Goal: Task Accomplishment & Management: Manage account settings

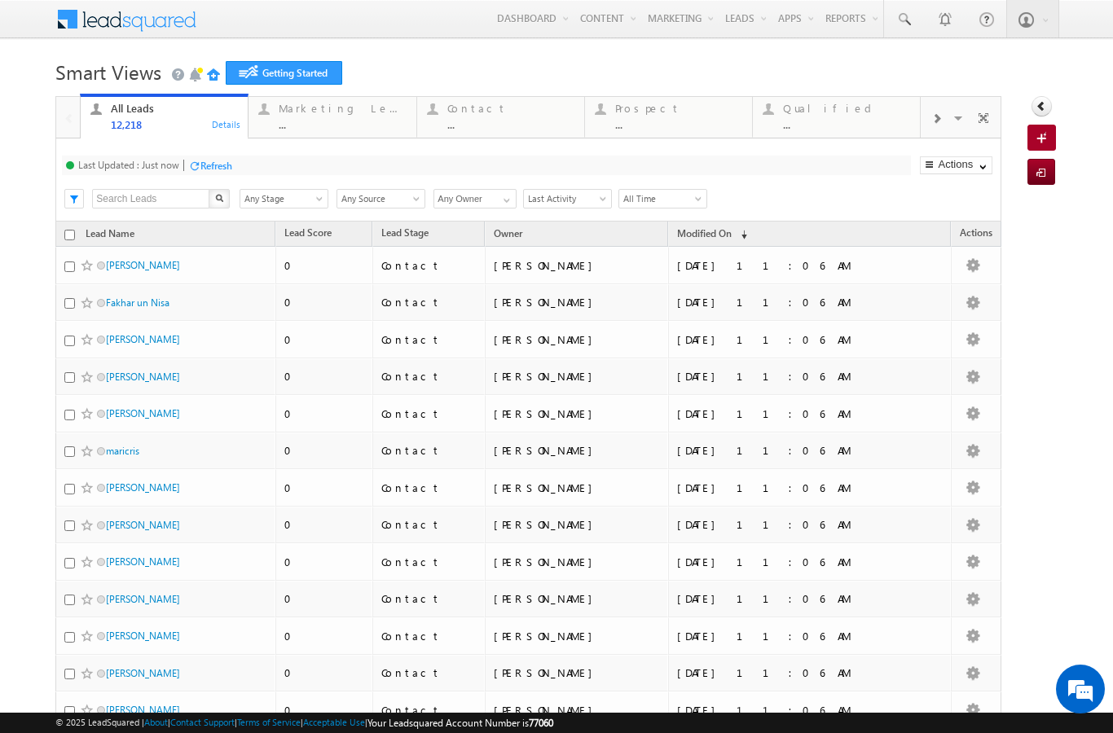
click at [0, 0] on link "Manage Leads" at bounding box center [0, 0] width 0 height 0
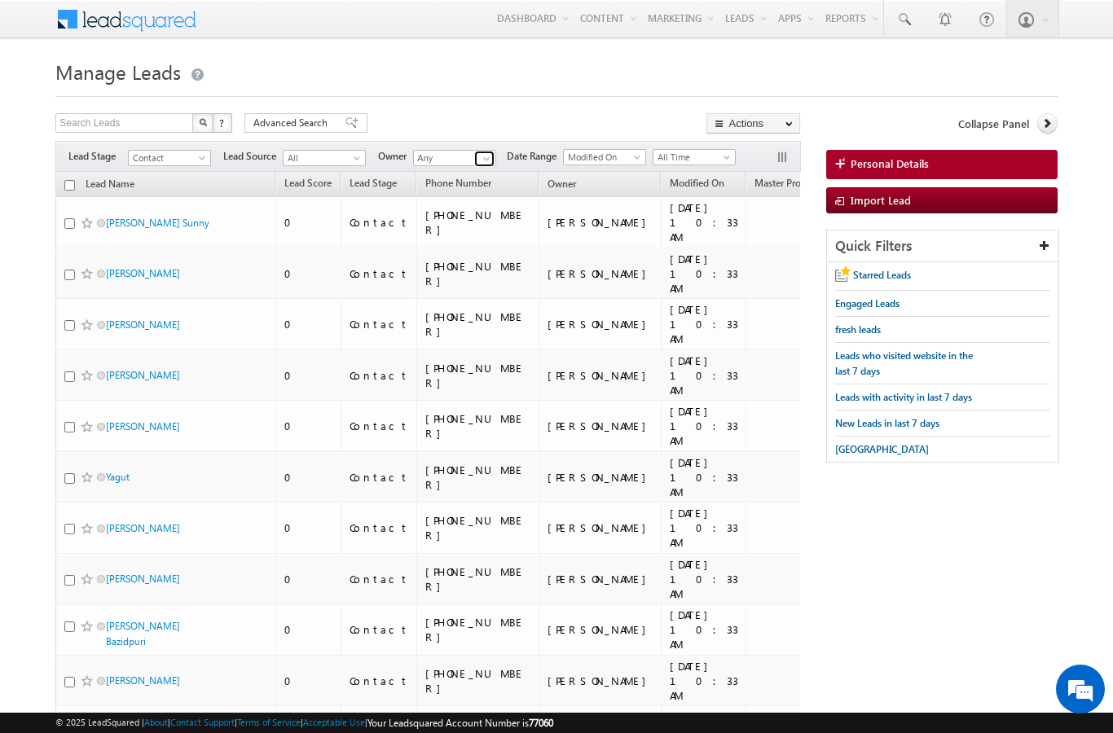
click at [475, 165] on link at bounding box center [484, 159] width 20 height 16
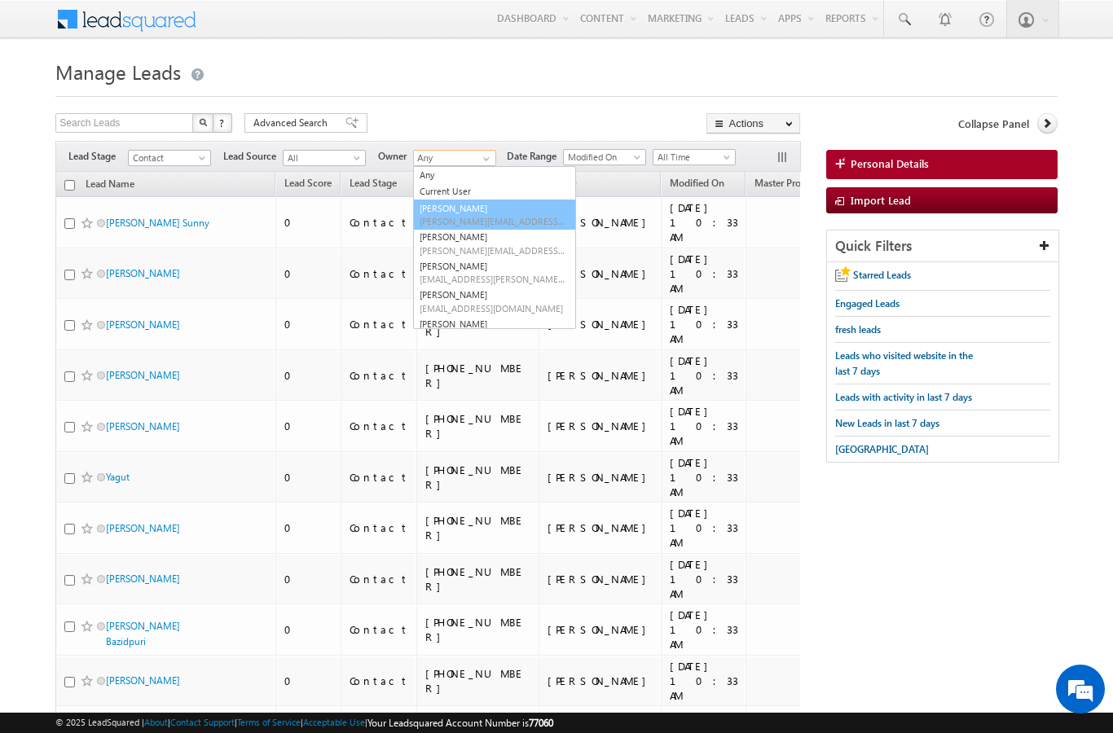
click at [475, 200] on link "Dheeraj Soni dheeraj.soni@indglobal.ae" at bounding box center [494, 215] width 163 height 31
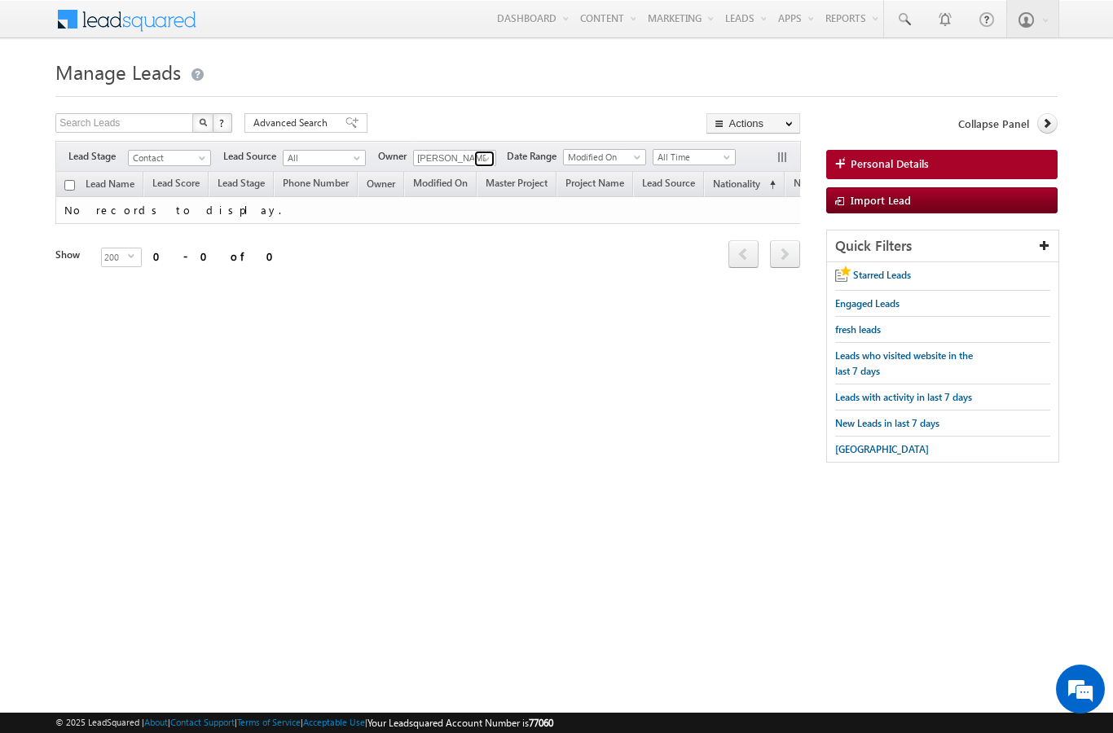
click at [478, 159] on link at bounding box center [484, 159] width 20 height 16
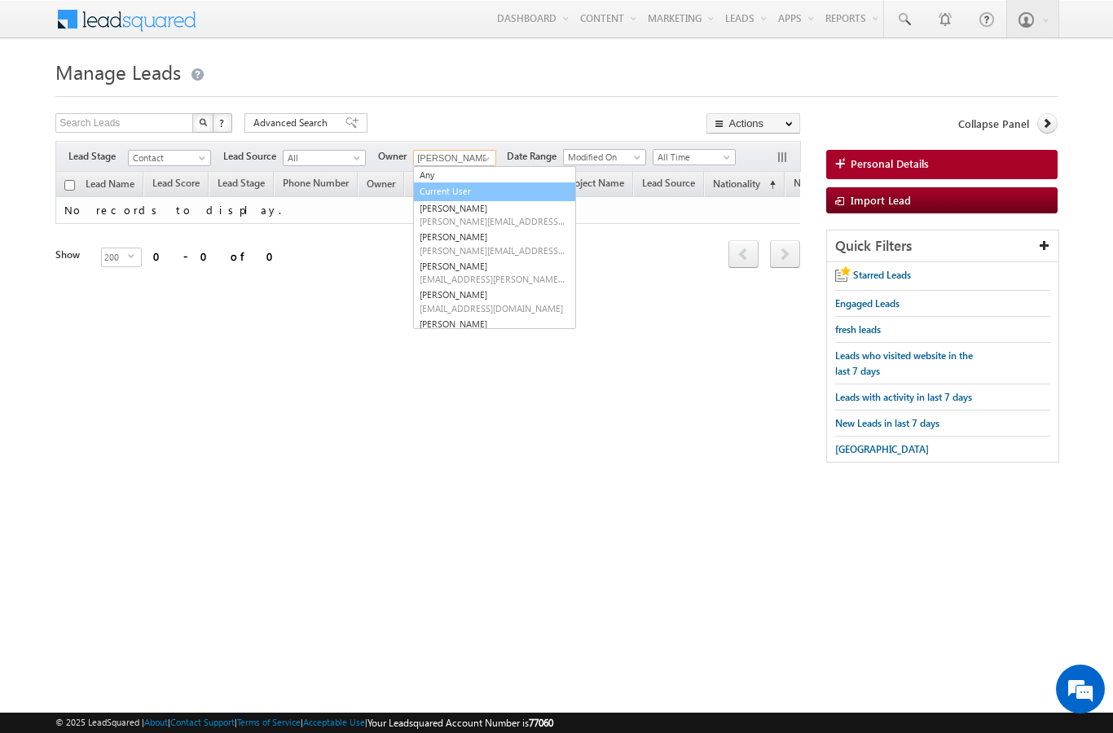
click at [433, 196] on link "Current User" at bounding box center [494, 192] width 163 height 19
type input "Current User"
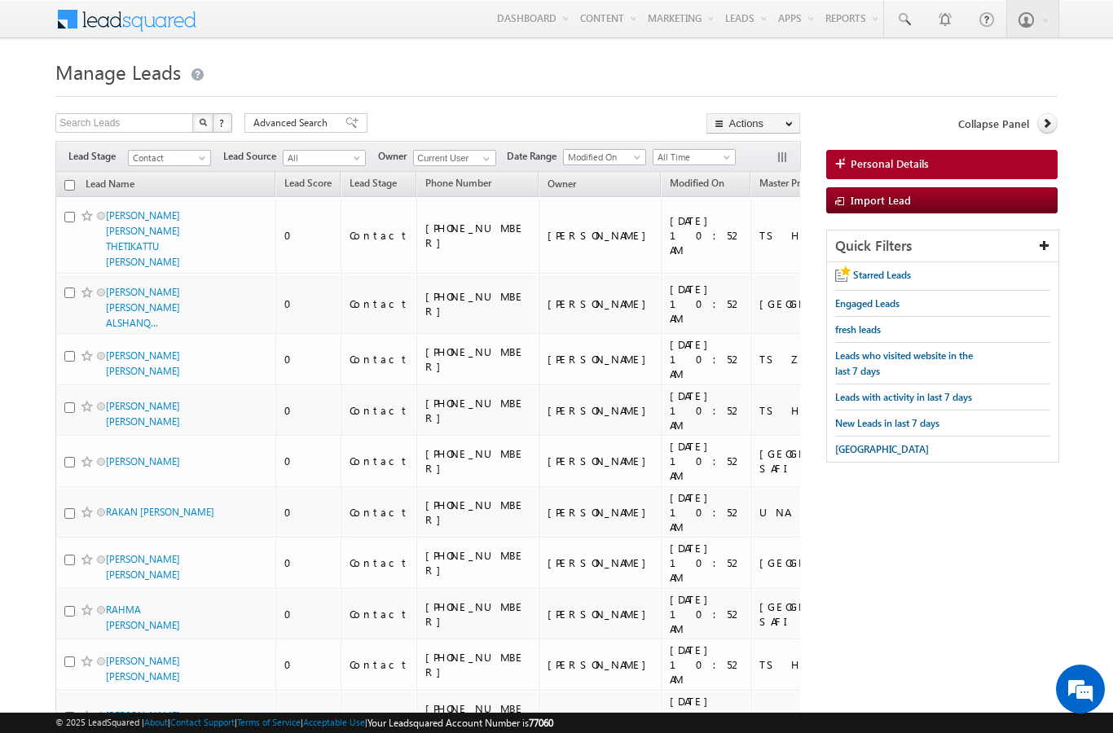
click at [73, 185] on input "checkbox" at bounding box center [69, 185] width 11 height 11
checkbox input "true"
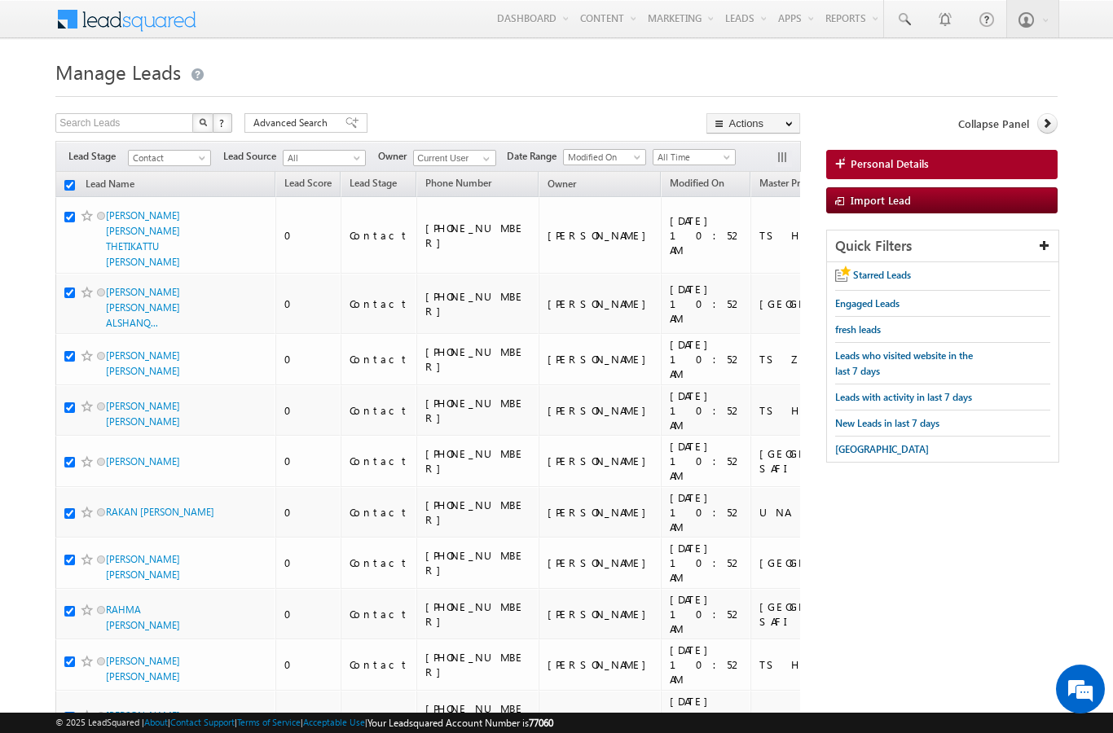
checkbox input "true"
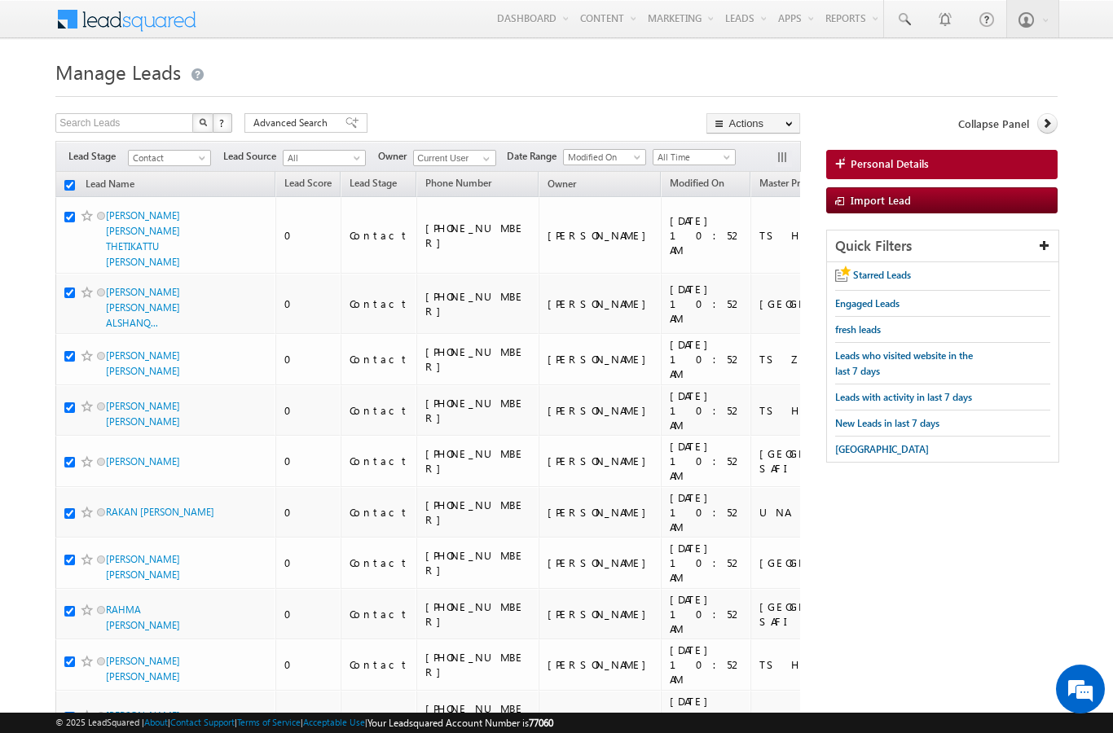
checkbox input "true"
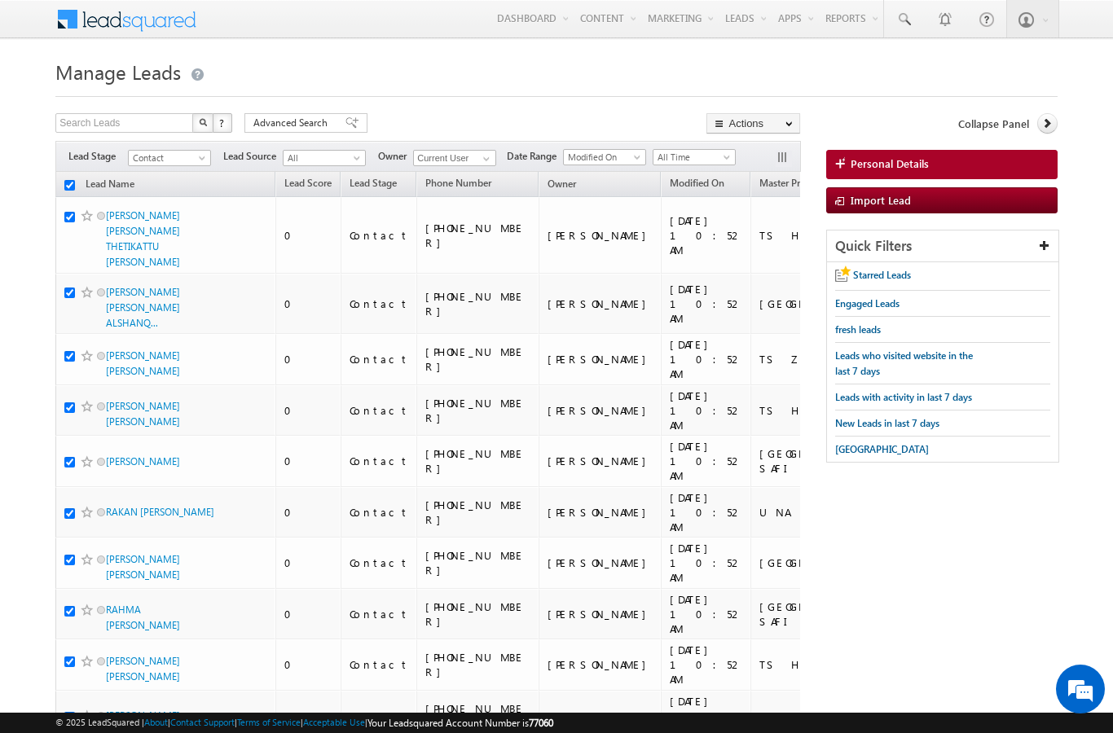
checkbox input "true"
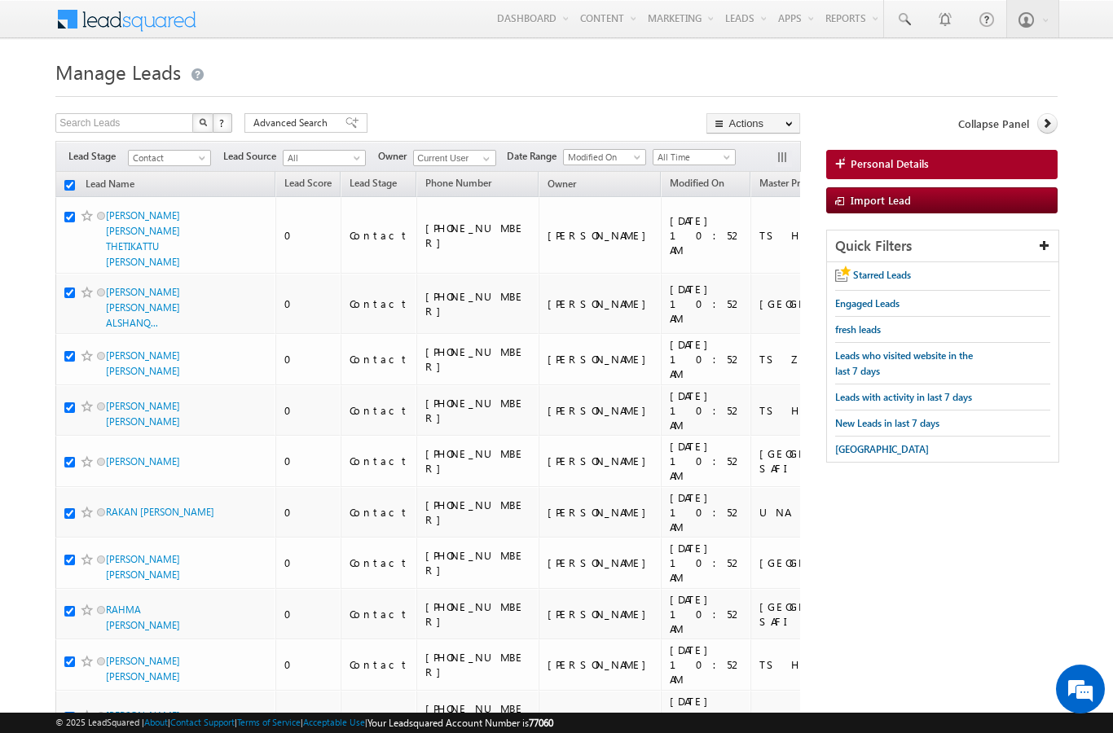
checkbox input "true"
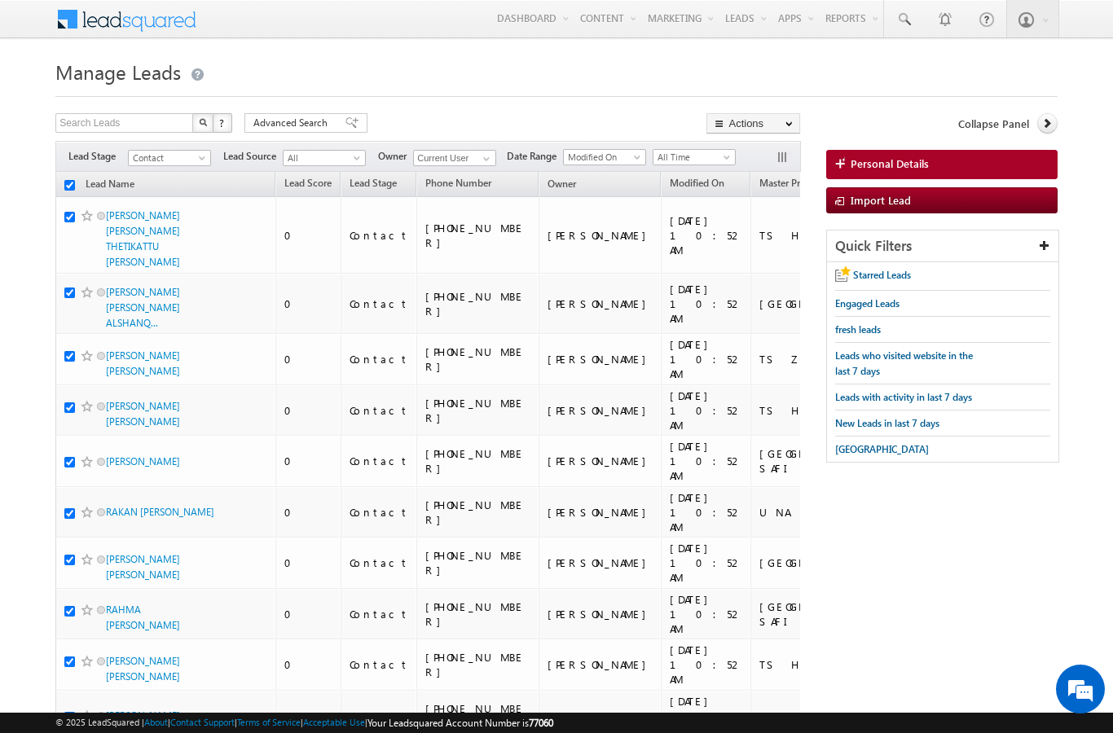
checkbox input "true"
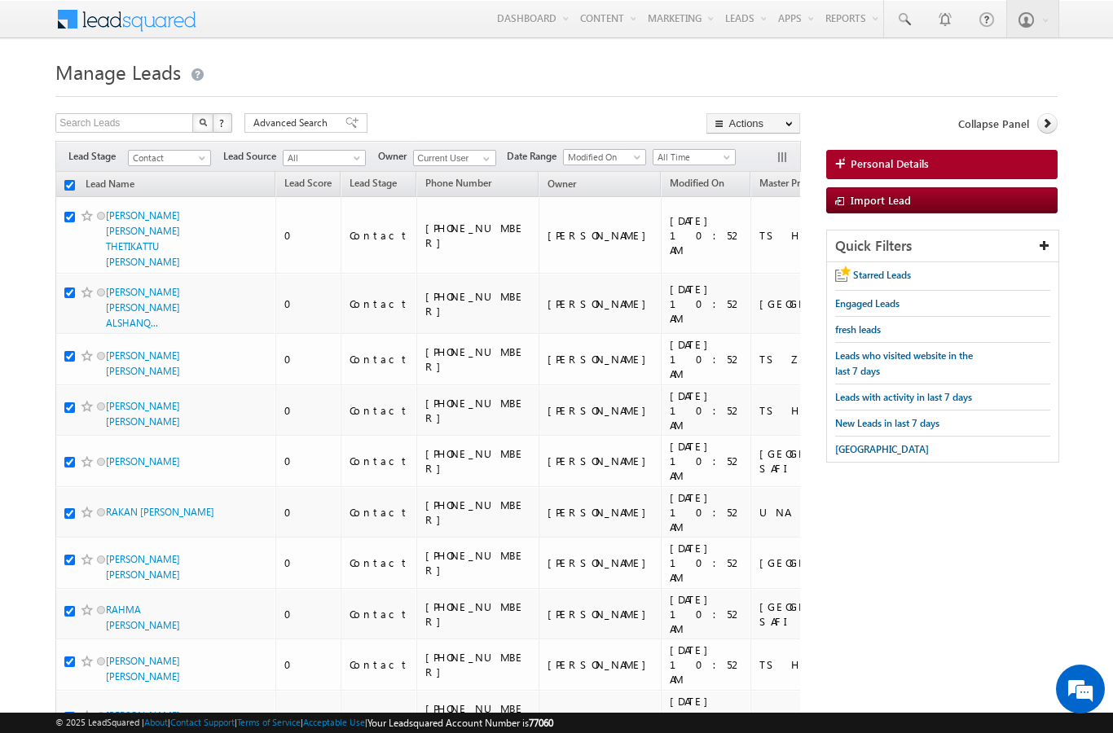
checkbox input "true"
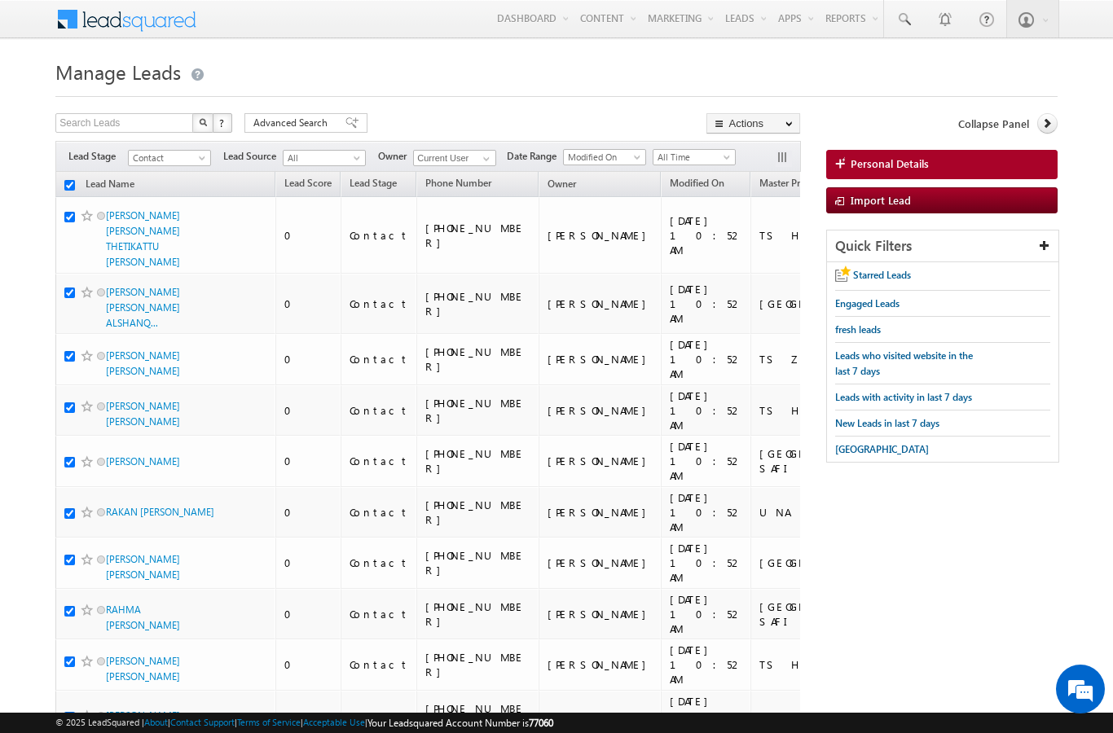
checkbox input "true"
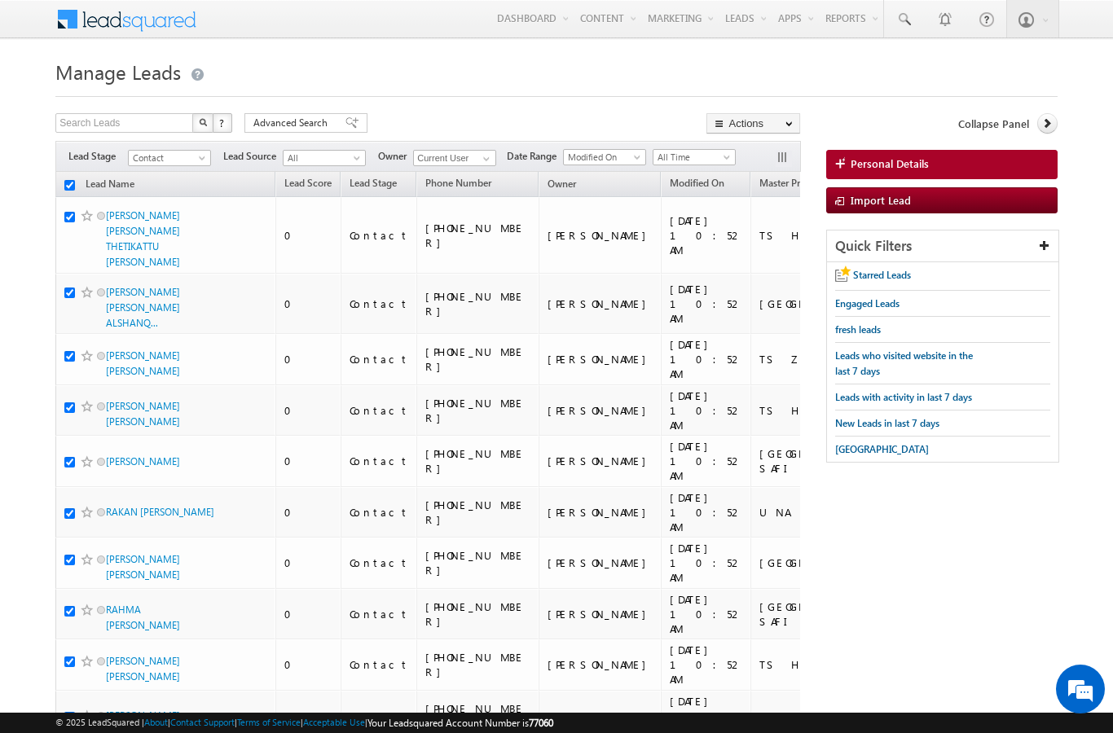
checkbox input "true"
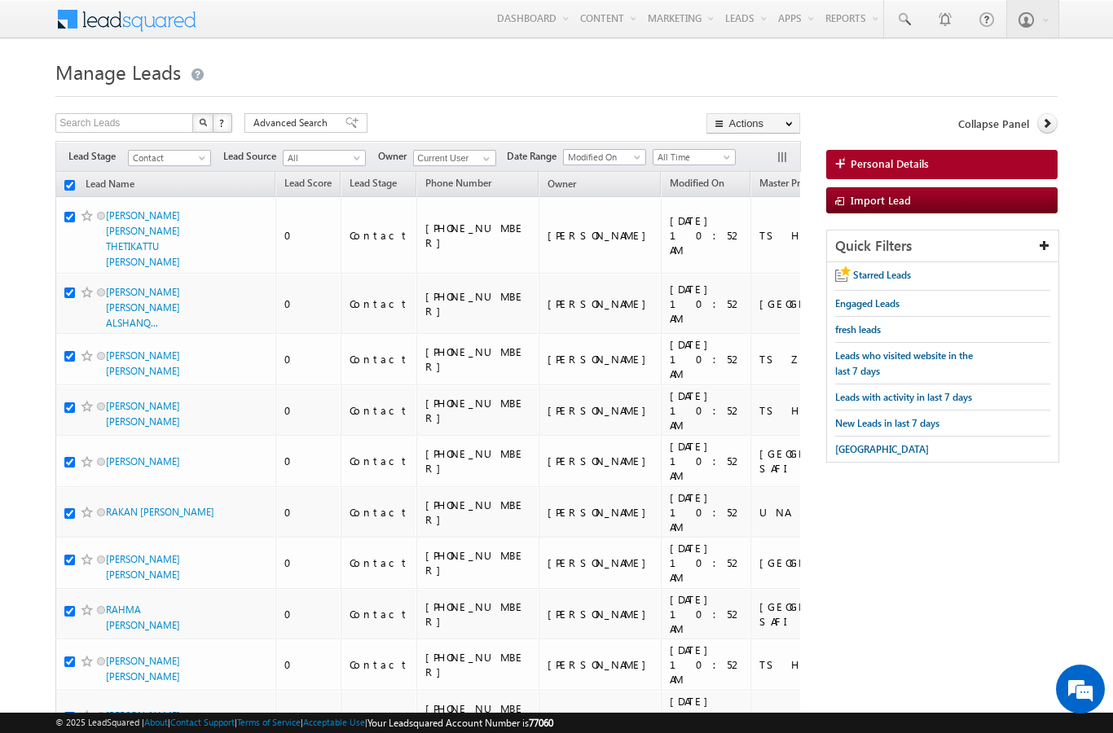
checkbox input "true"
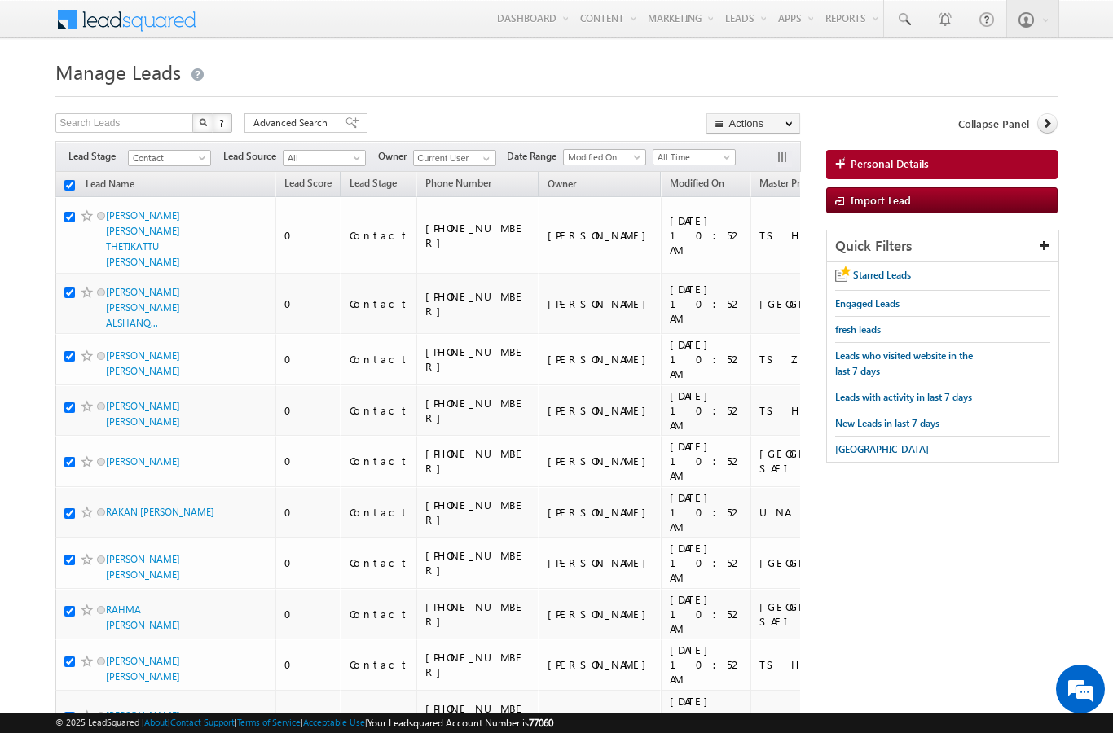
checkbox input "true"
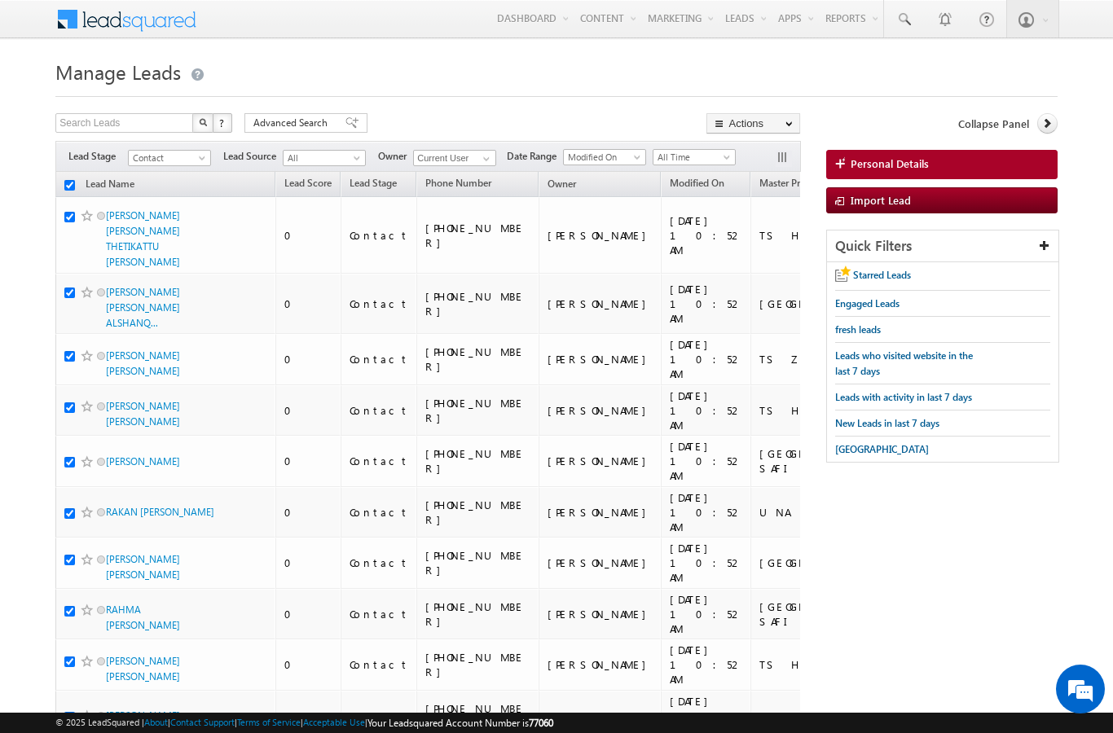
checkbox input "true"
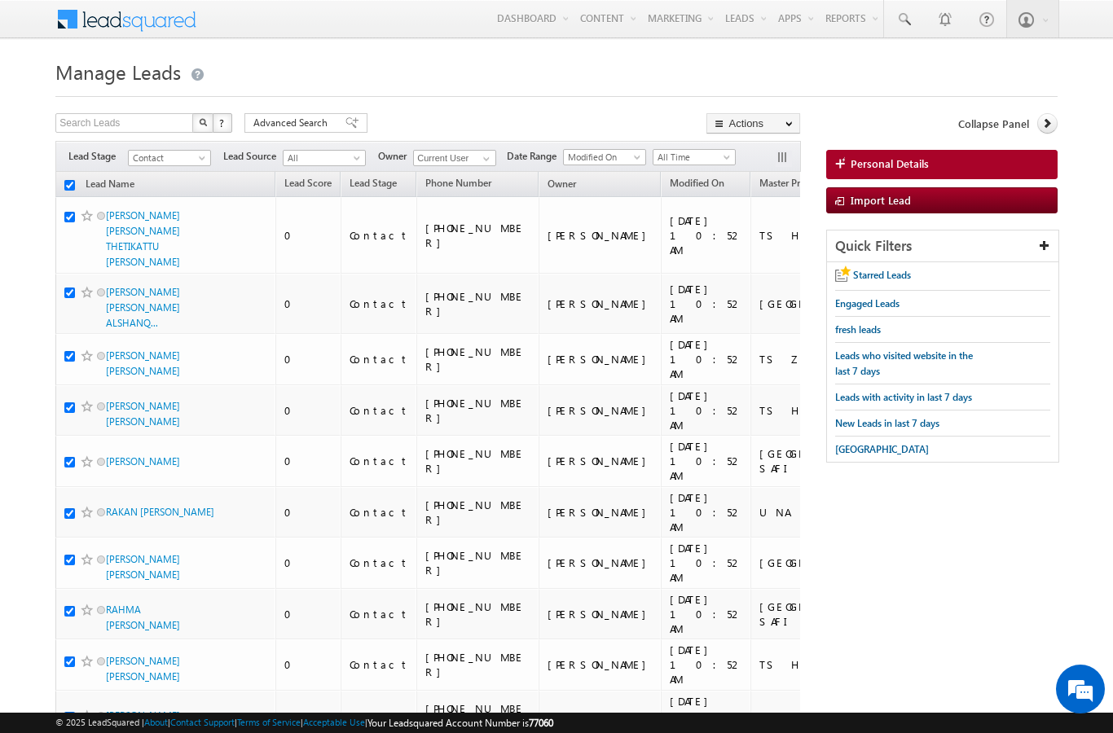
checkbox input "true"
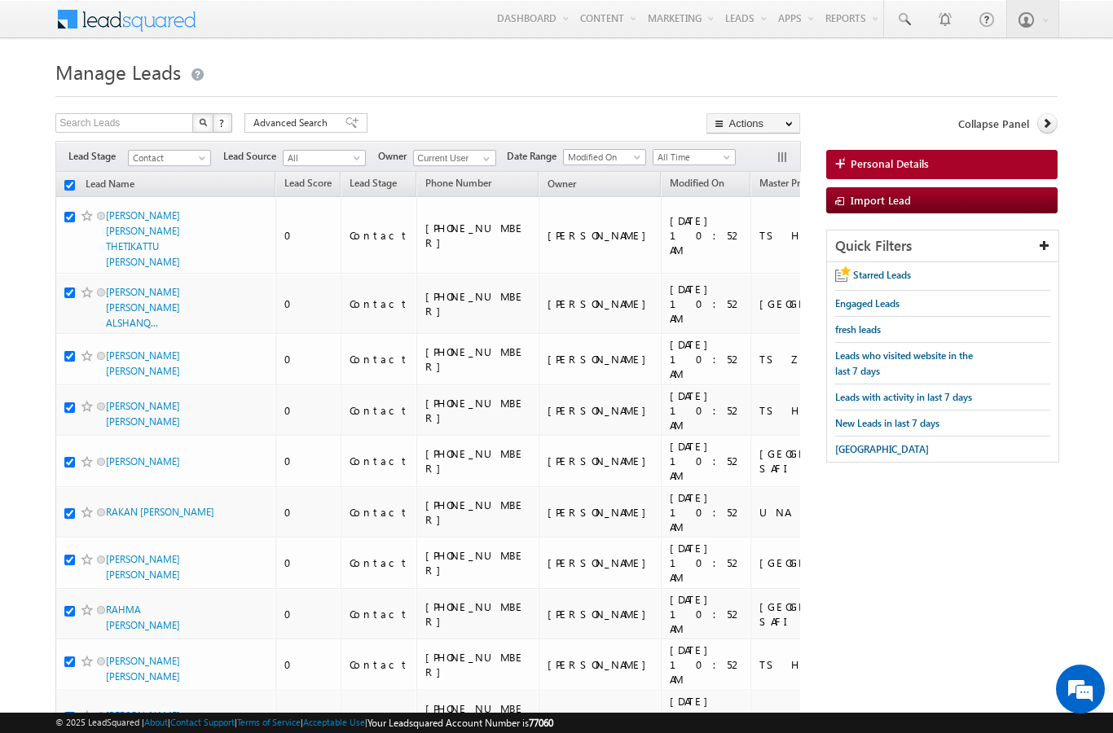
checkbox input "true"
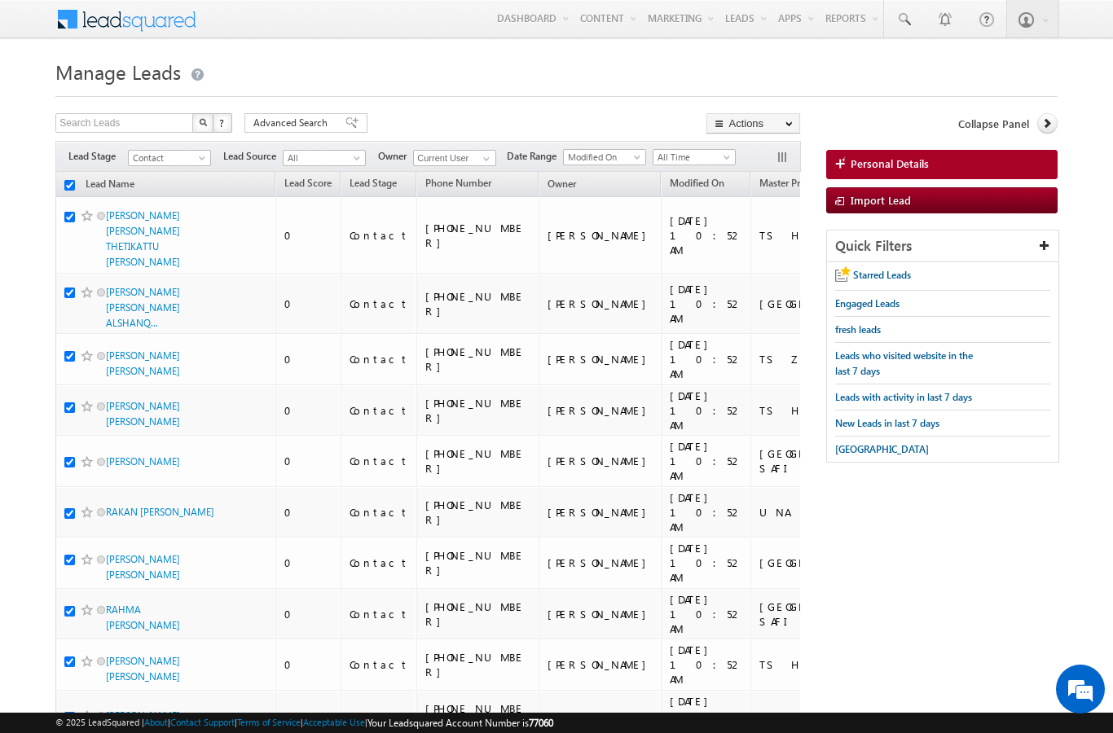
checkbox input "true"
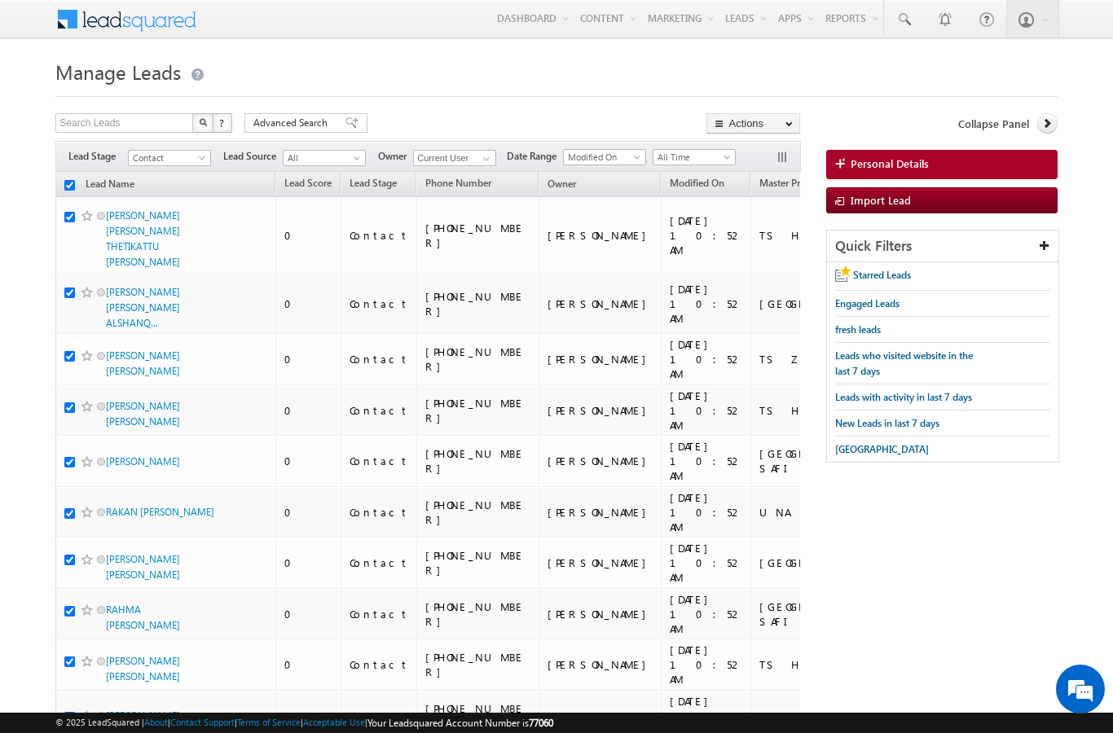
checkbox input "true"
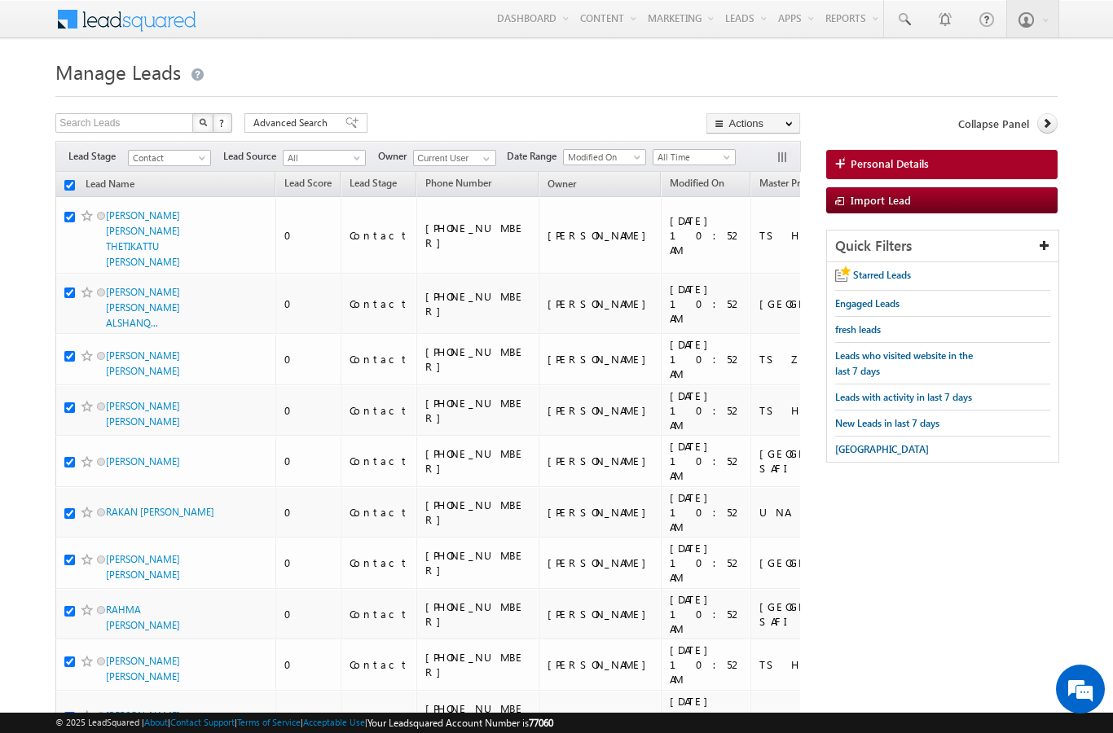
checkbox input "true"
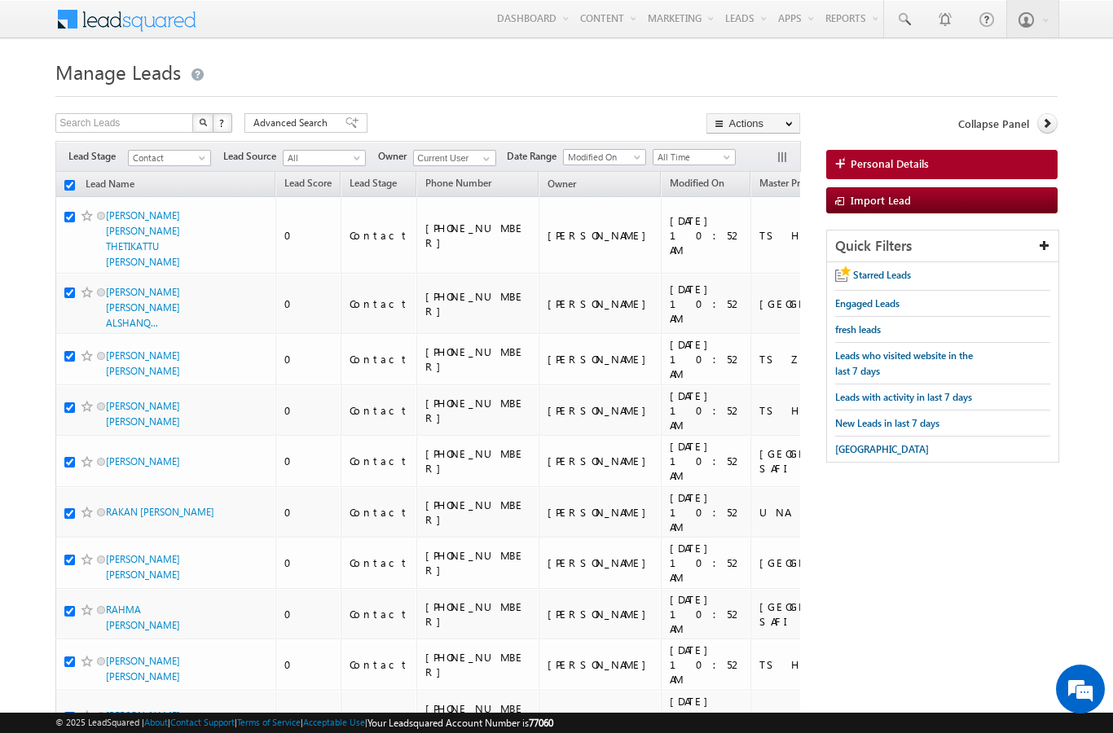
checkbox input "true"
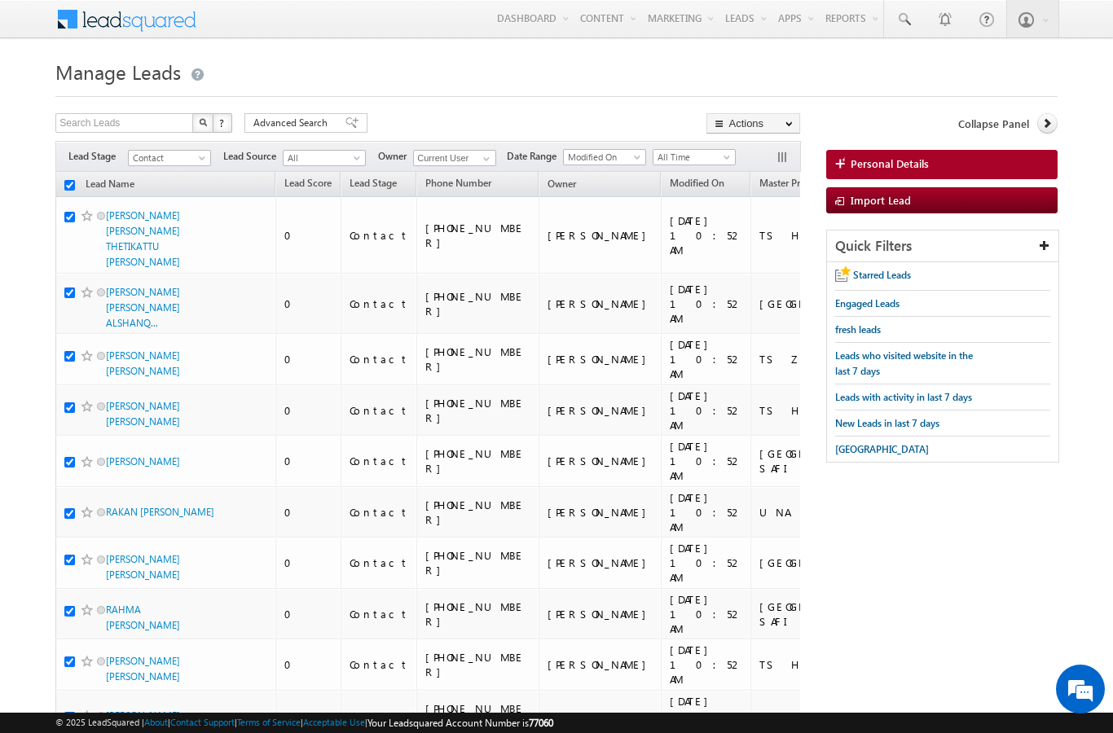
checkbox input "true"
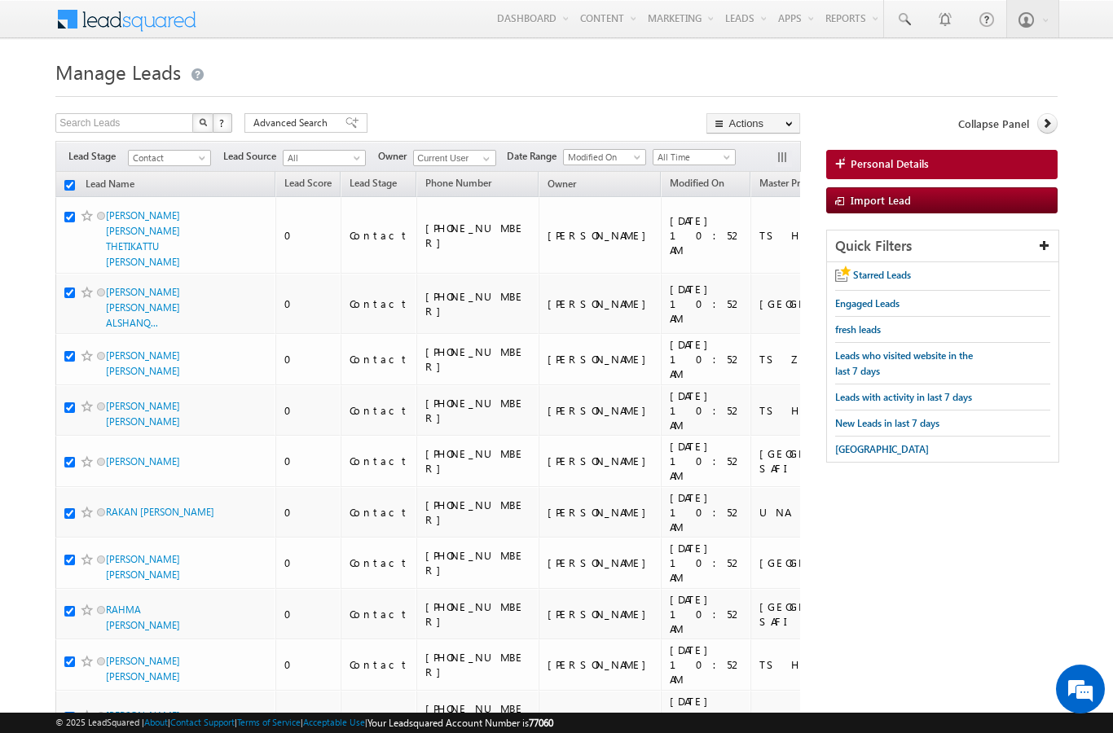
checkbox input "true"
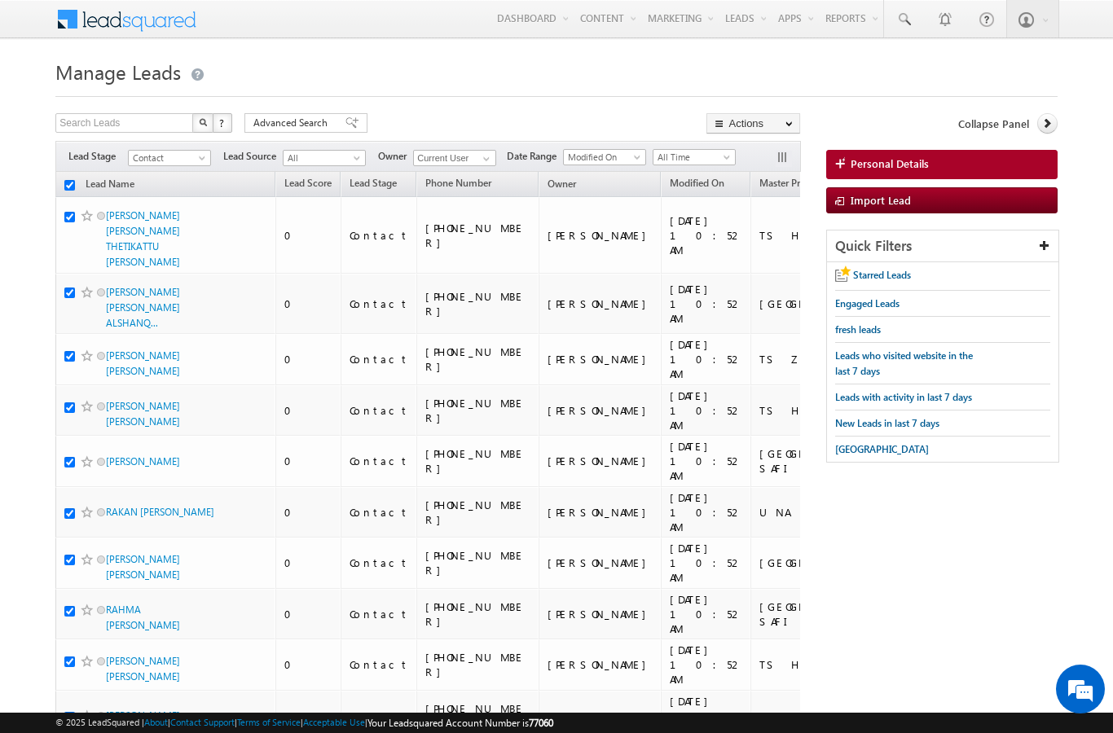
checkbox input "true"
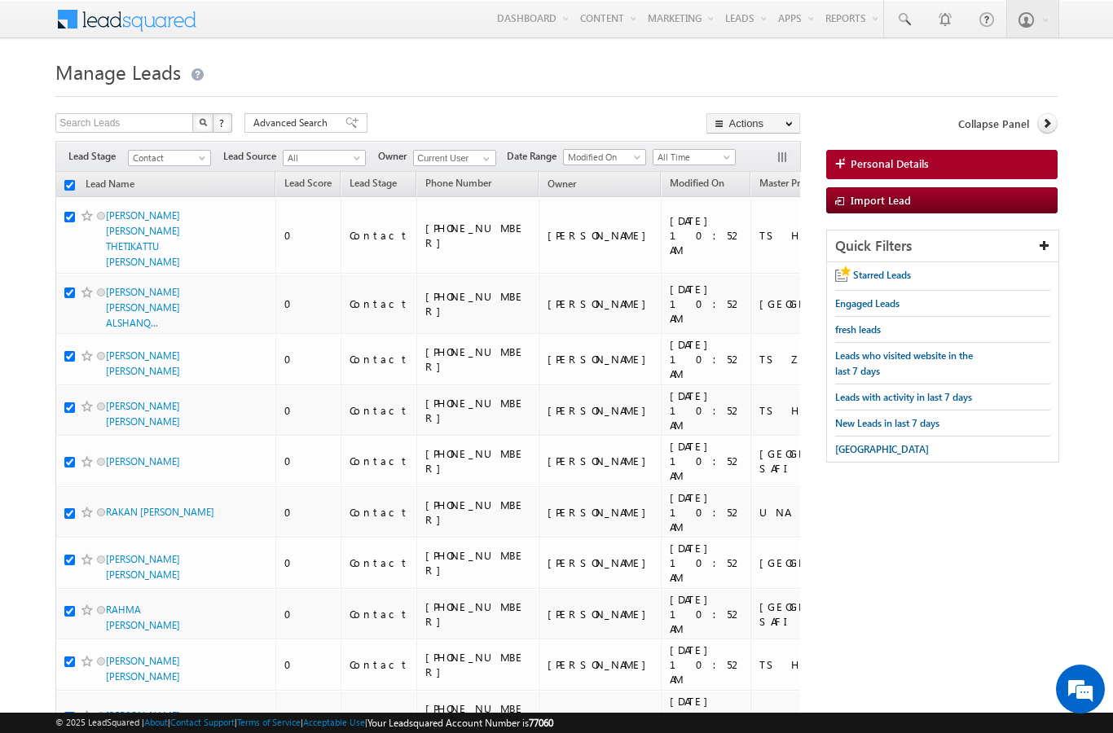
checkbox input "true"
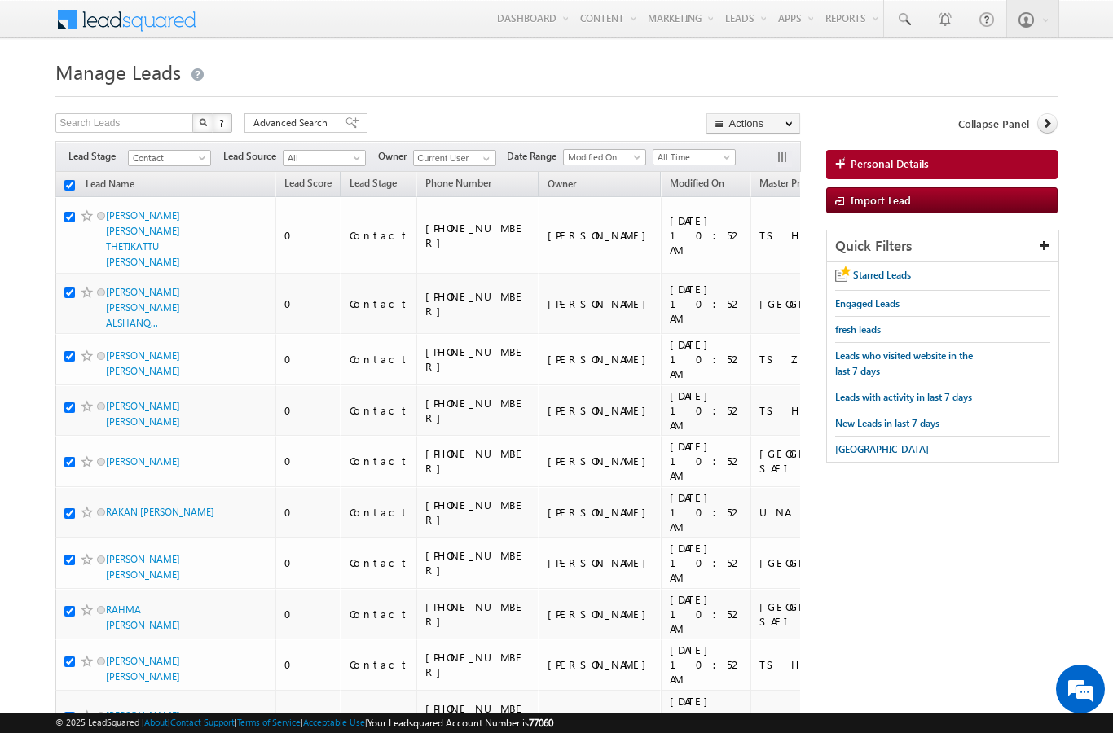
checkbox input "true"
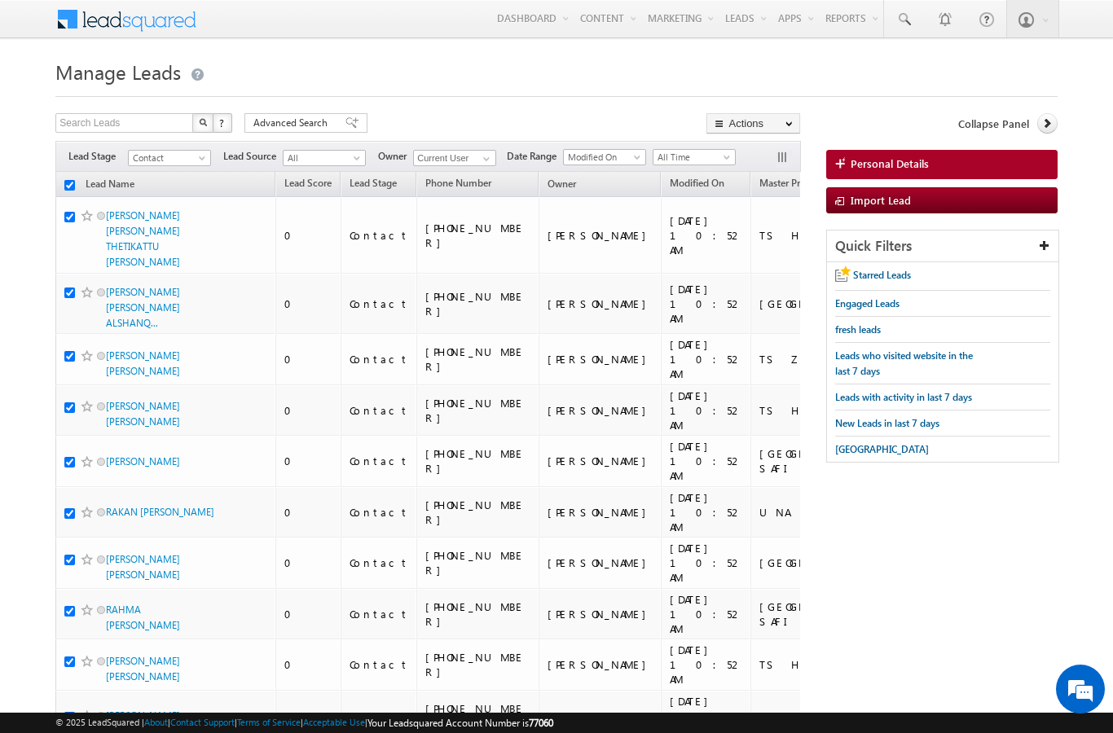
checkbox input "true"
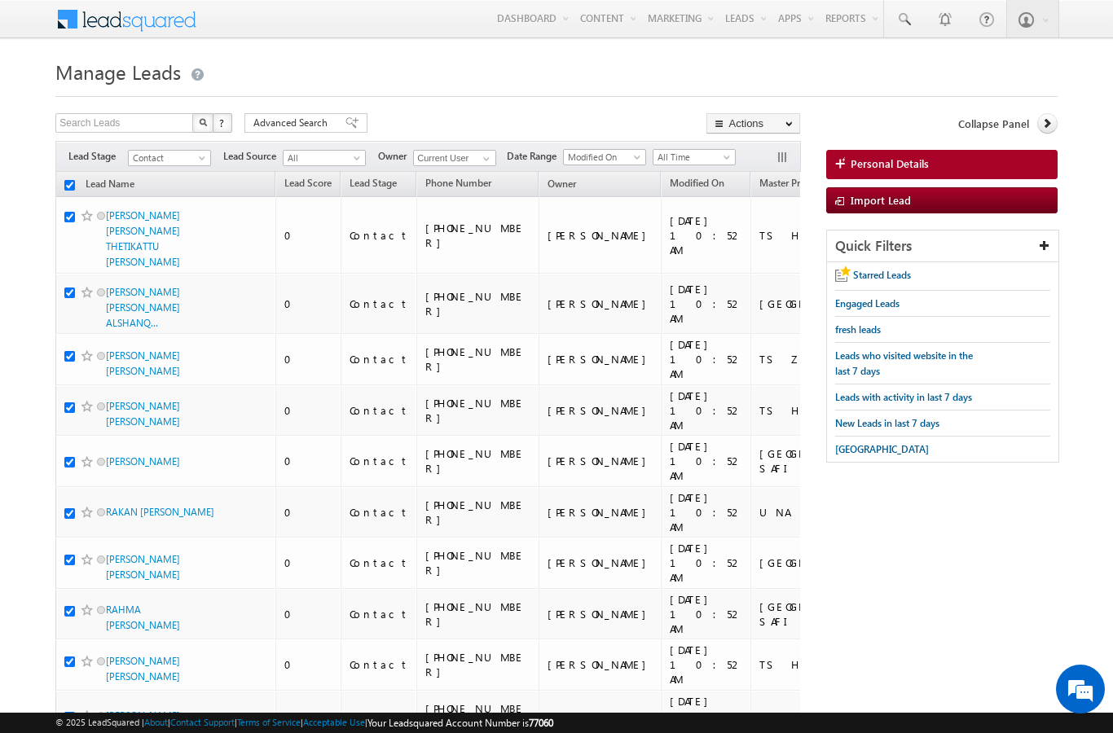
checkbox input "true"
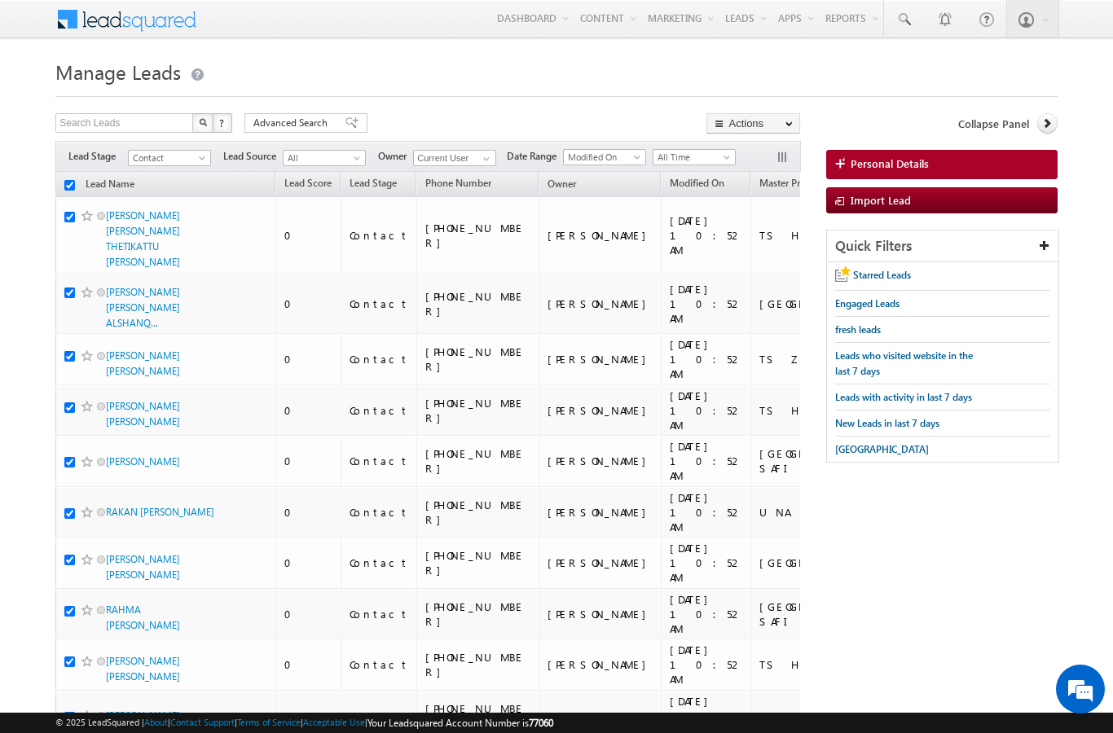
checkbox input "true"
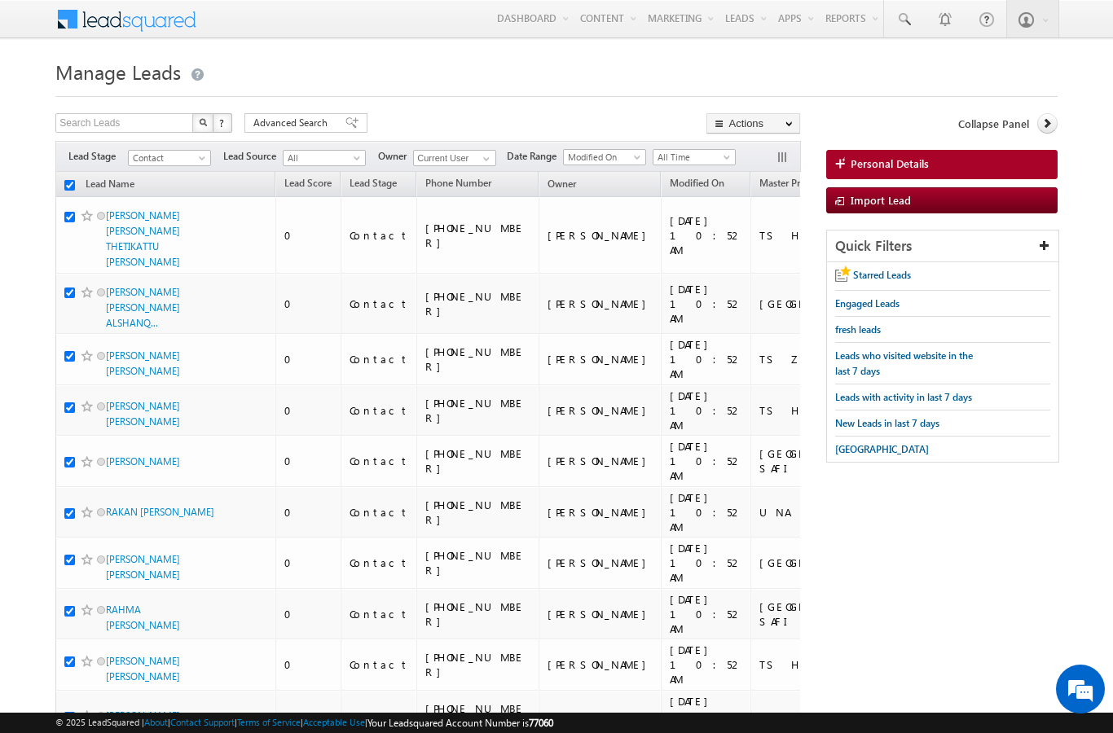
checkbox input "true"
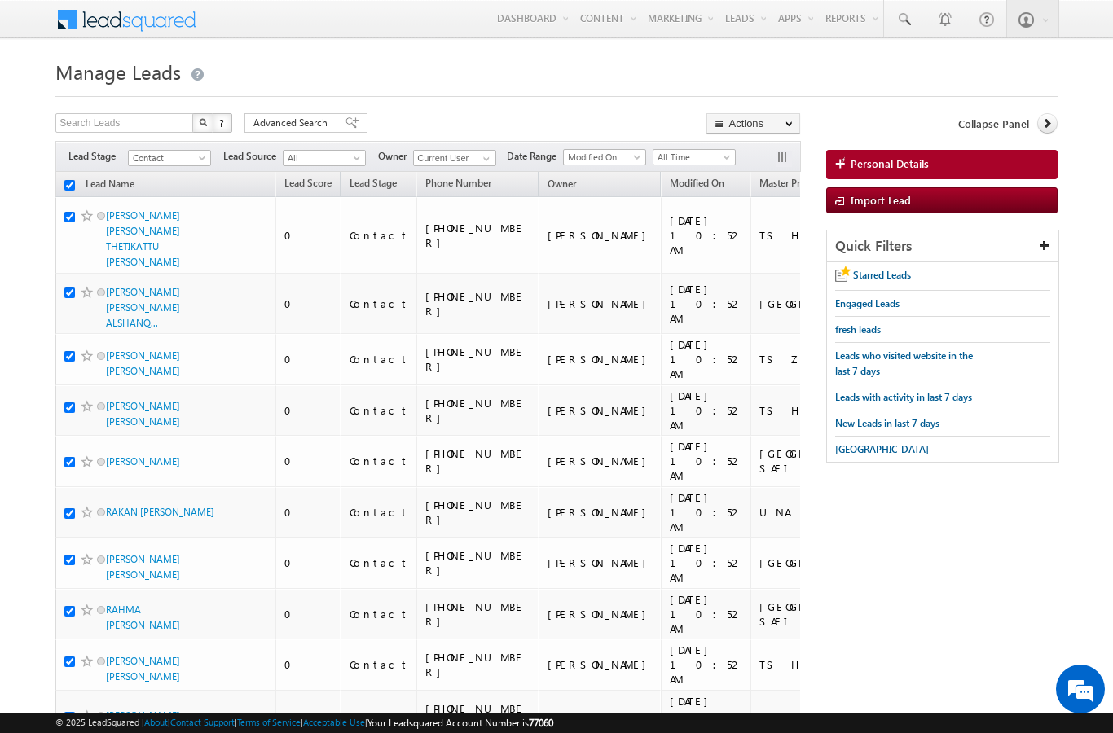
checkbox input "true"
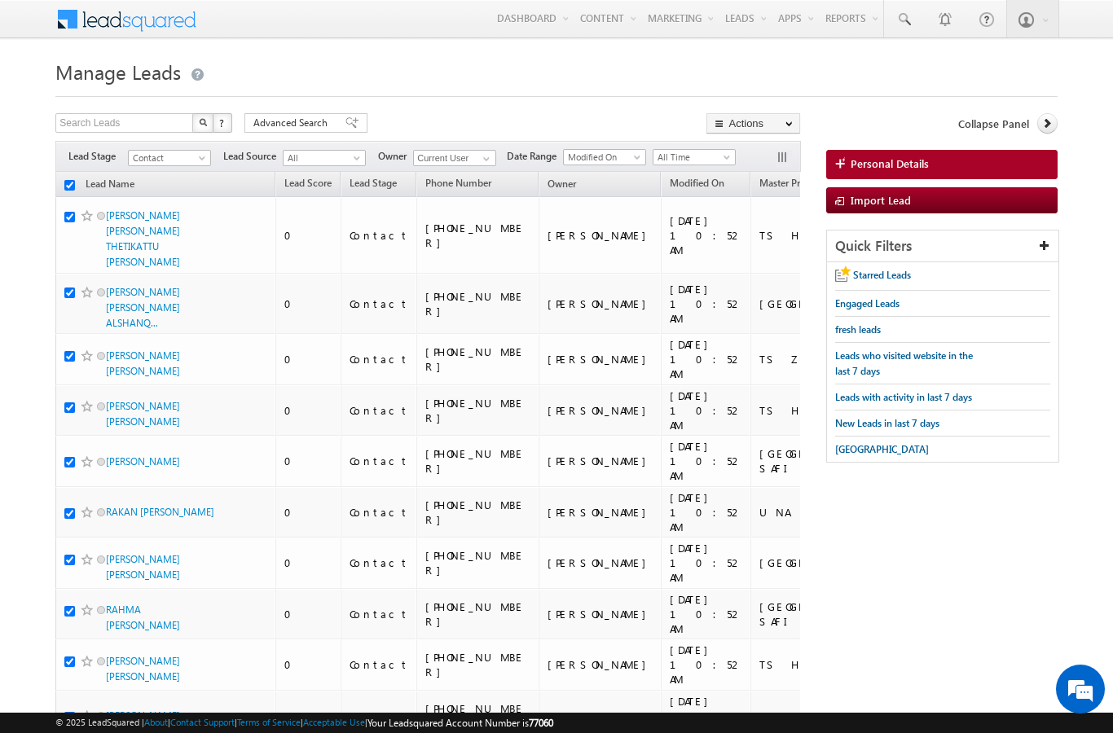
checkbox input "true"
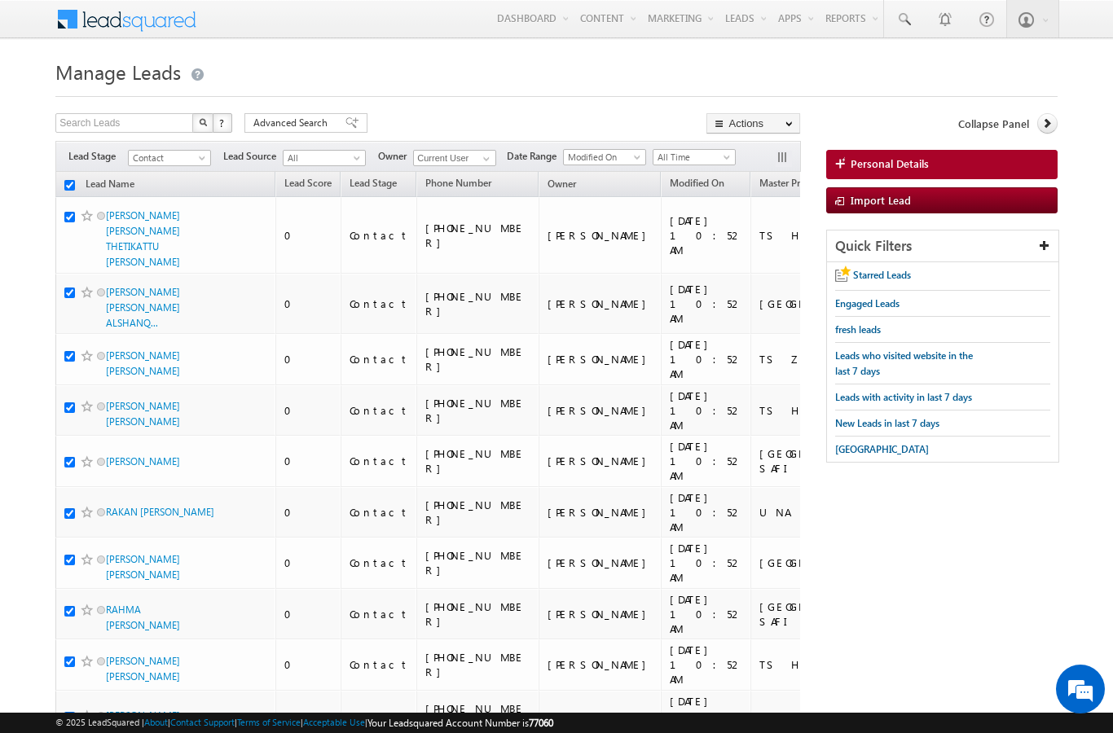
checkbox input "true"
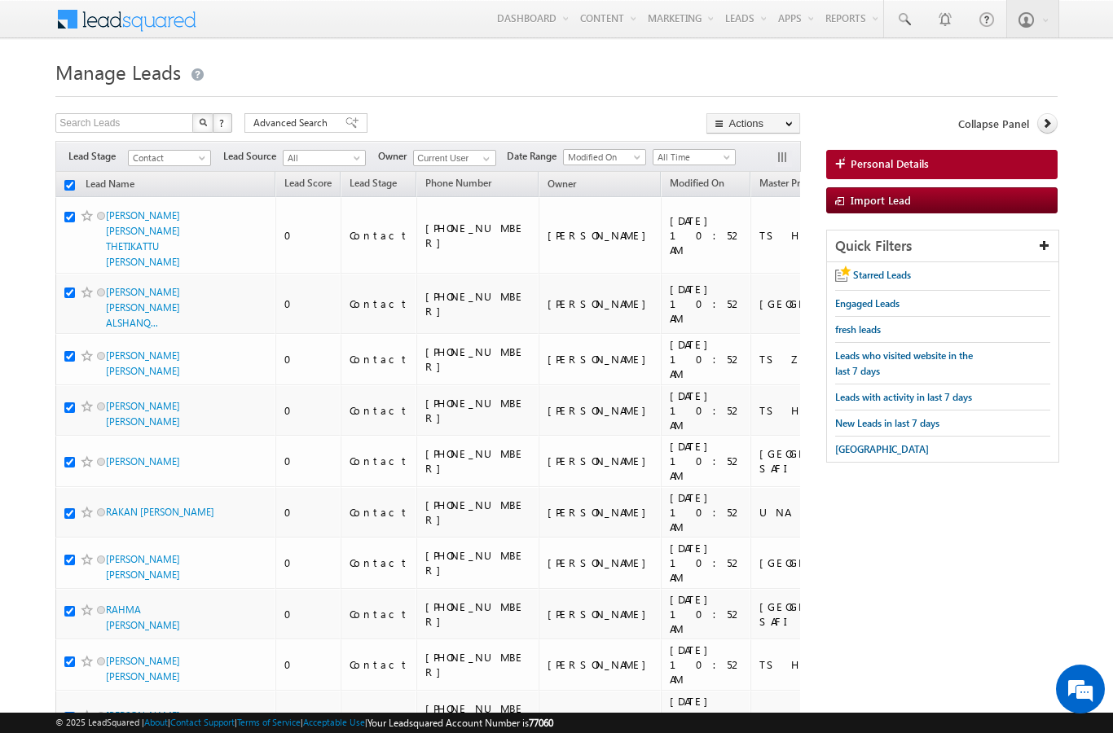
checkbox input "true"
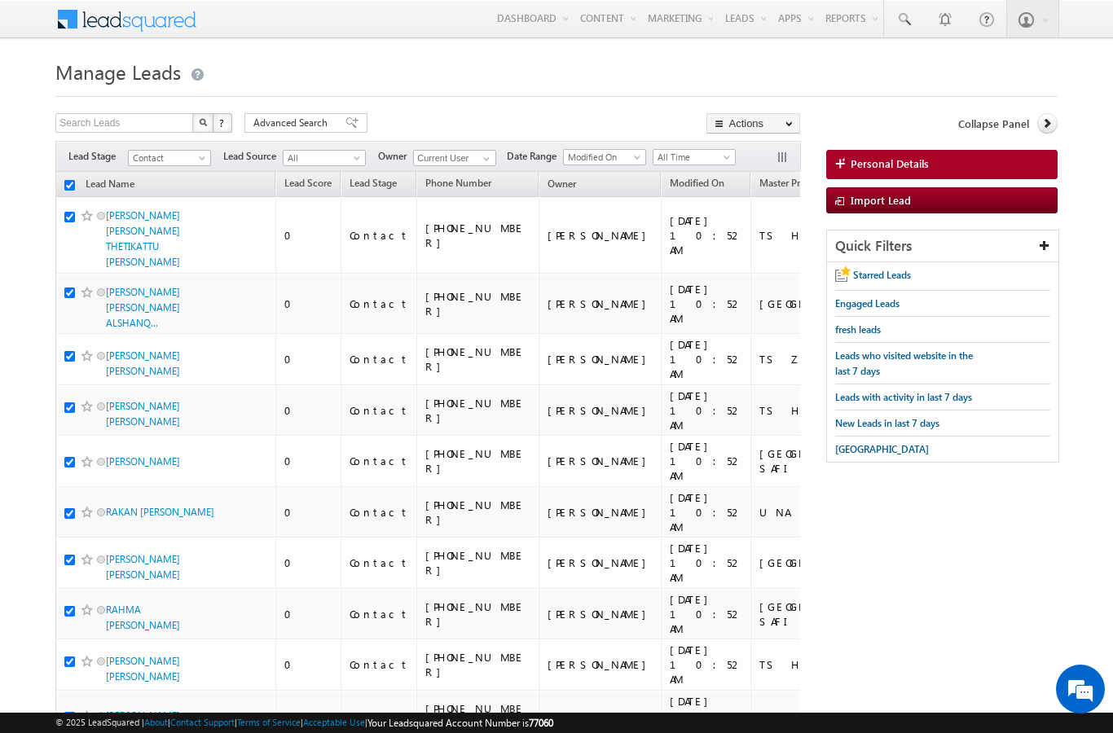
checkbox input "true"
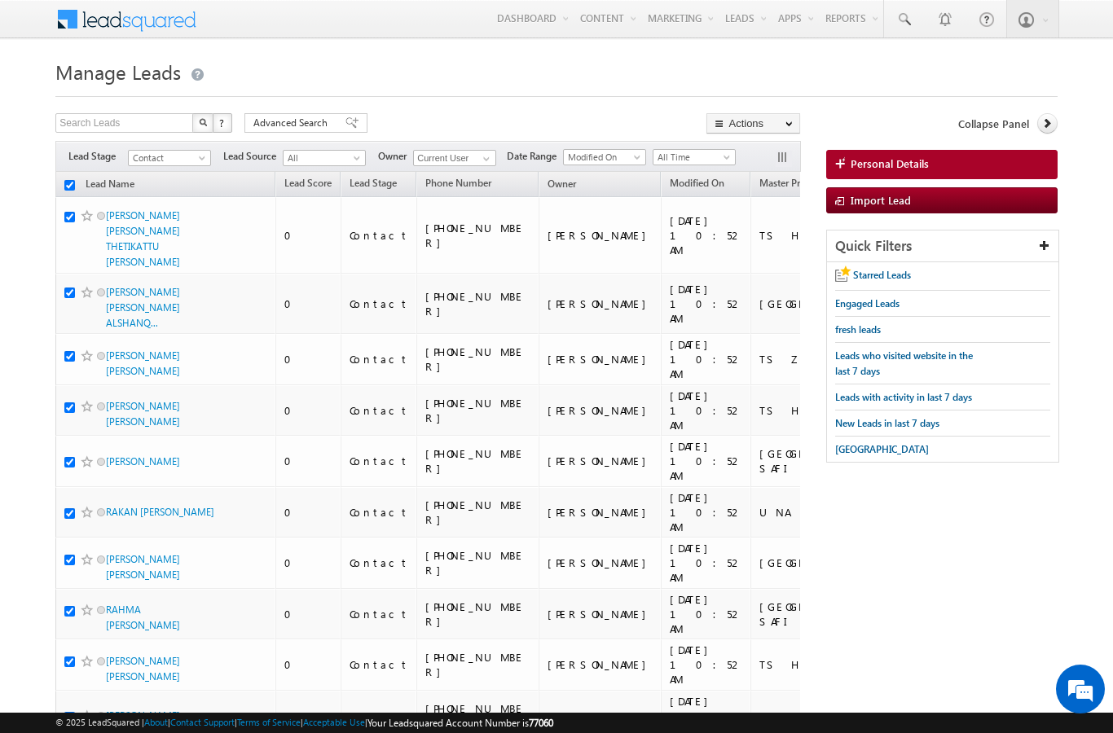
checkbox input "true"
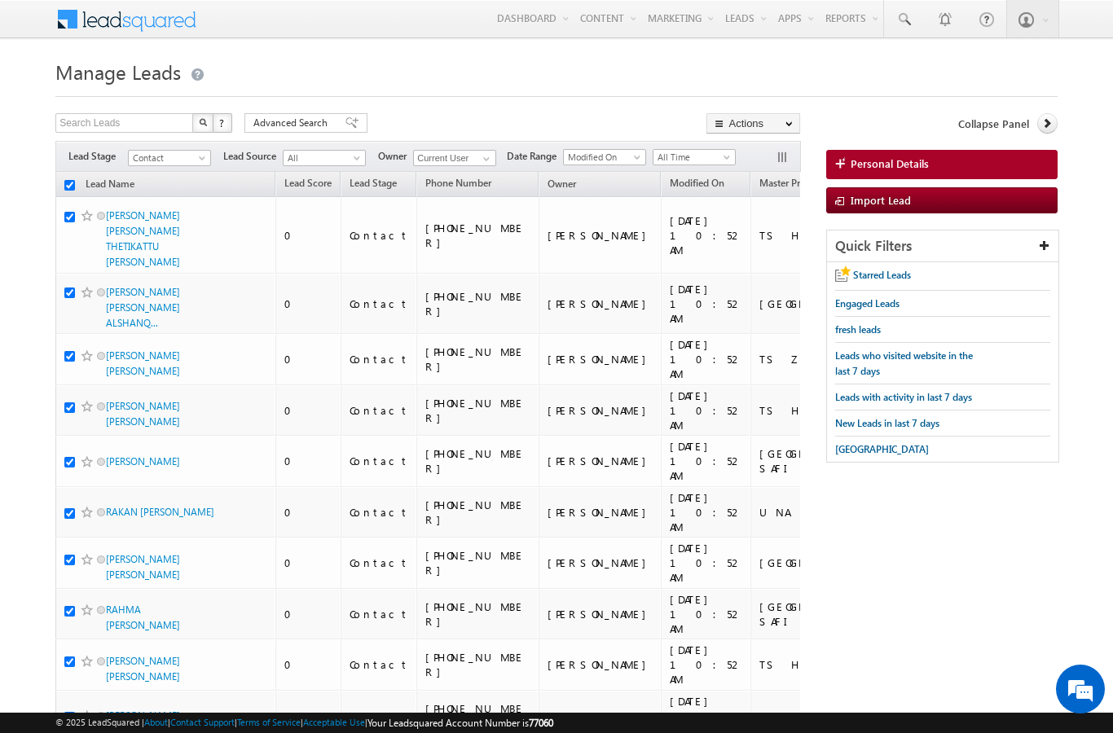
checkbox input "true"
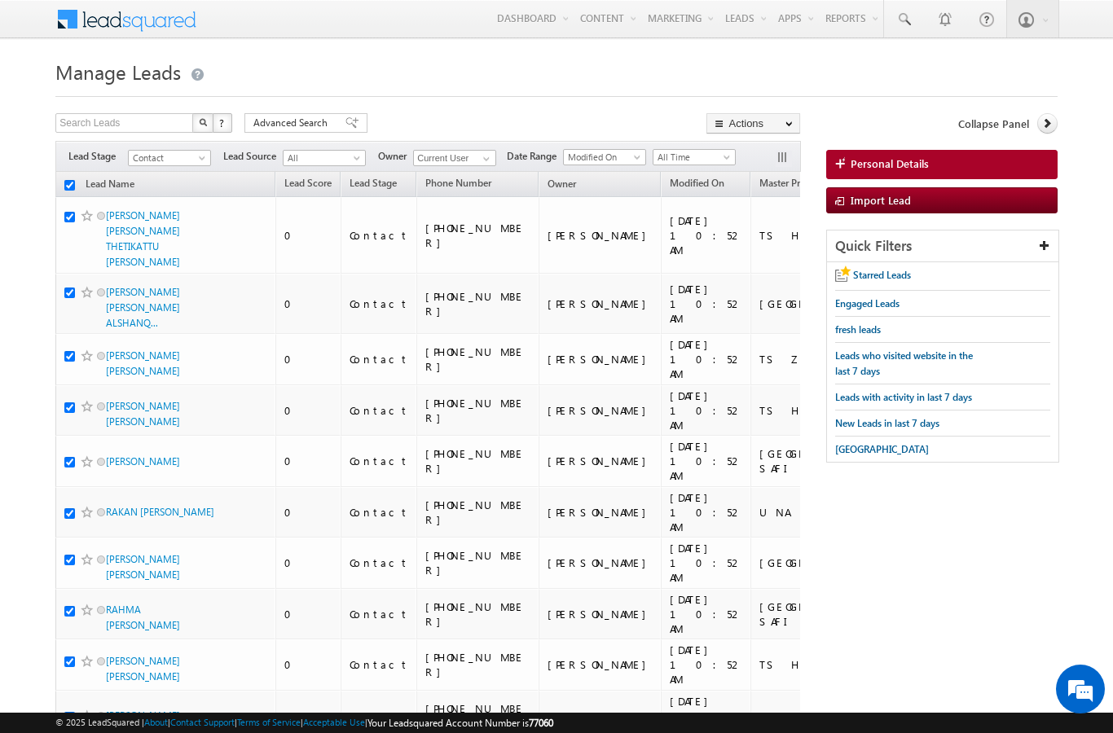
checkbox input "true"
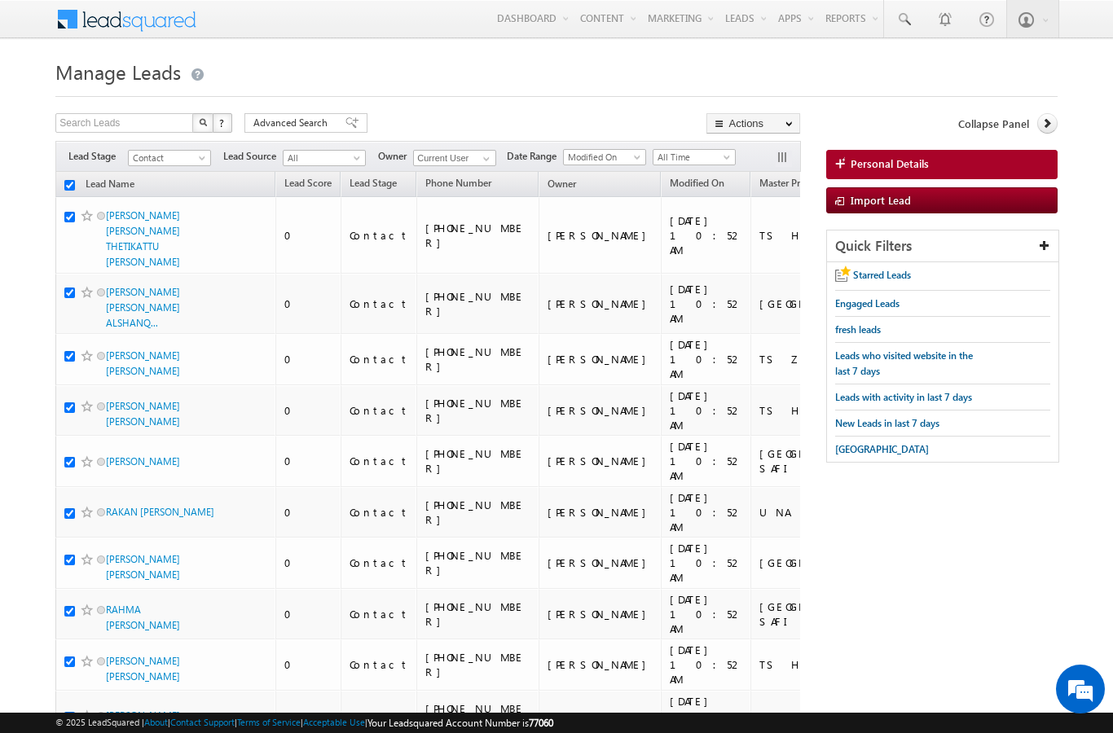
checkbox input "true"
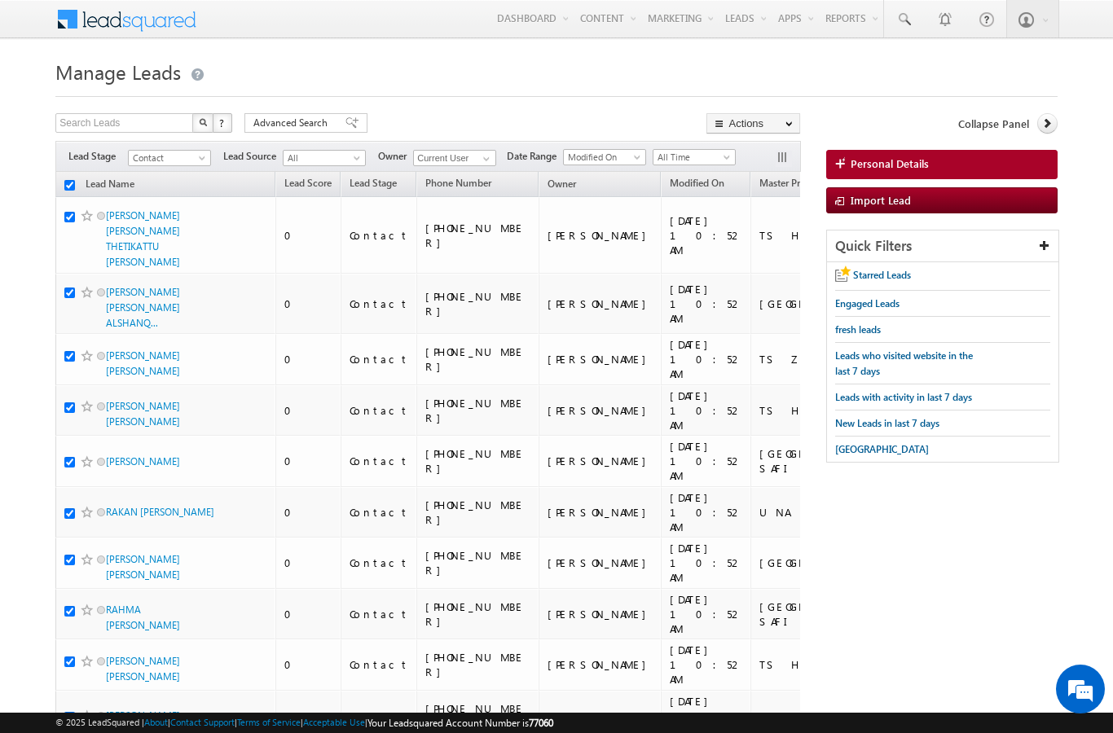
checkbox input "true"
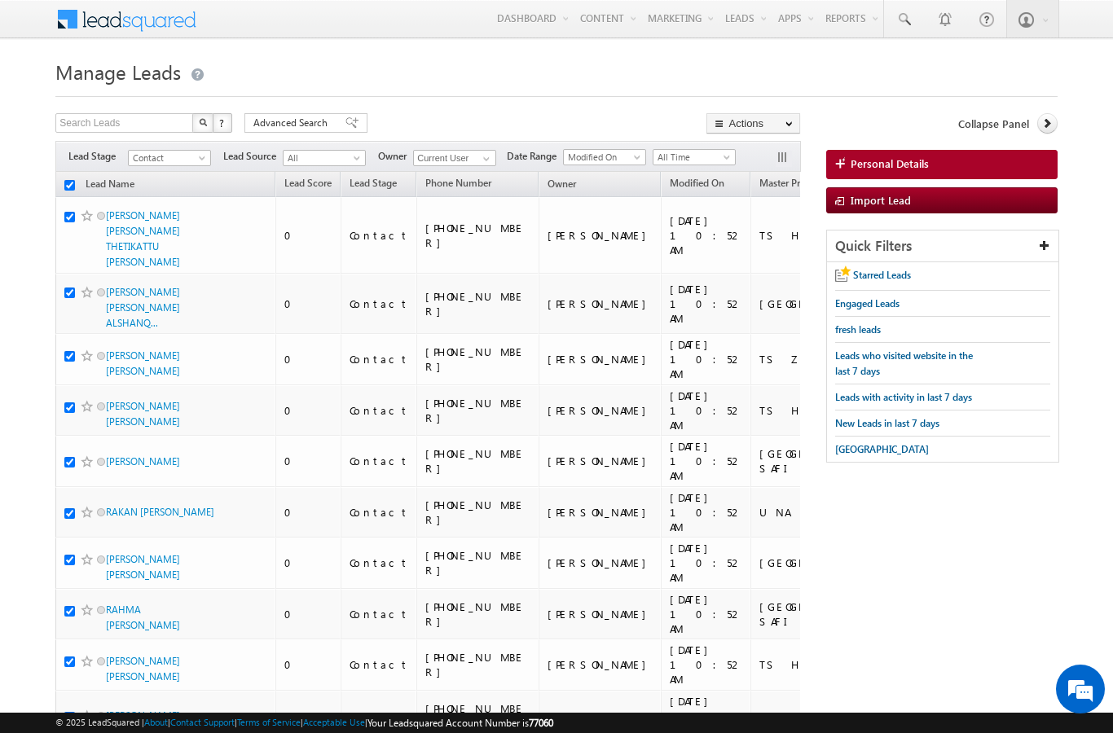
checkbox input "true"
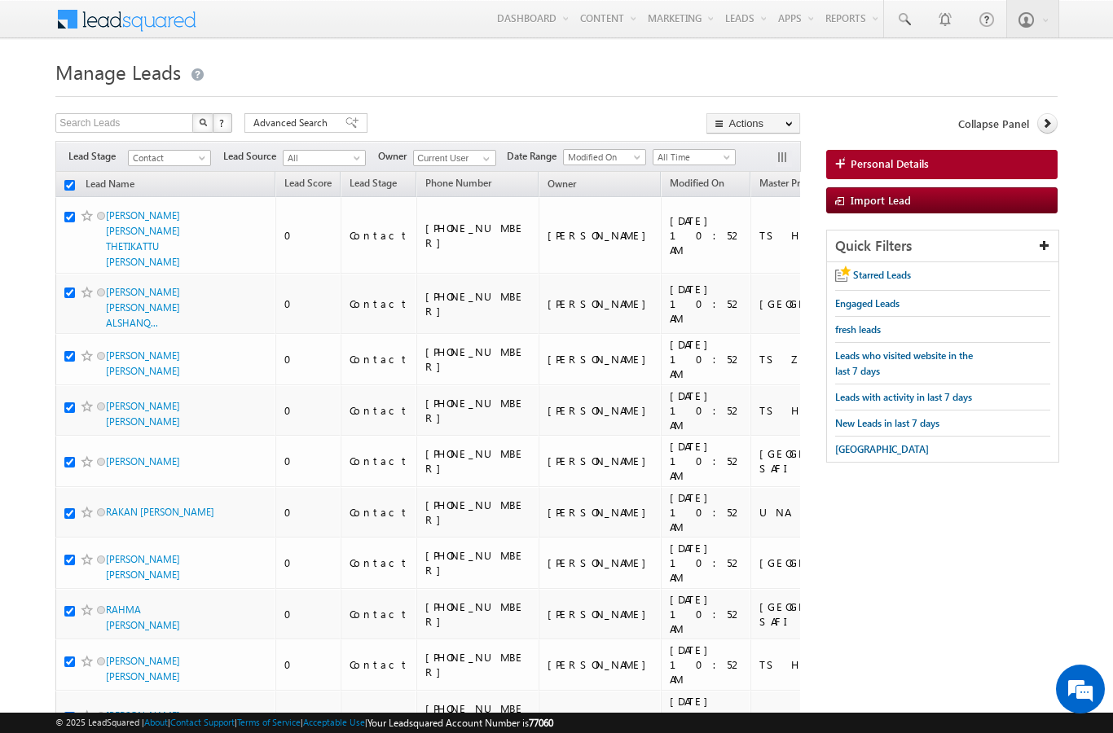
checkbox input "true"
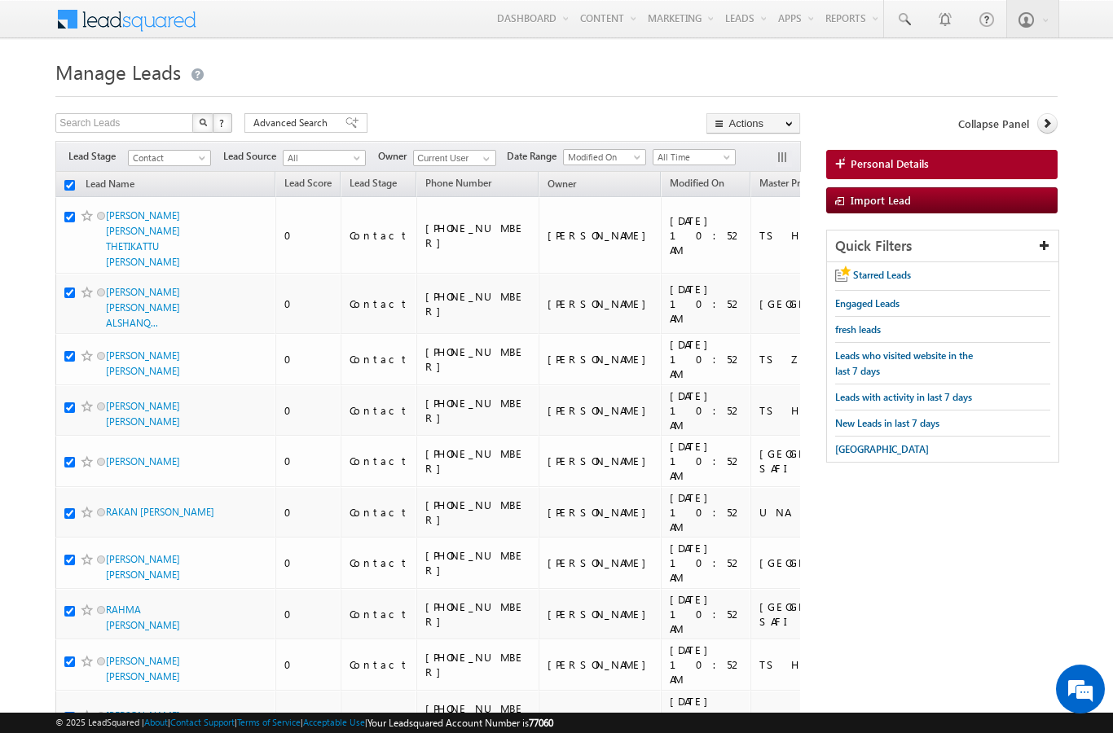
checkbox input "true"
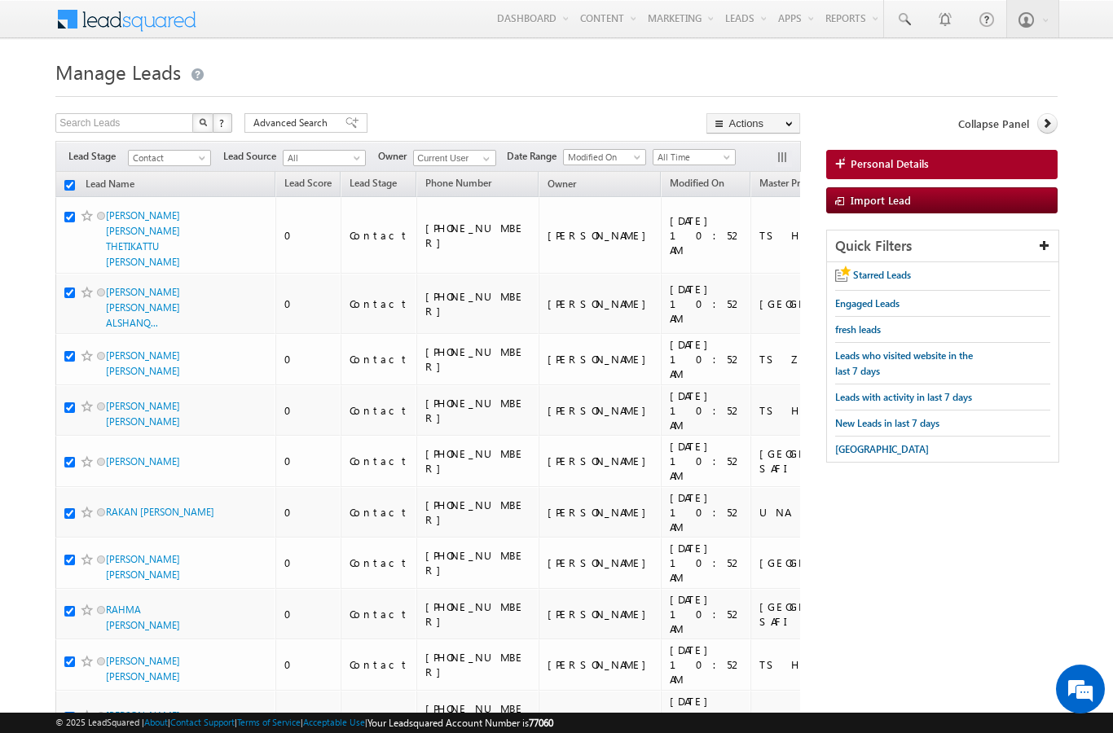
click at [0, 0] on link "Change Owner" at bounding box center [0, 0] width 0 height 0
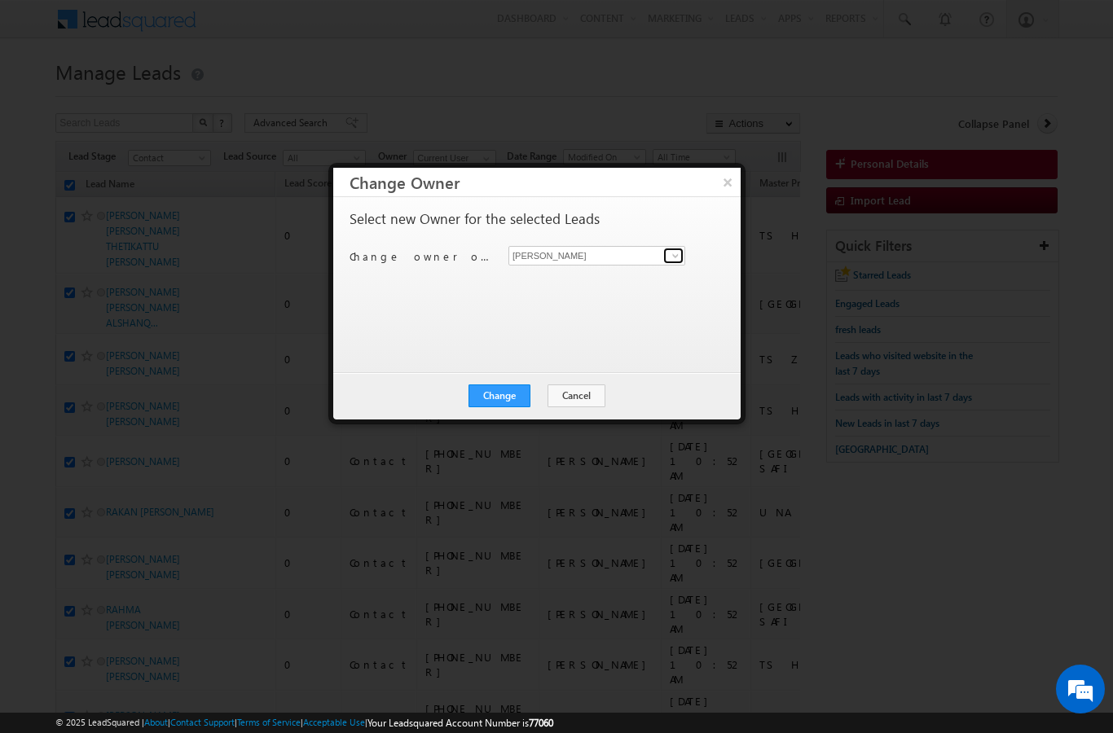
click at [663, 256] on link at bounding box center [673, 256] width 20 height 16
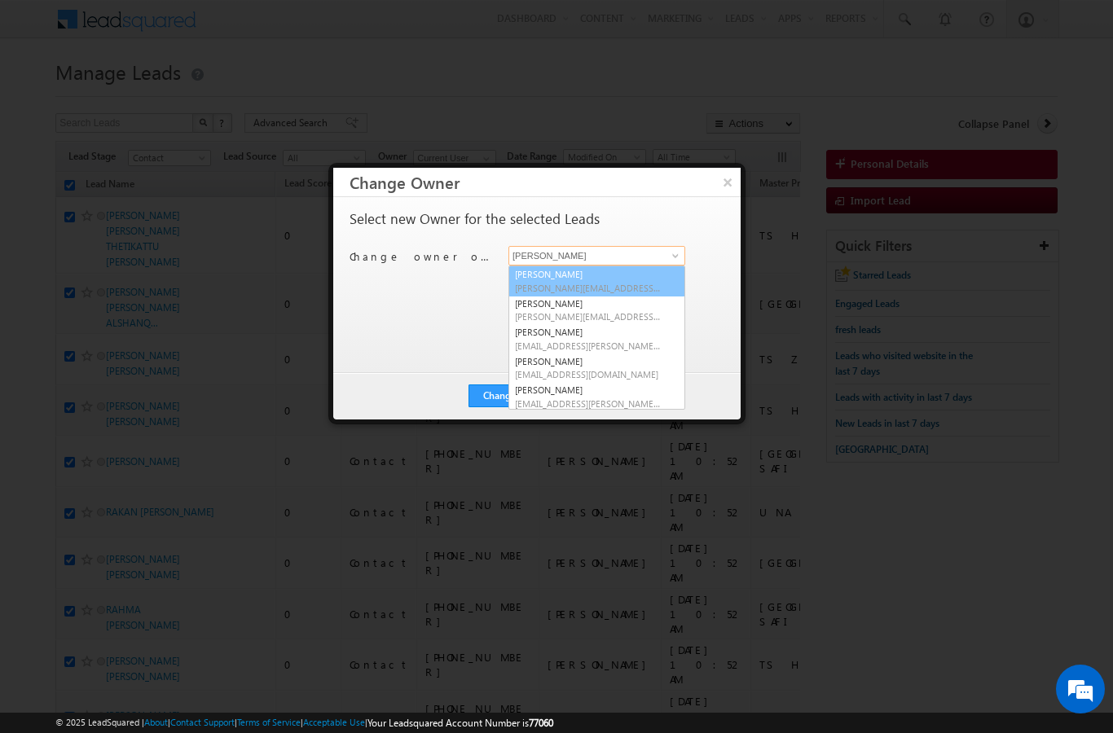
click at [539, 280] on link "Dheeraj Soni dheeraj.soni@indglobal.ae" at bounding box center [597, 281] width 177 height 31
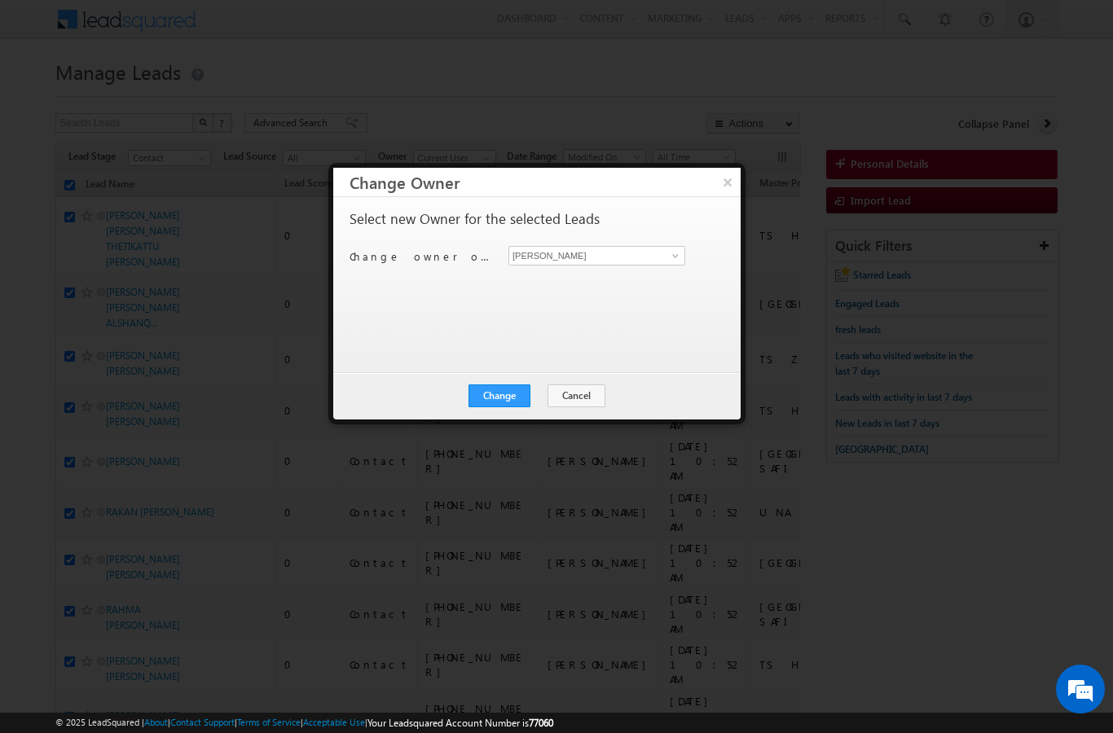
click at [500, 399] on button "Change" at bounding box center [500, 396] width 62 height 23
click at [547, 402] on button "Close" at bounding box center [539, 396] width 52 height 23
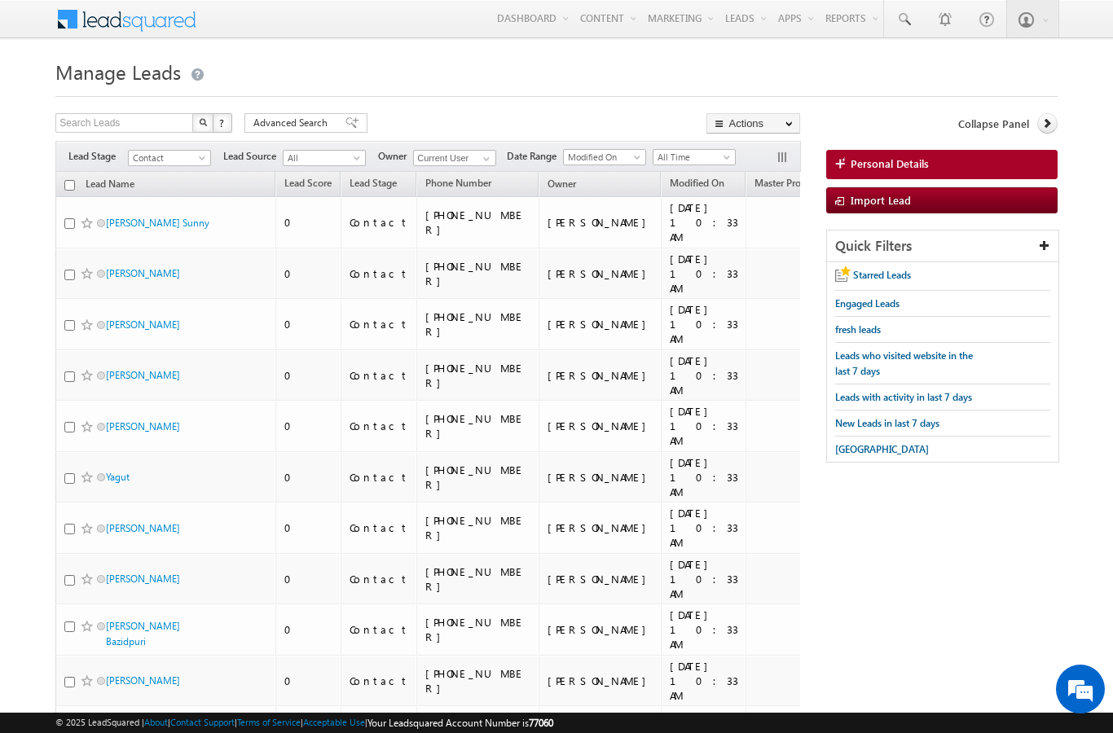
click at [71, 183] on input "checkbox" at bounding box center [69, 185] width 11 height 11
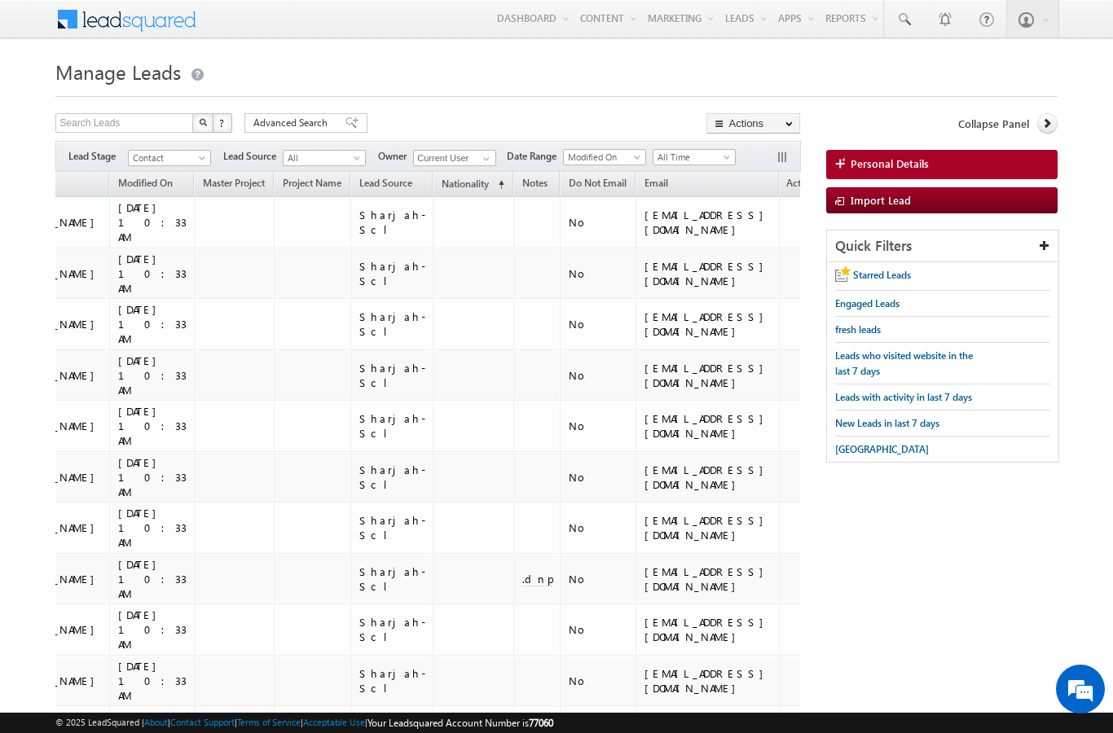
scroll to position [0, 551]
click at [0, 0] on link "Change Owner" at bounding box center [0, 0] width 0 height 0
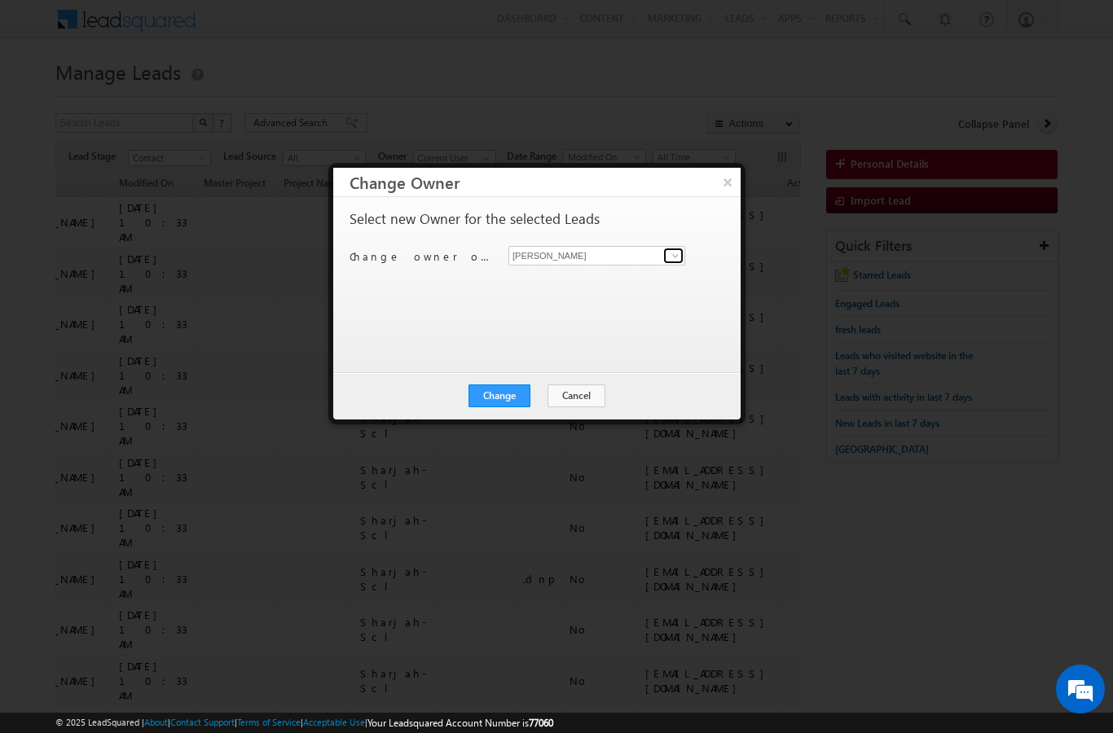
click at [679, 250] on span at bounding box center [675, 255] width 13 height 13
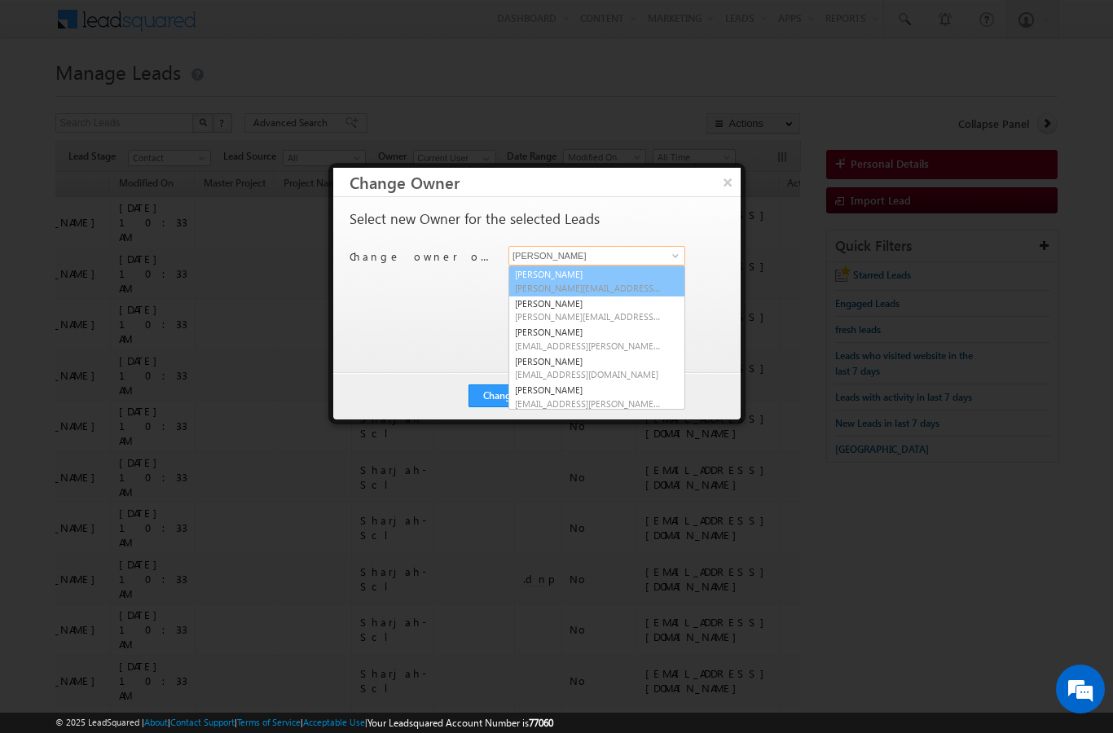
click at [551, 284] on span "[PERSON_NAME][EMAIL_ADDRESS][DOMAIN_NAME]" at bounding box center [588, 288] width 147 height 12
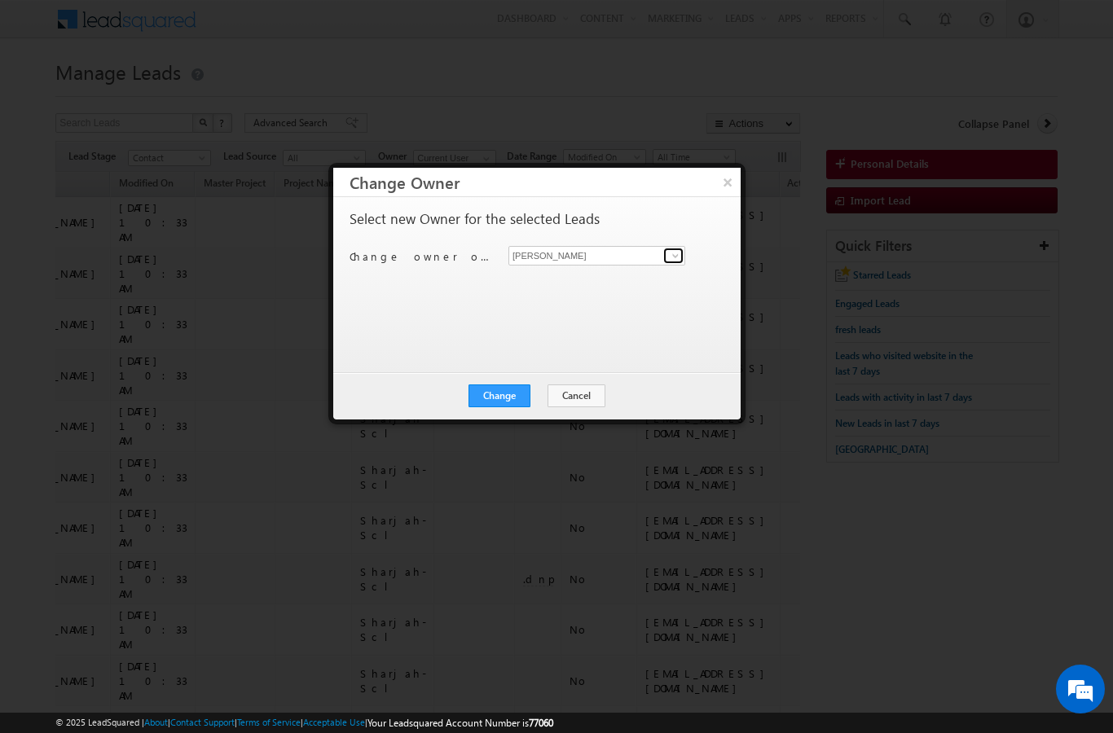
click at [672, 255] on span at bounding box center [675, 255] width 13 height 13
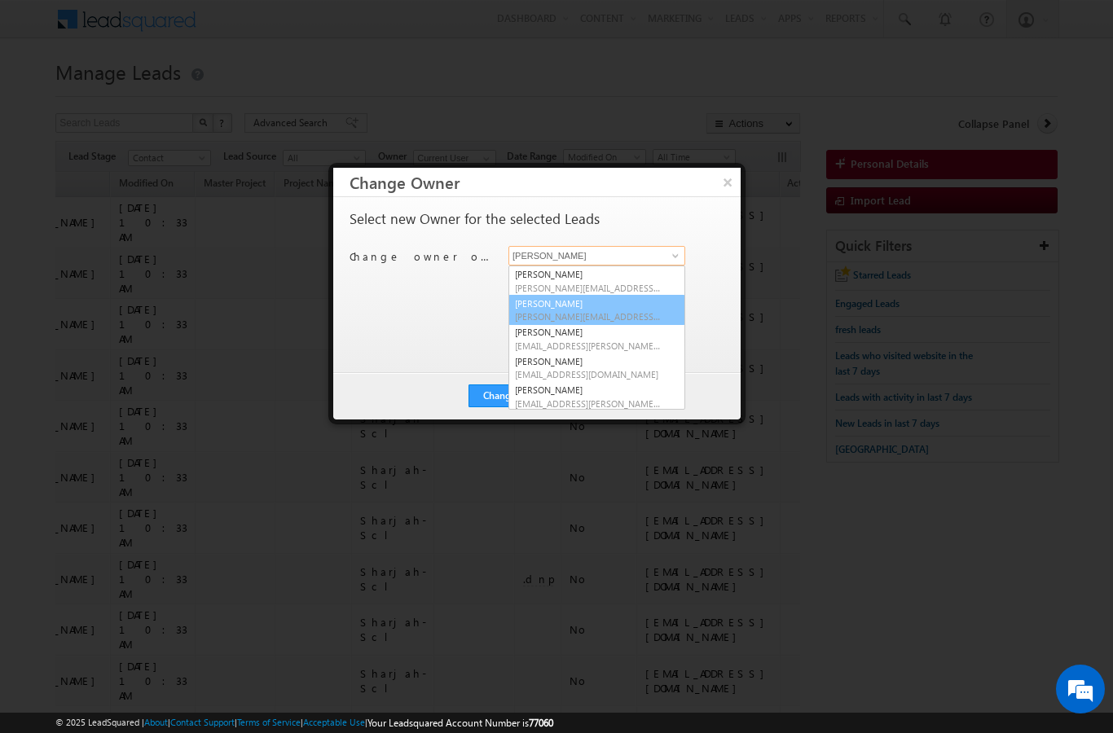
click at [582, 308] on link "Murari Sharma murari.sharma@indglobal.ae" at bounding box center [597, 310] width 177 height 31
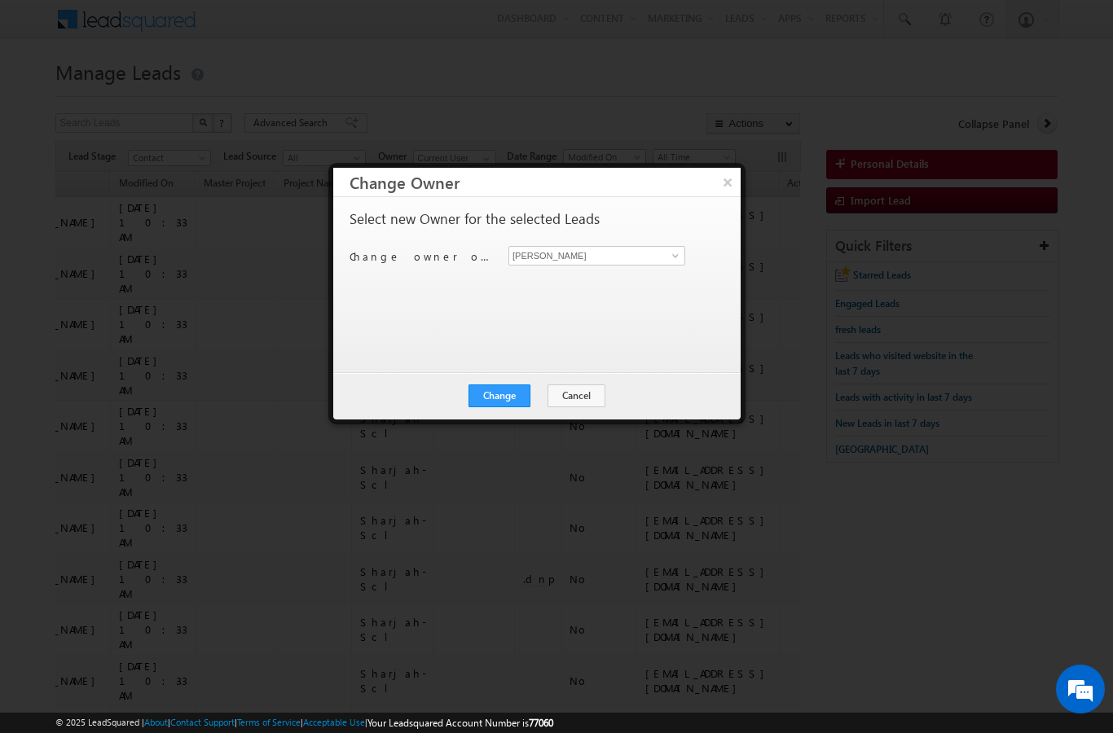
click at [500, 397] on button "Change" at bounding box center [500, 396] width 62 height 23
click at [551, 401] on button "Close" at bounding box center [539, 396] width 52 height 23
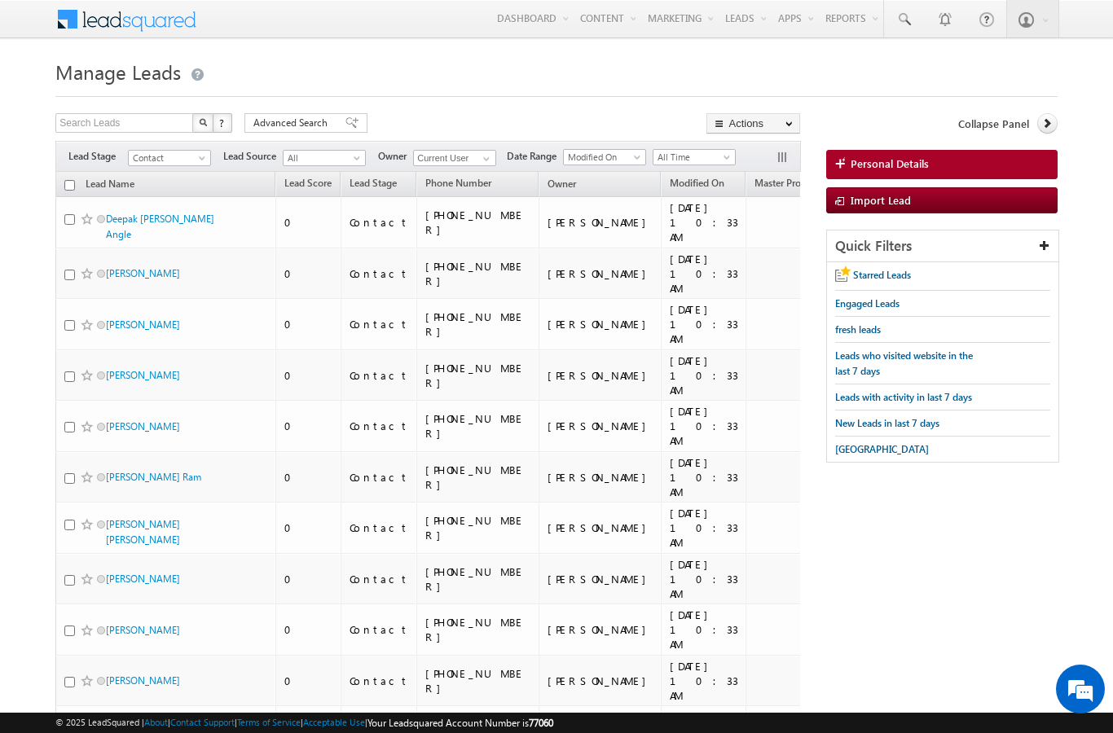
scroll to position [0, 0]
click at [72, 182] on input "checkbox" at bounding box center [69, 185] width 11 height 11
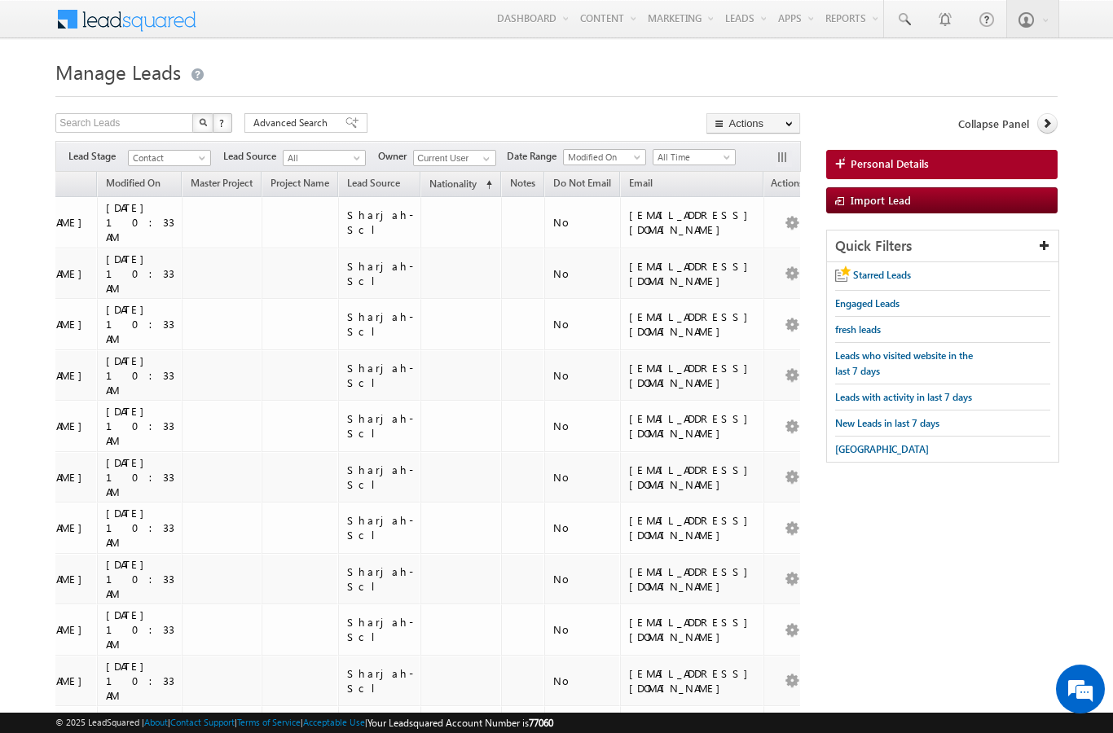
scroll to position [0, 563]
click at [0, 0] on link "Change Owner" at bounding box center [0, 0] width 0 height 0
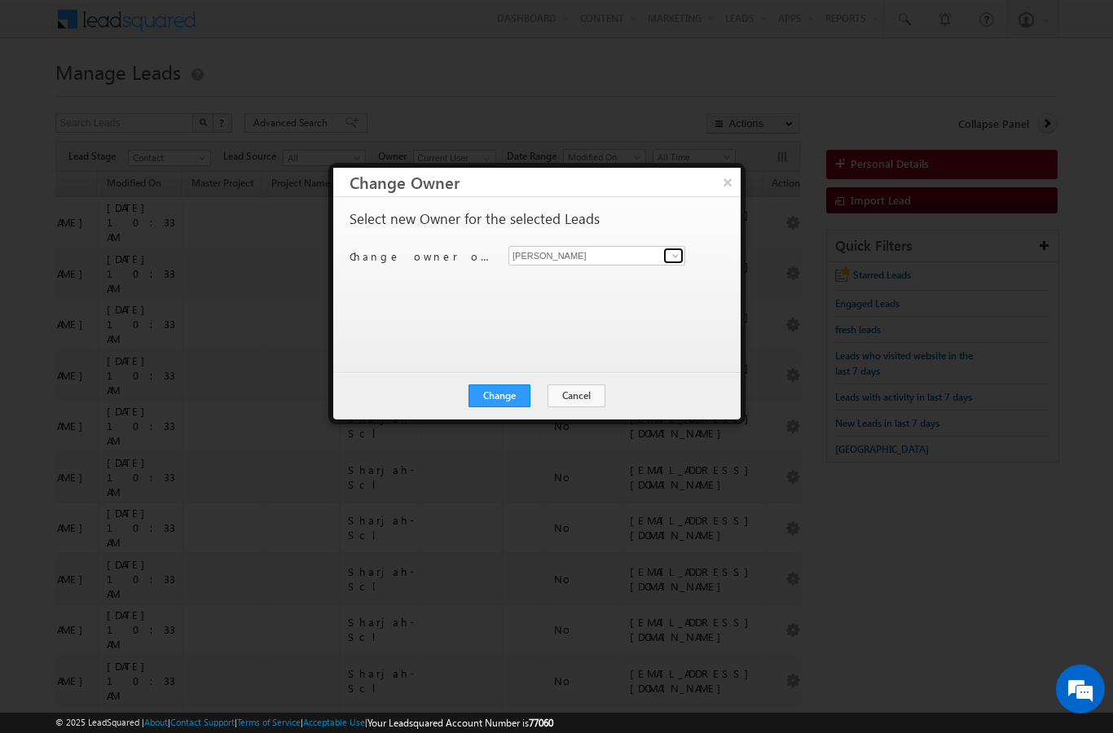
click at [675, 259] on span at bounding box center [675, 255] width 13 height 13
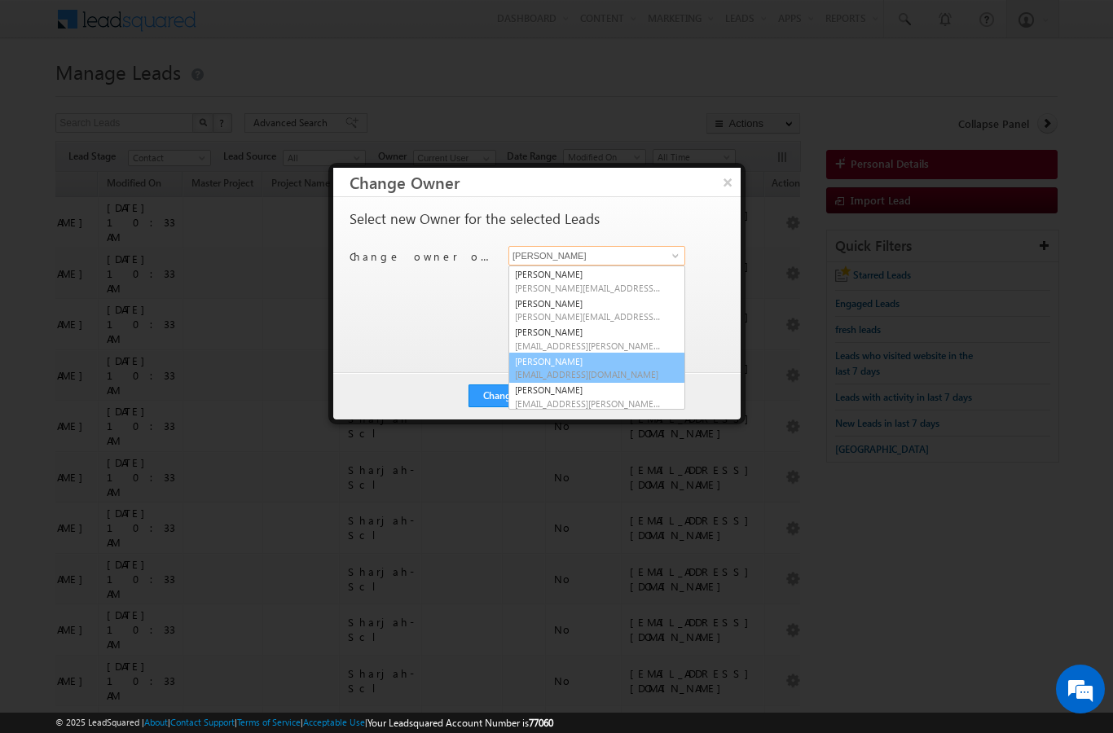
click at [605, 369] on span "[EMAIL_ADDRESS][DOMAIN_NAME]" at bounding box center [588, 374] width 147 height 12
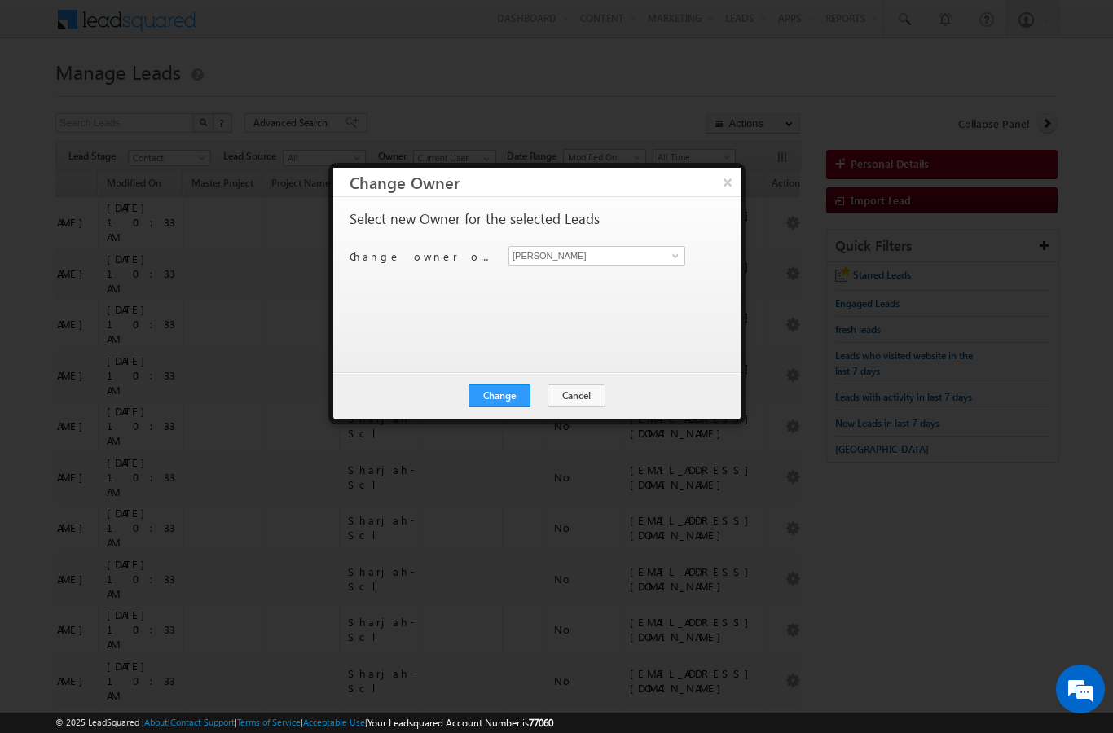
click at [496, 402] on button "Change" at bounding box center [500, 396] width 62 height 23
click at [541, 393] on button "Close" at bounding box center [539, 396] width 52 height 23
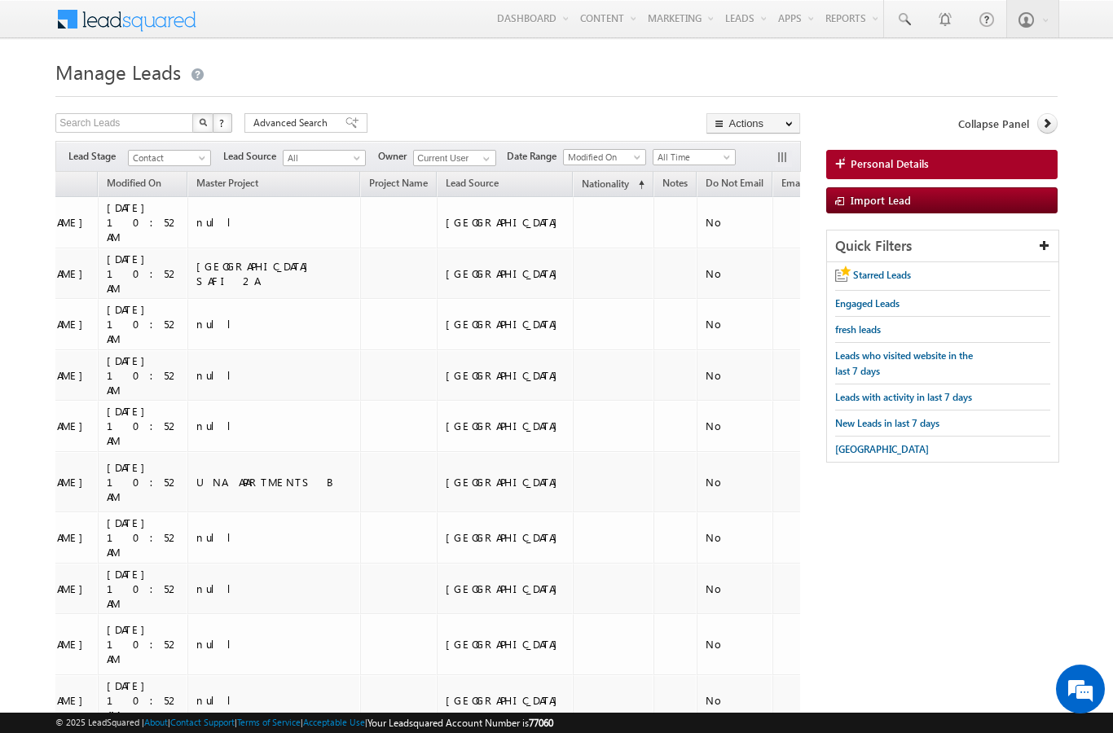
scroll to position [0, 404]
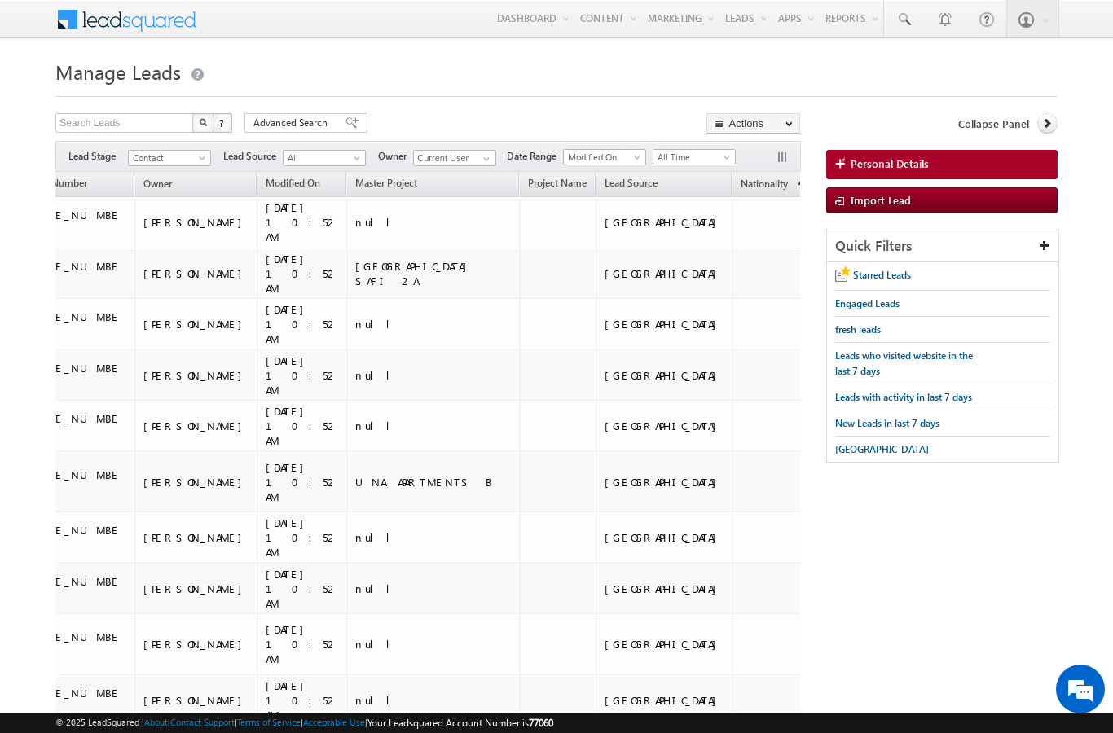
click at [0, 0] on link "Change Owner" at bounding box center [0, 0] width 0 height 0
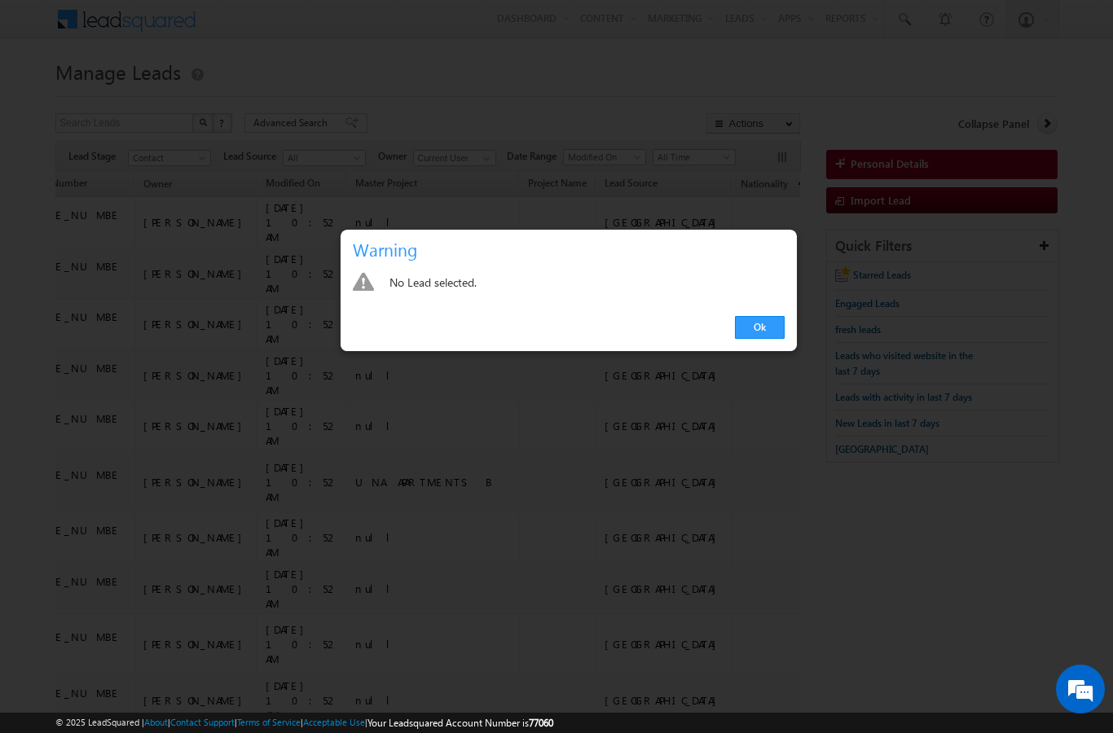
click at [748, 328] on link "Ok" at bounding box center [760, 327] width 50 height 23
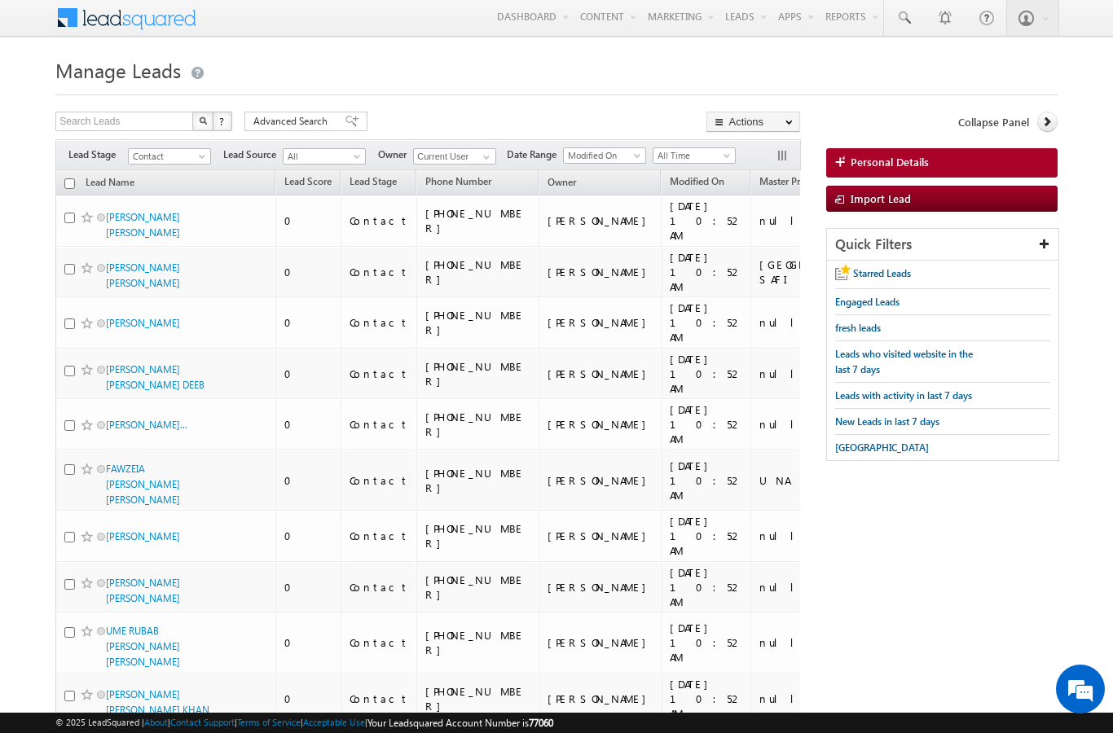
scroll to position [0, 0]
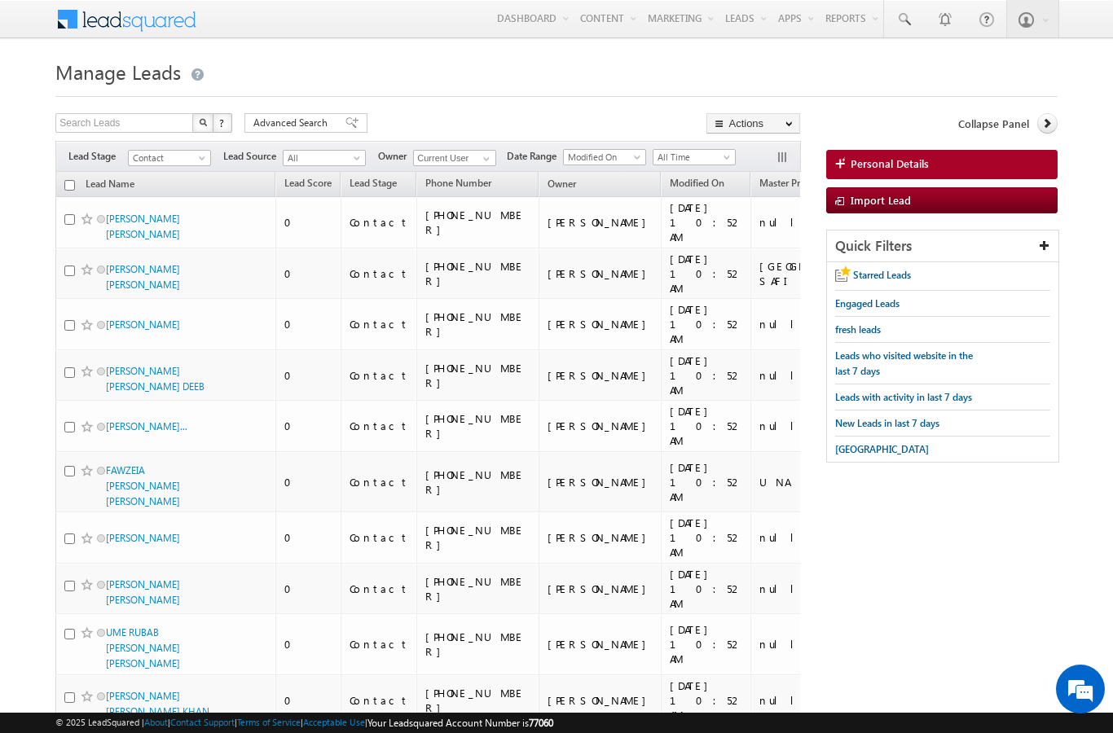
click at [64, 189] on input "checkbox" at bounding box center [69, 185] width 11 height 11
click at [0, 0] on link "Change Owner" at bounding box center [0, 0] width 0 height 0
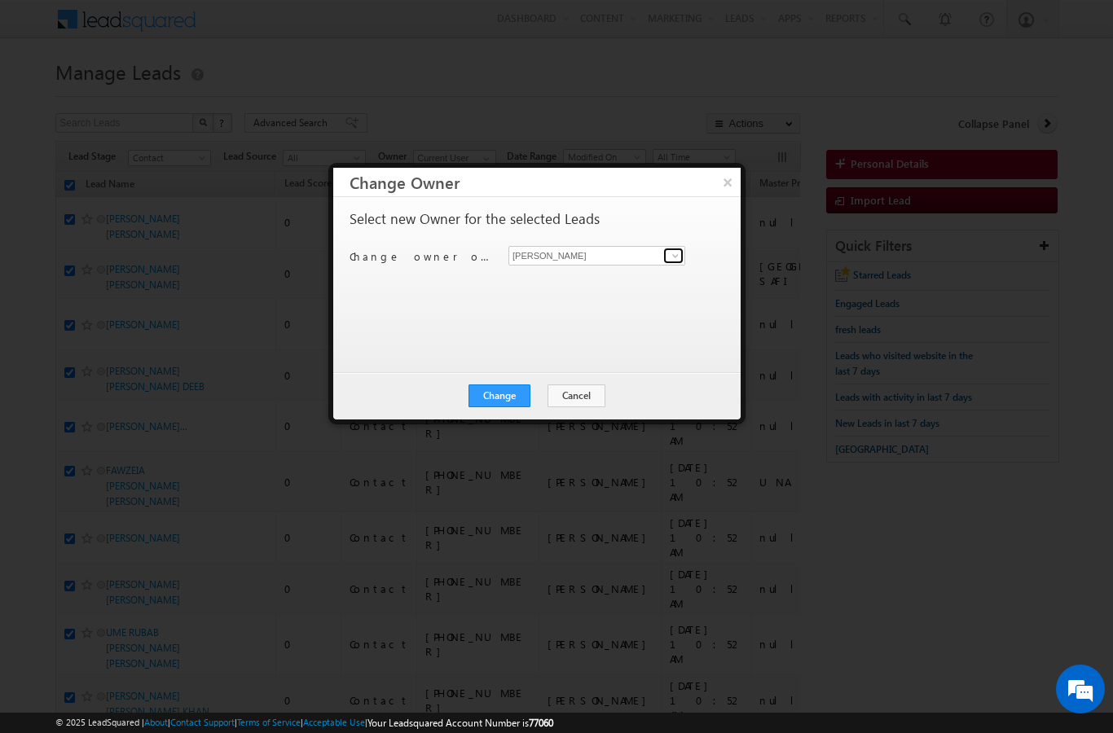
click at [667, 248] on link at bounding box center [673, 256] width 20 height 16
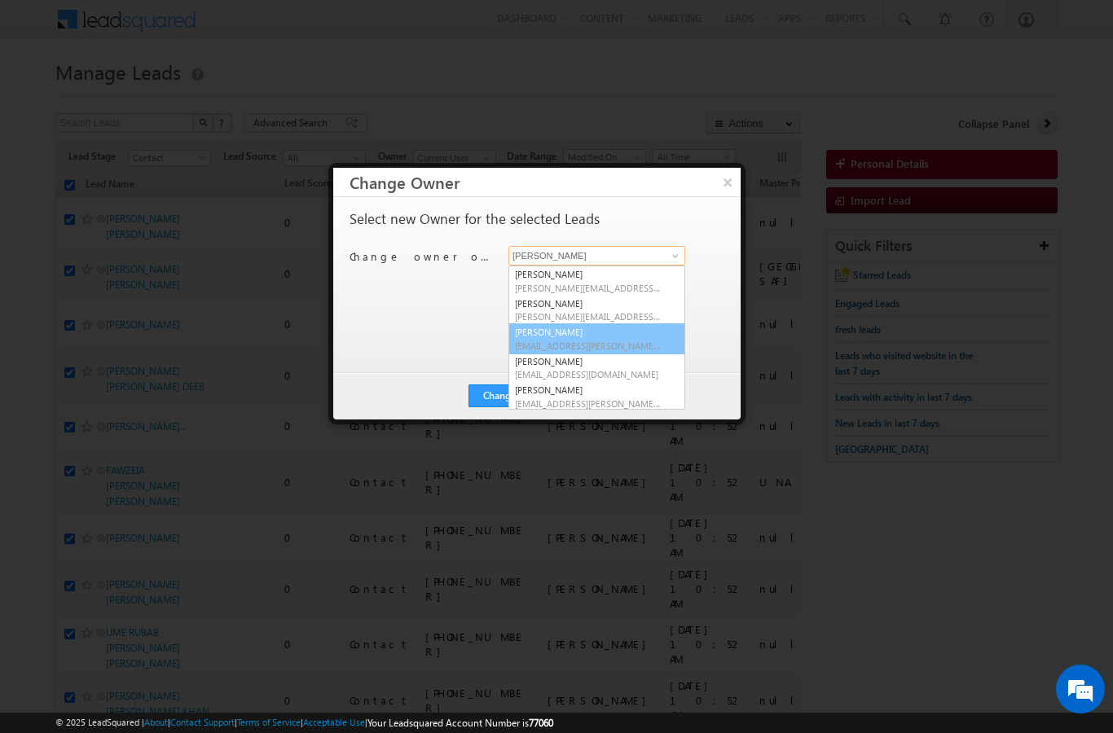
click at [585, 337] on link "Priya Kumra priya.kumra@indglobal.ae" at bounding box center [597, 339] width 177 height 31
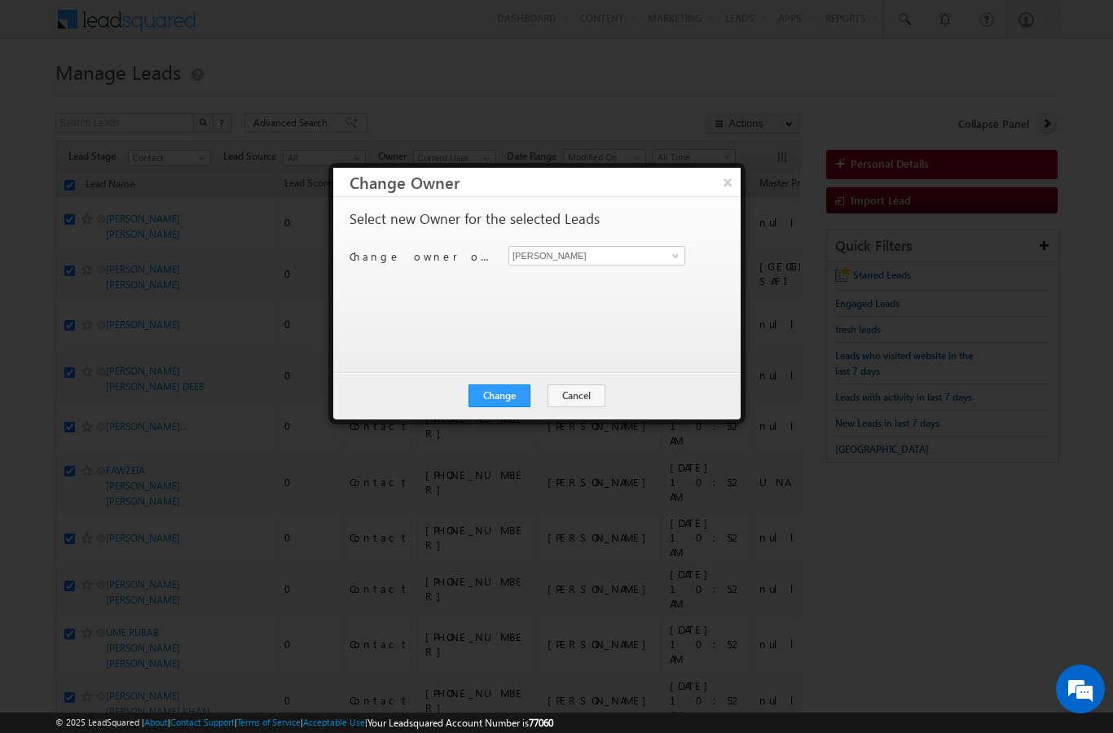
click at [500, 403] on button "Change" at bounding box center [500, 396] width 62 height 23
click at [542, 393] on button "Close" at bounding box center [539, 396] width 52 height 23
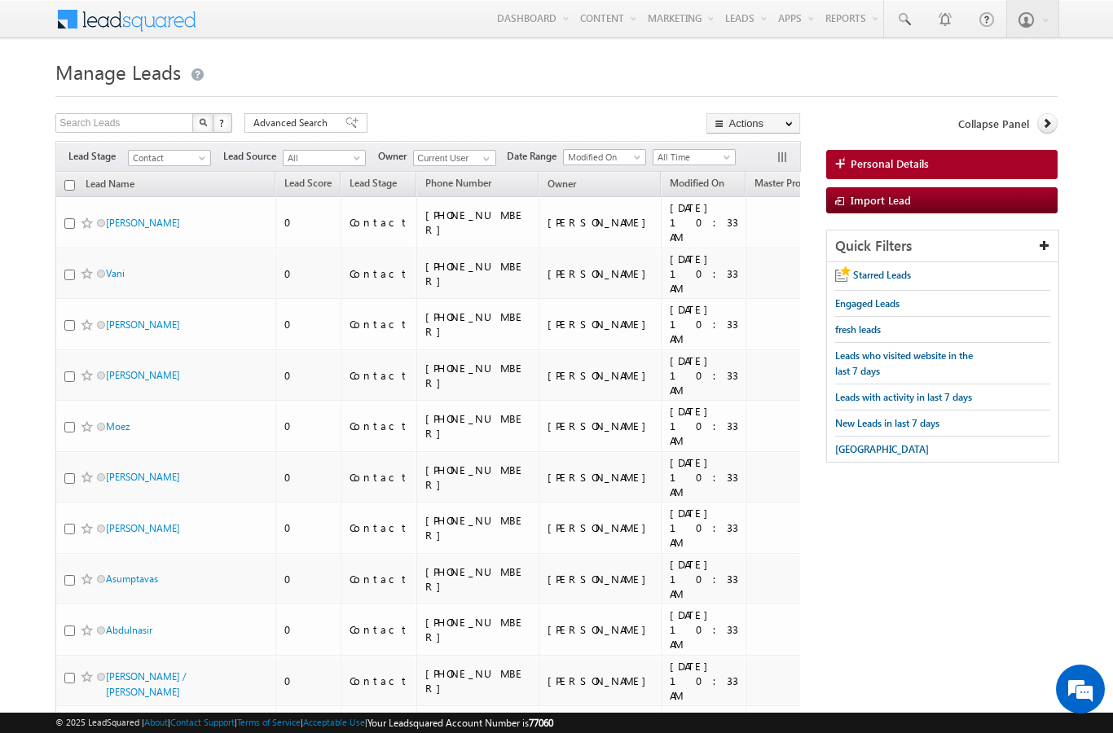
click at [64, 183] on input "checkbox" at bounding box center [69, 185] width 11 height 11
click at [0, 0] on link "Change Owner" at bounding box center [0, 0] width 0 height 0
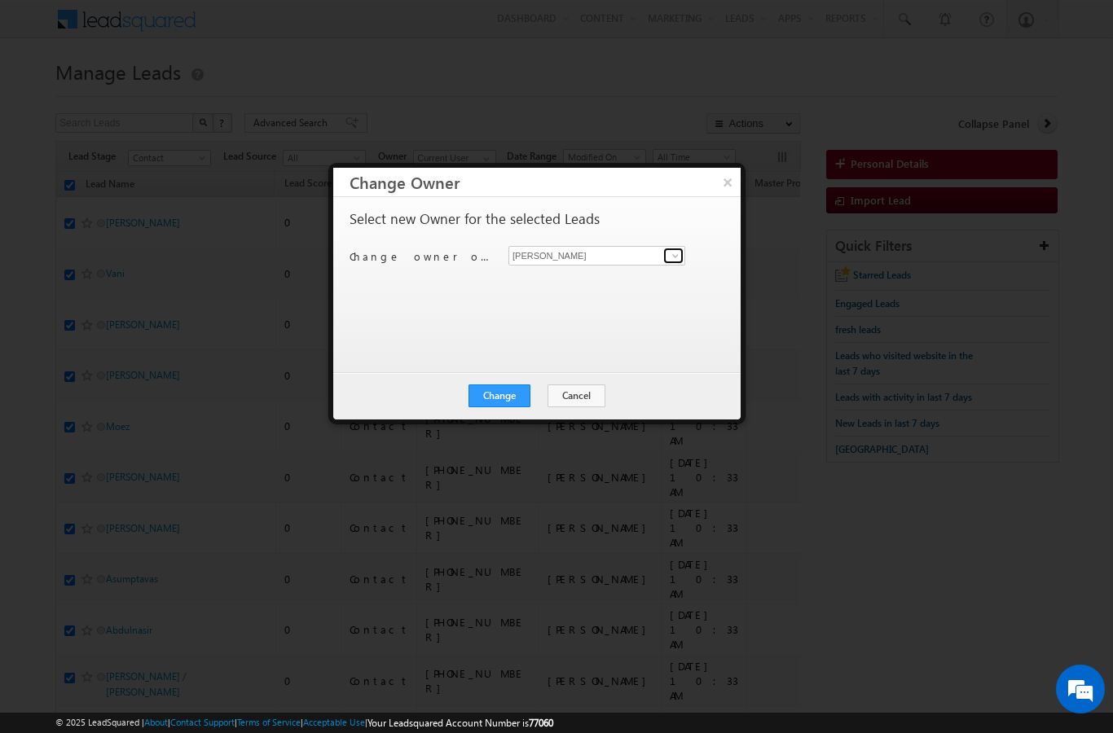
click at [671, 250] on span at bounding box center [675, 255] width 13 height 13
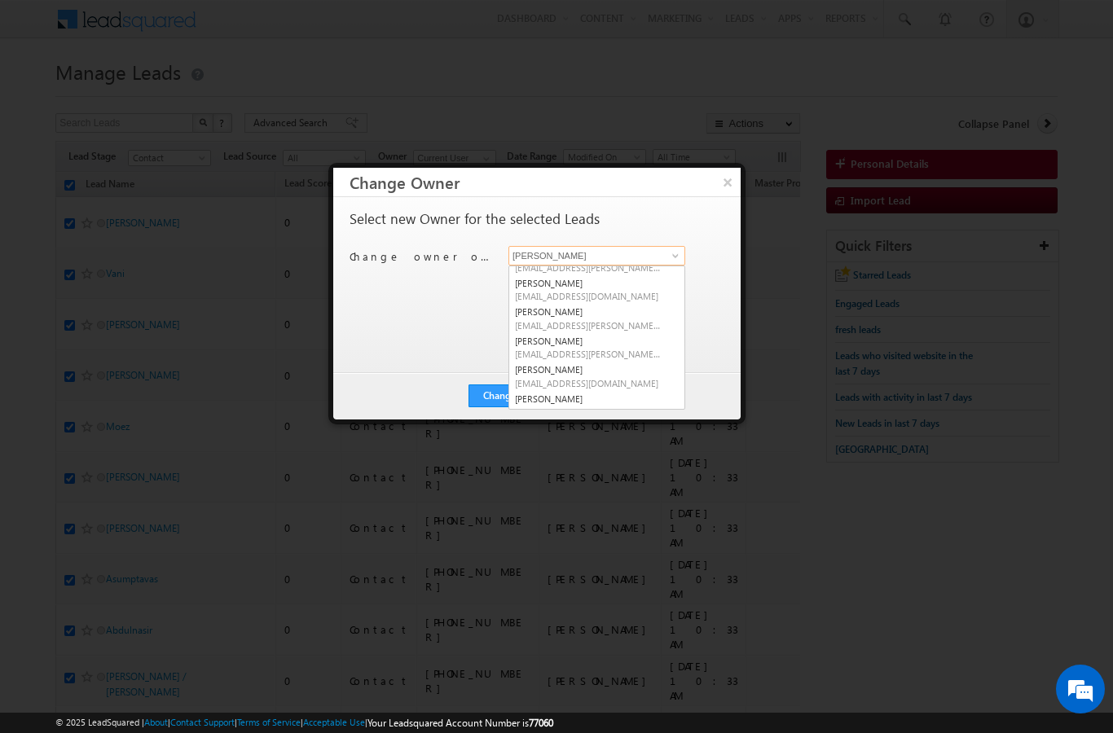
scroll to position [81, 0]
click at [629, 382] on span "[EMAIL_ADDRESS][DOMAIN_NAME]" at bounding box center [588, 380] width 147 height 12
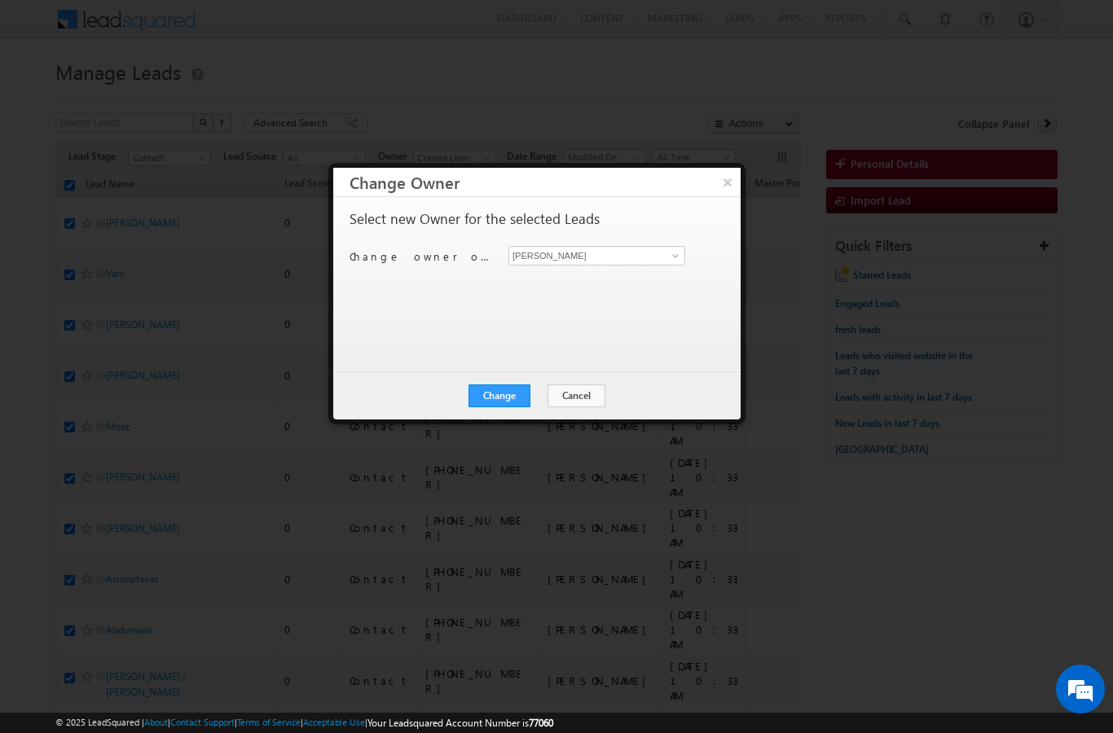
click at [503, 403] on button "Change" at bounding box center [500, 396] width 62 height 23
click at [546, 399] on button "Close" at bounding box center [539, 396] width 52 height 23
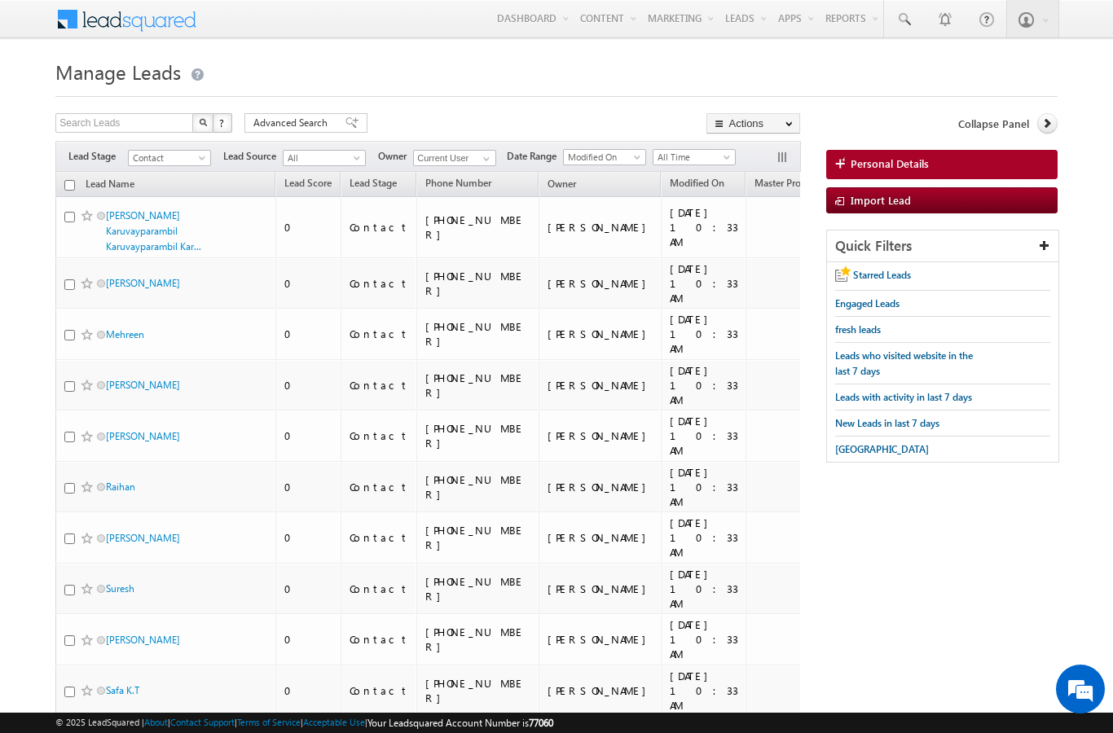
scroll to position [0, 0]
click at [73, 184] on input "checkbox" at bounding box center [69, 185] width 11 height 11
click at [0, 0] on link "Change Owner" at bounding box center [0, 0] width 0 height 0
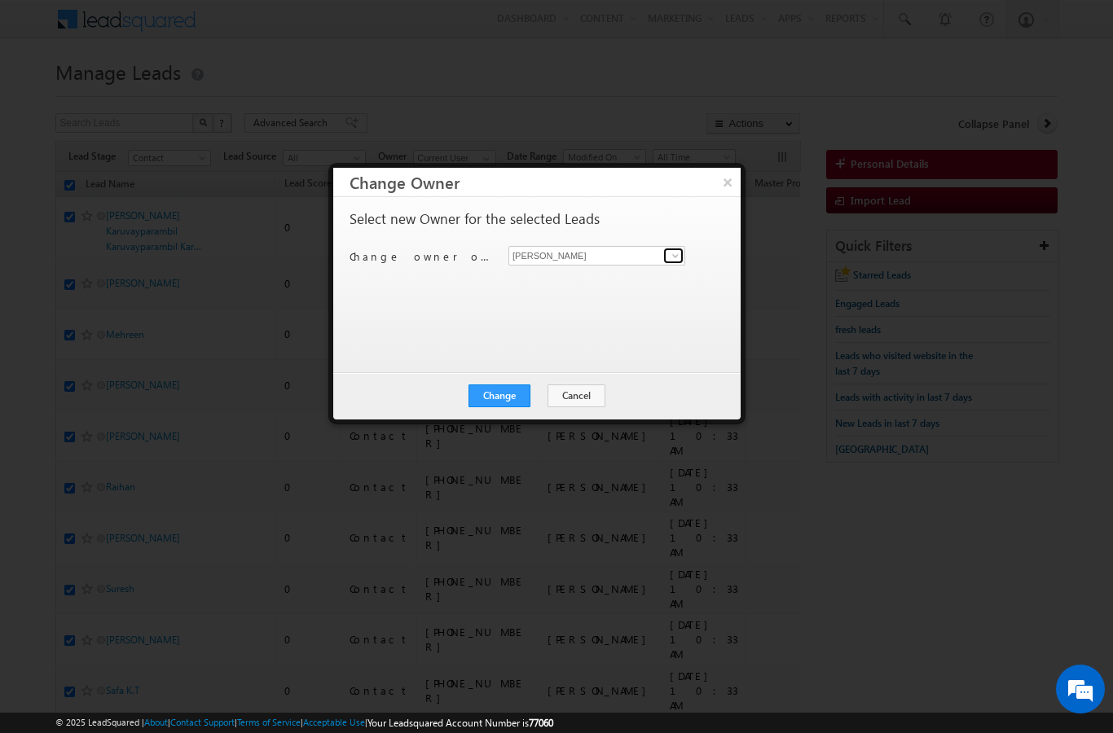
click at [672, 250] on span at bounding box center [675, 255] width 13 height 13
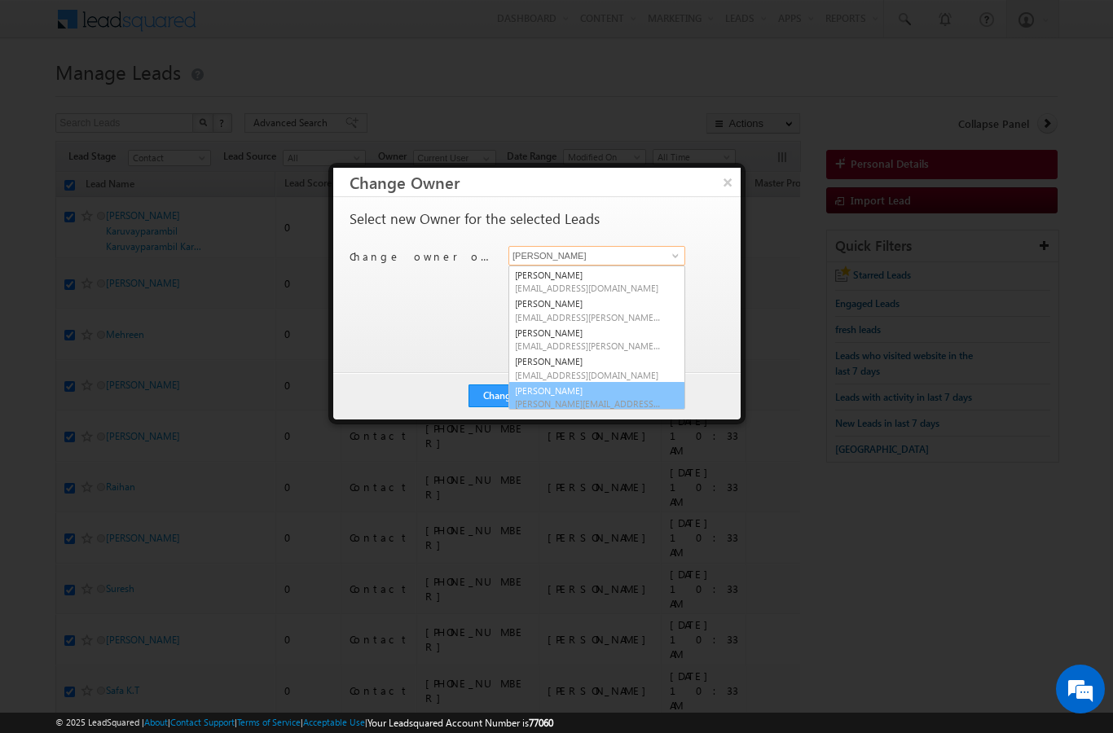
click at [595, 401] on span "[PERSON_NAME][EMAIL_ADDRESS][DOMAIN_NAME]" at bounding box center [588, 404] width 147 height 12
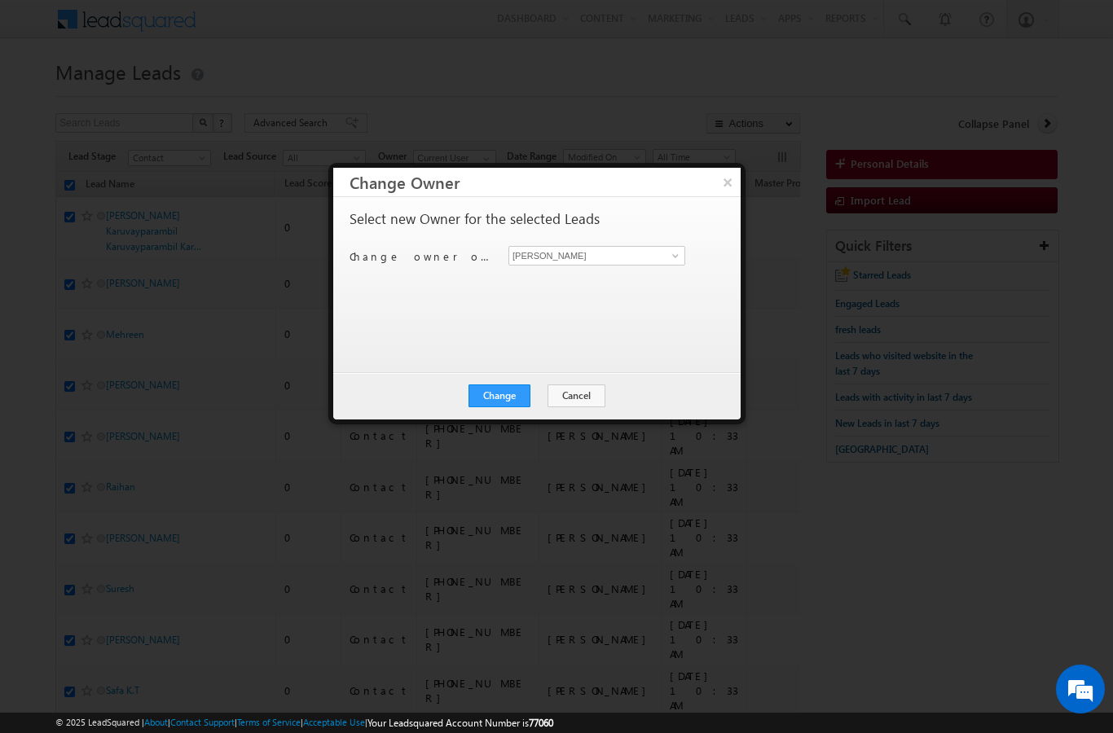
click at [491, 403] on button "Change" at bounding box center [500, 396] width 62 height 23
click at [526, 400] on button "Close" at bounding box center [539, 396] width 52 height 23
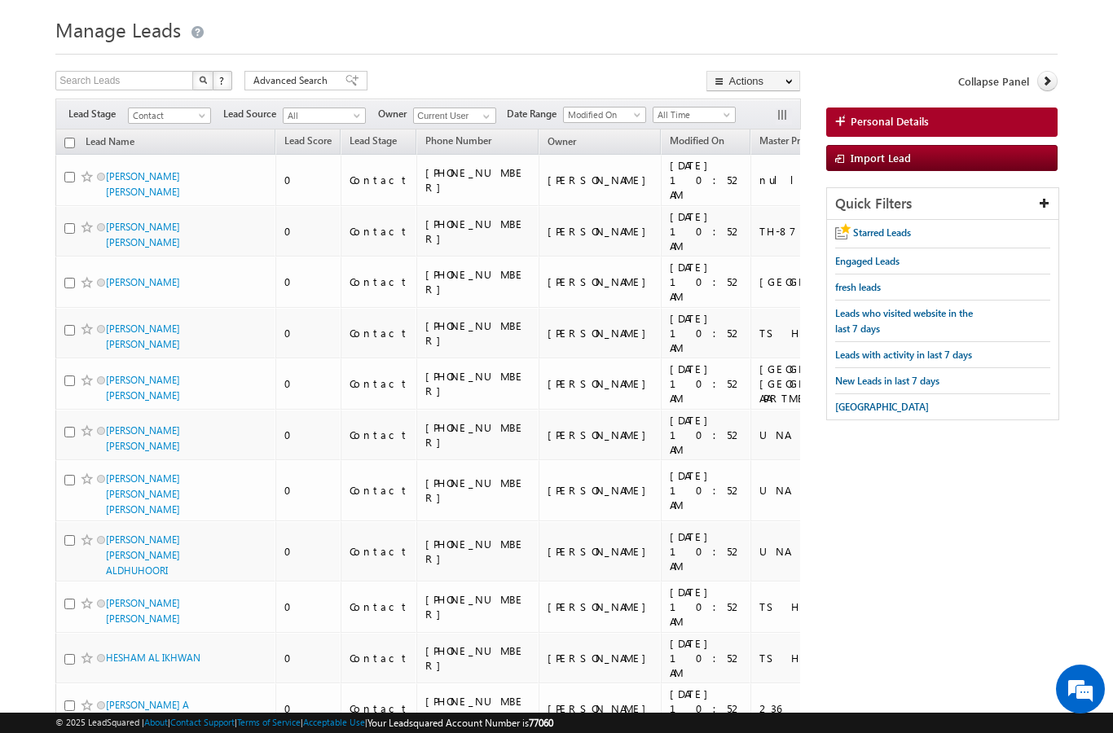
scroll to position [0, 0]
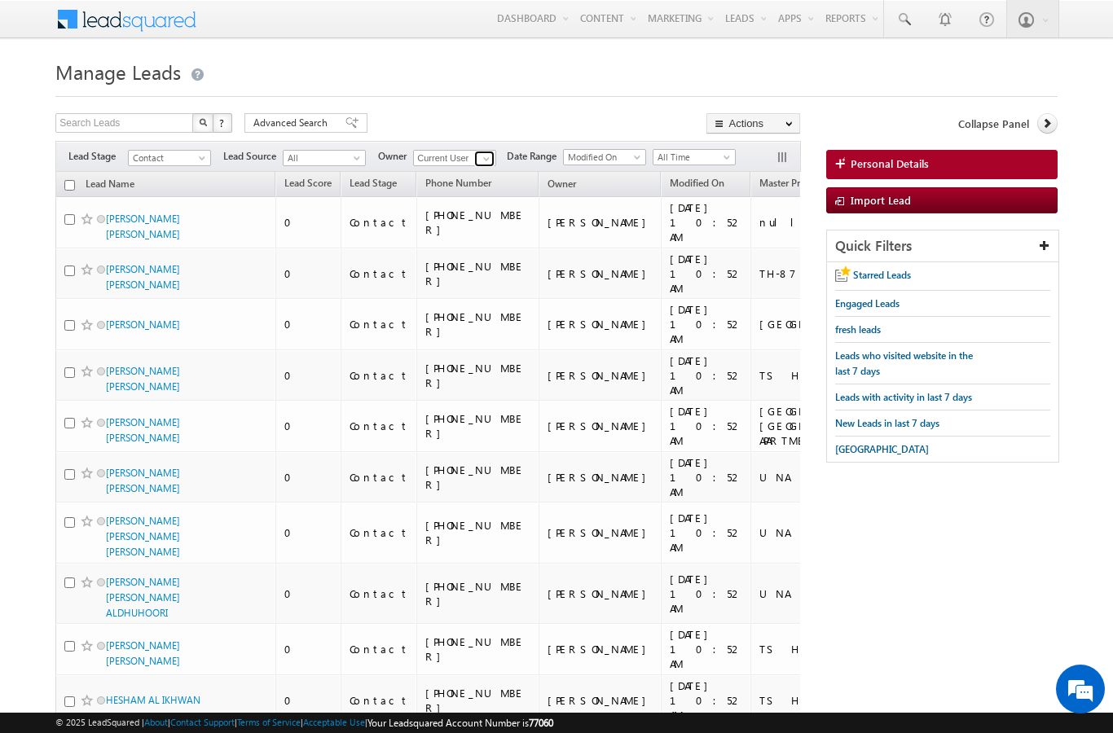
click at [487, 165] on span at bounding box center [486, 158] width 13 height 13
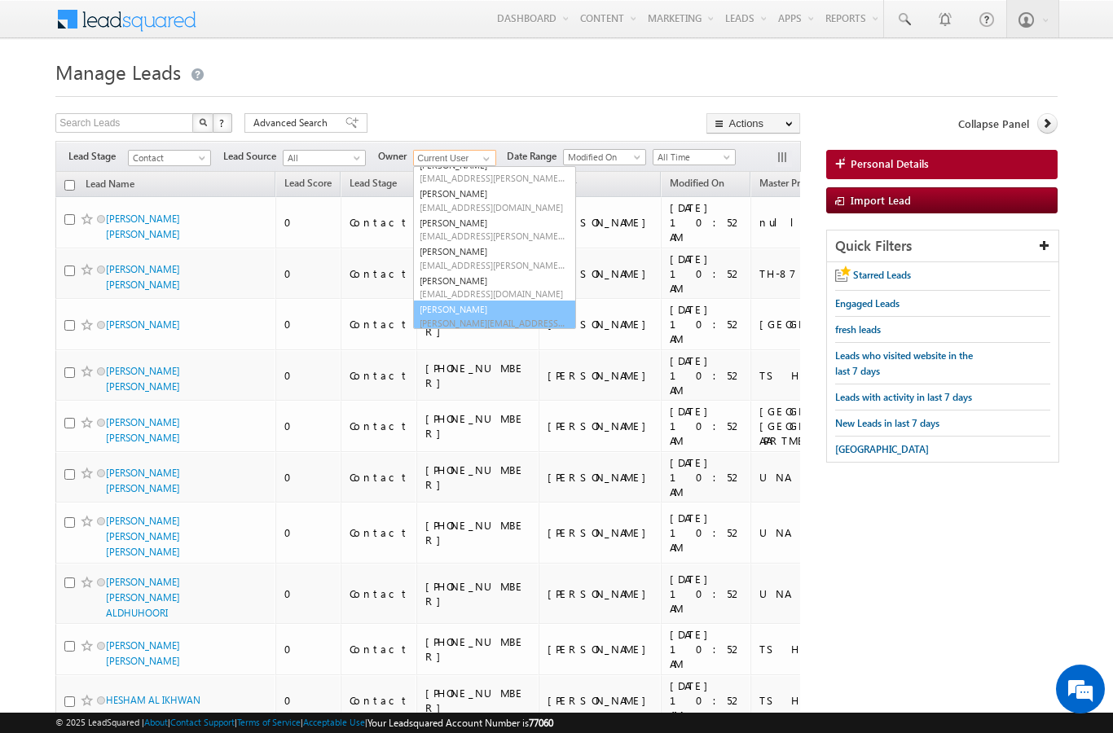
scroll to position [100, 0]
click at [491, 318] on span "[PERSON_NAME][EMAIL_ADDRESS][DOMAIN_NAME]" at bounding box center [493, 324] width 147 height 12
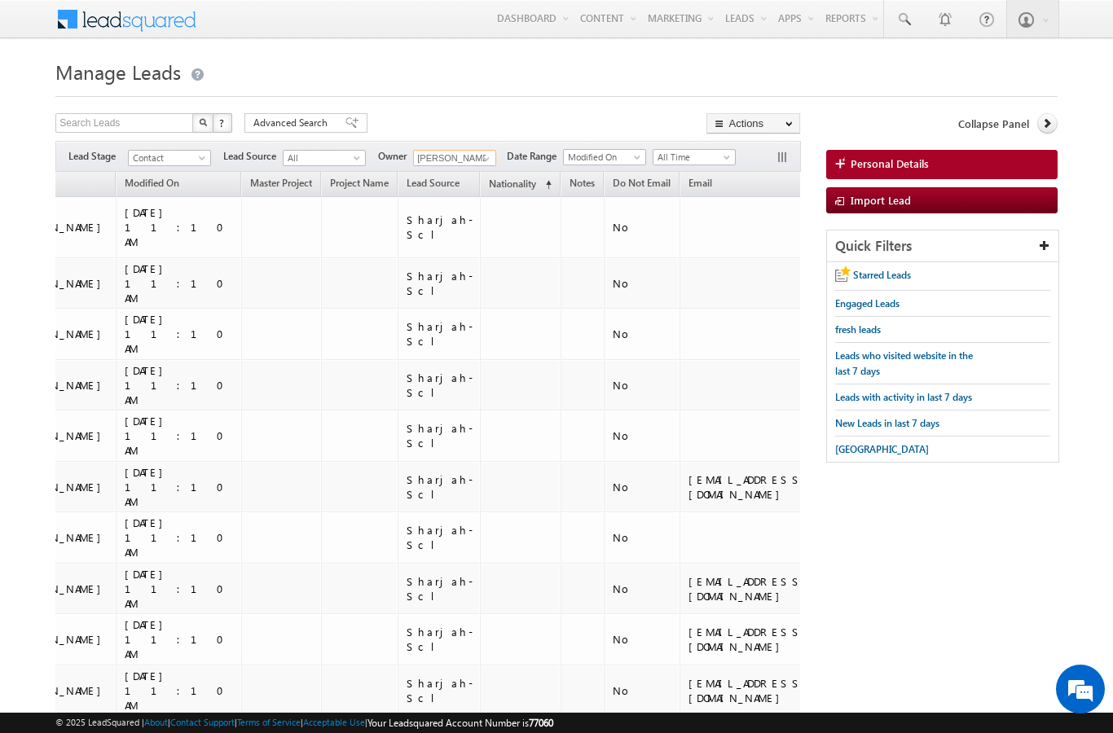
scroll to position [0, 544]
click at [487, 159] on span at bounding box center [486, 158] width 13 height 13
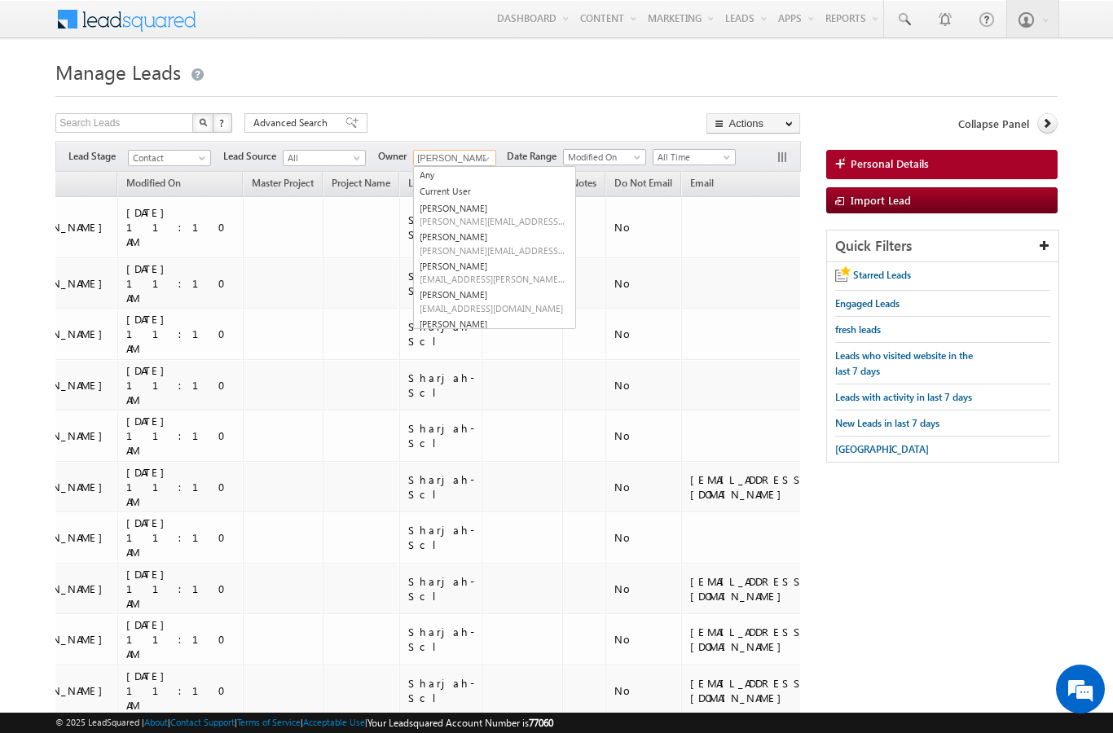
scroll to position [0, 0]
click at [459, 192] on link "Current User" at bounding box center [494, 192] width 163 height 19
type input "Current User"
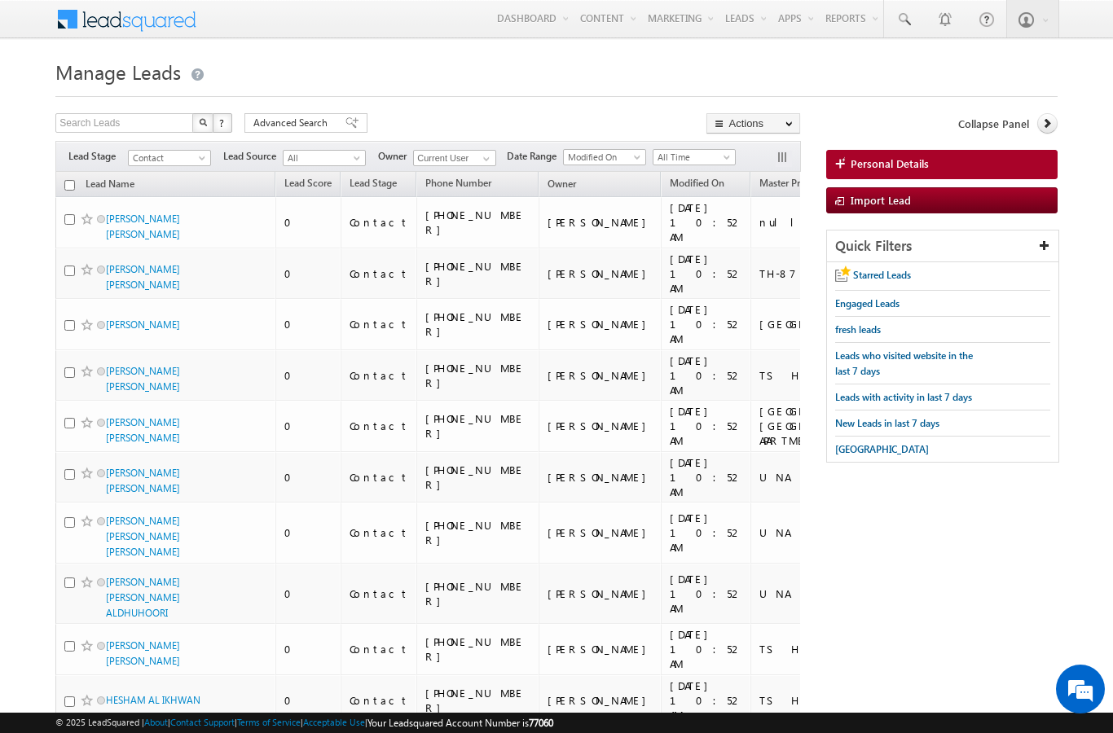
click at [69, 195] on th "Lead Name" at bounding box center [165, 184] width 220 height 25
click at [64, 187] on input "checkbox" at bounding box center [69, 185] width 11 height 11
checkbox input "true"
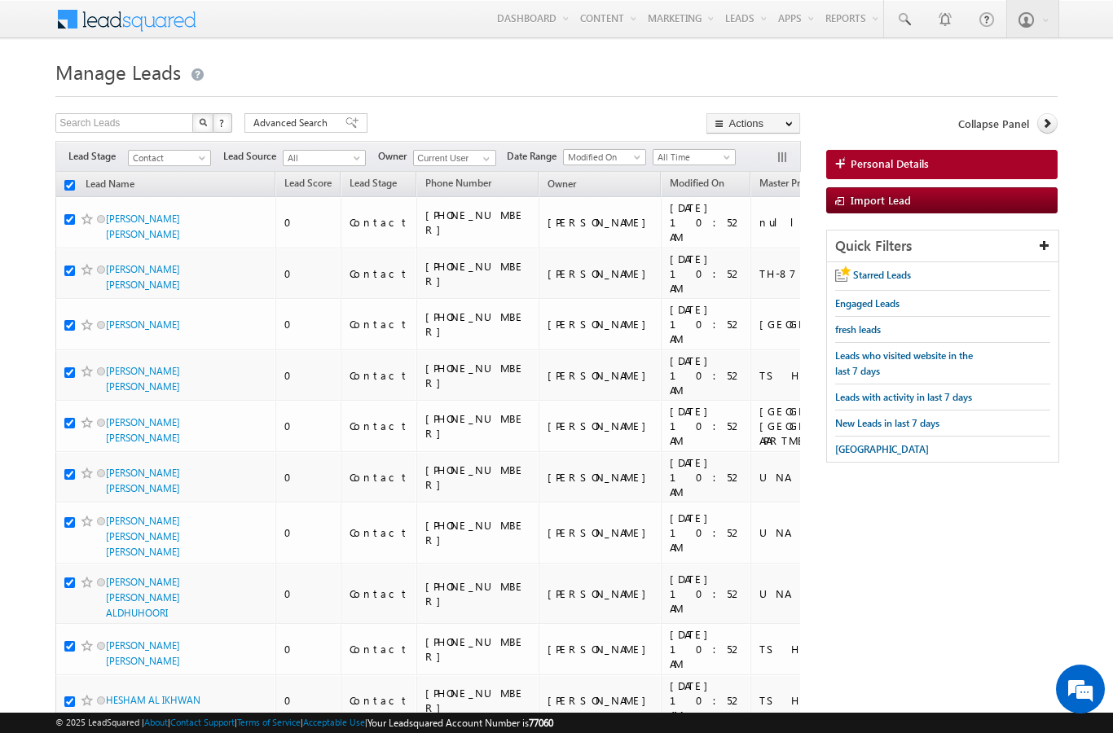
checkbox input "true"
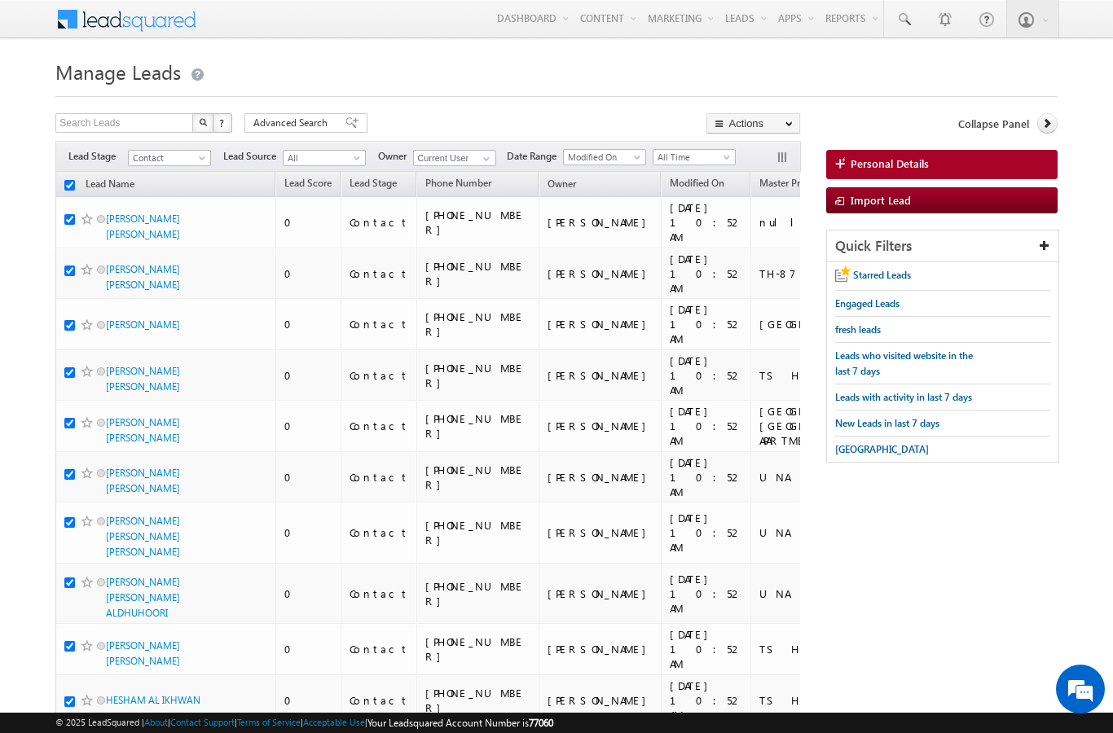
checkbox input "true"
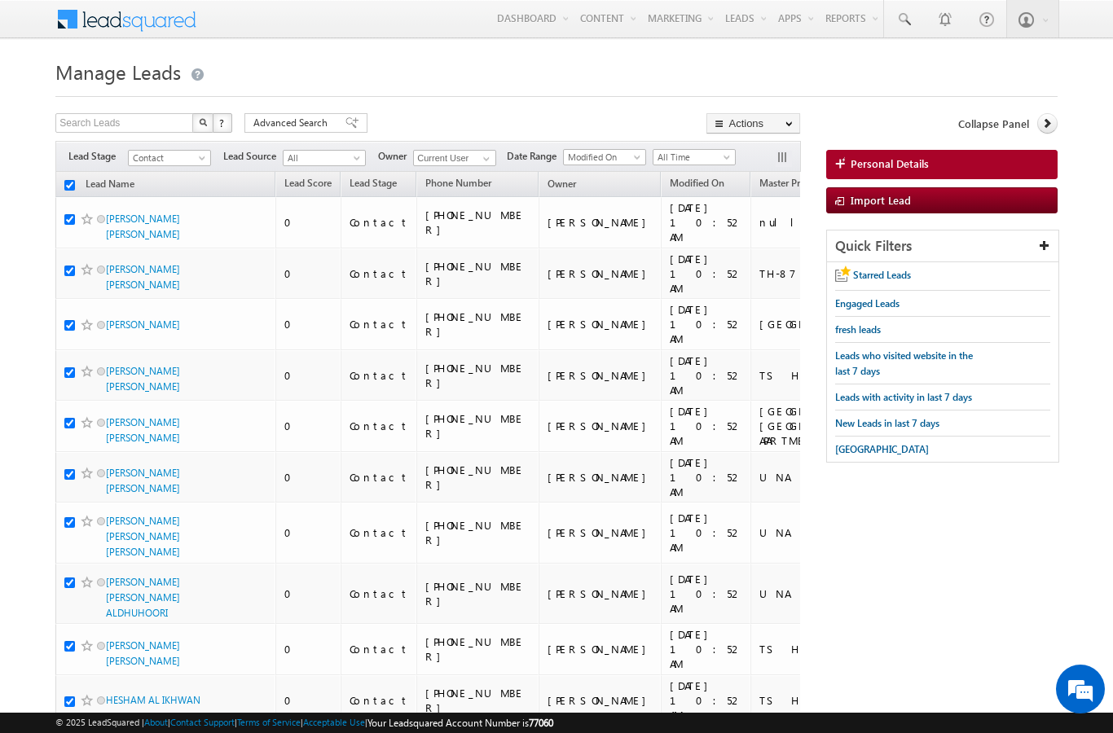
checkbox input "true"
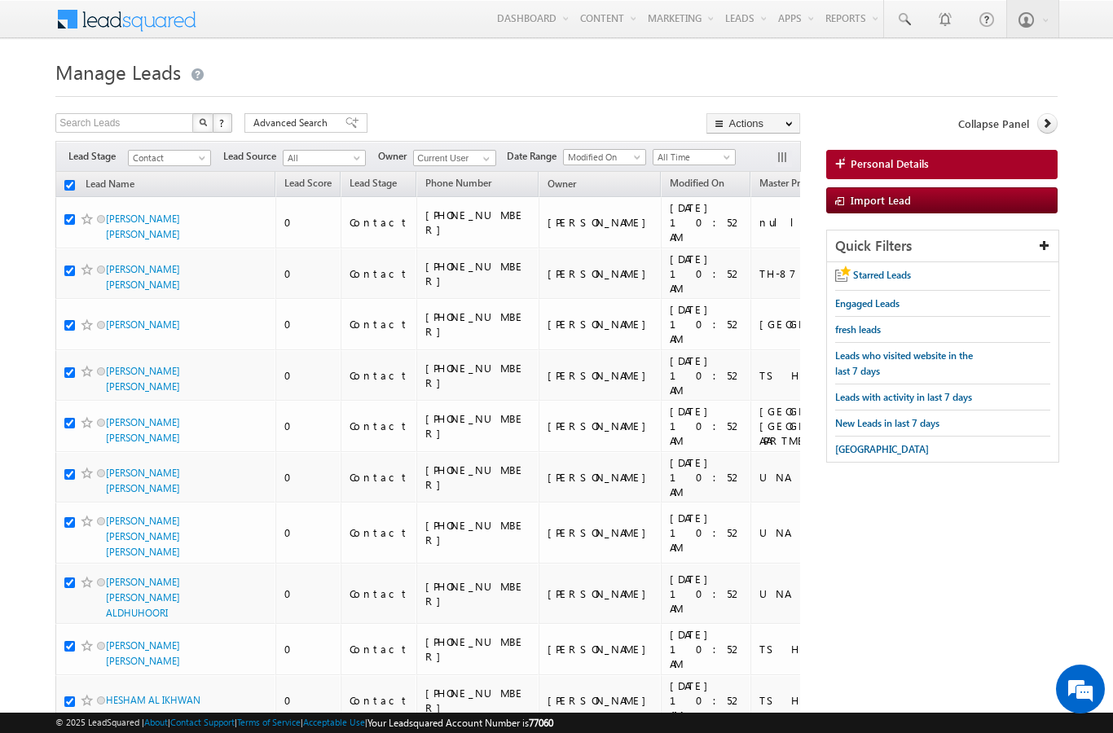
checkbox input "true"
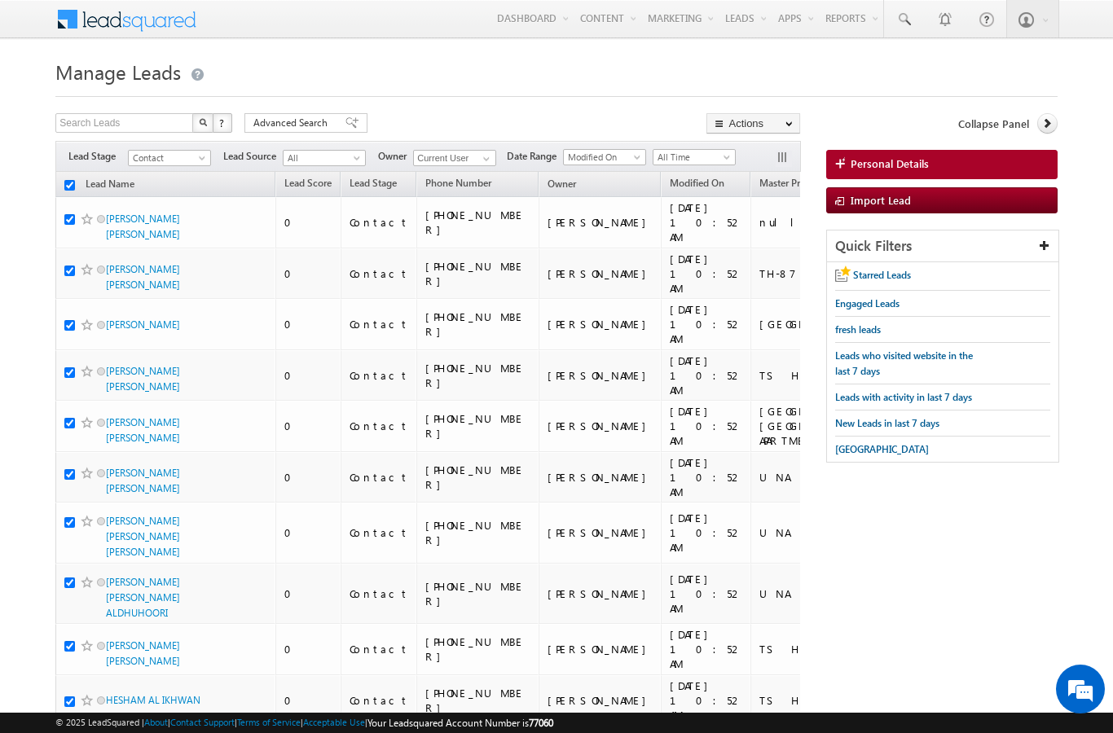
checkbox input "true"
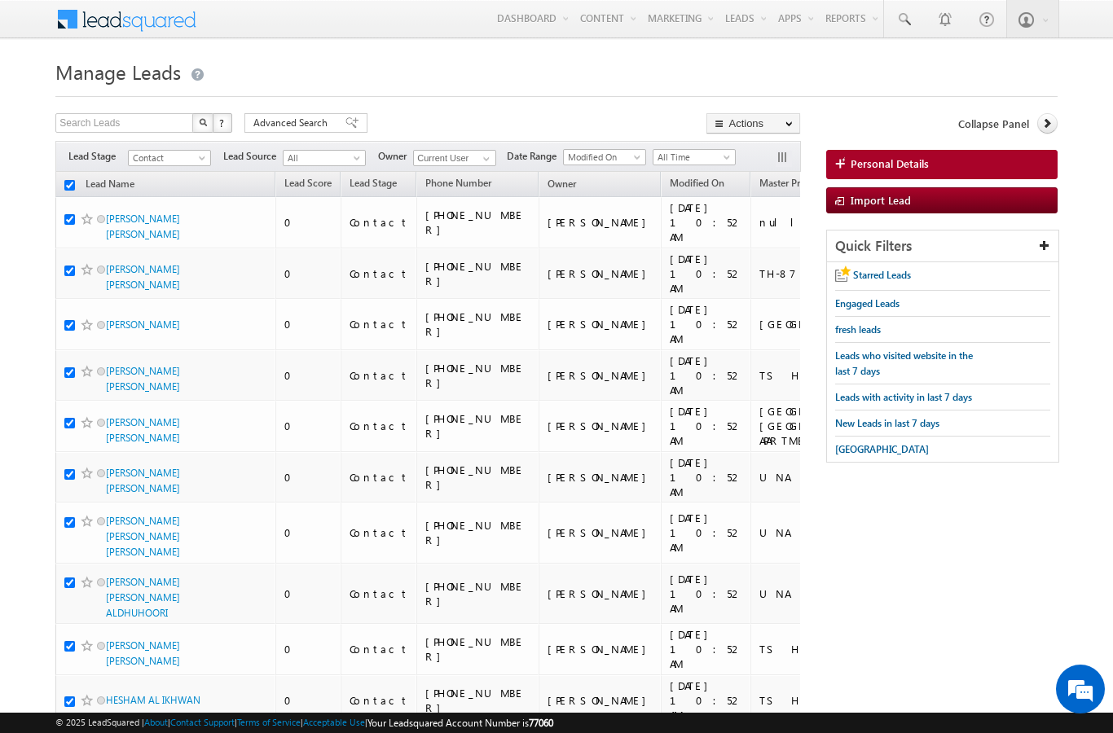
checkbox input "true"
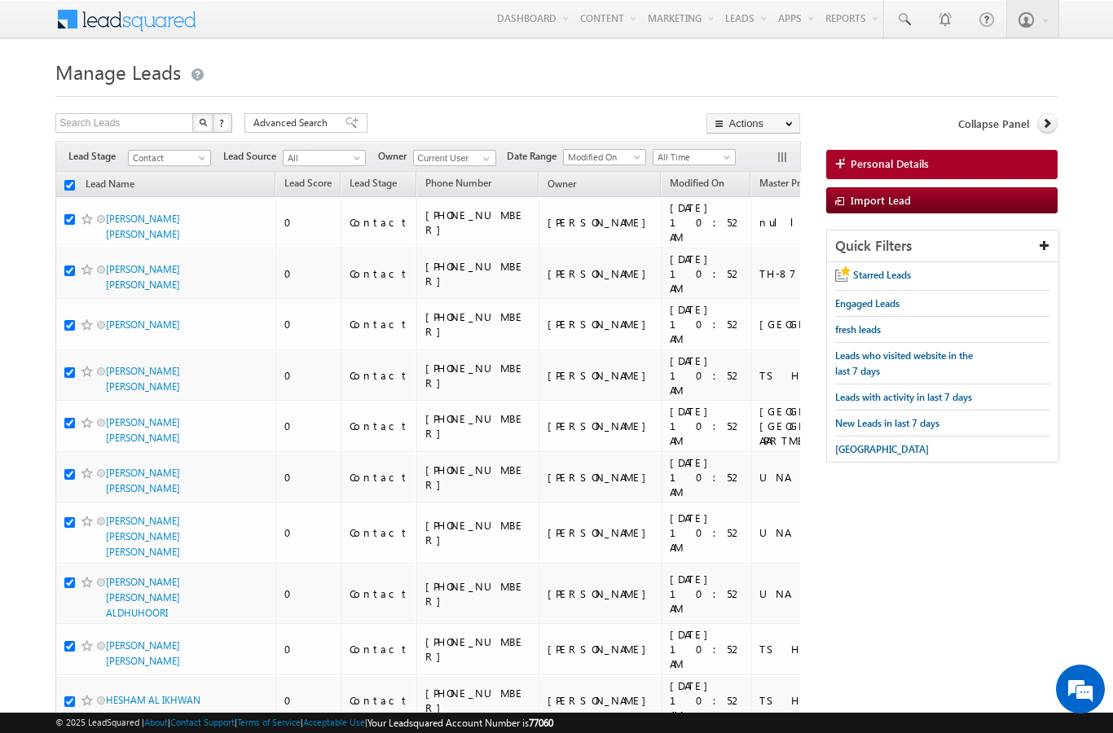
checkbox input "true"
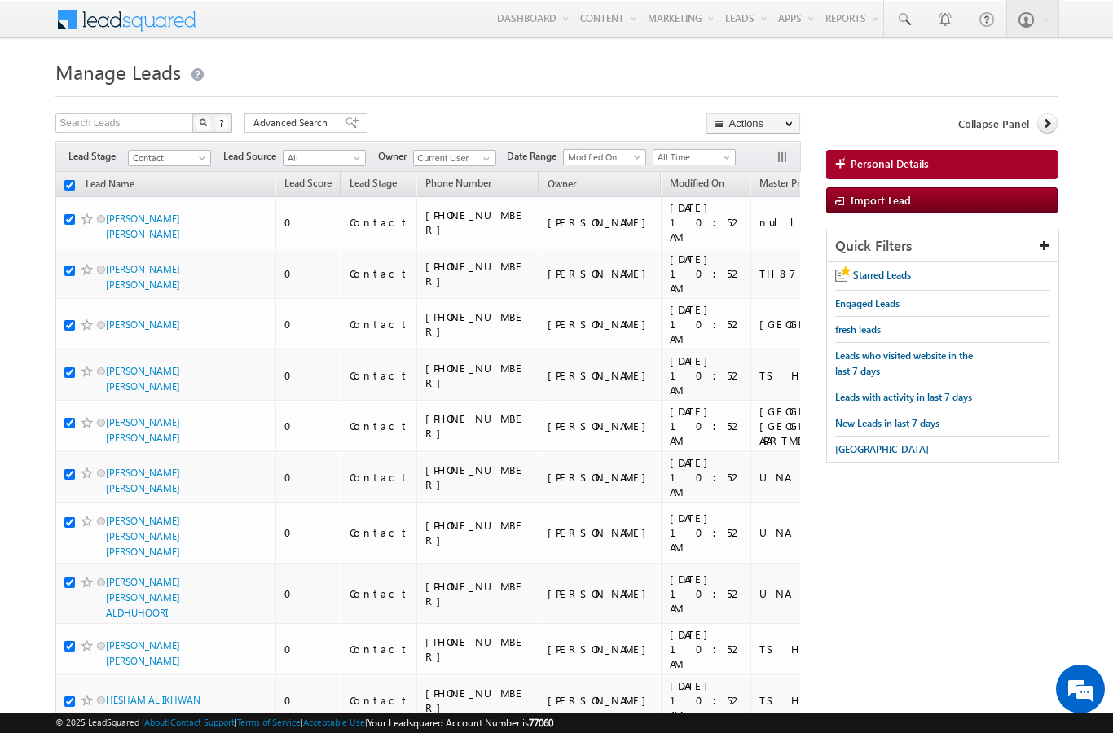
checkbox input "true"
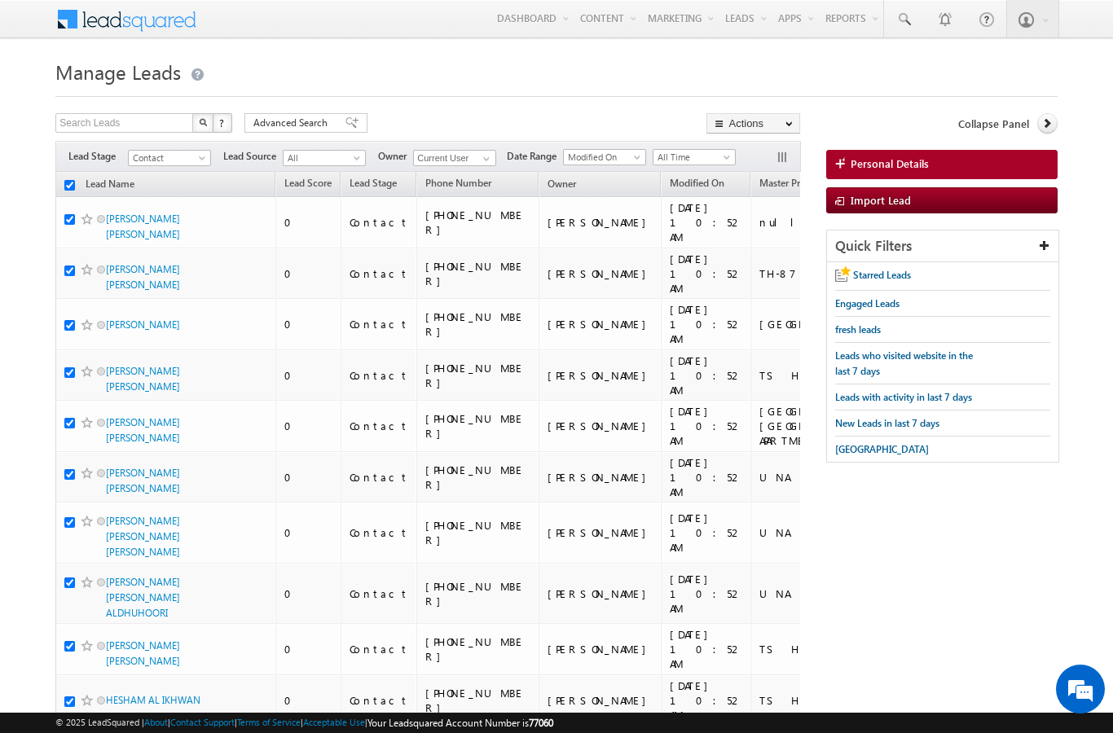
checkbox input "true"
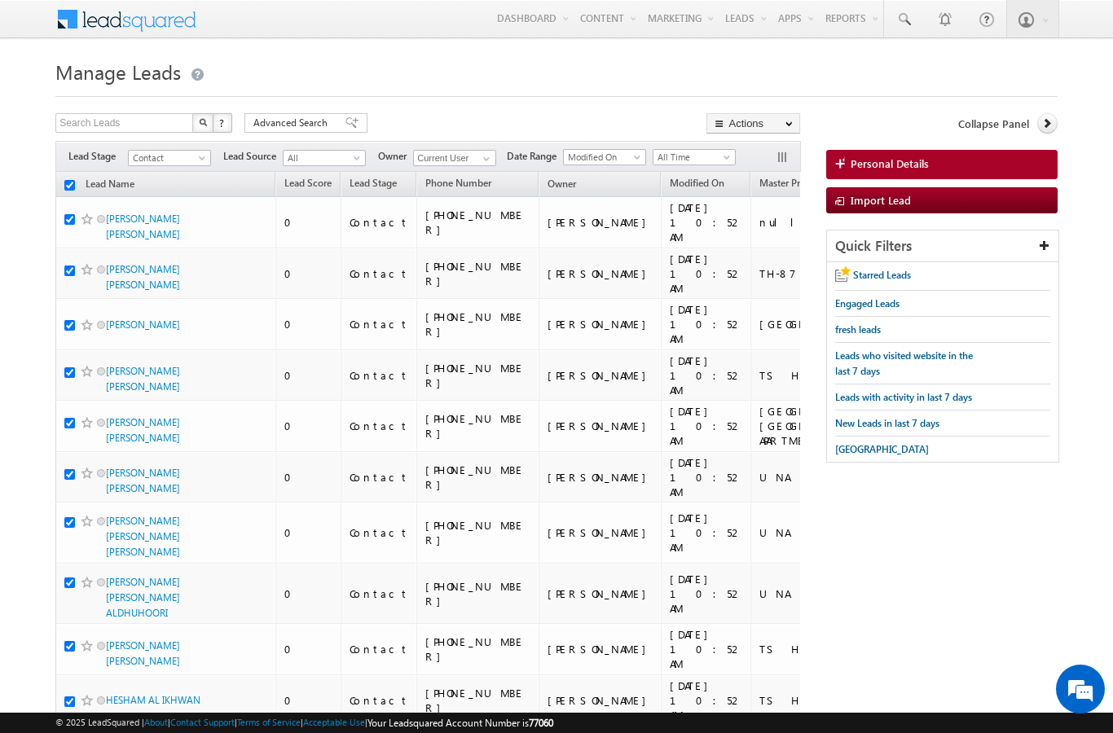
checkbox input "true"
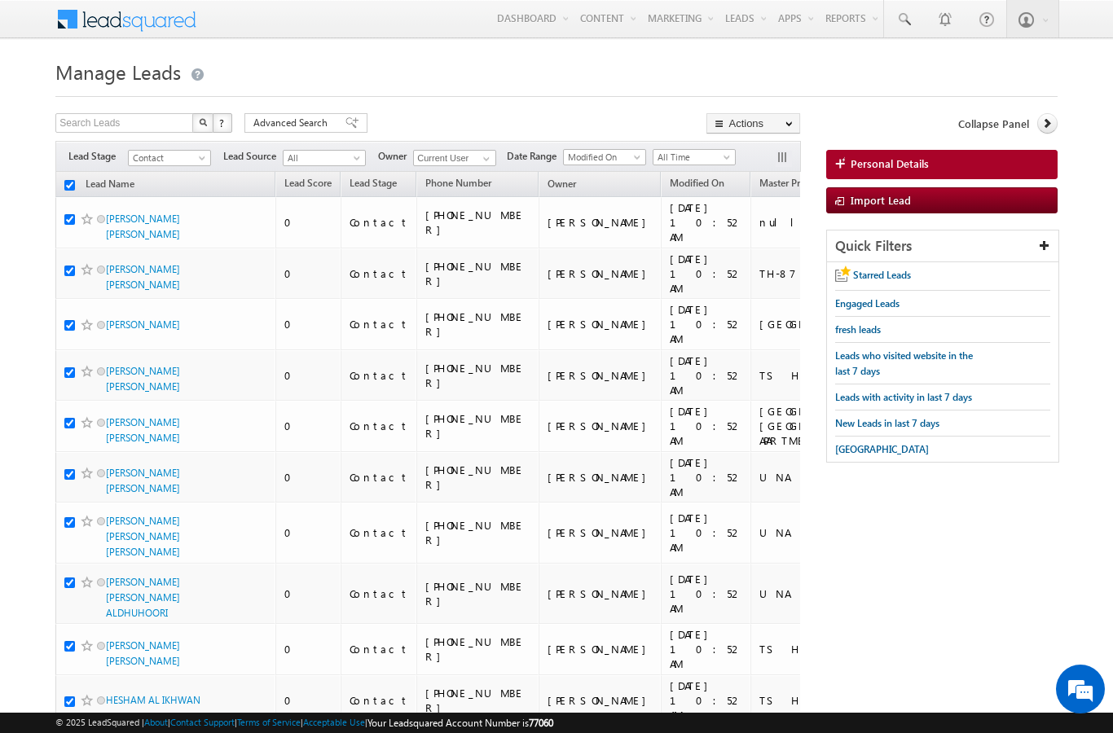
checkbox input "true"
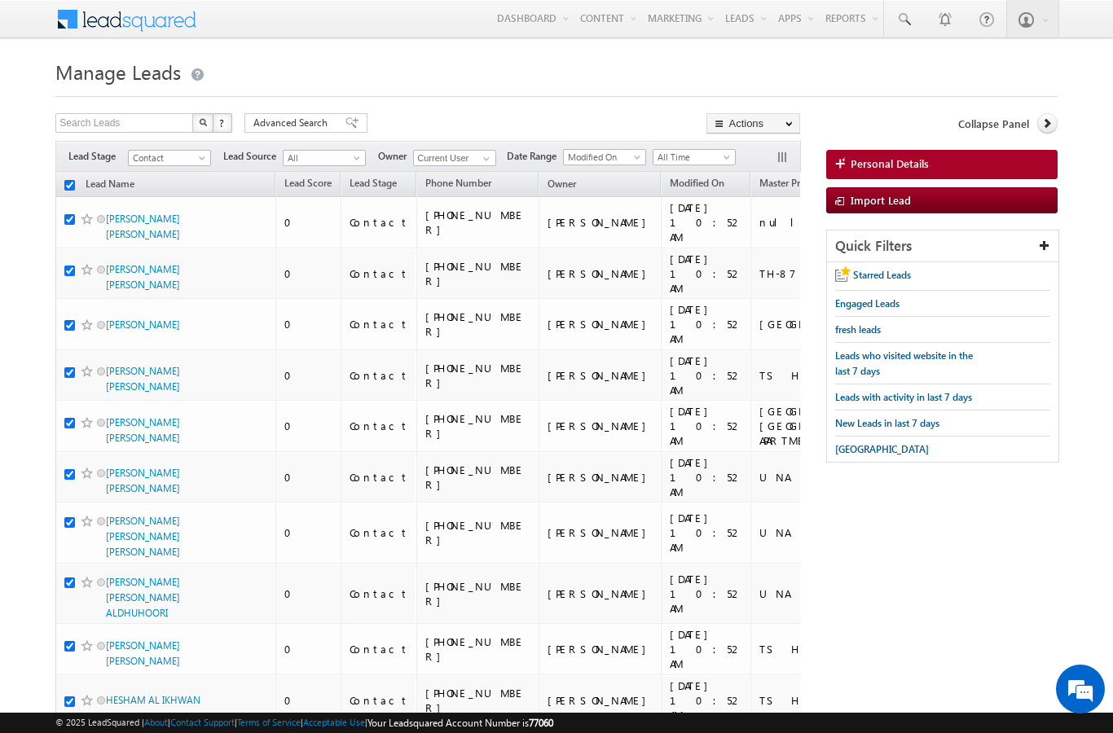
checkbox input "true"
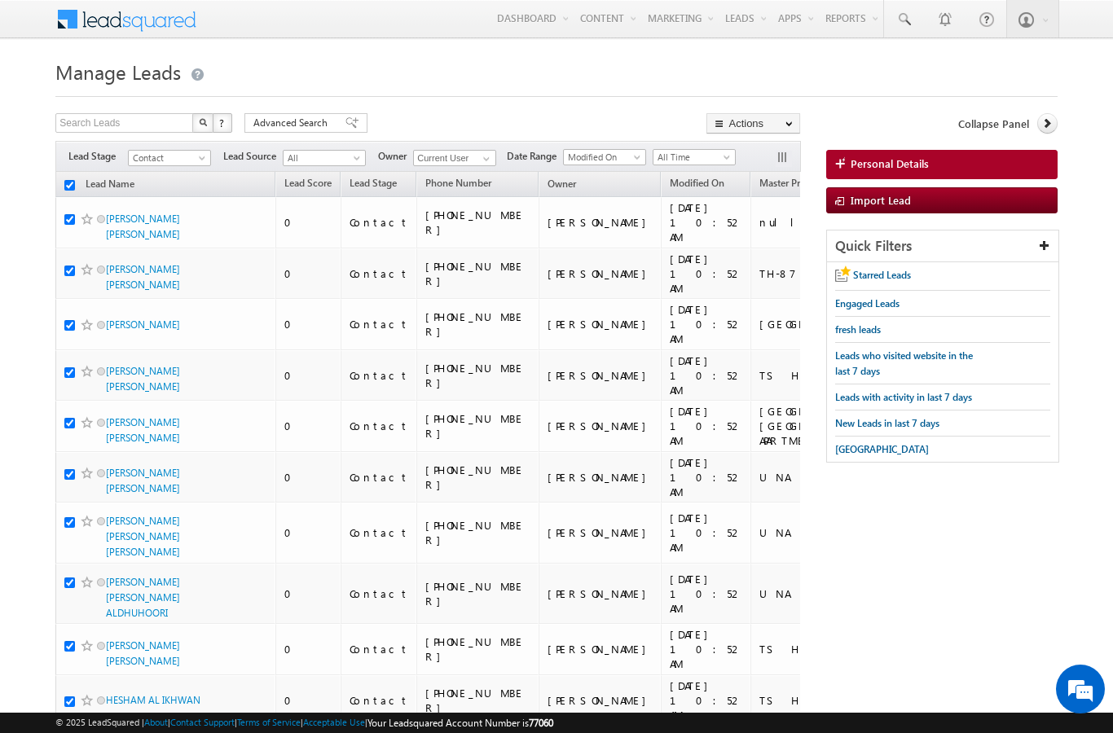
checkbox input "true"
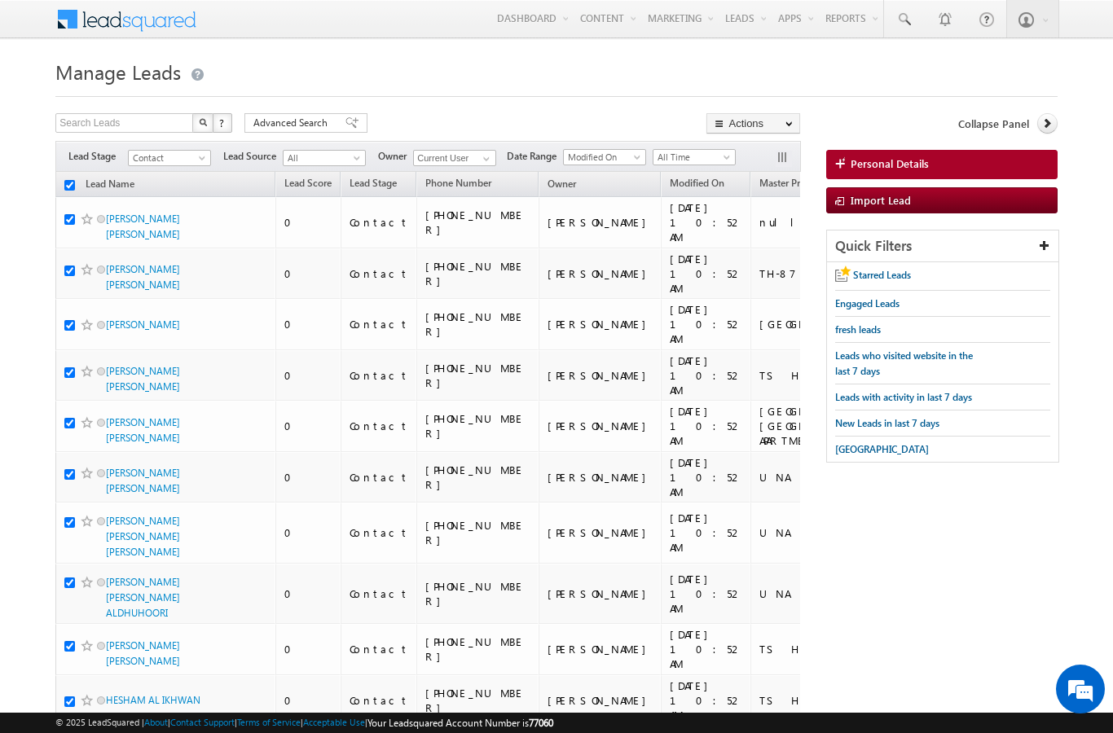
checkbox input "true"
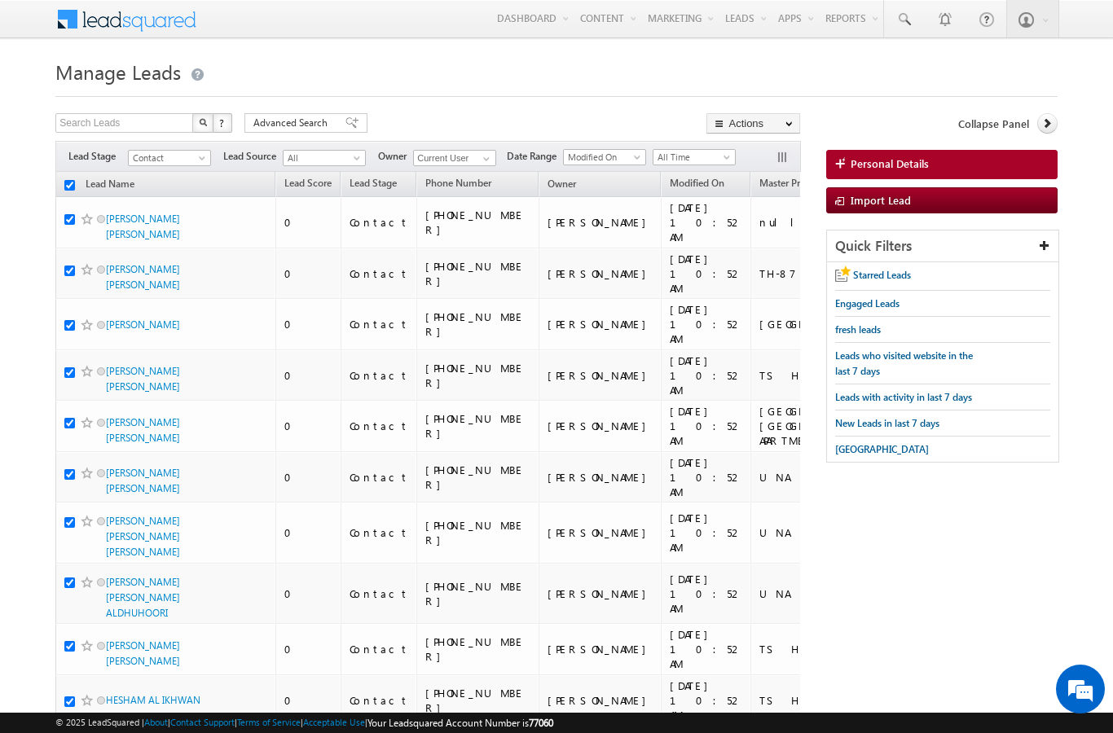
checkbox input "true"
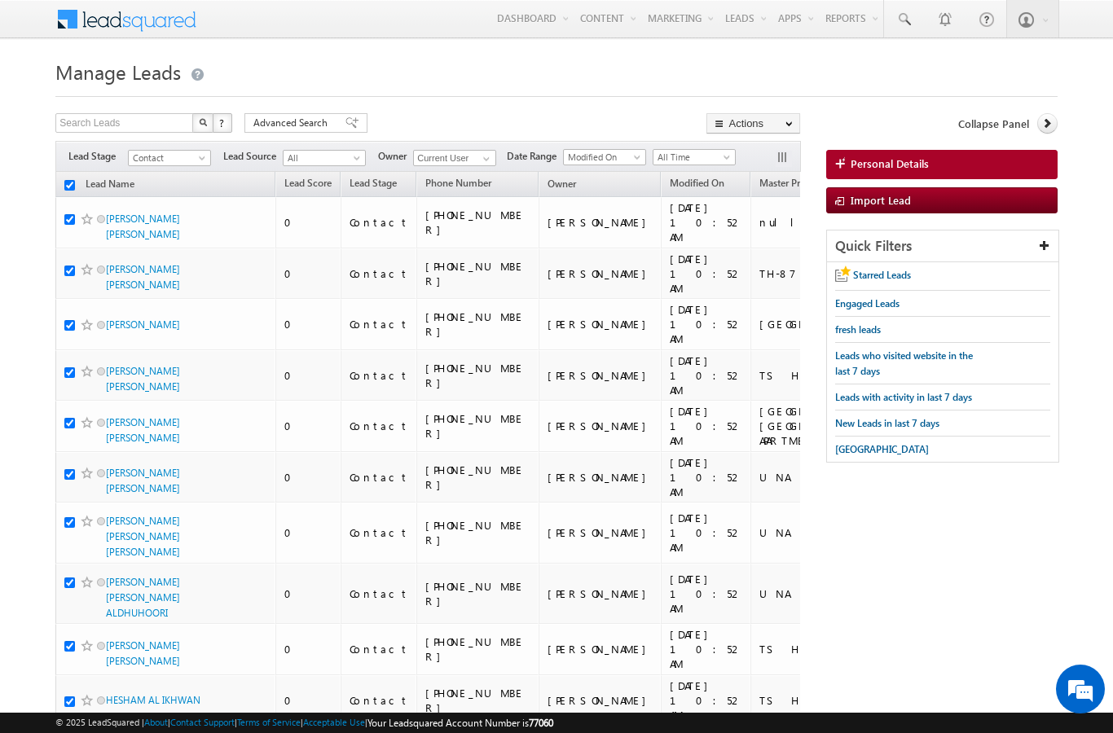
checkbox input "true"
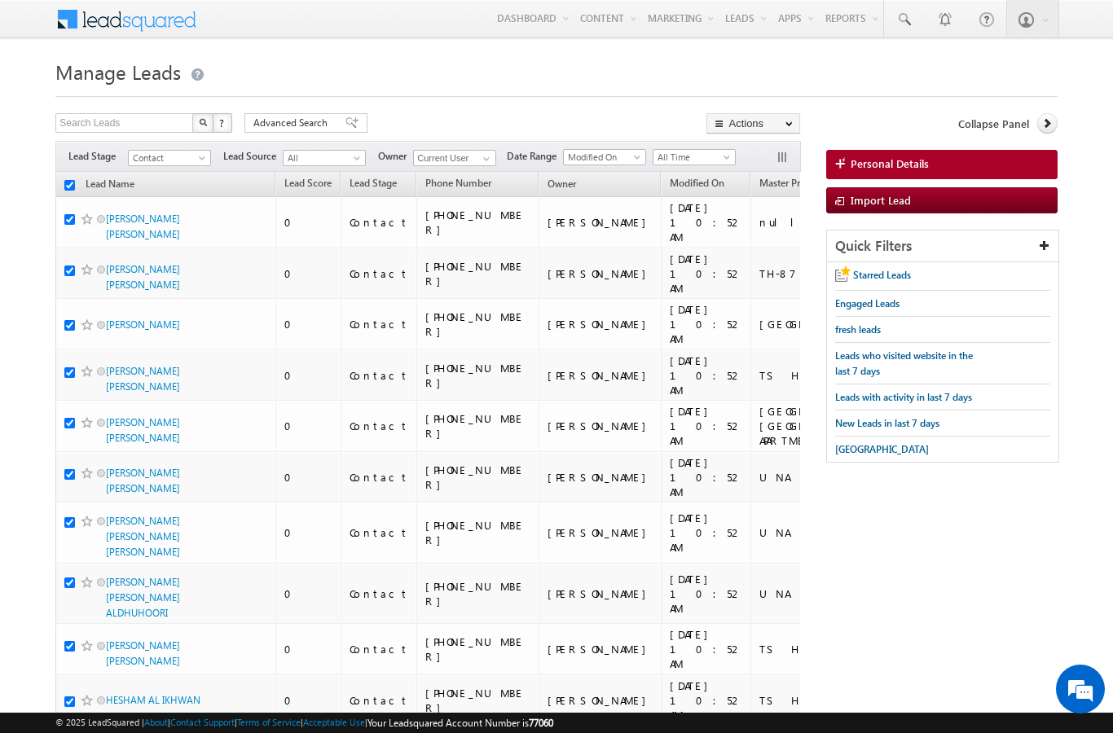
checkbox input "true"
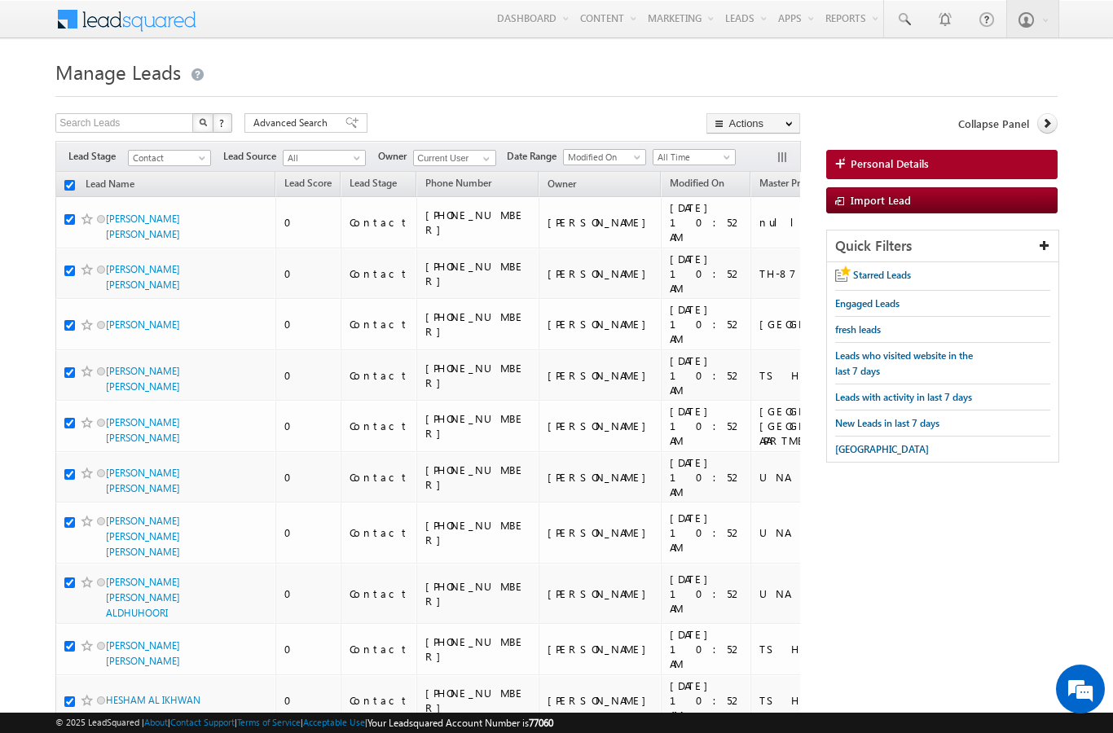
checkbox input "true"
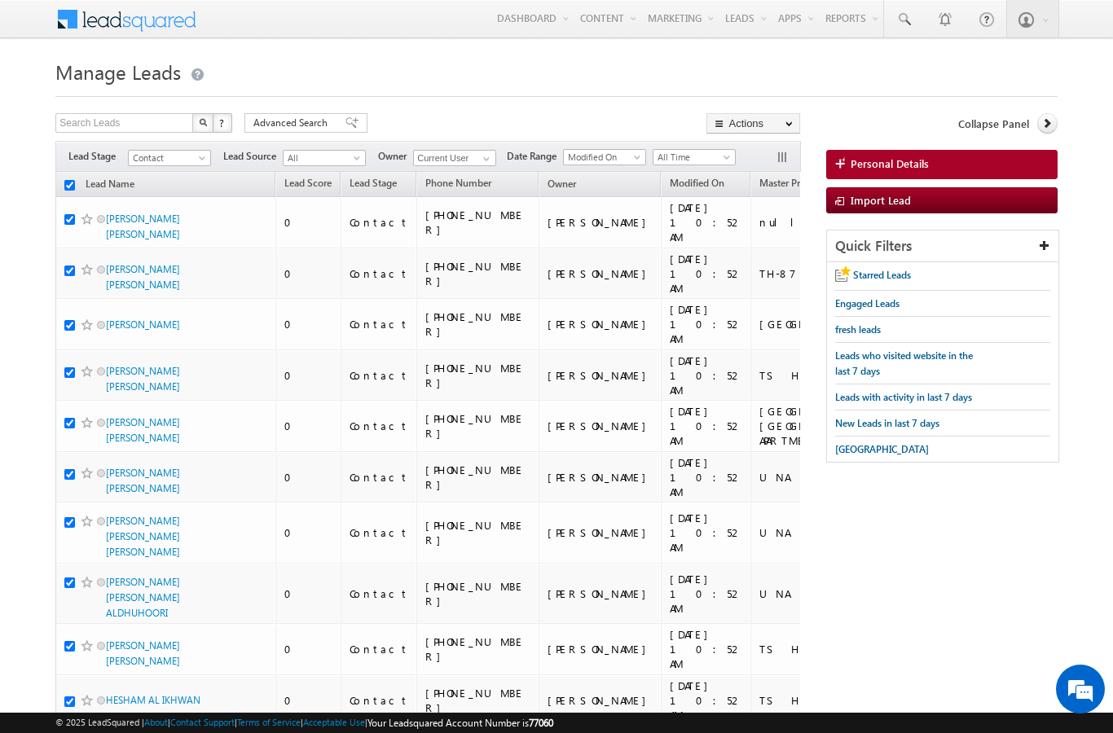
checkbox input "true"
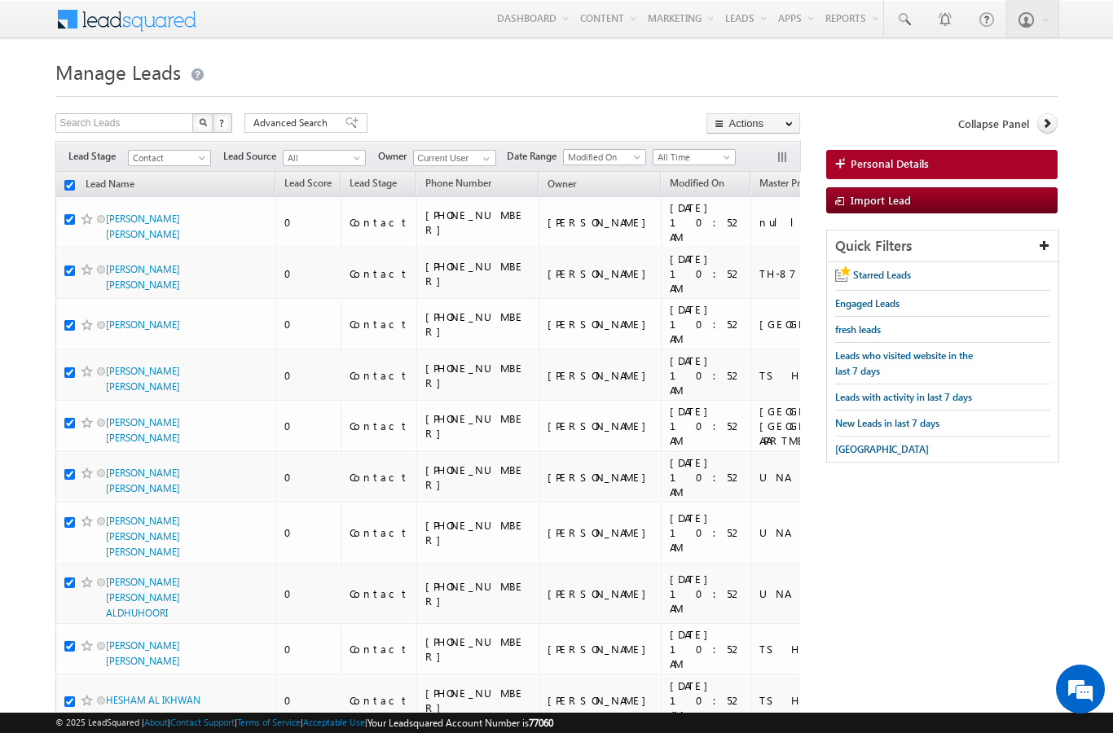
checkbox input "true"
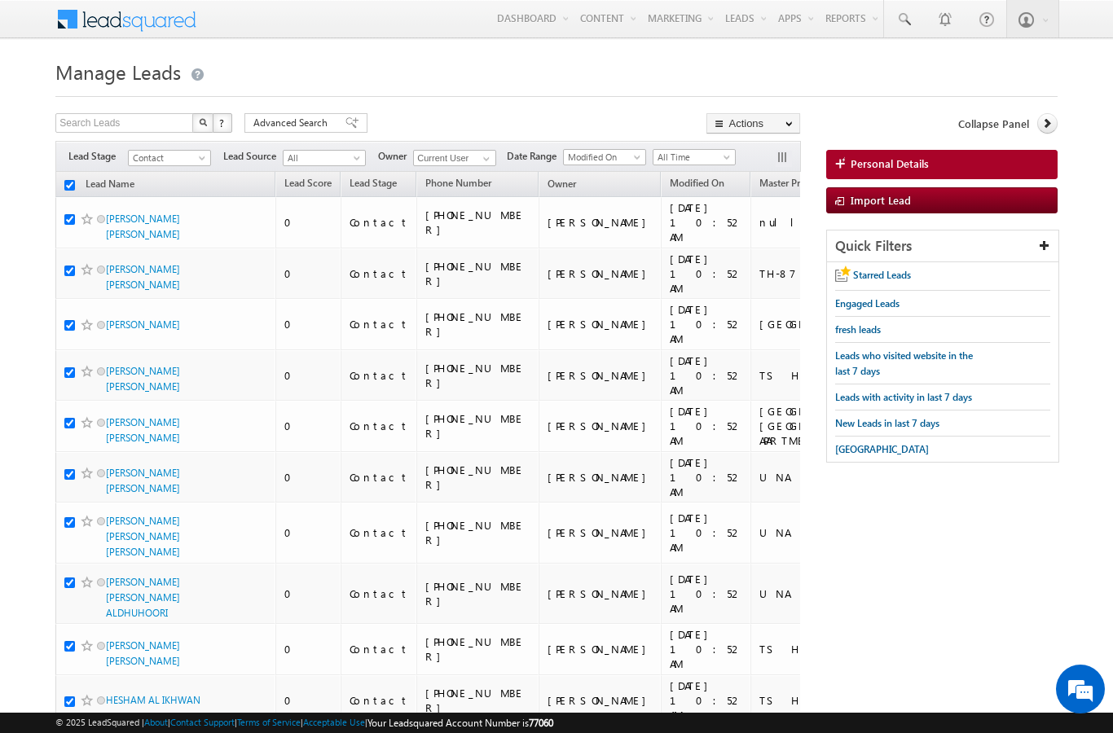
checkbox input "true"
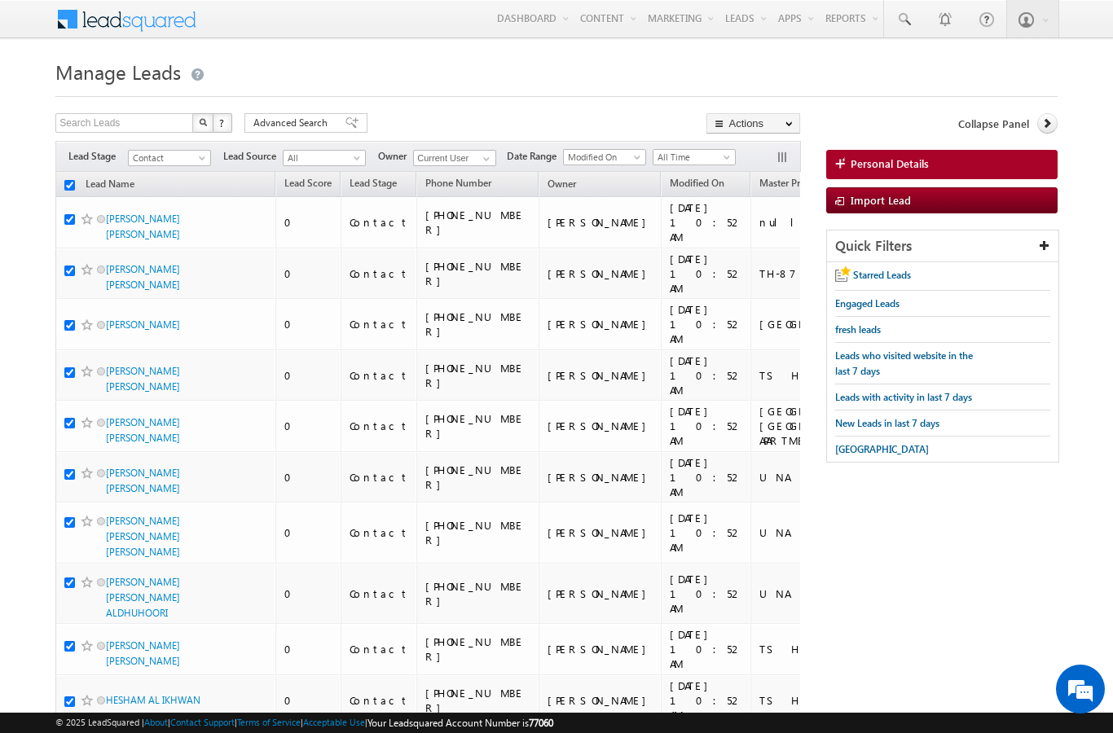
checkbox input "true"
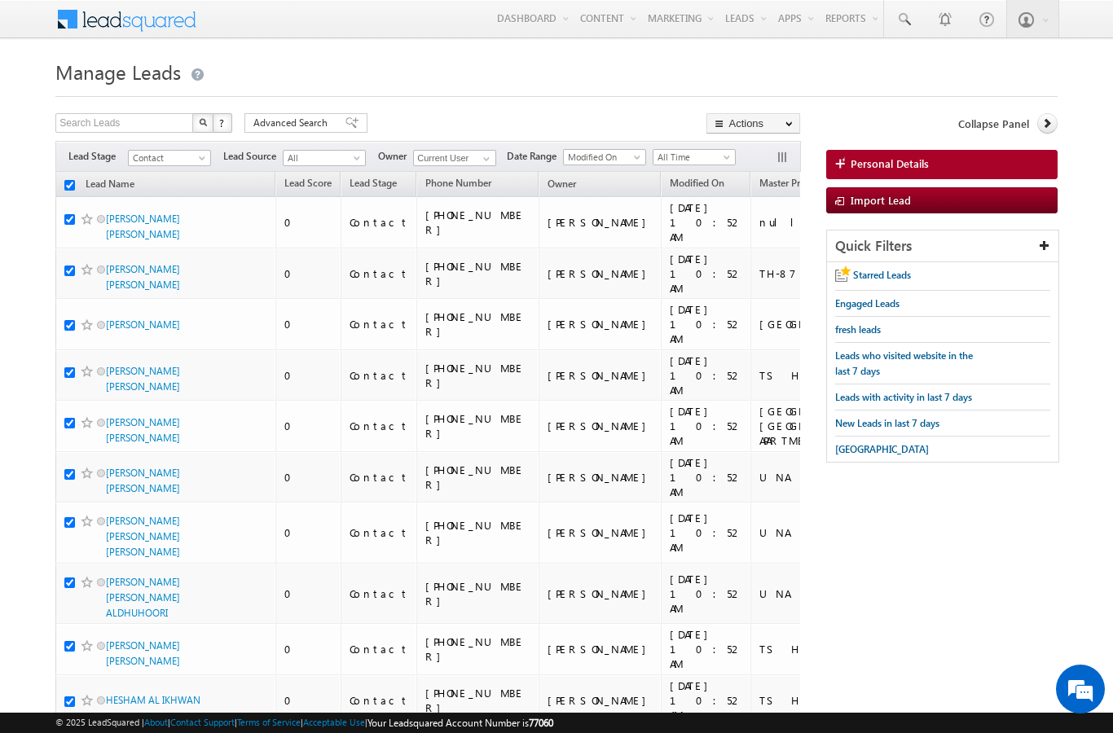
checkbox input "true"
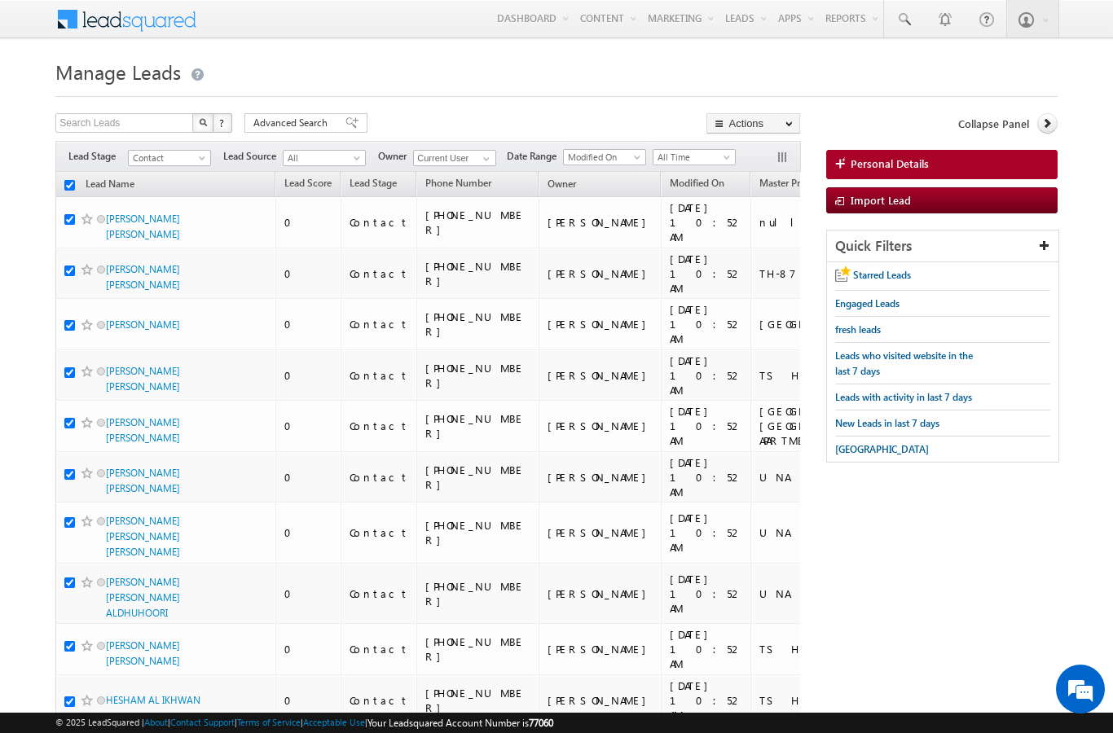
checkbox input "true"
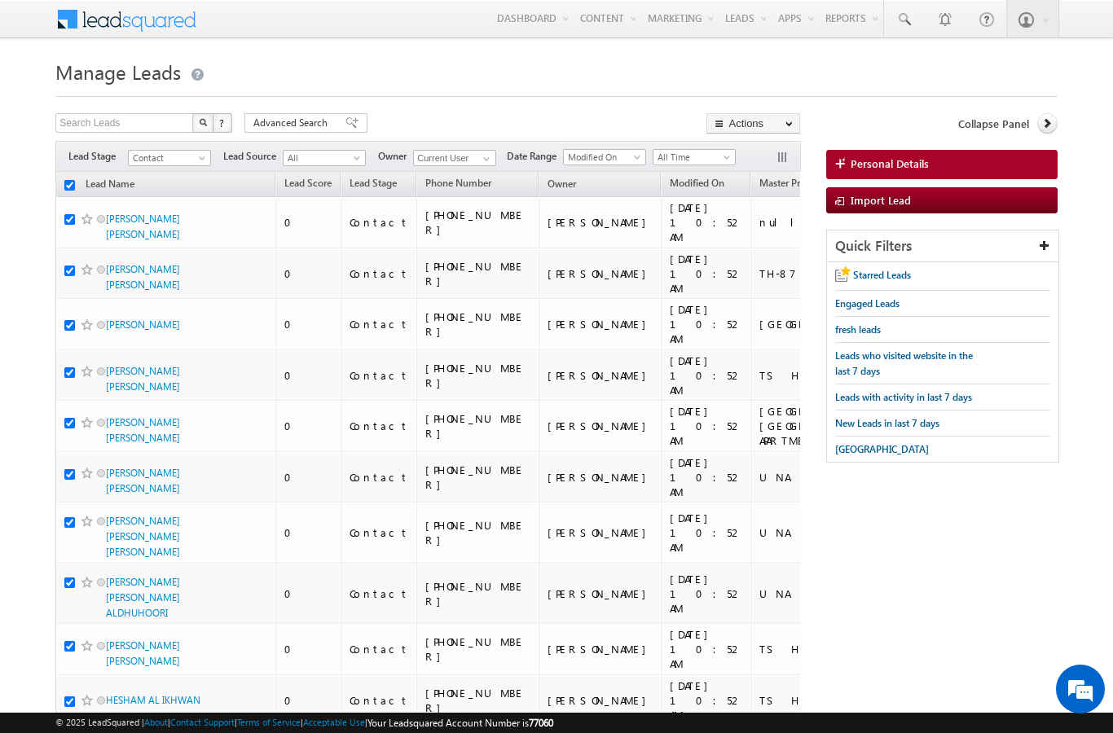
checkbox input "true"
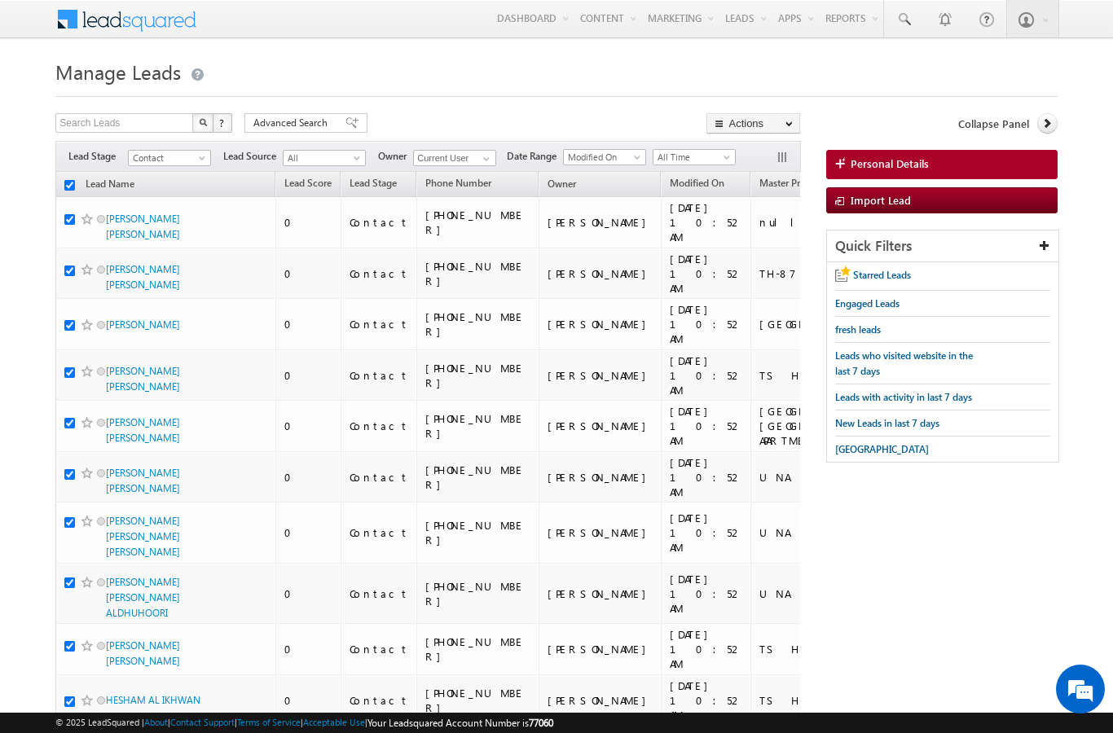
checkbox input "true"
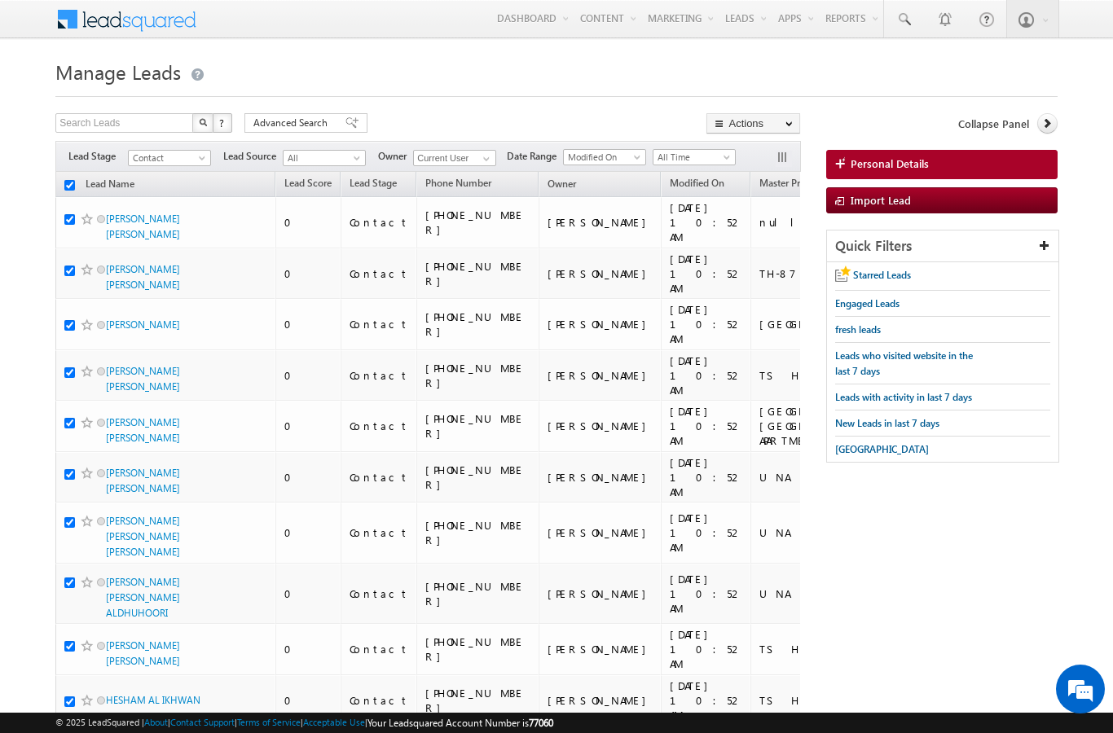
checkbox input "true"
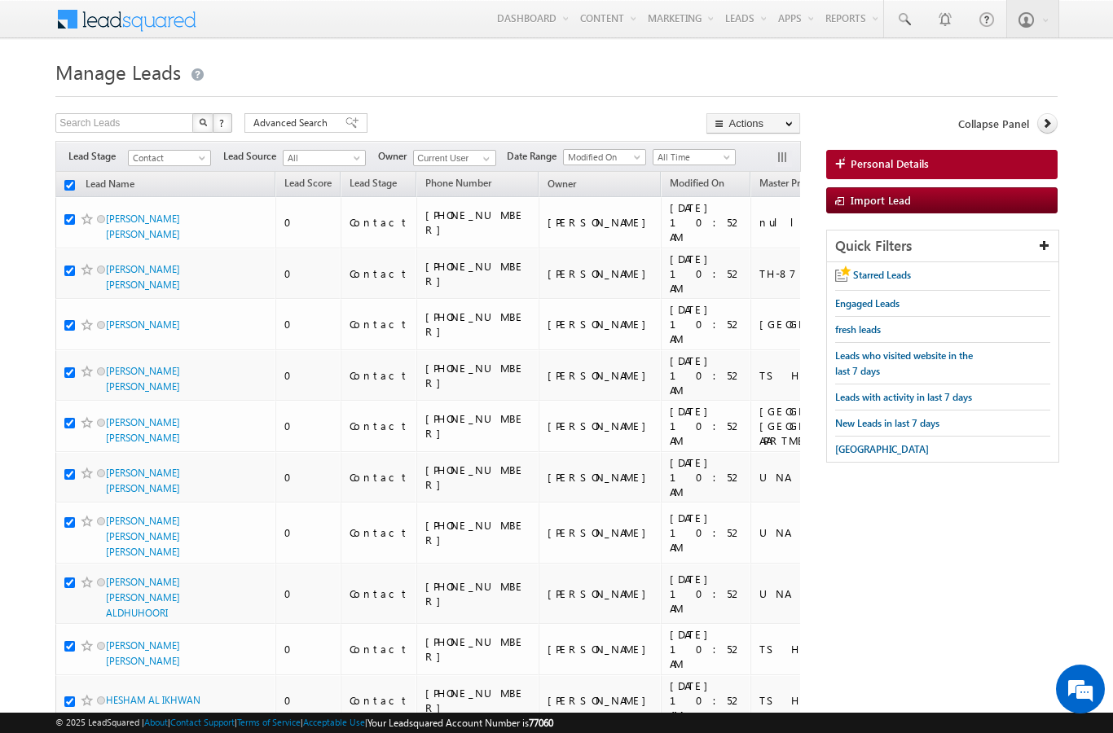
checkbox input "true"
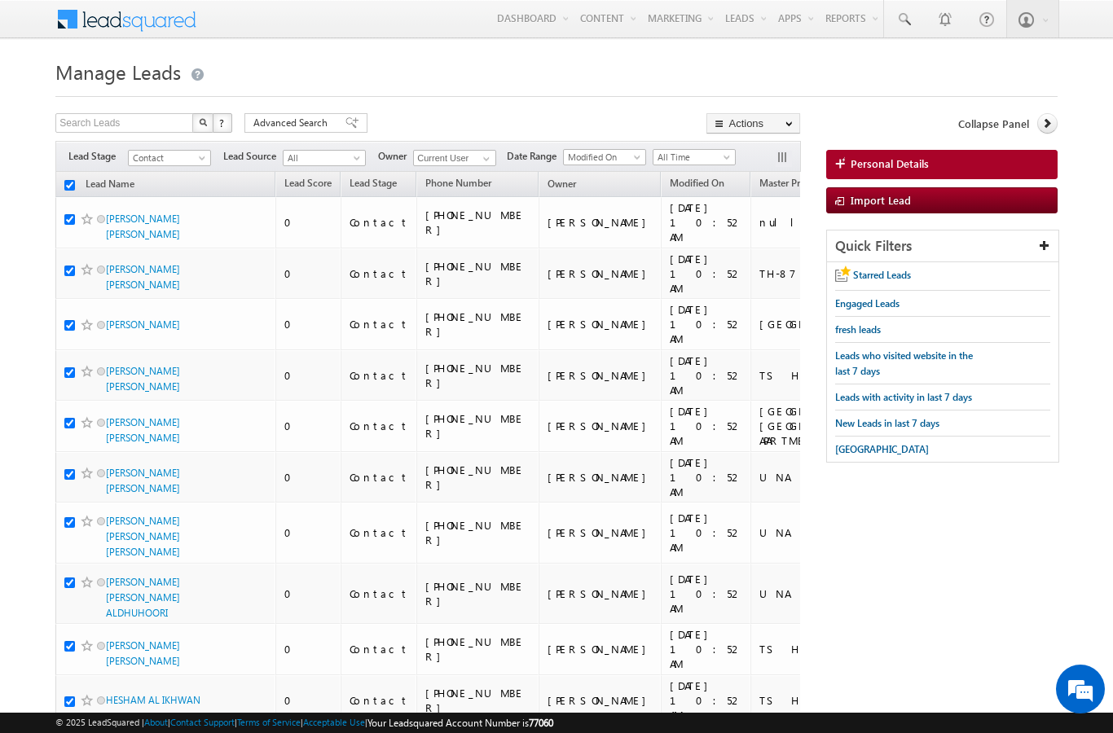
checkbox input "true"
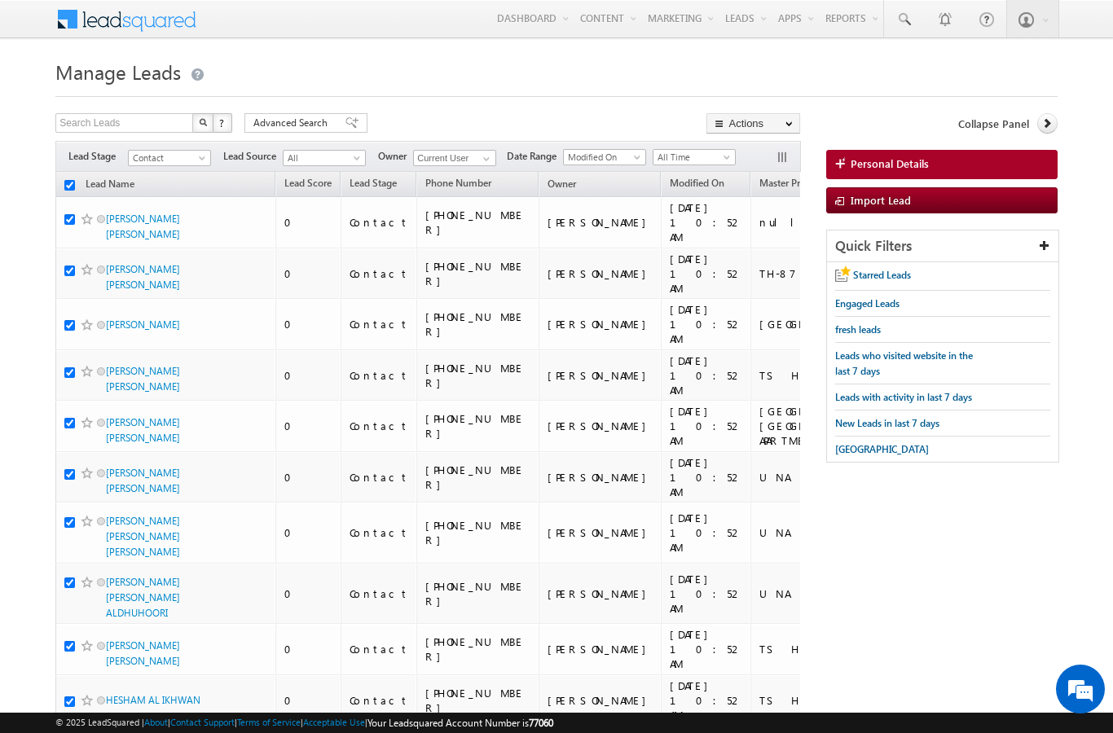
checkbox input "true"
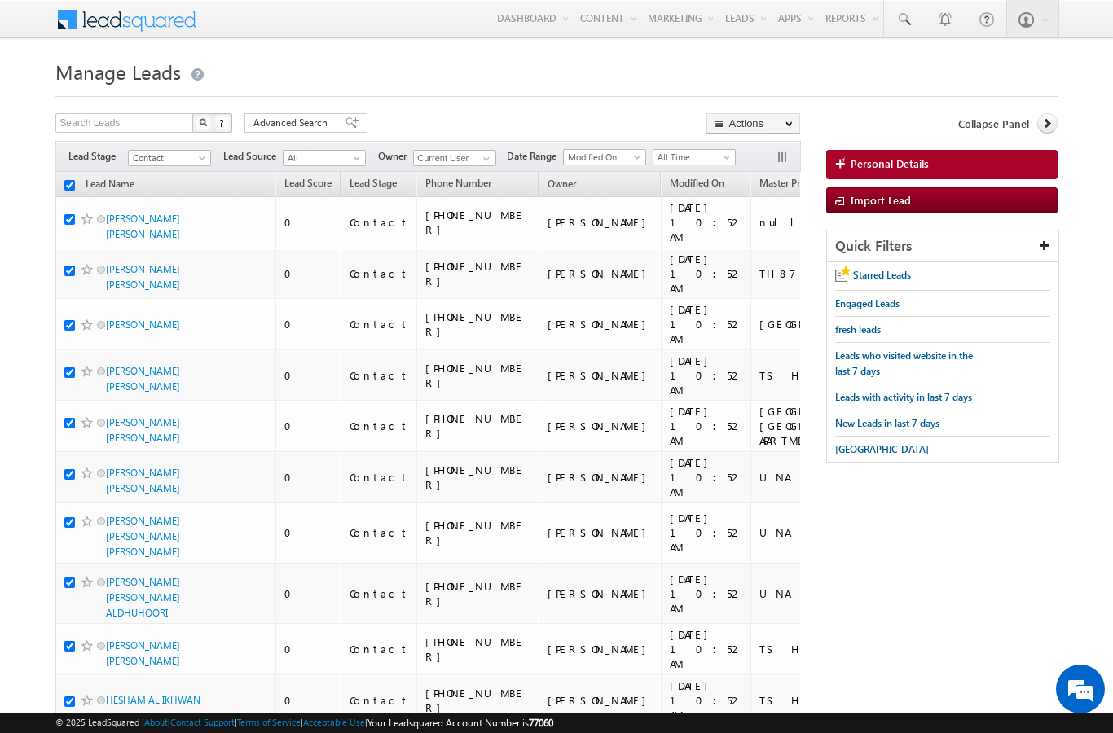
checkbox input "true"
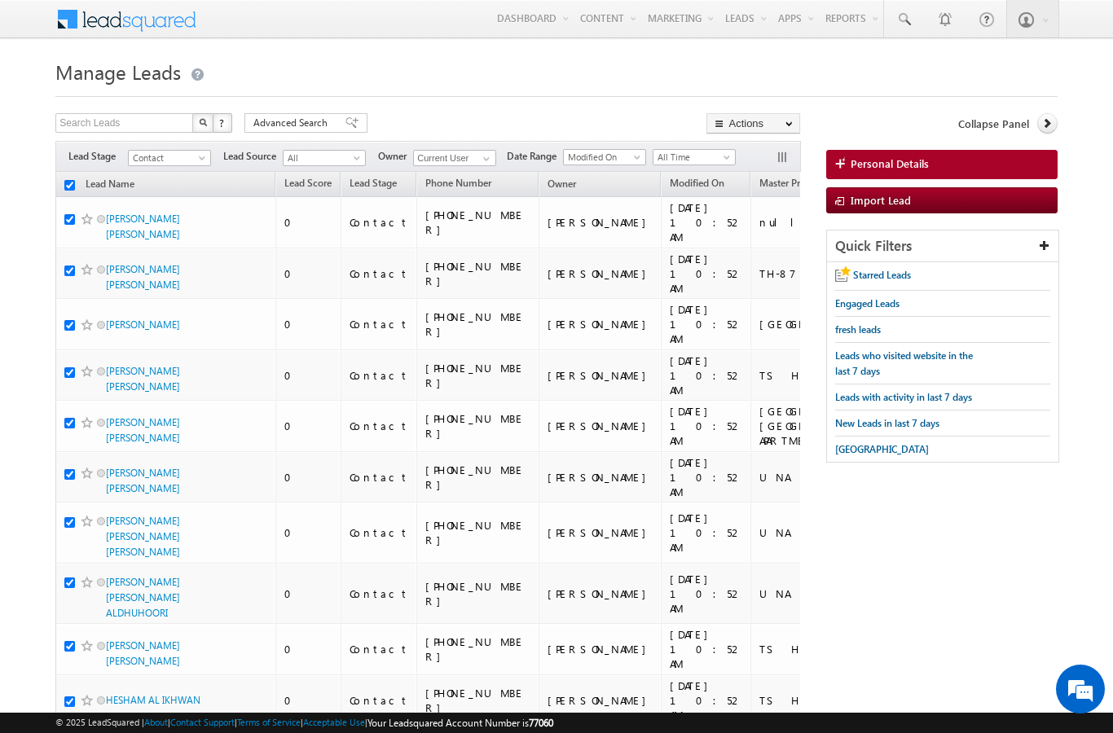
checkbox input "true"
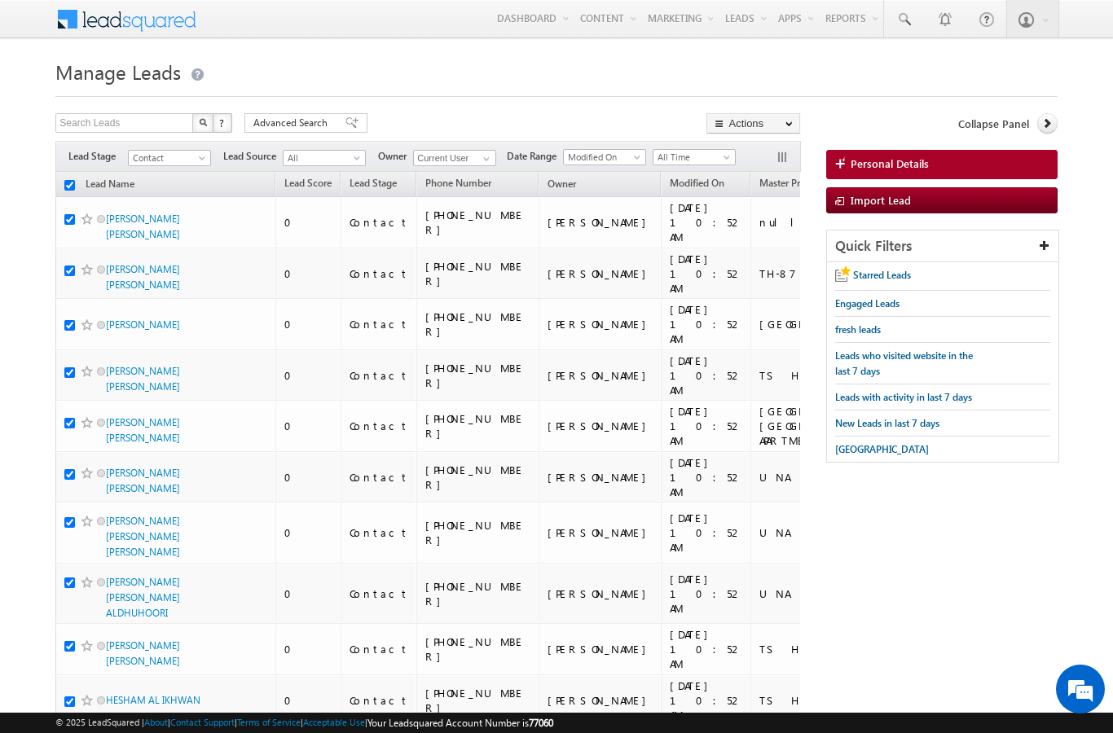
checkbox input "true"
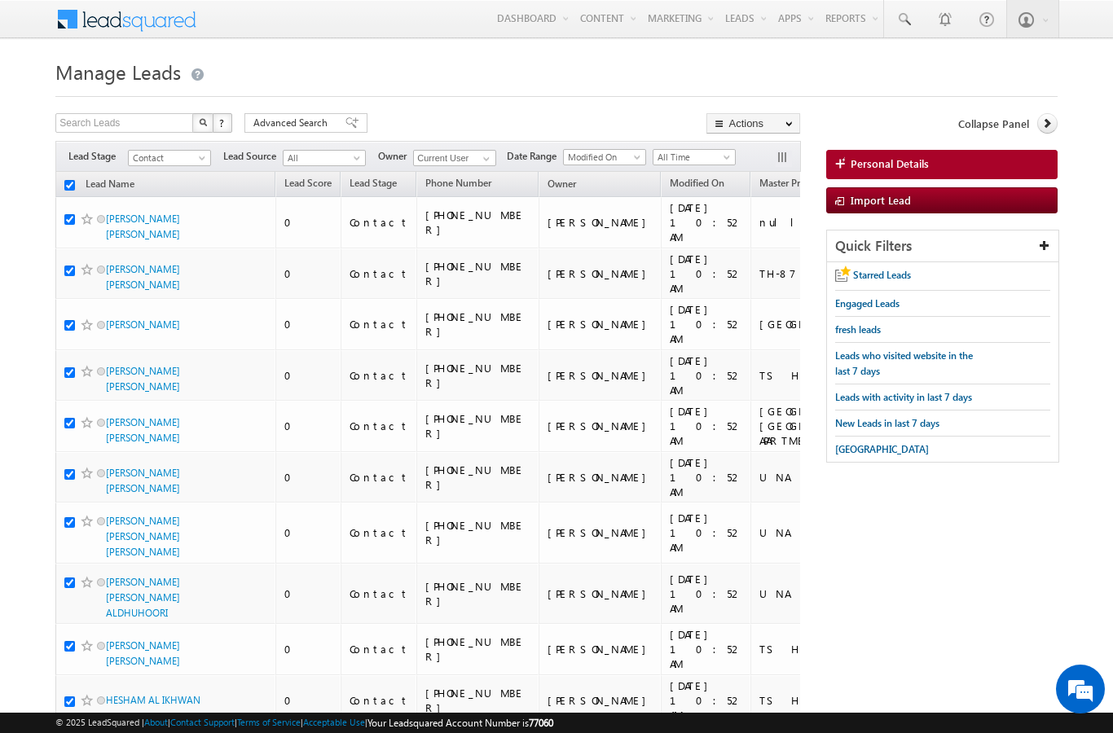
checkbox input "true"
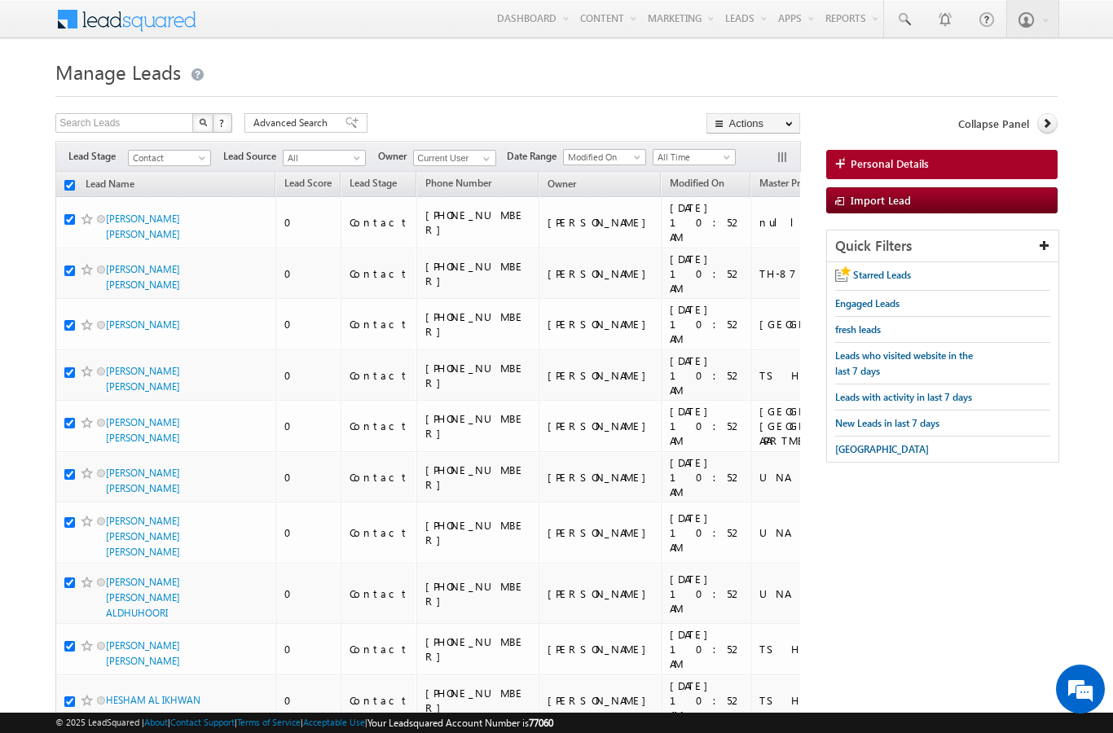
checkbox input "true"
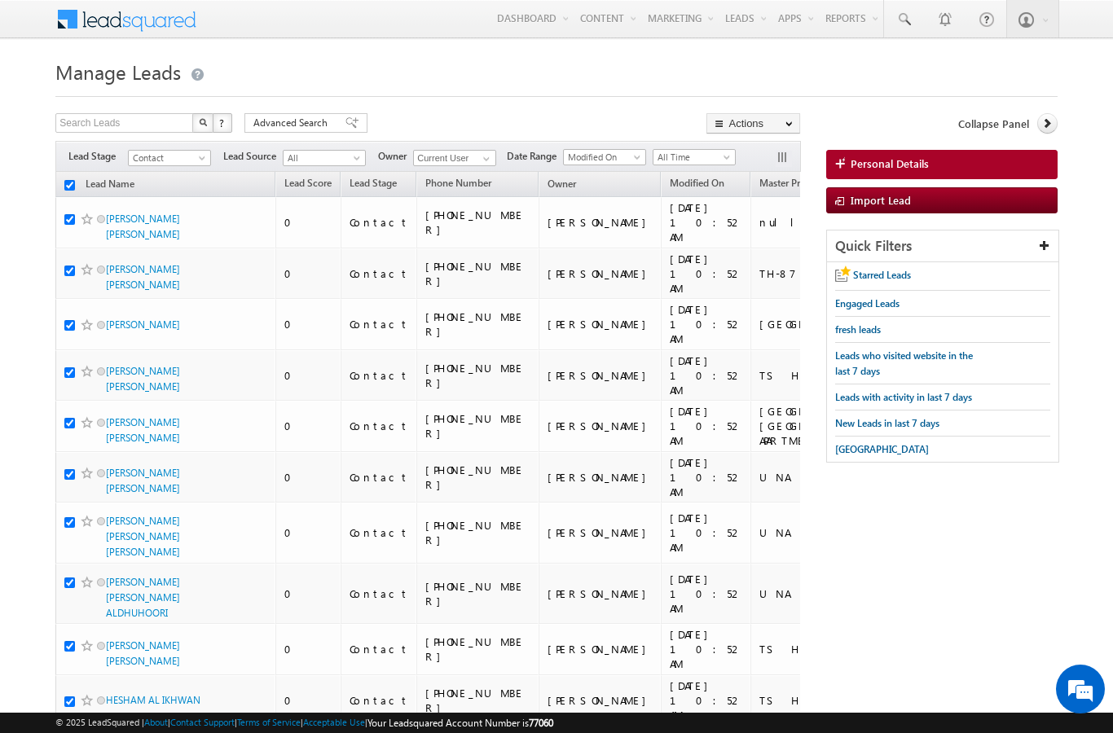
checkbox input "true"
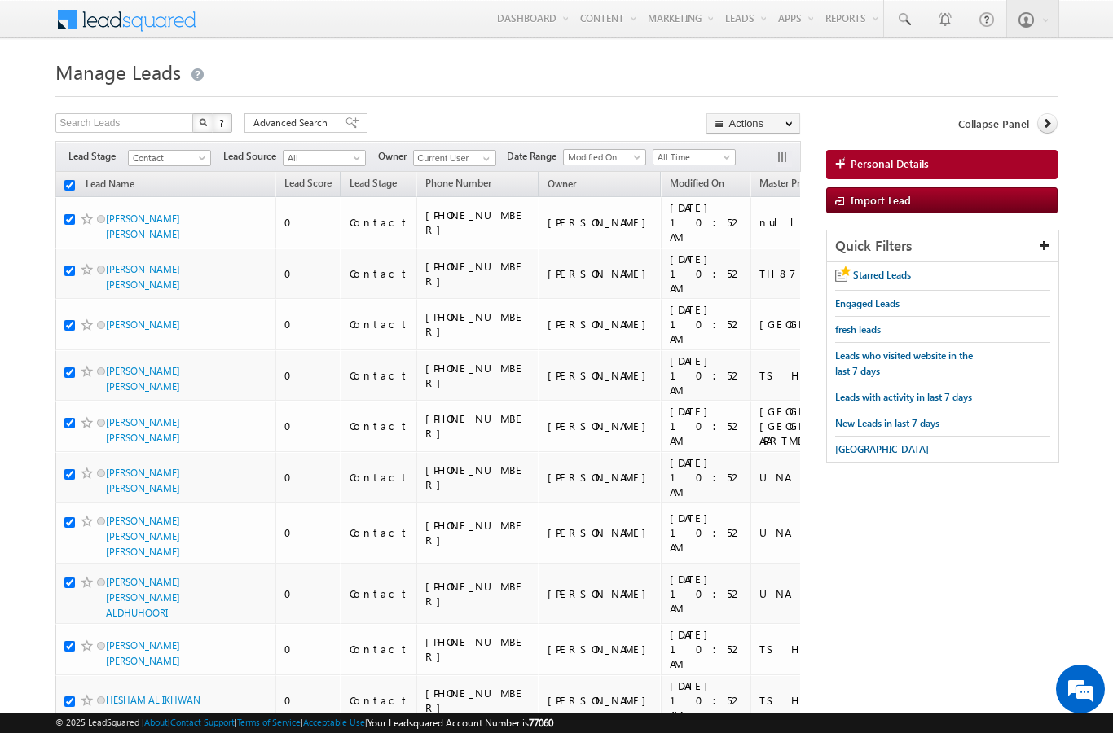
checkbox input "true"
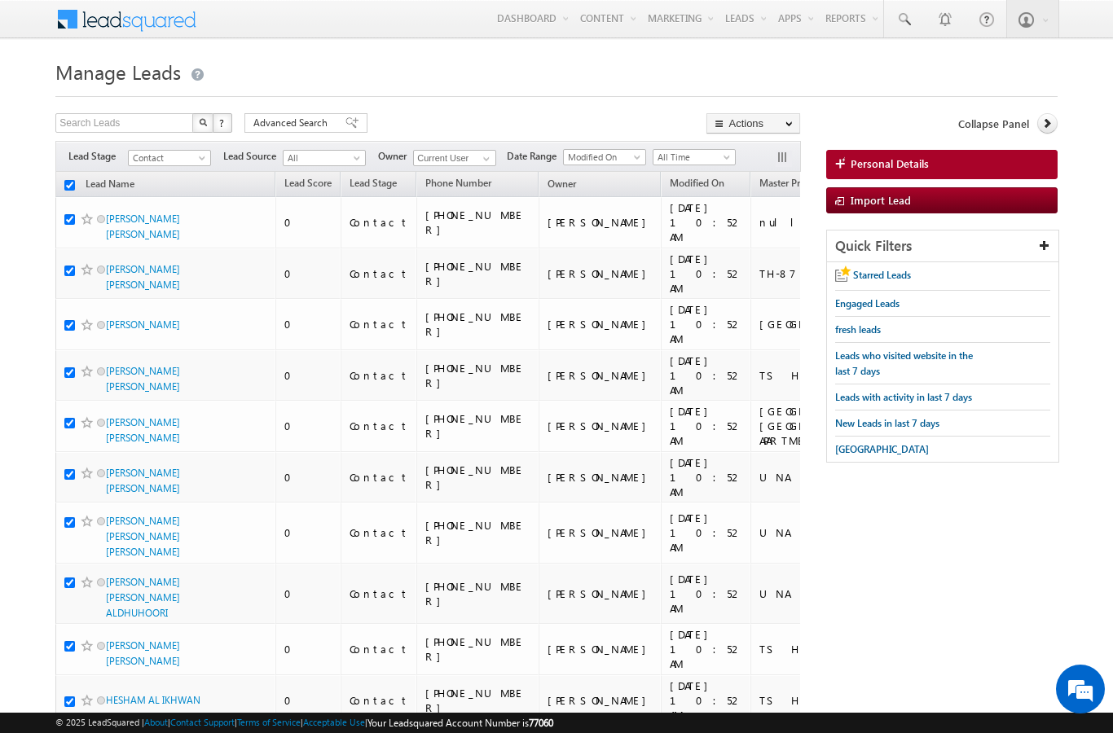
checkbox input "true"
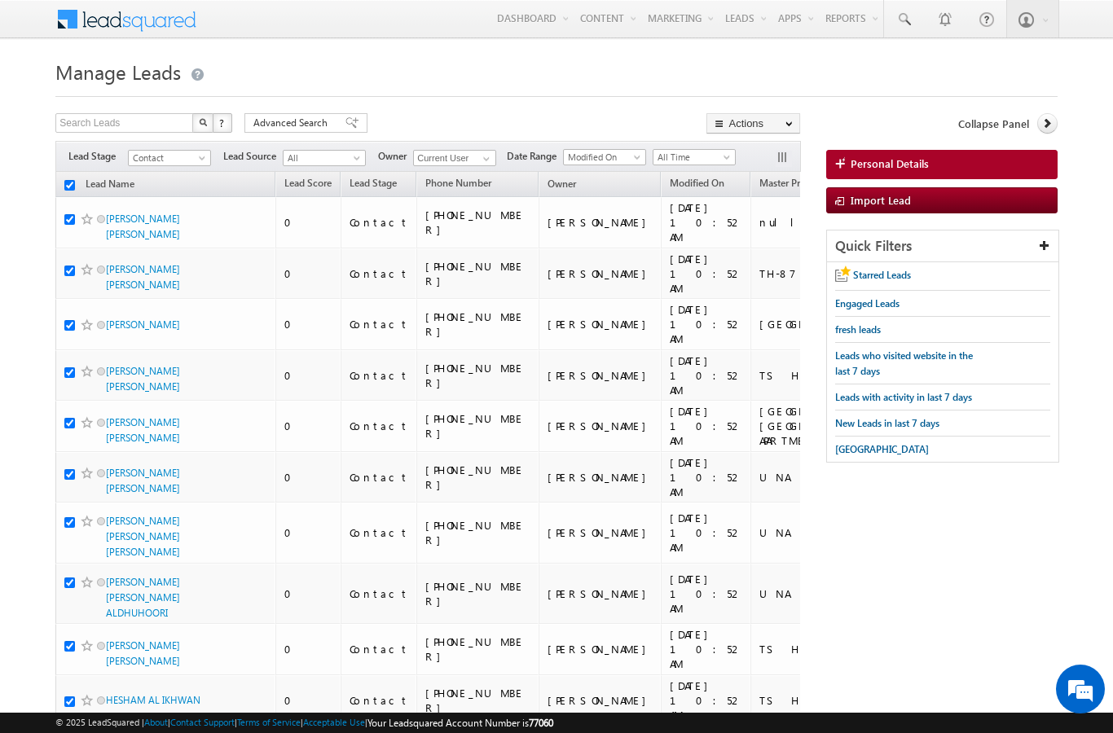
checkbox input "true"
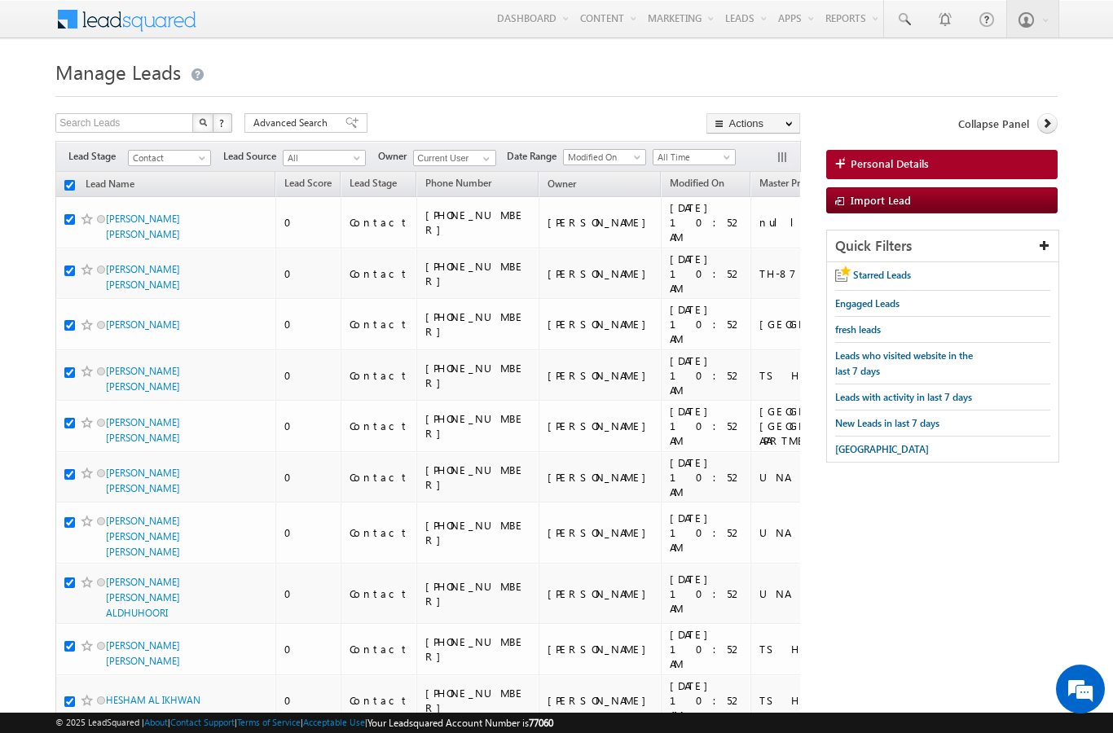
checkbox input "true"
click at [0, 0] on link "Change Owner" at bounding box center [0, 0] width 0 height 0
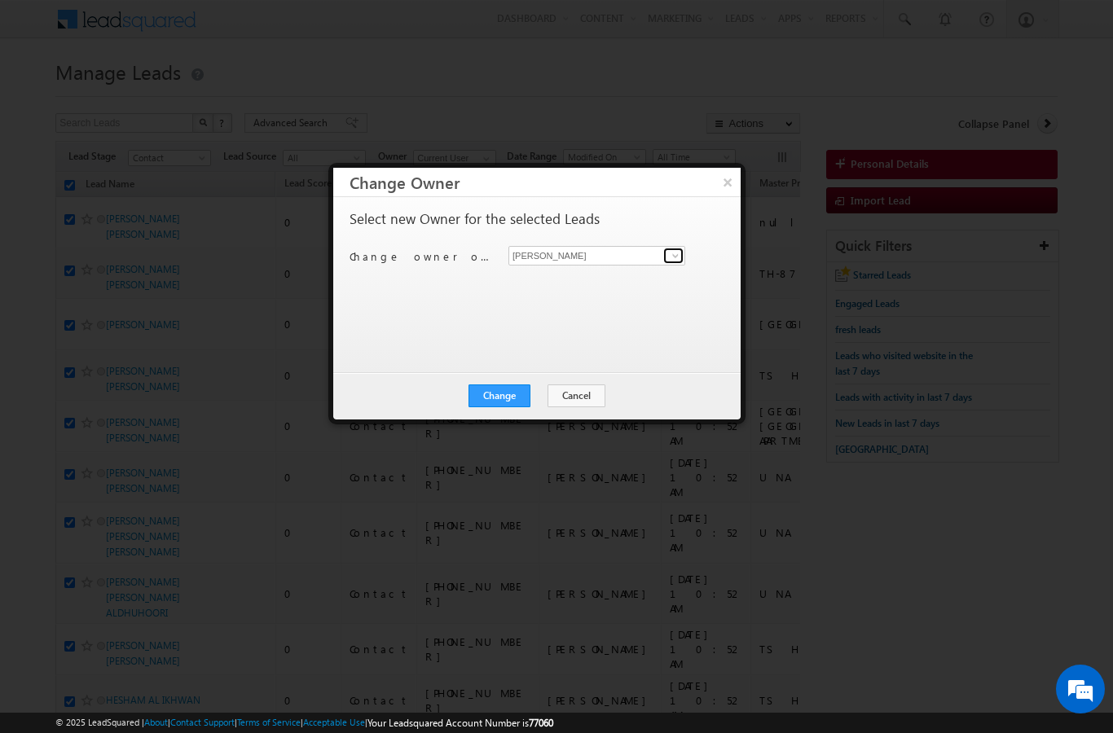
click at [672, 258] on span at bounding box center [675, 255] width 13 height 13
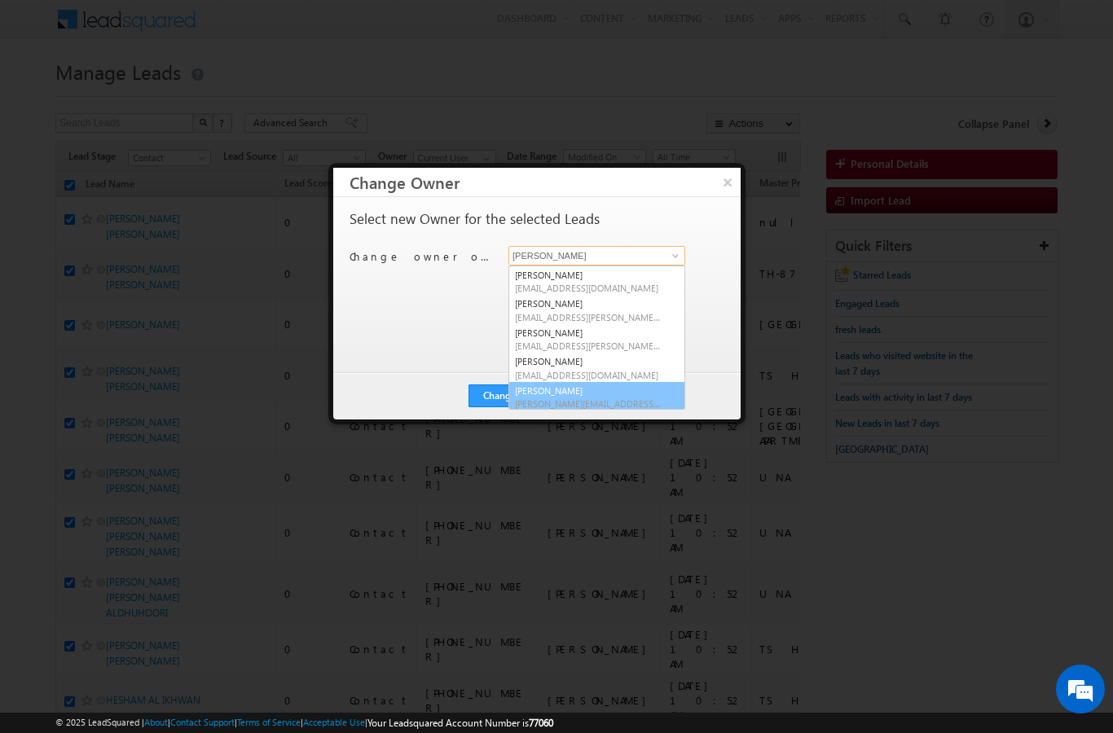
click at [618, 393] on link "Vratika Soni vratika.soni@indglobal.ae" at bounding box center [597, 397] width 177 height 31
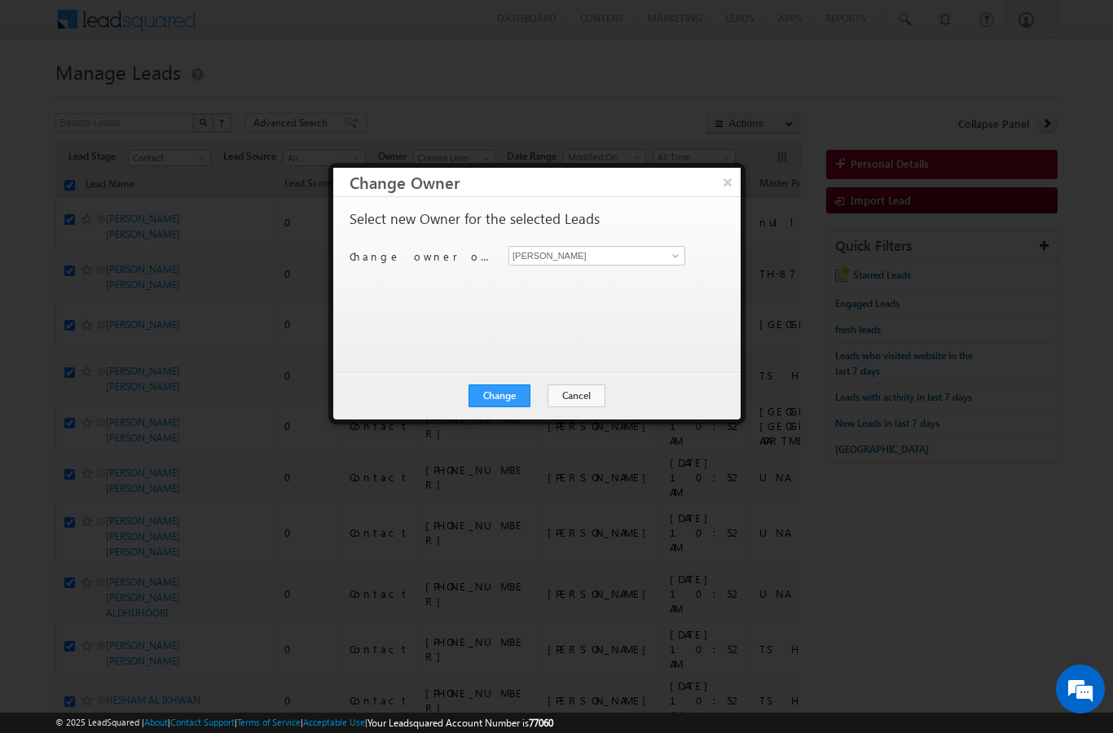
click at [503, 402] on button "Change" at bounding box center [500, 396] width 62 height 23
click at [544, 399] on button "Close" at bounding box center [539, 396] width 52 height 23
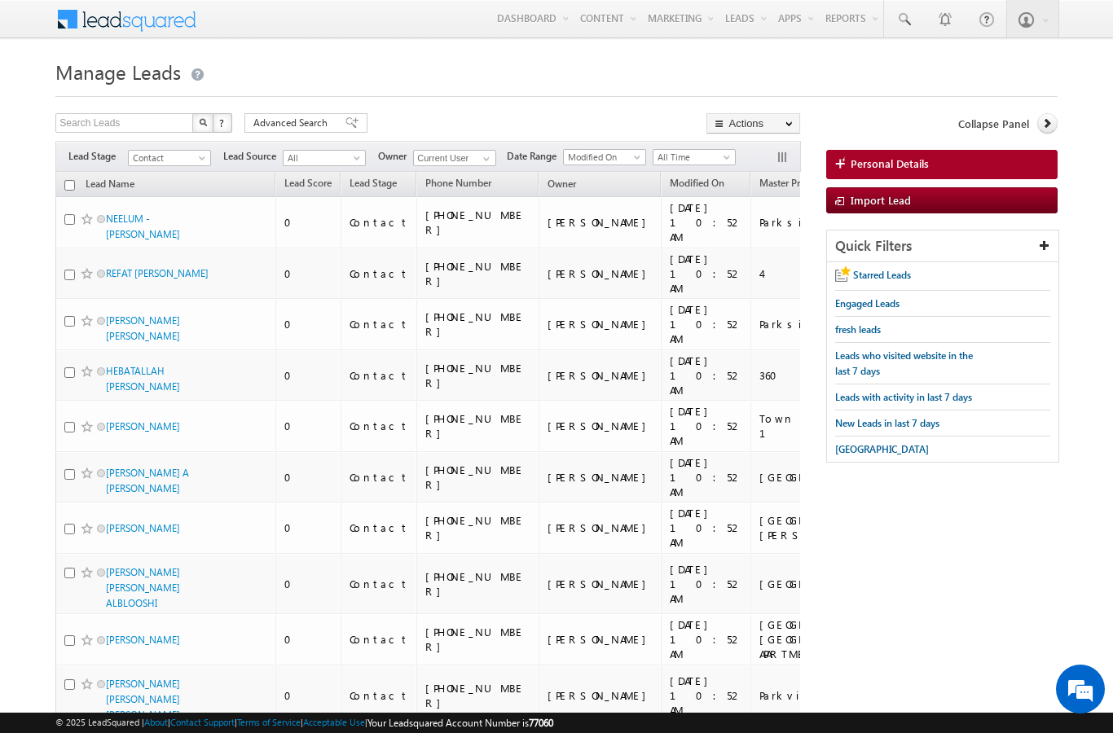
click at [61, 189] on th "Lead Name" at bounding box center [165, 184] width 220 height 25
click at [65, 188] on input "checkbox" at bounding box center [69, 185] width 11 height 11
click at [0, 0] on link "Change Owner" at bounding box center [0, 0] width 0 height 0
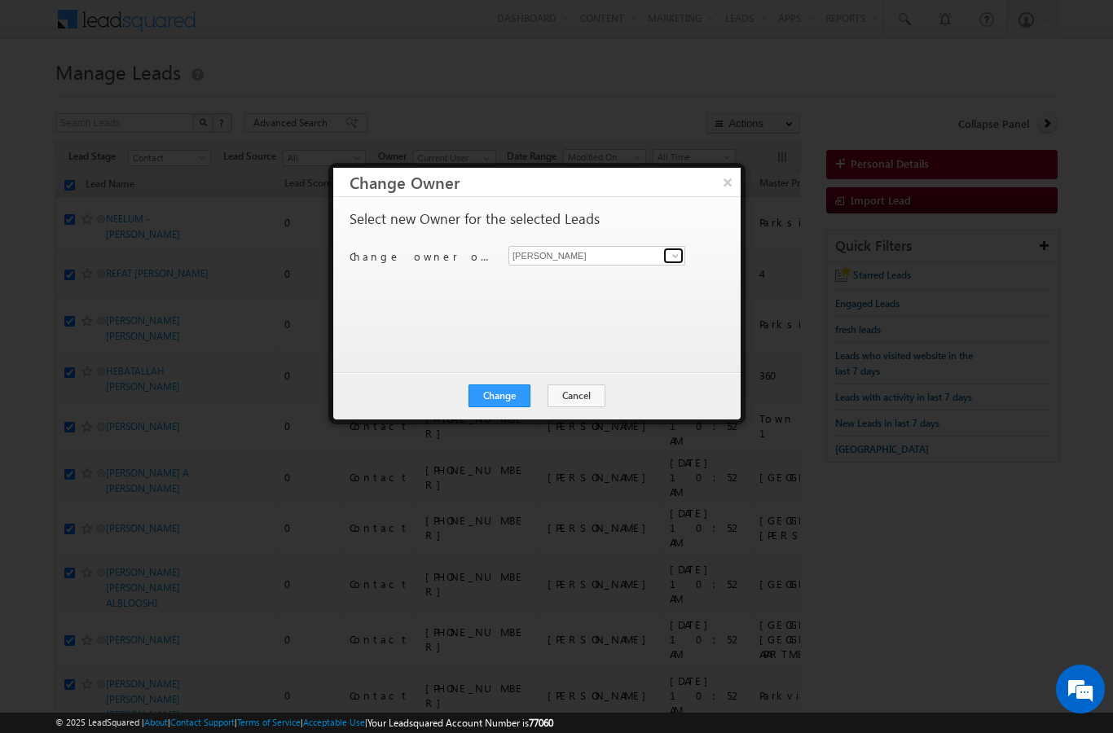
click at [670, 258] on span at bounding box center [675, 255] width 13 height 13
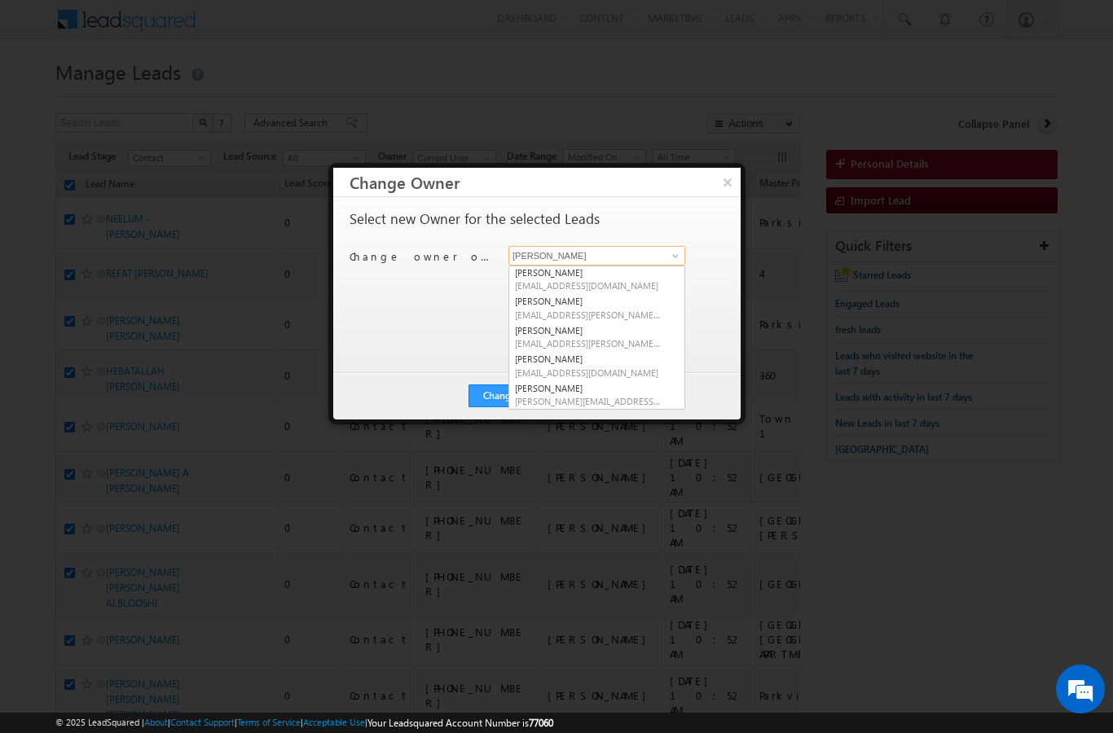
scroll to position [86, 0]
click at [601, 371] on span "[EMAIL_ADDRESS][DOMAIN_NAME]" at bounding box center [588, 376] width 147 height 12
click at [506, 401] on button "Change" at bounding box center [500, 396] width 62 height 23
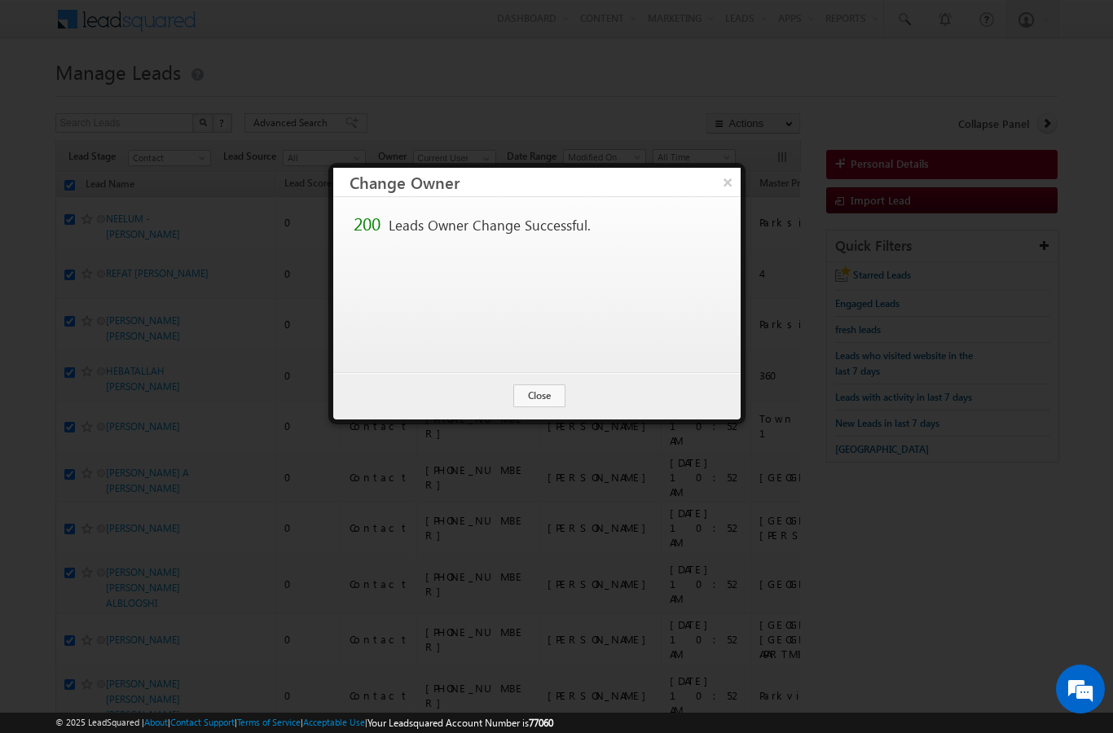
click at [543, 396] on button "Close" at bounding box center [539, 396] width 52 height 23
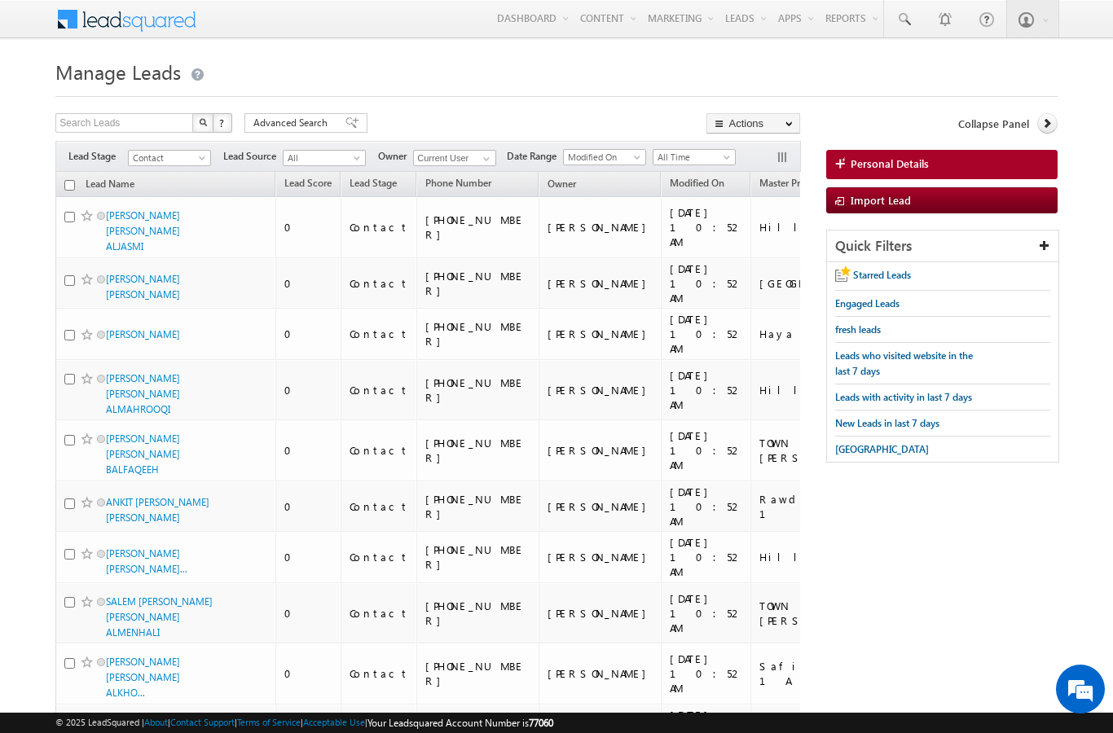
click at [74, 180] on input "checkbox" at bounding box center [69, 185] width 11 height 11
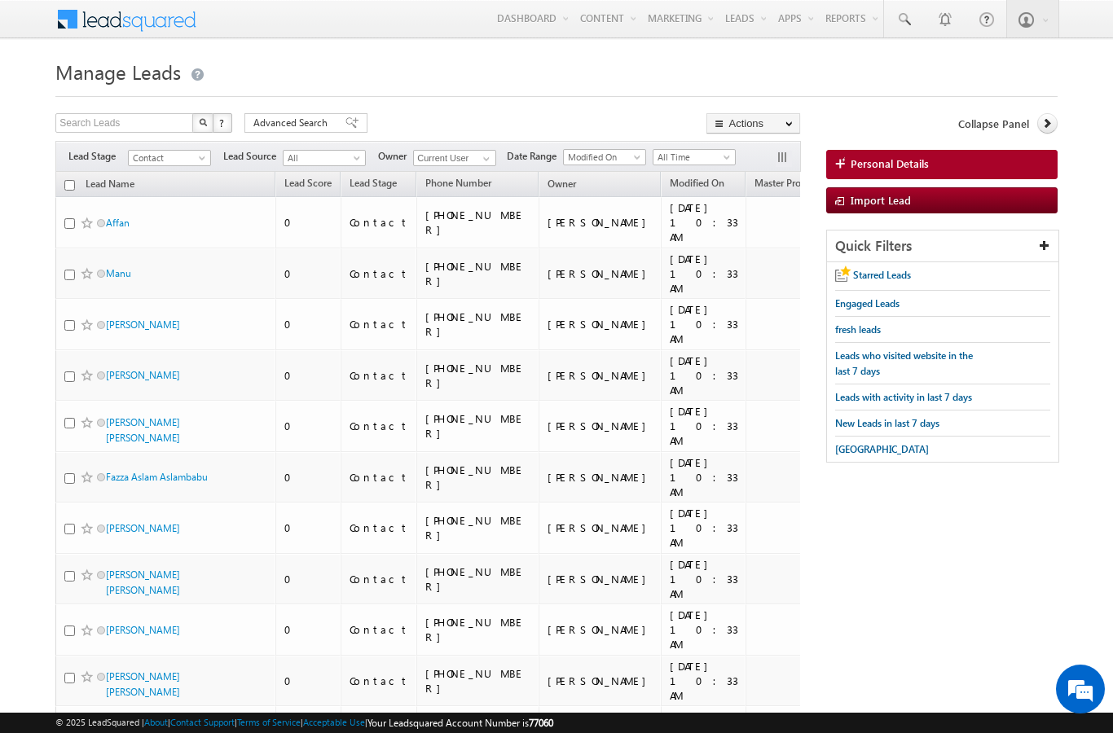
click at [70, 190] on input "checkbox" at bounding box center [69, 185] width 11 height 11
checkbox input "true"
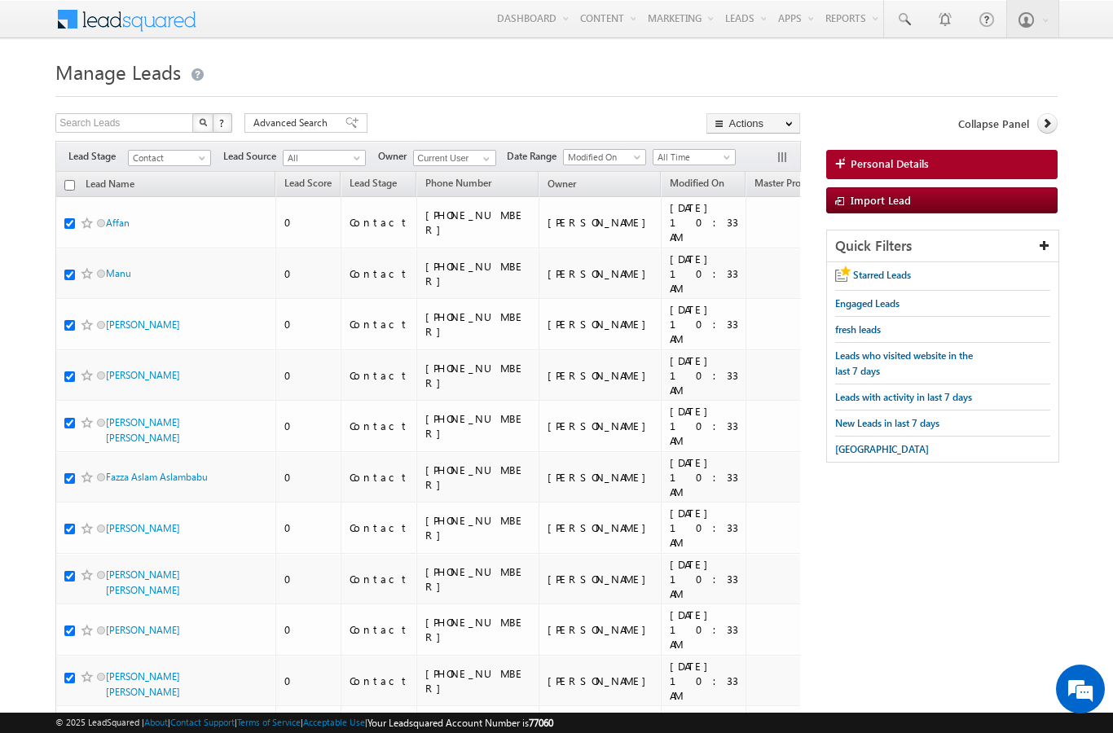
checkbox input "true"
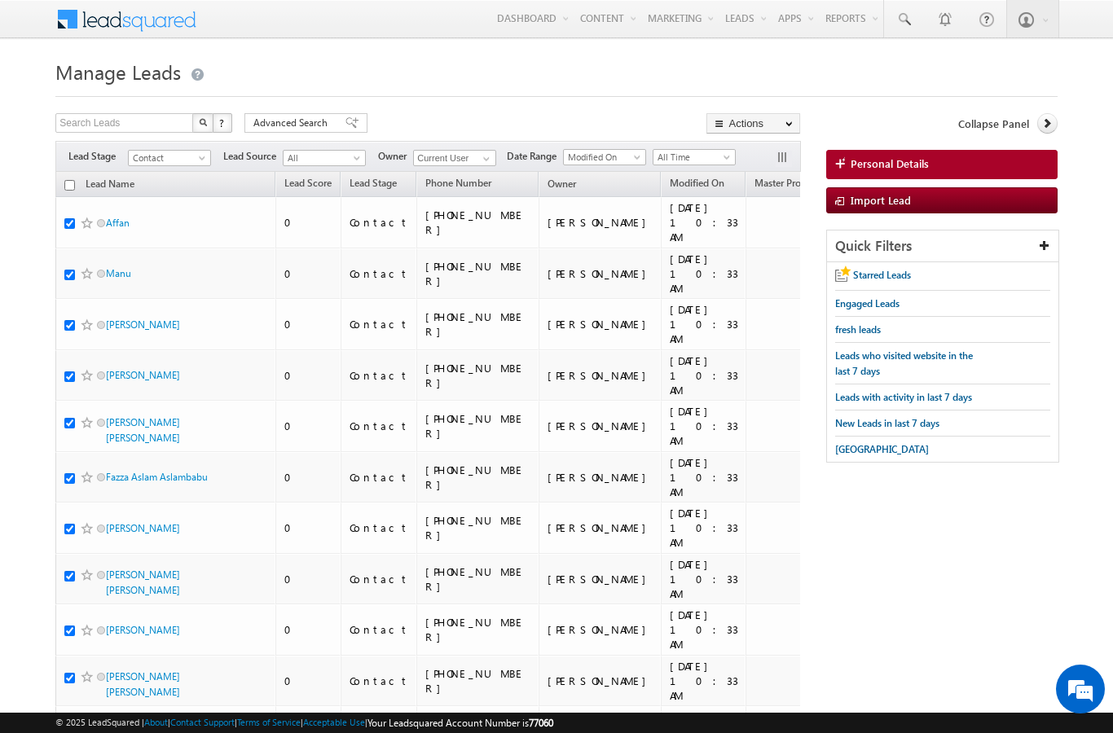
checkbox input "true"
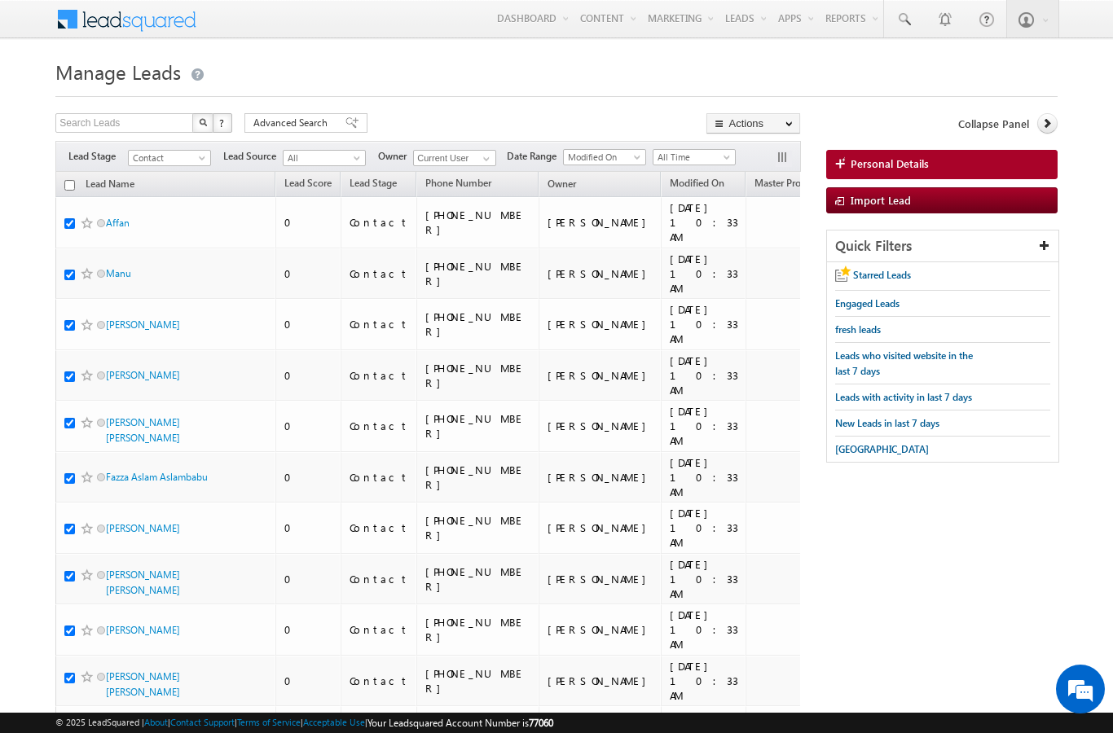
checkbox input "true"
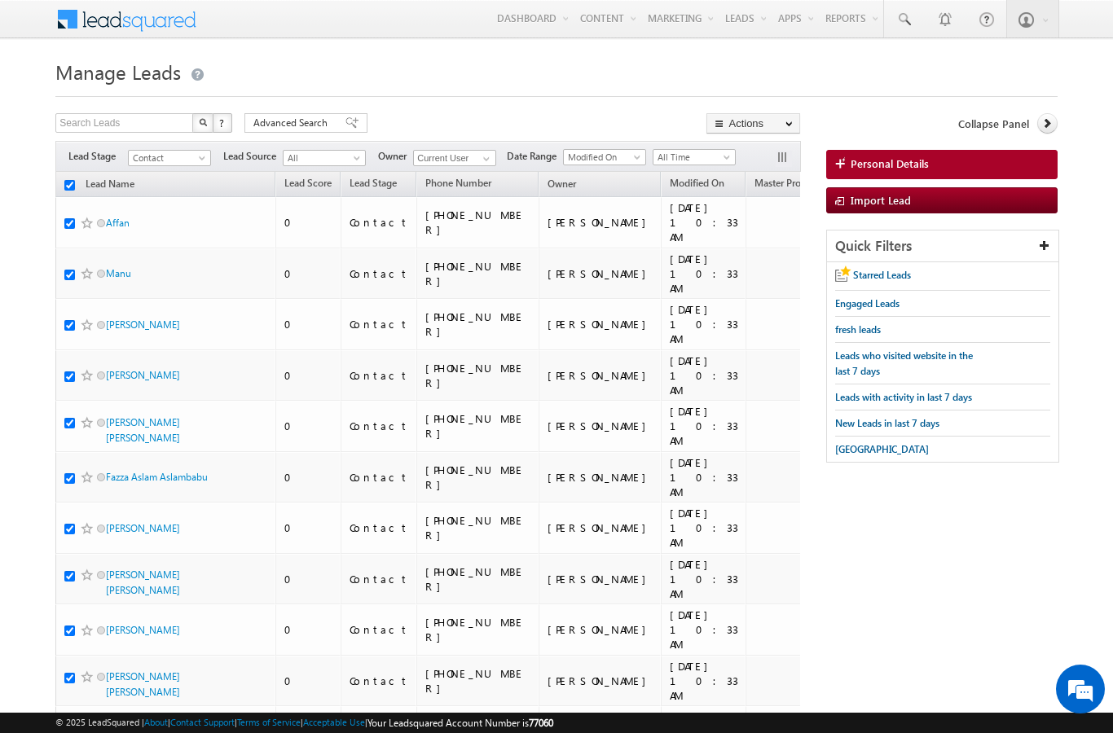
checkbox input "true"
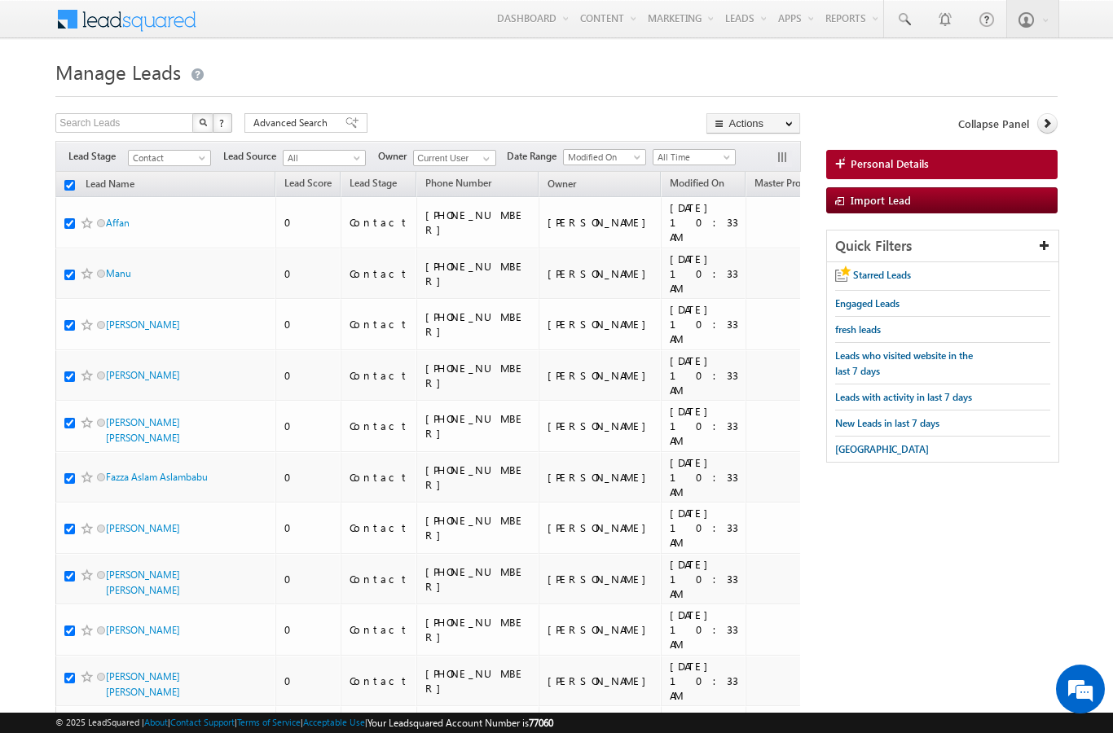
checkbox input "true"
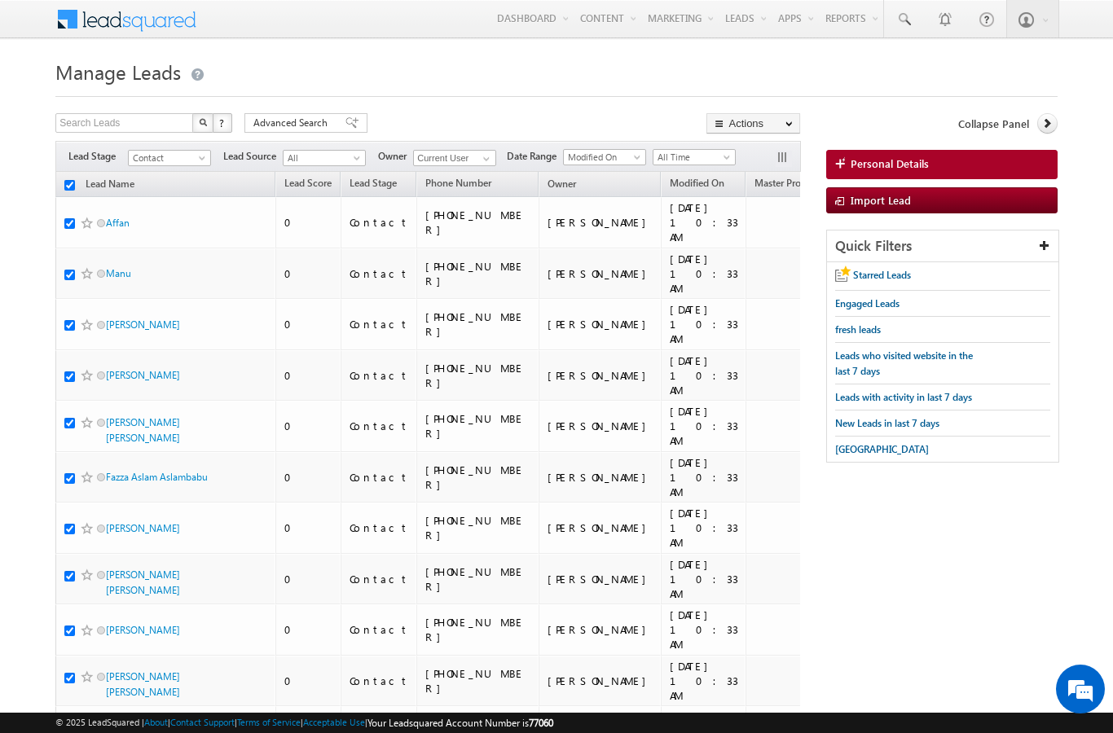
checkbox input "true"
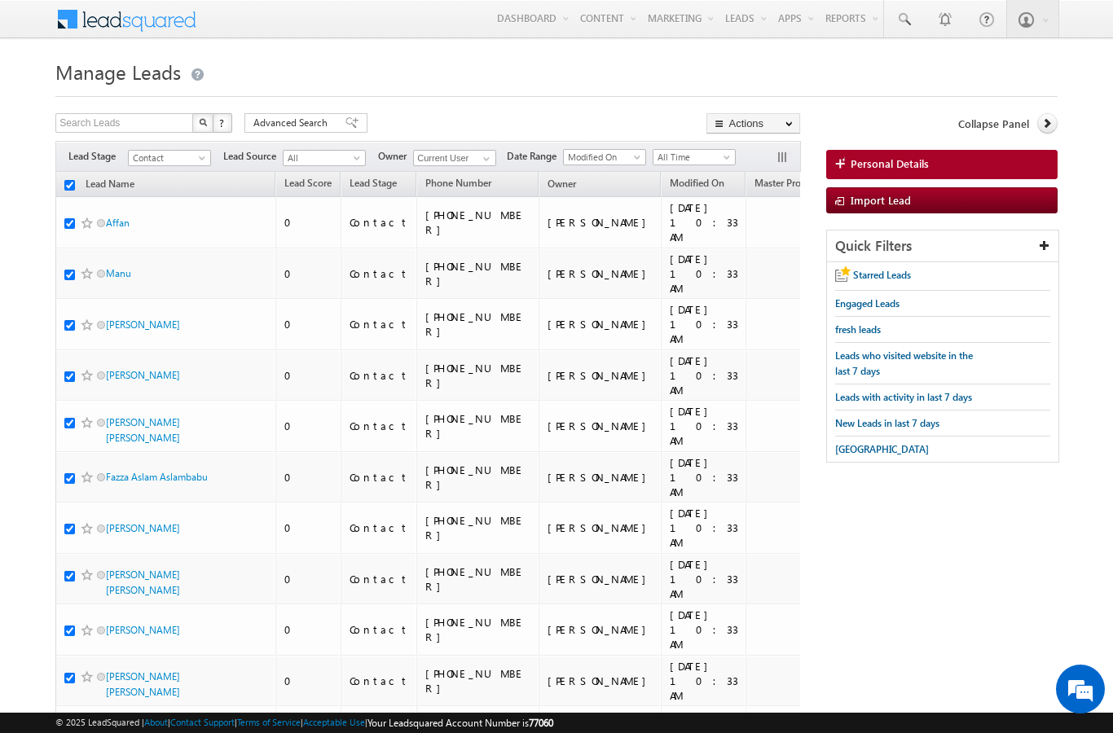
checkbox input "true"
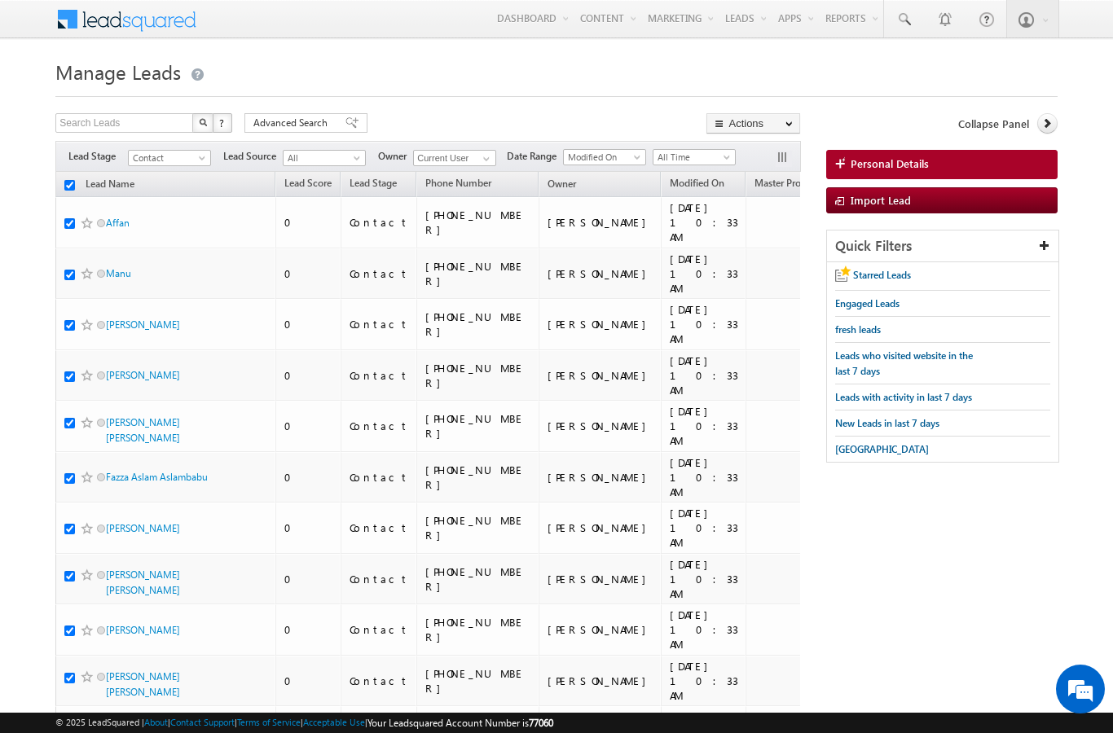
checkbox input "true"
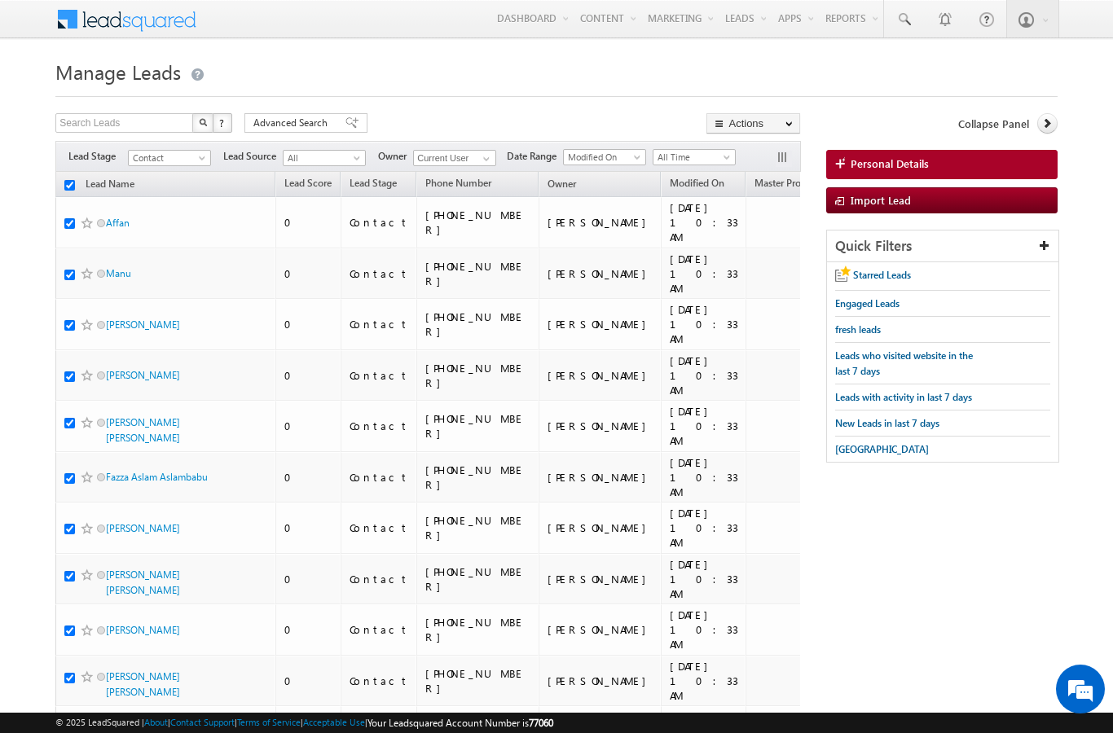
checkbox input "true"
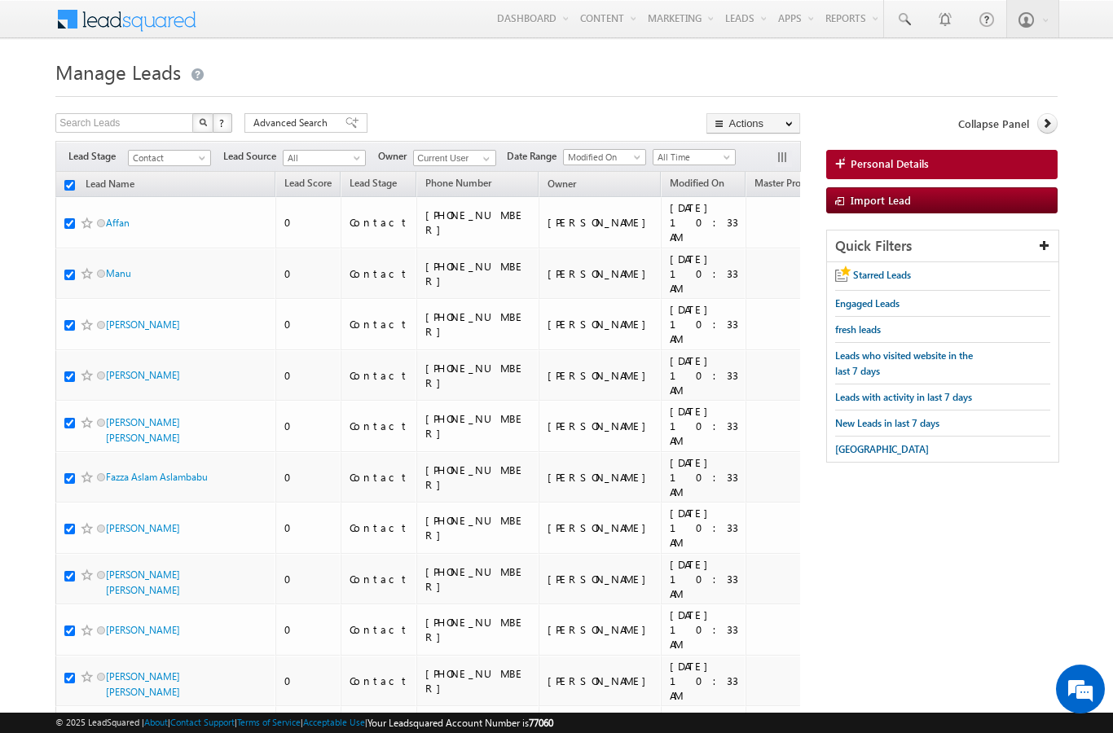
checkbox input "true"
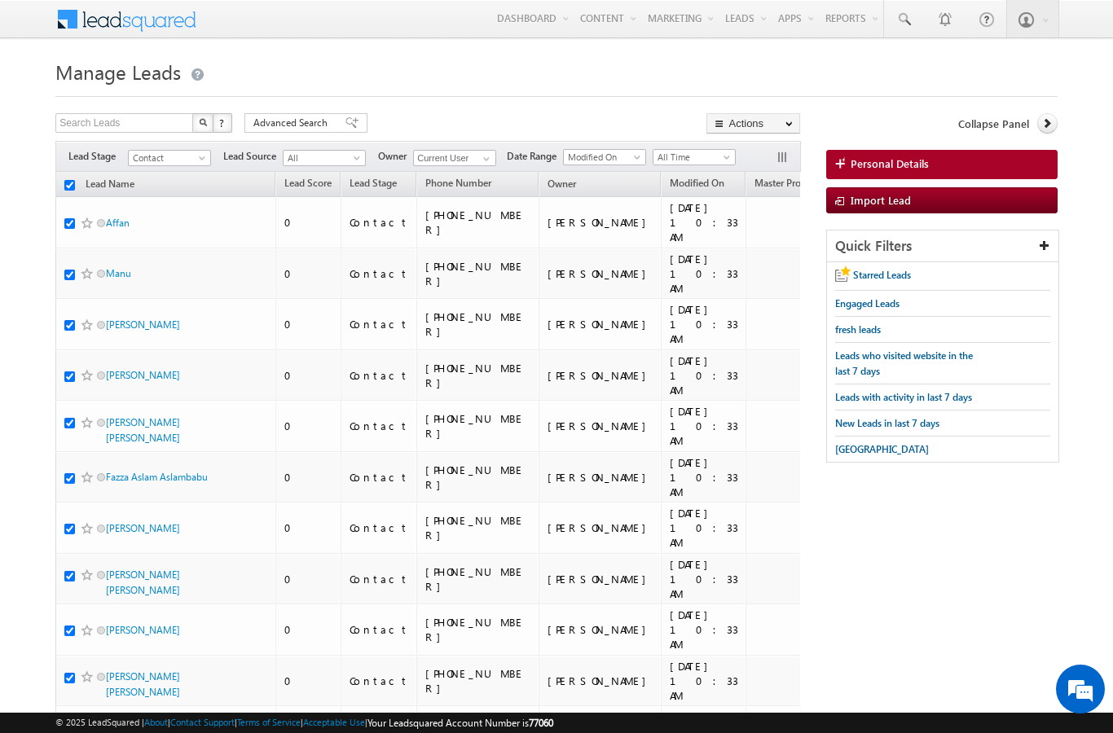
checkbox input "true"
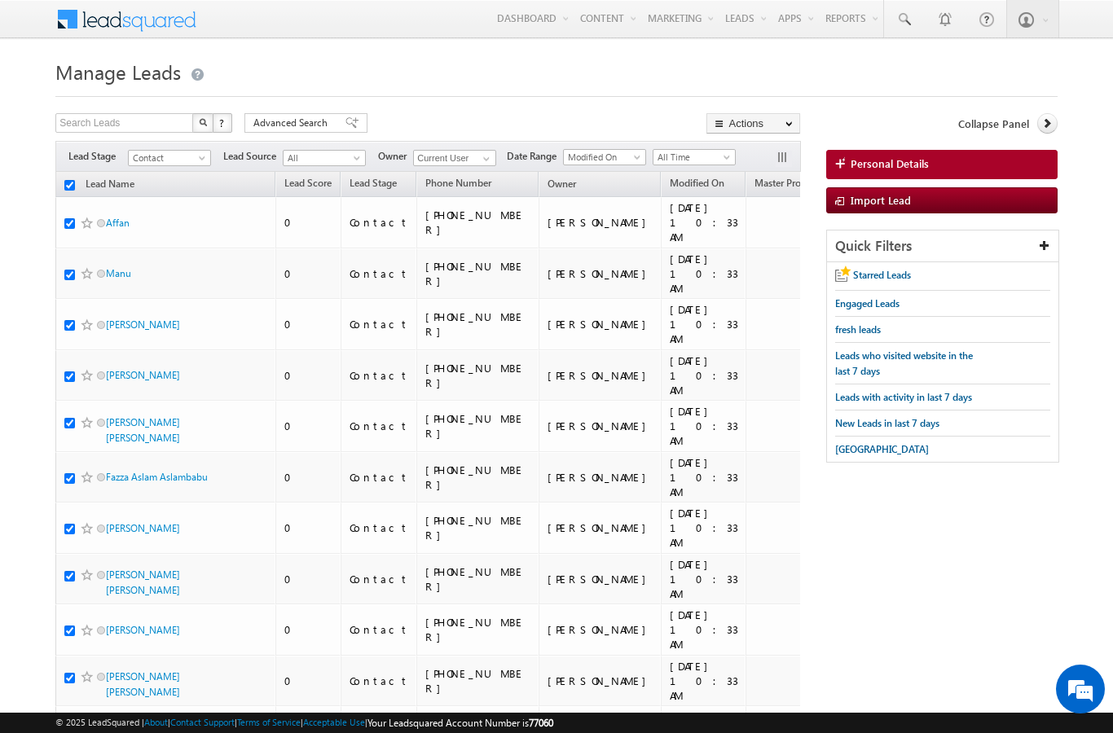
checkbox input "true"
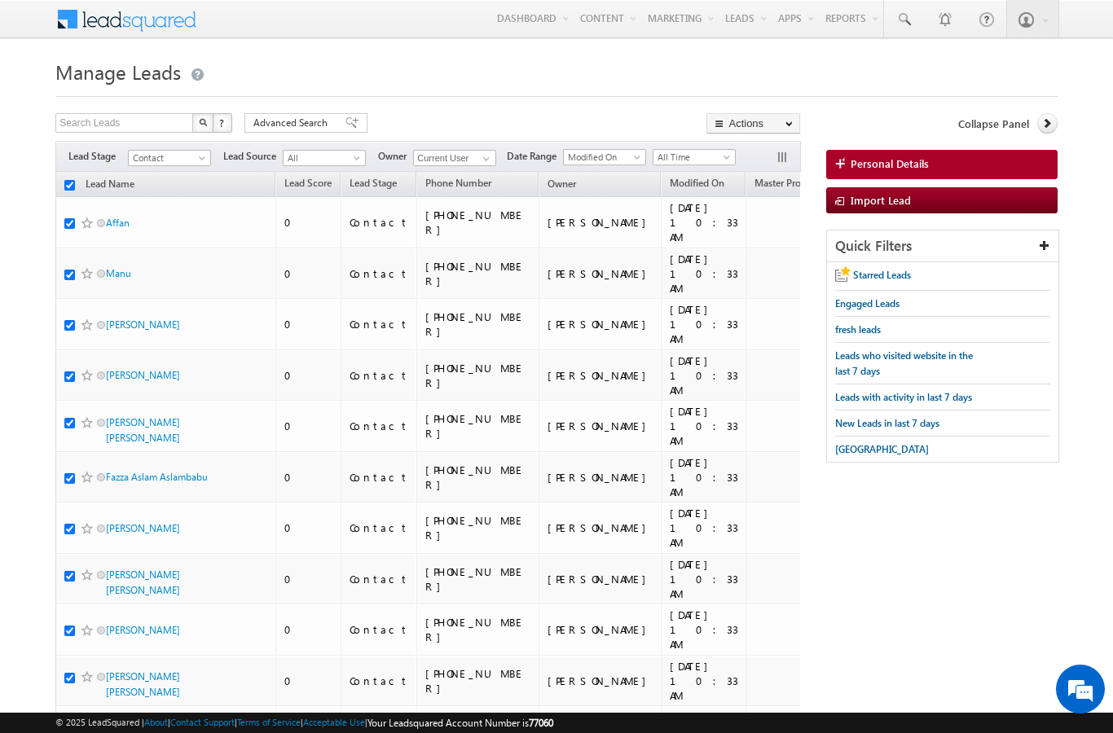
checkbox input "true"
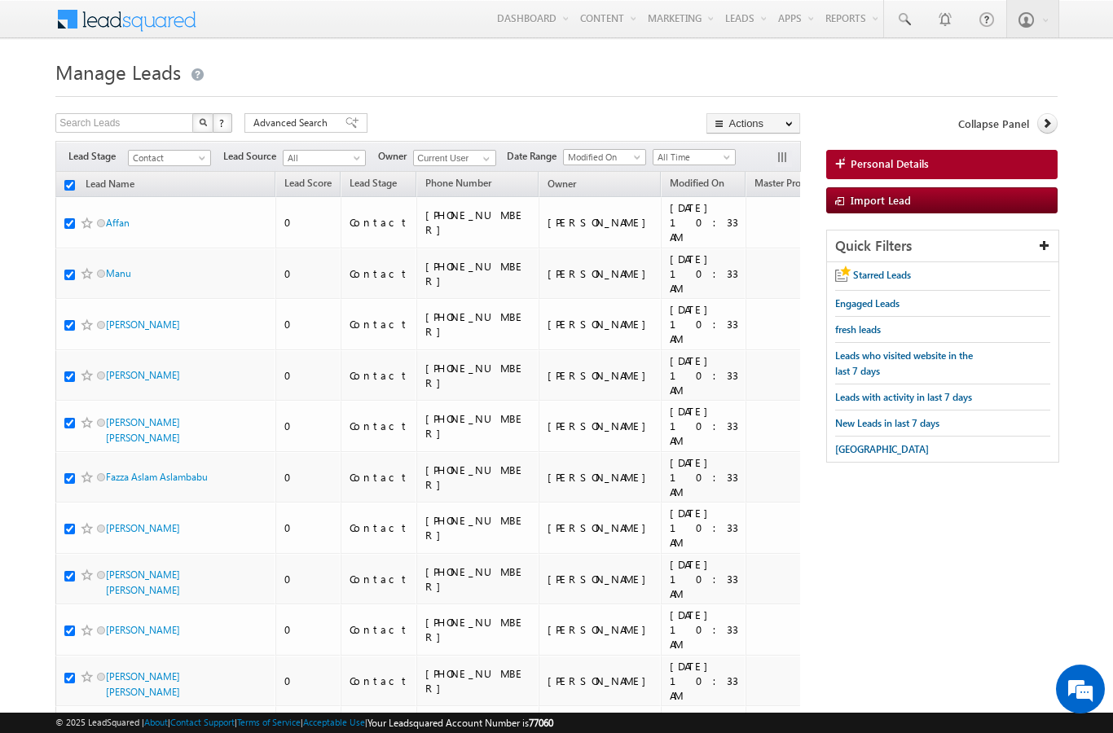
checkbox input "true"
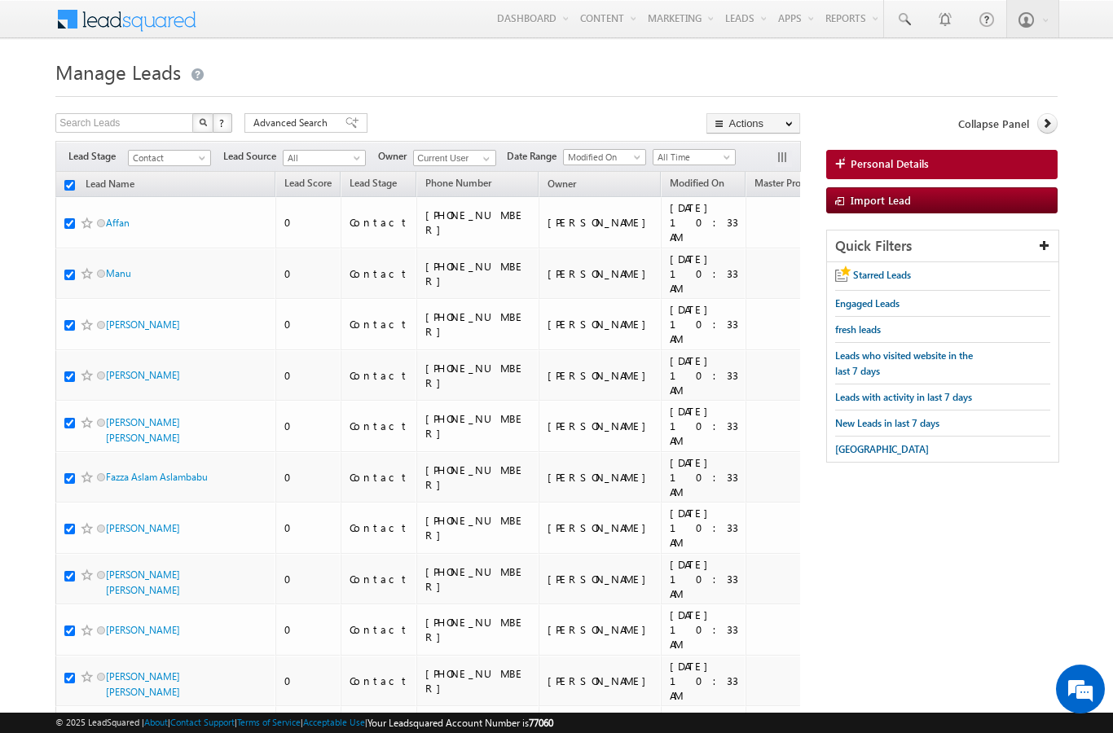
checkbox input "true"
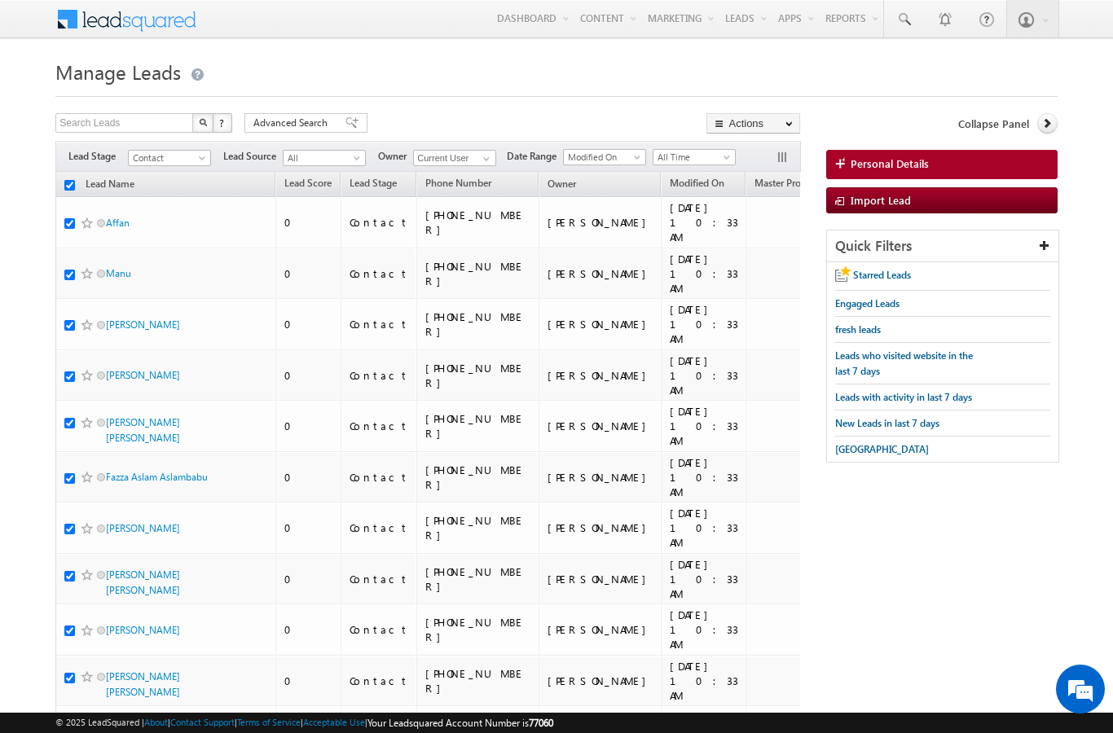
checkbox input "true"
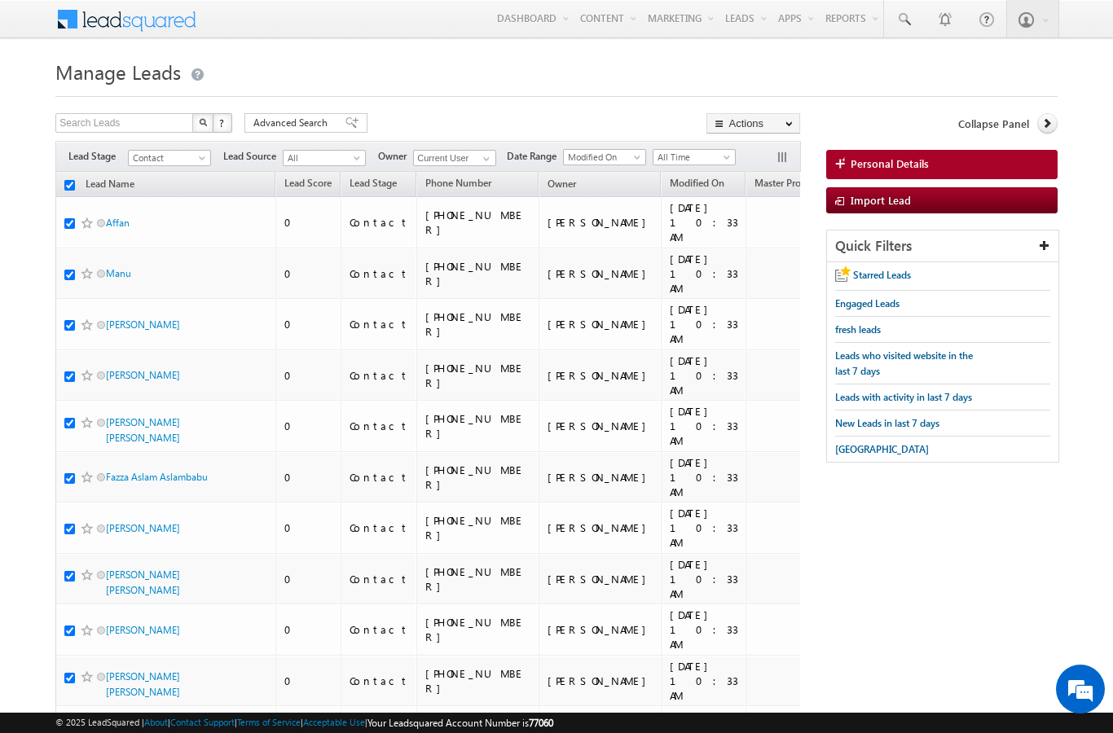
checkbox input "true"
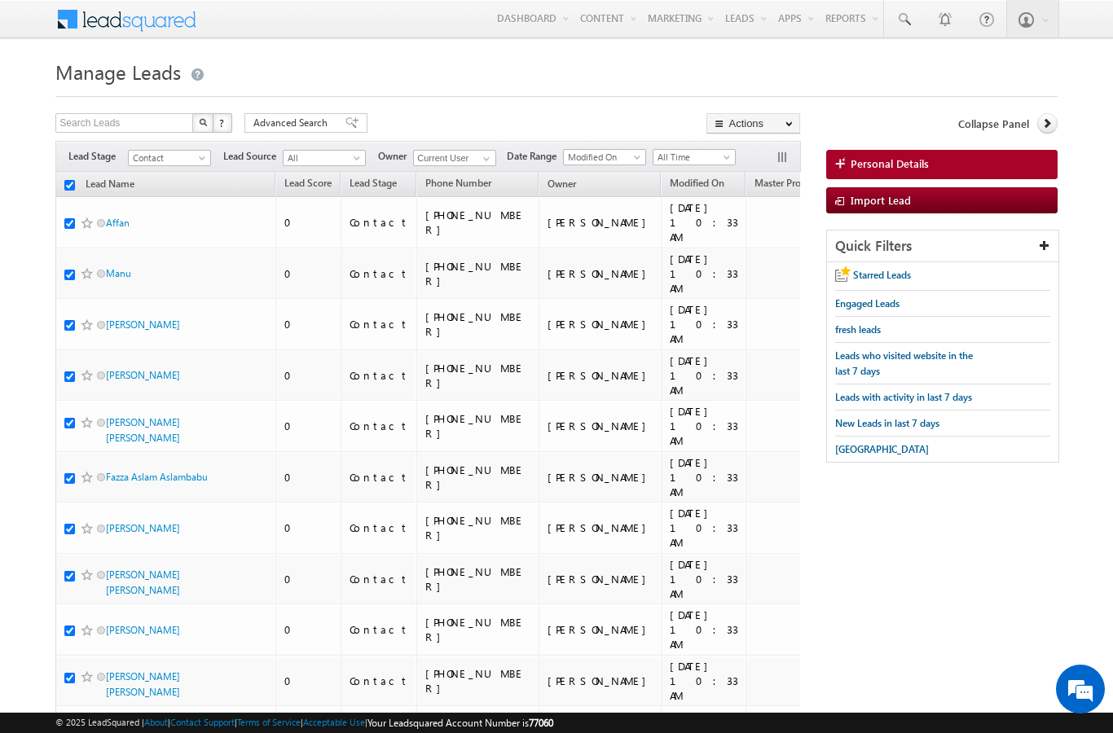
checkbox input "true"
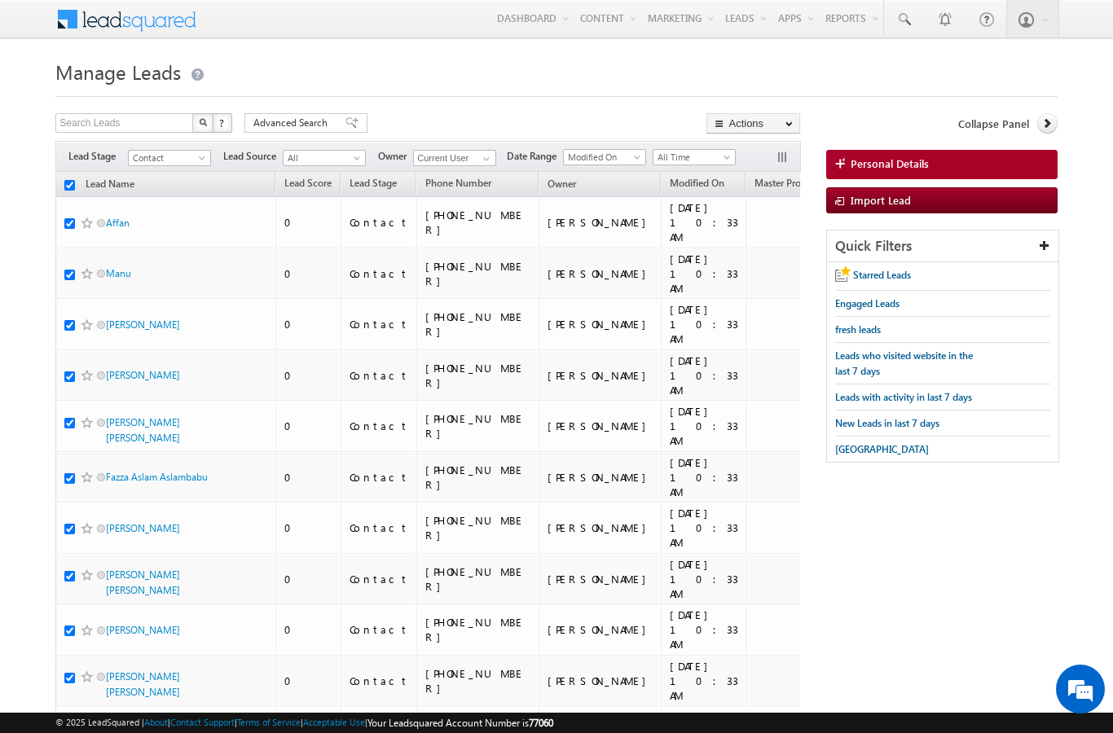
checkbox input "true"
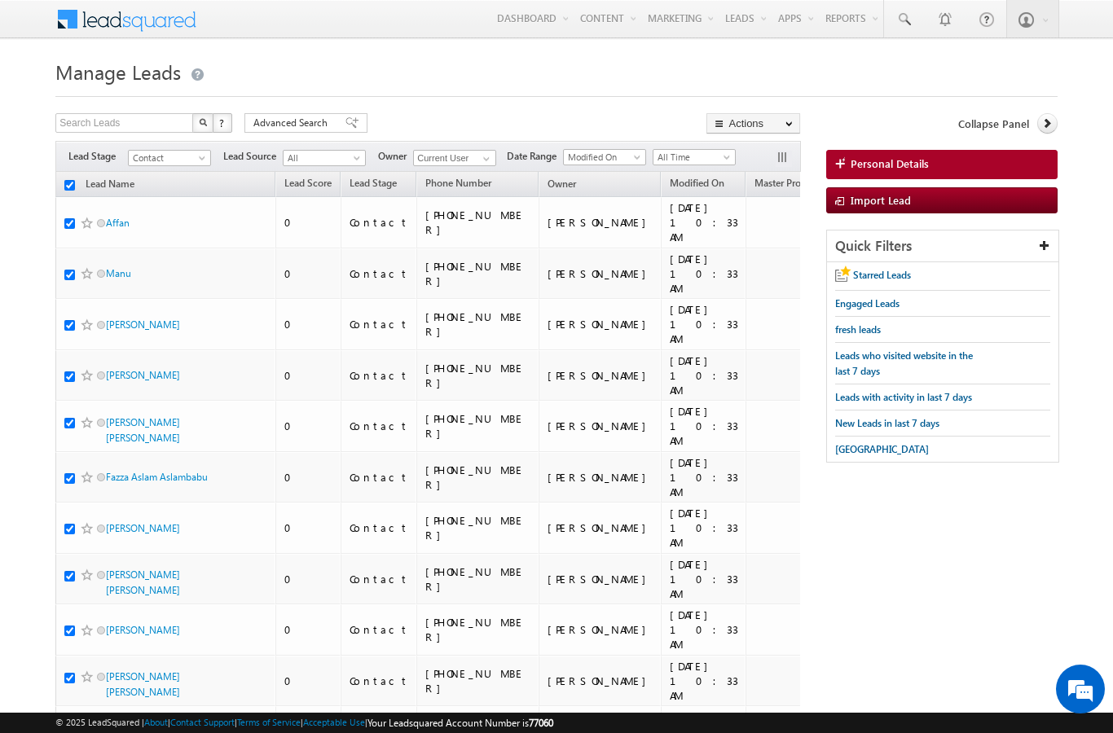
checkbox input "true"
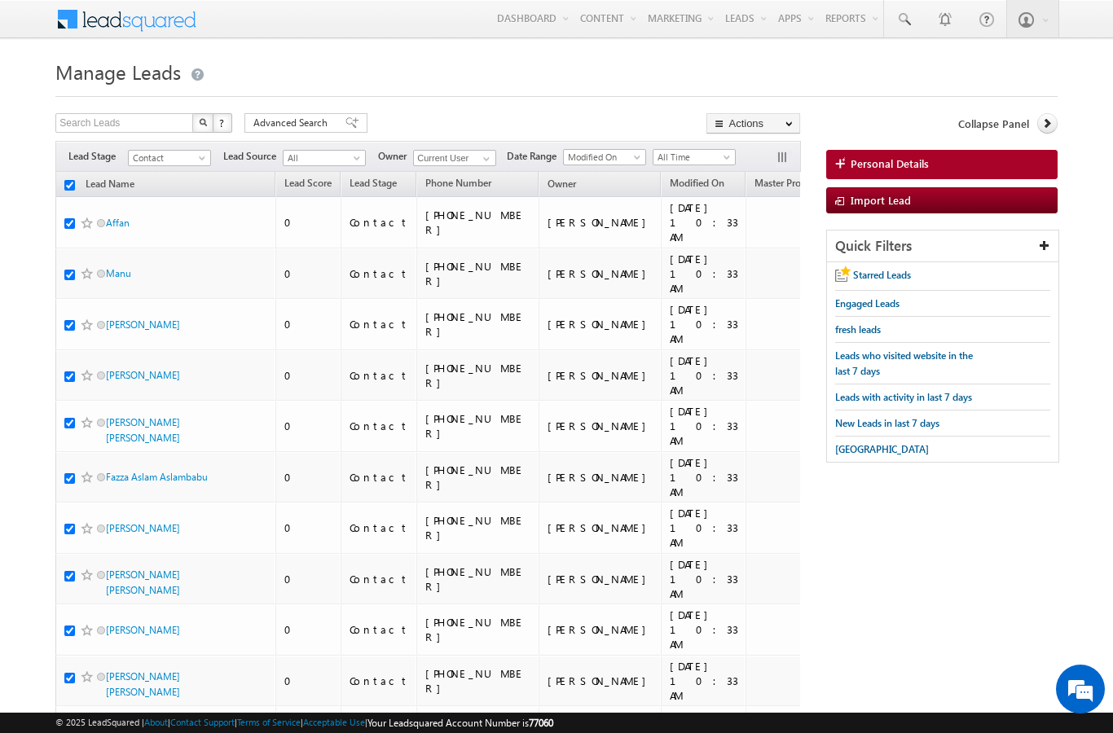
checkbox input "true"
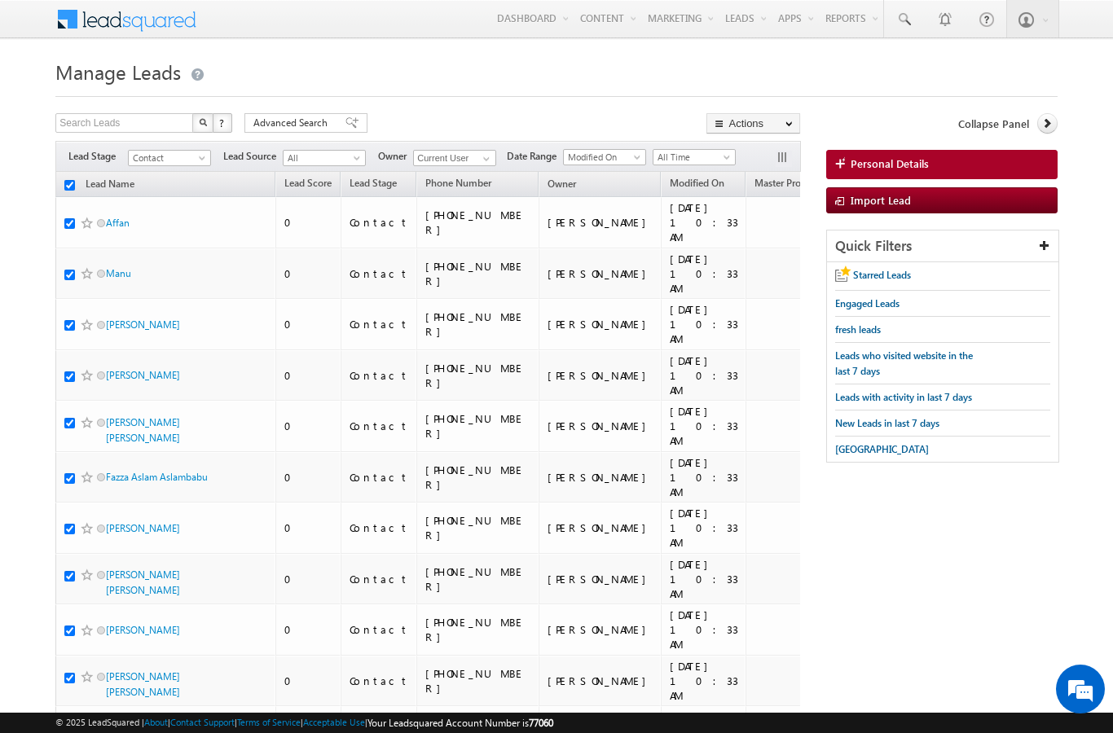
checkbox input "true"
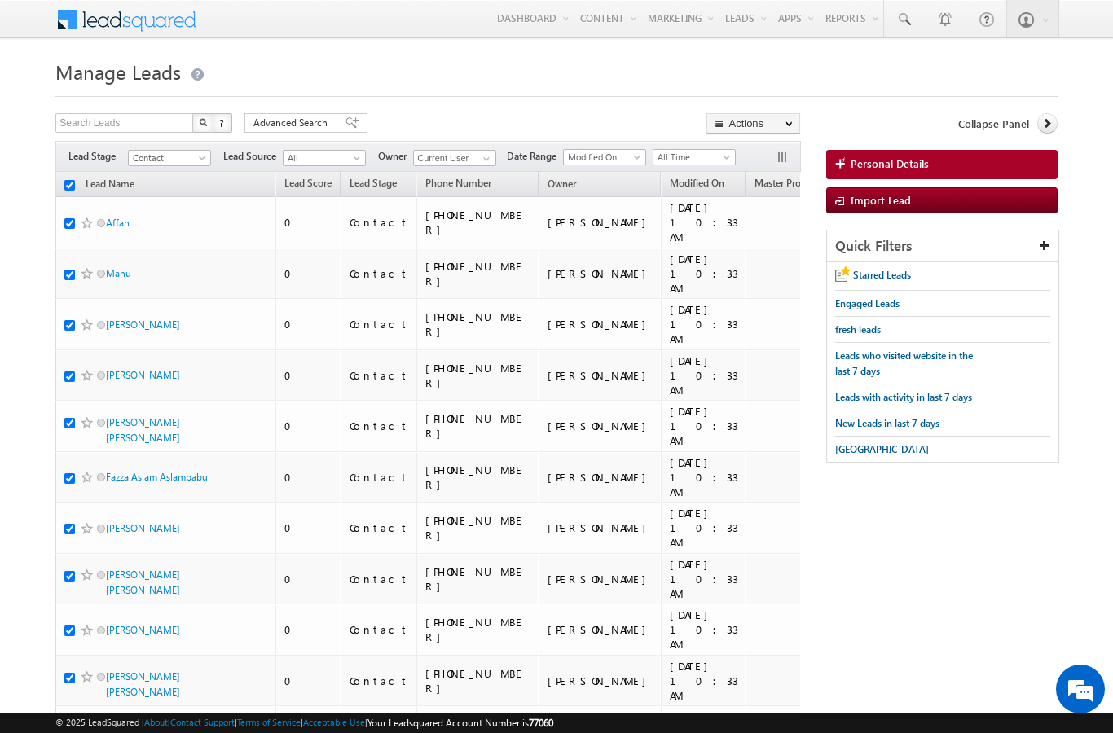
checkbox input "true"
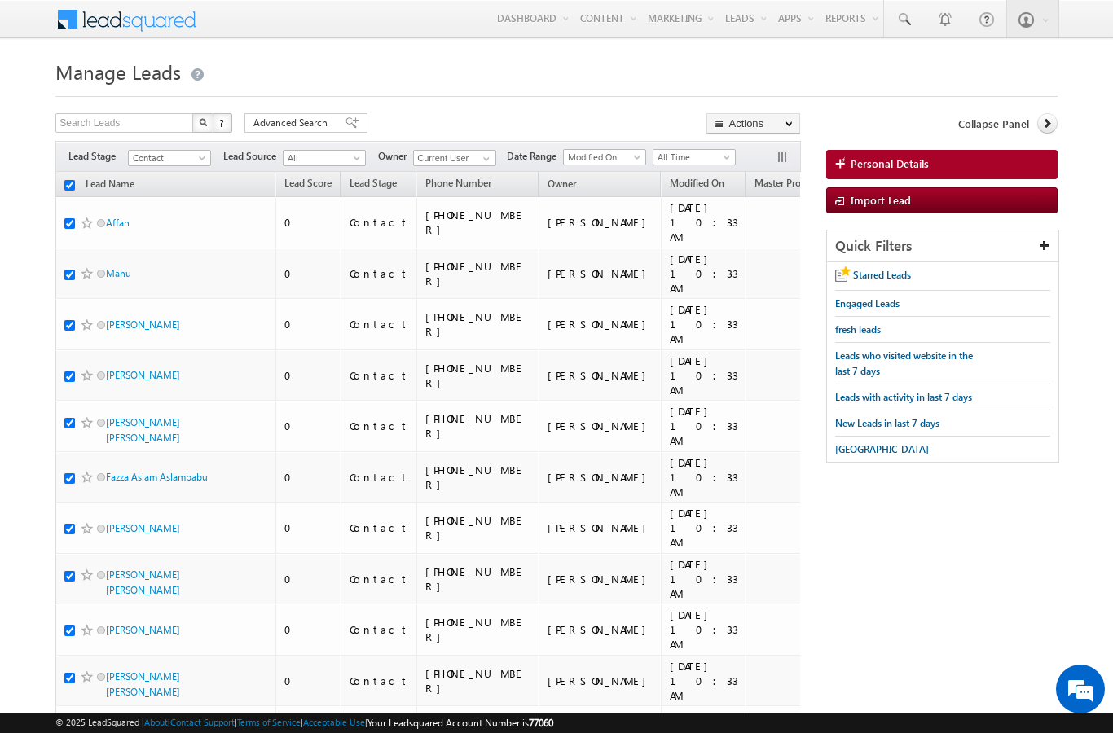
checkbox input "true"
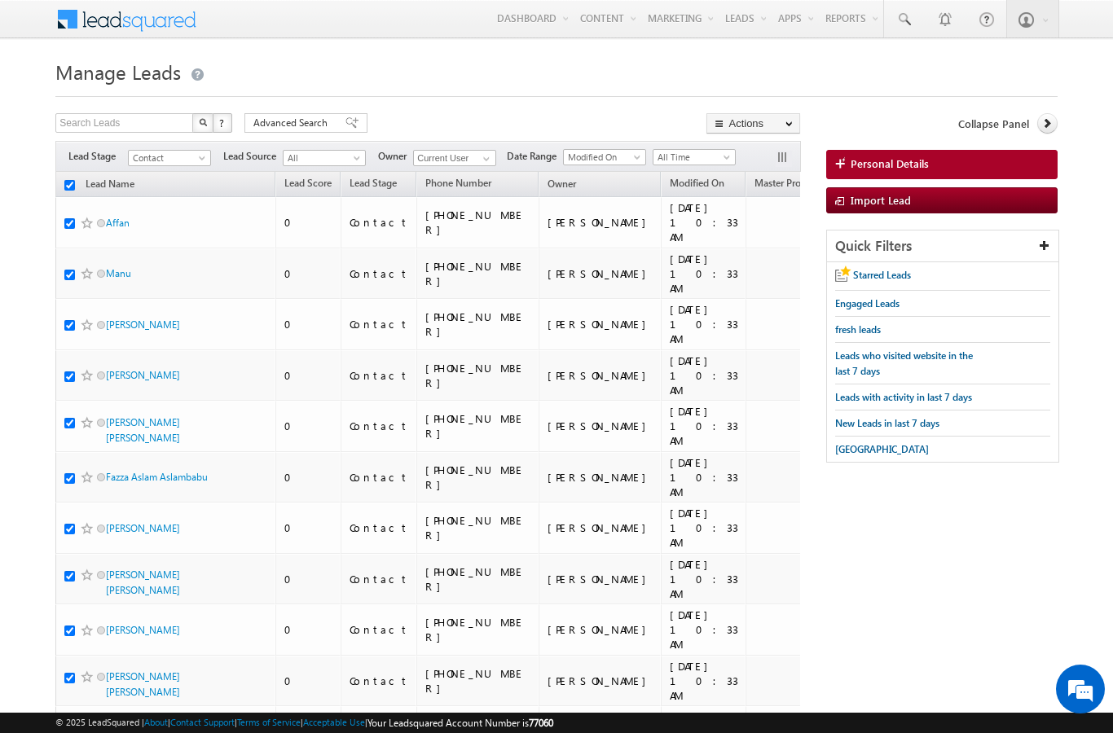
checkbox input "true"
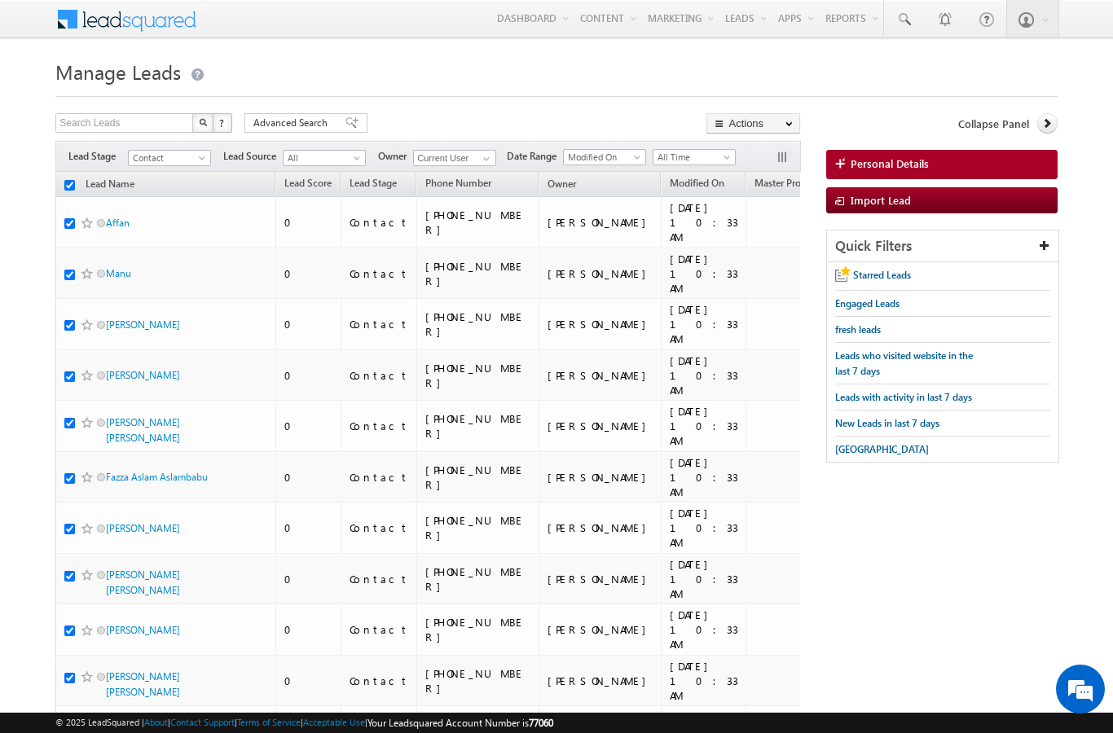
checkbox input "true"
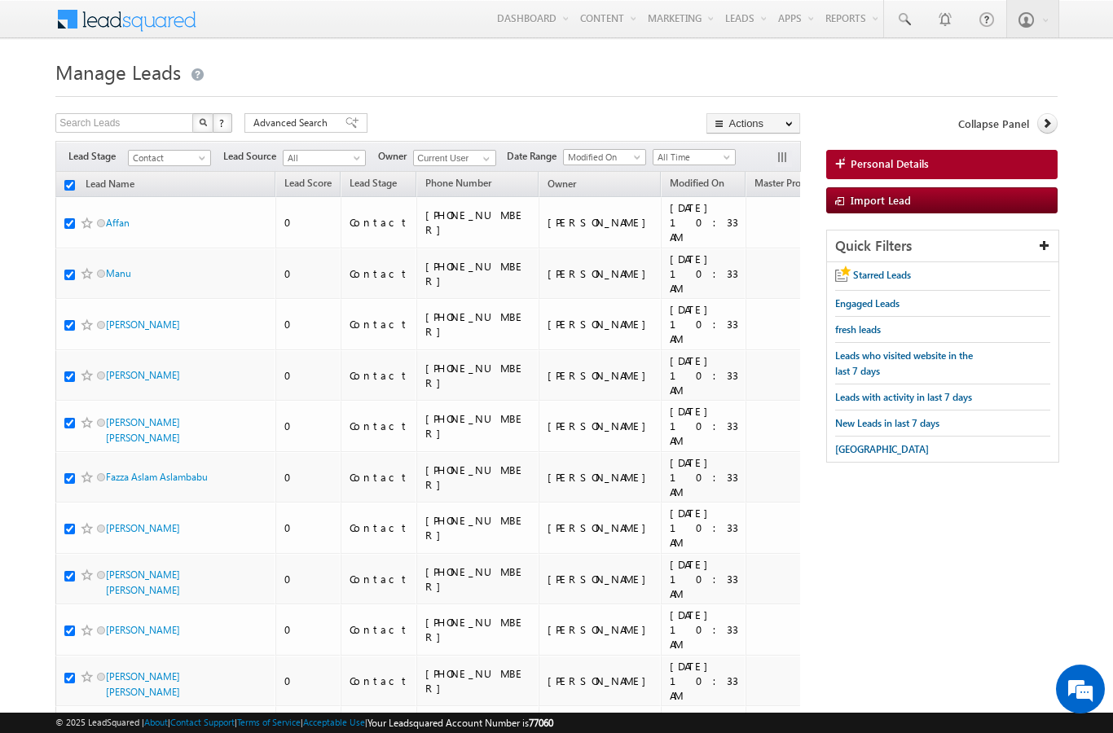
checkbox input "true"
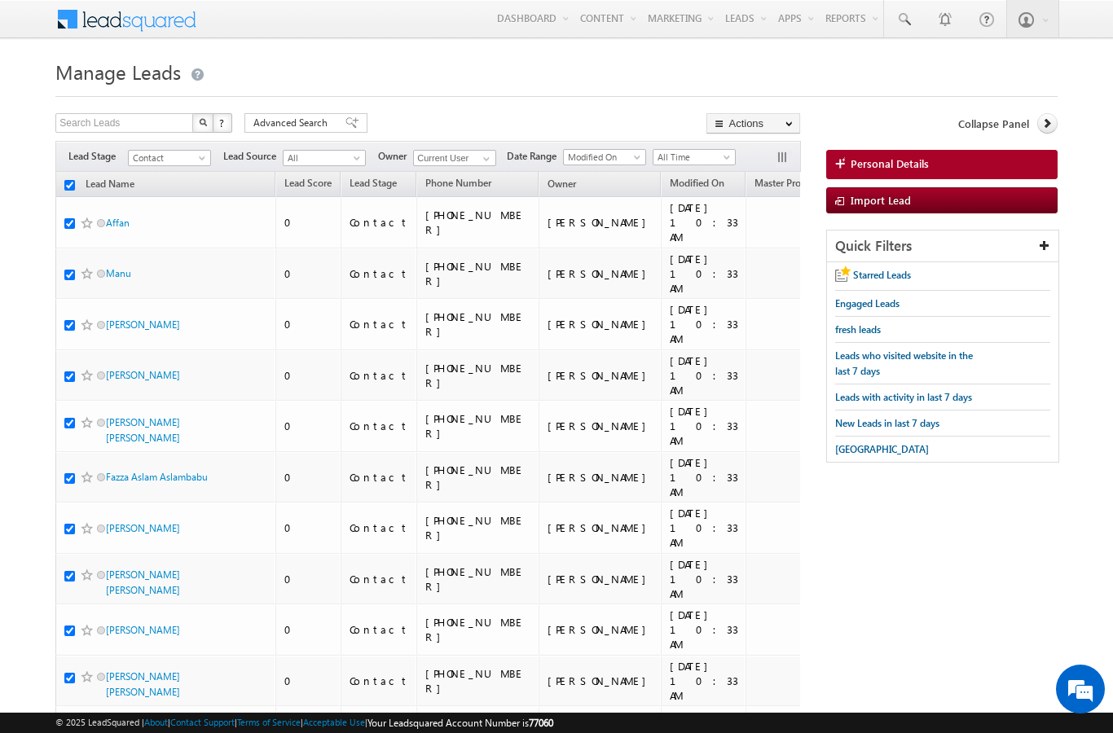
checkbox input "true"
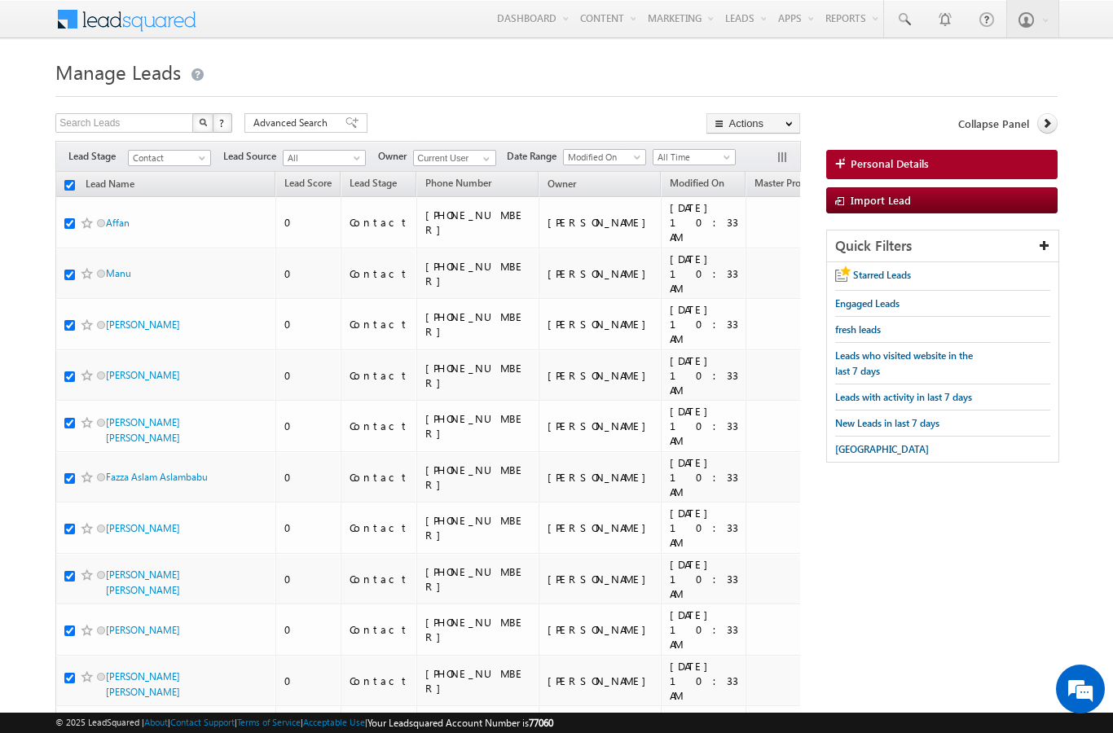
checkbox input "true"
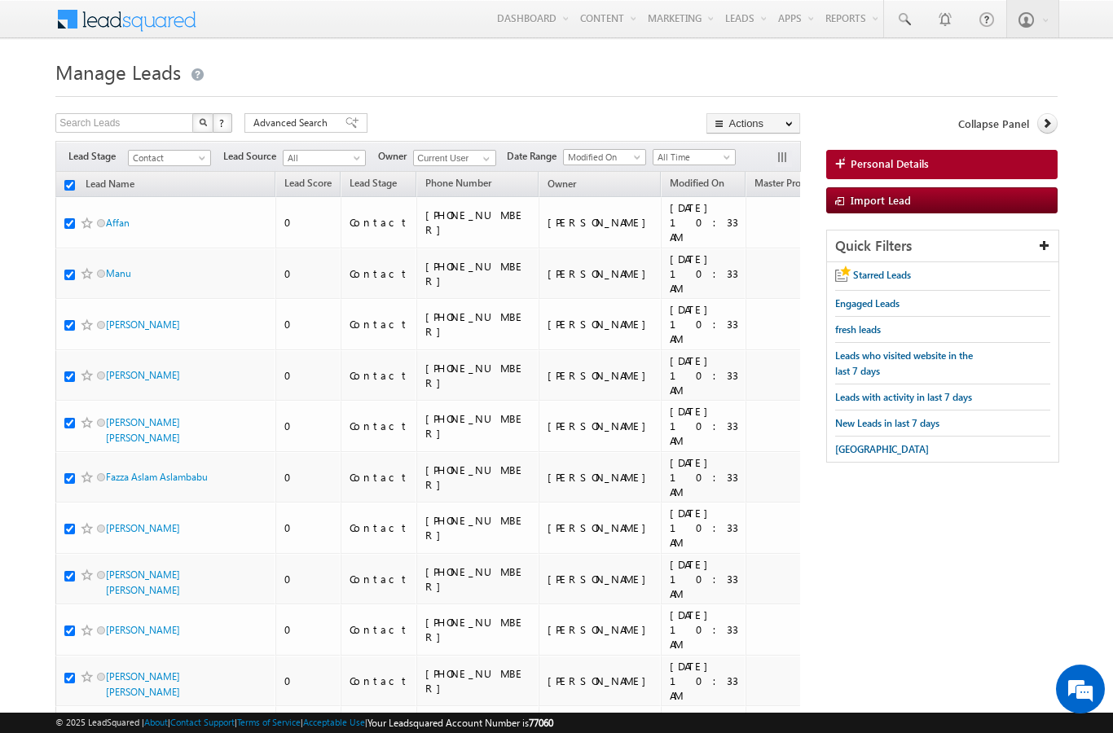
checkbox input "true"
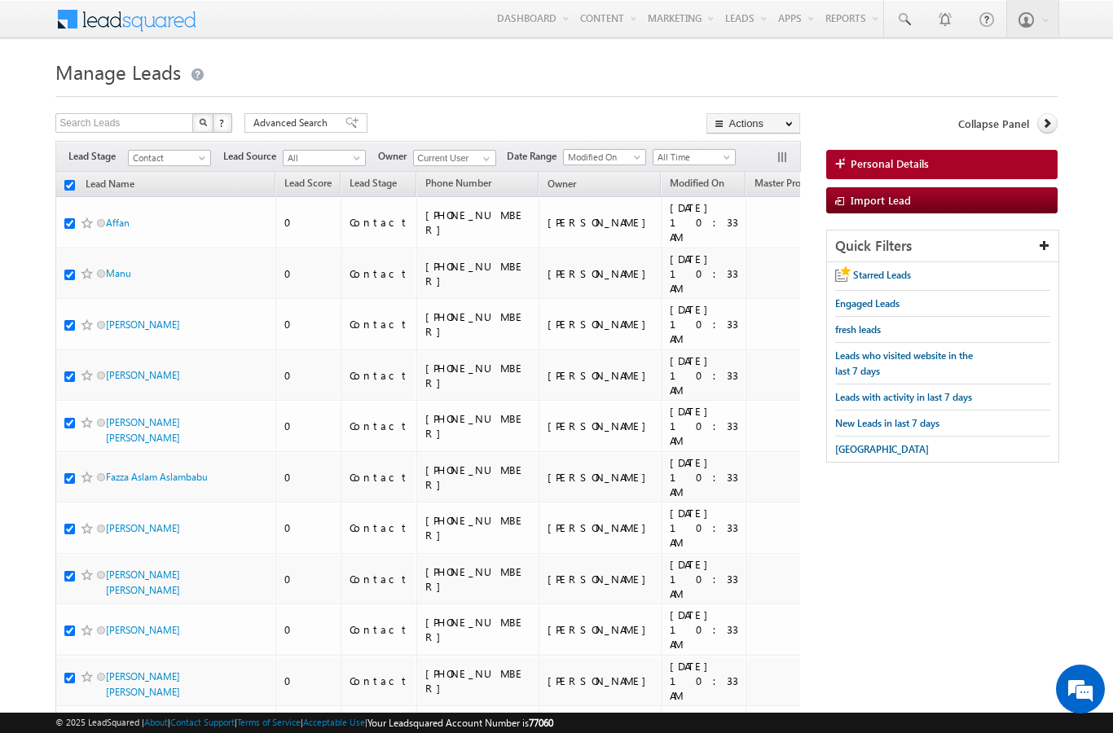
checkbox input "true"
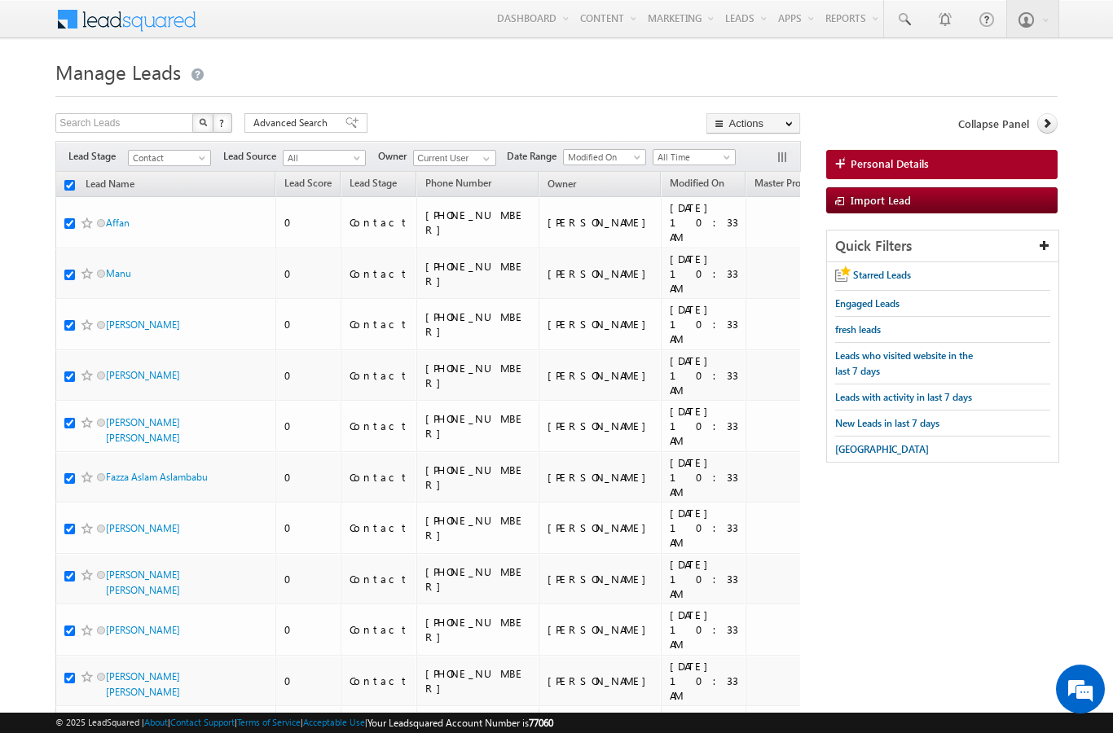
checkbox input "true"
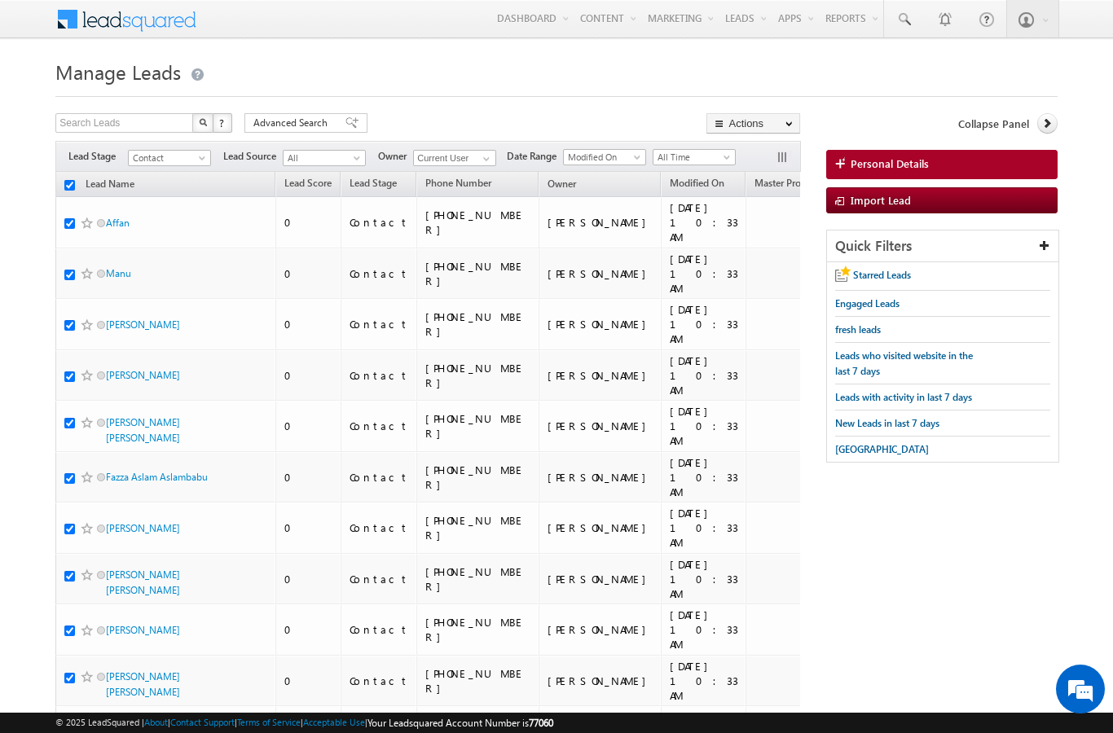
checkbox input "true"
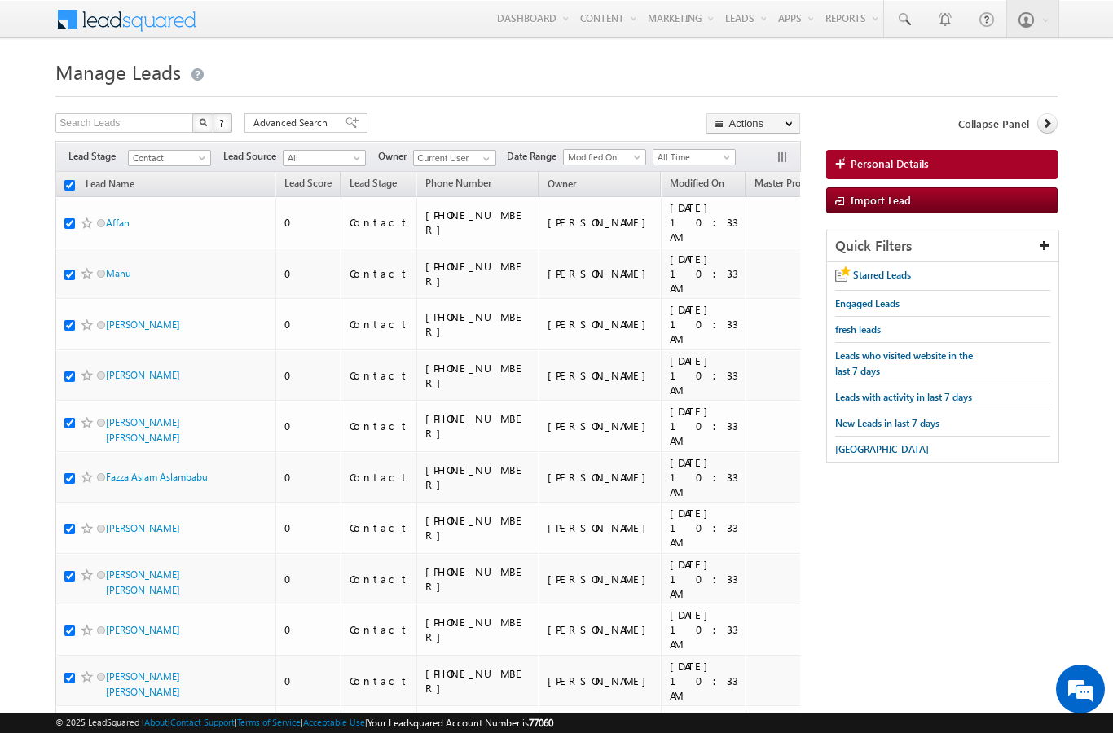
checkbox input "true"
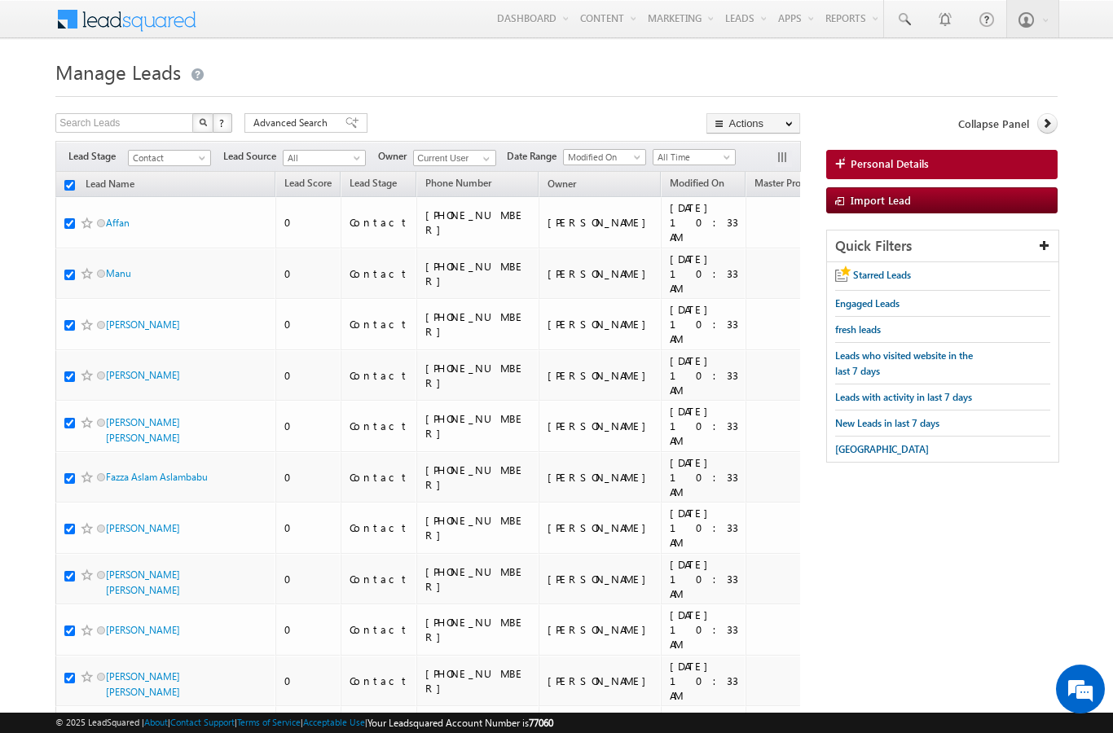
checkbox input "true"
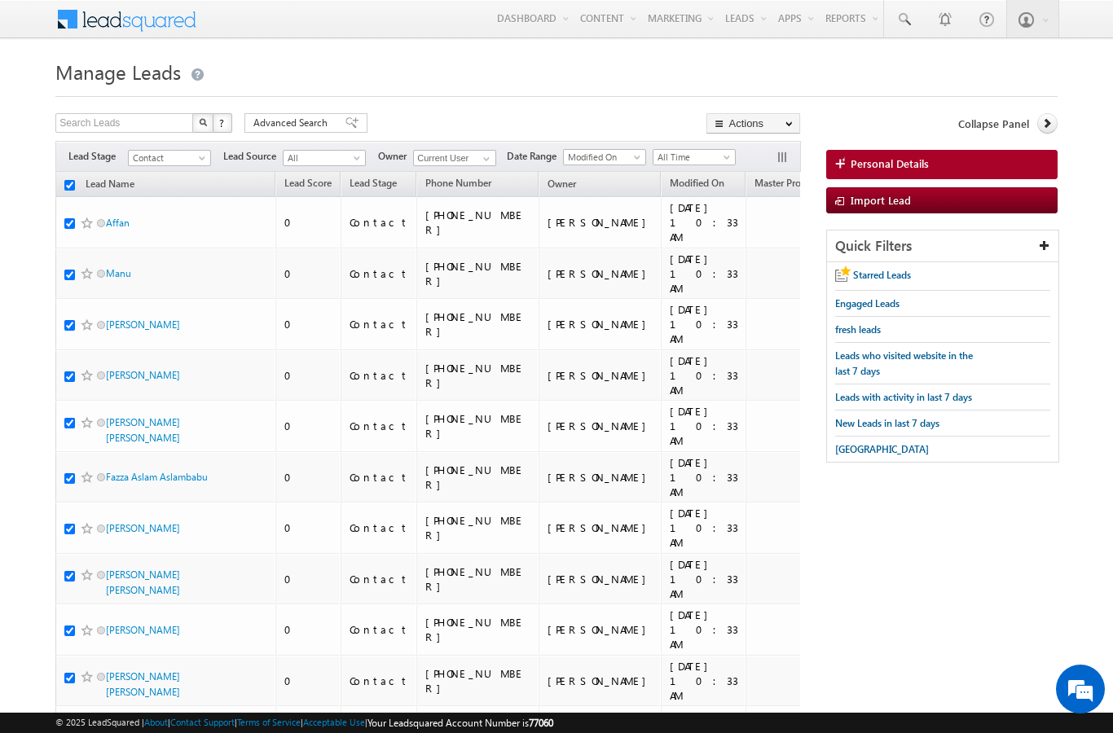
checkbox input "true"
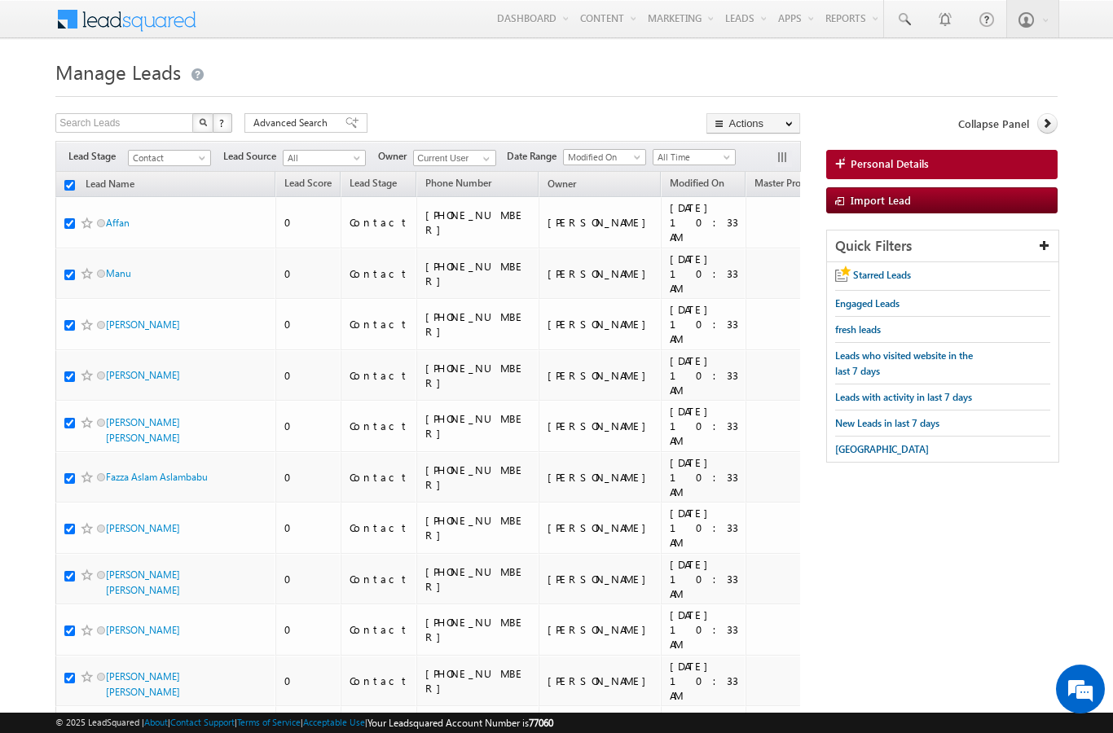
checkbox input "true"
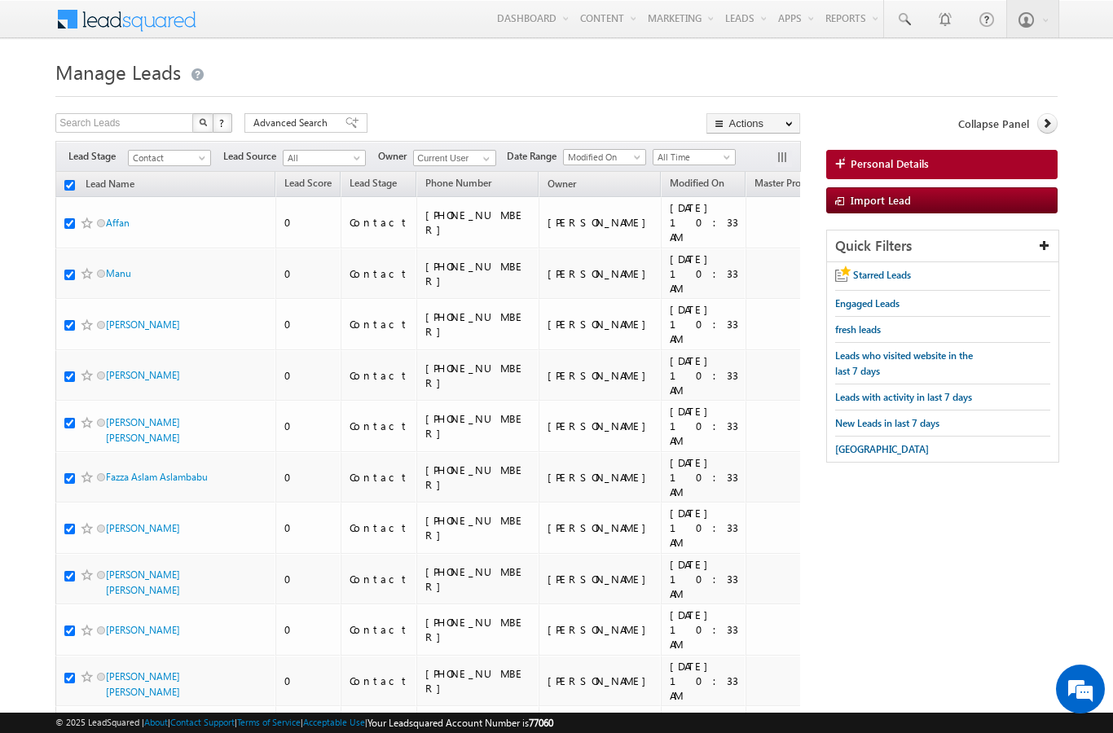
checkbox input "true"
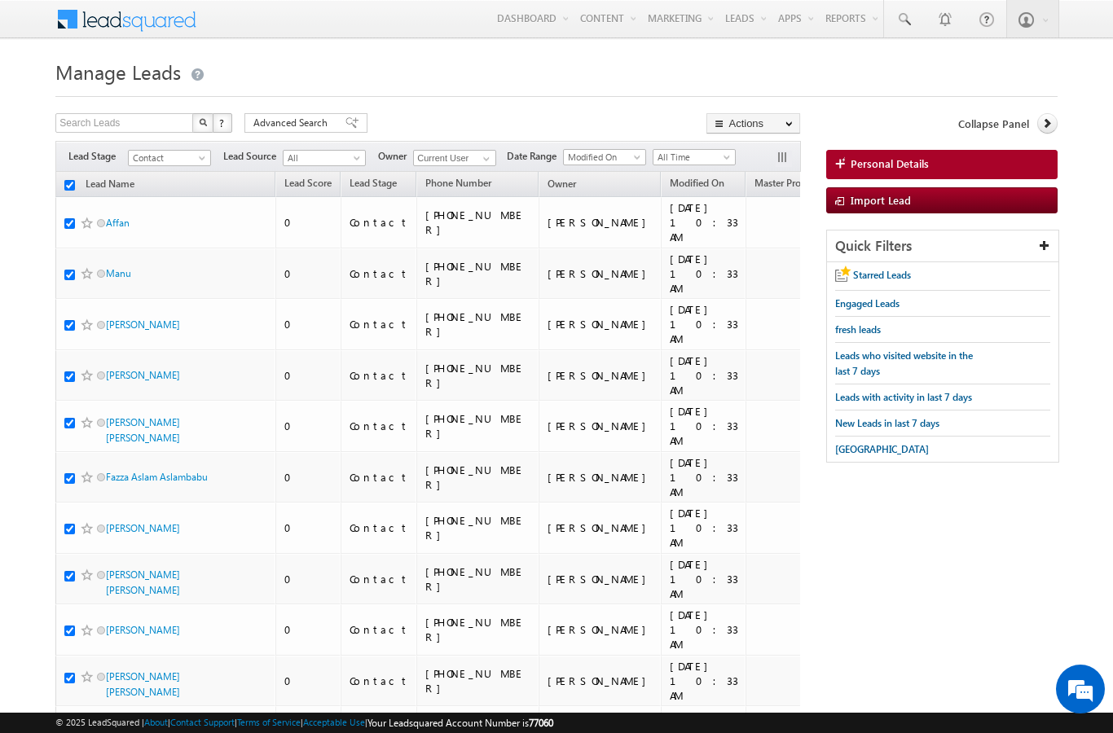
checkbox input "true"
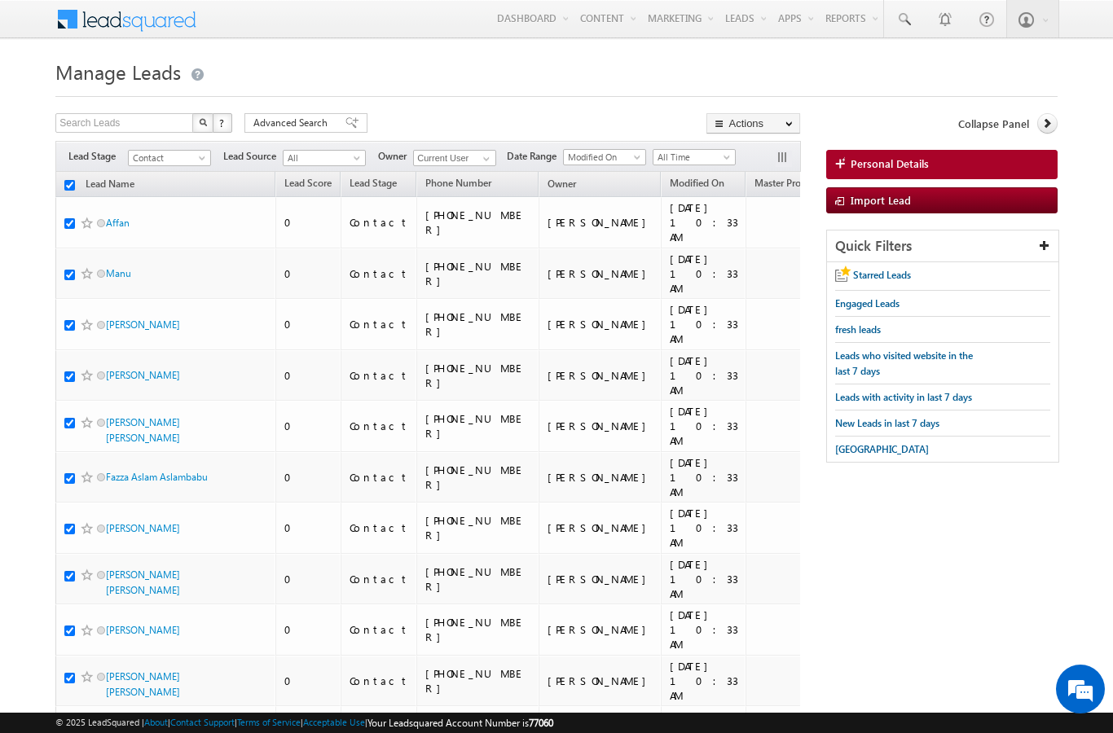
checkbox input "true"
click at [0, 0] on link "Change Owner" at bounding box center [0, 0] width 0 height 0
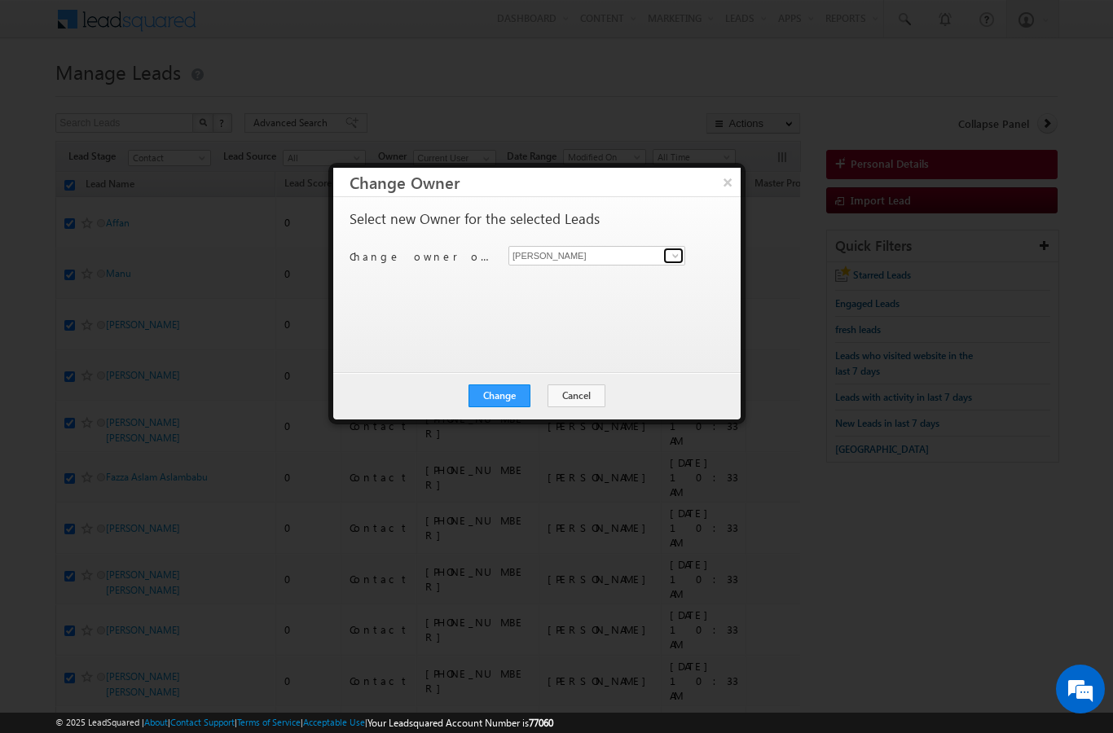
click at [666, 262] on link at bounding box center [673, 256] width 20 height 16
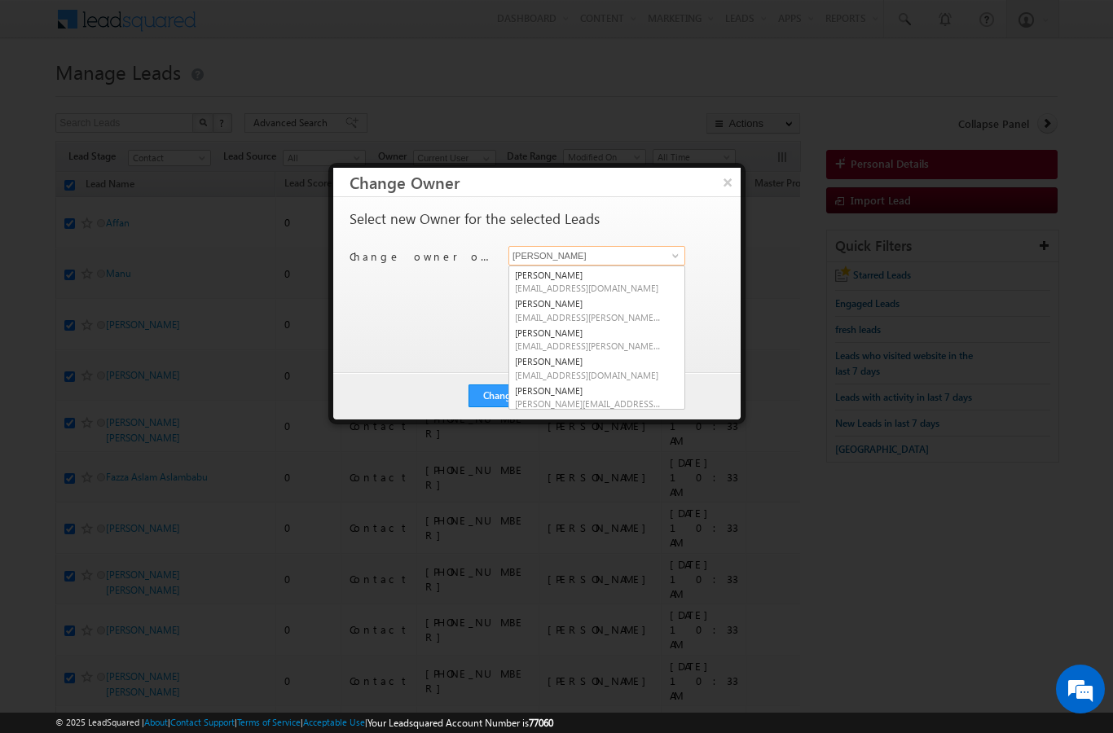
scroll to position [86, 0]
click at [606, 312] on span "[EMAIL_ADDRESS][PERSON_NAME][DOMAIN_NAME]" at bounding box center [588, 318] width 147 height 12
click at [498, 407] on button "Change" at bounding box center [500, 396] width 62 height 23
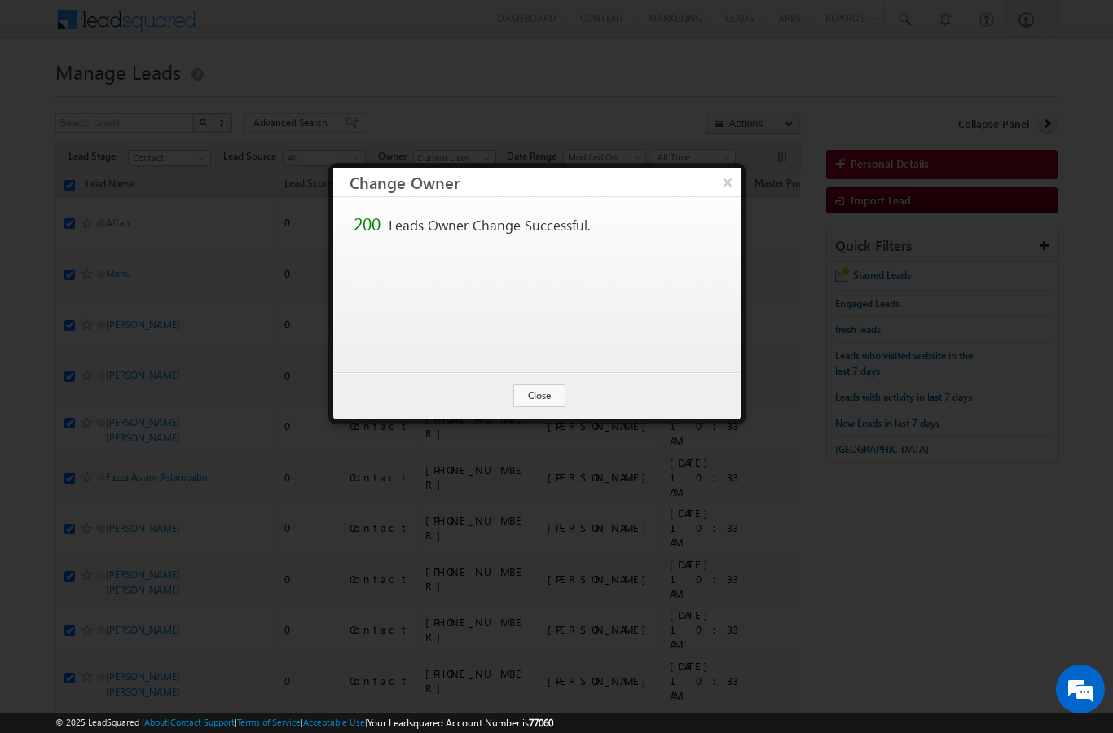
click at [544, 396] on button "Close" at bounding box center [539, 396] width 52 height 23
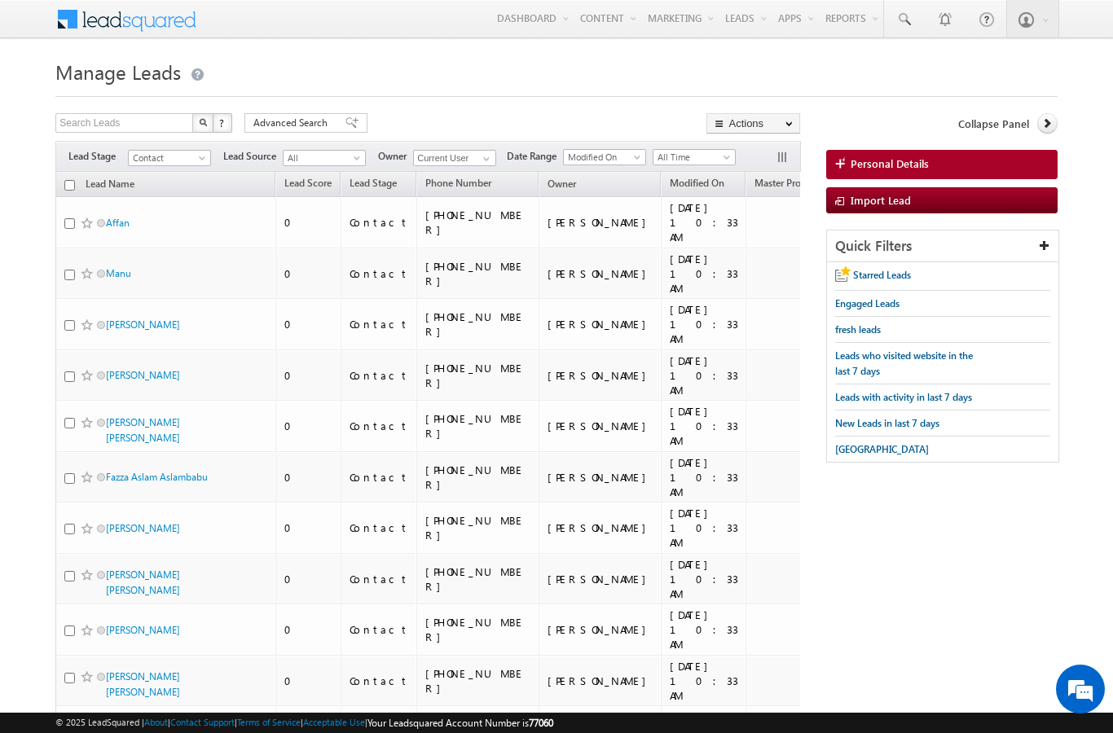
click at [495, 173] on th "Phone Number" at bounding box center [477, 184] width 122 height 25
click at [492, 161] on span at bounding box center [486, 158] width 13 height 13
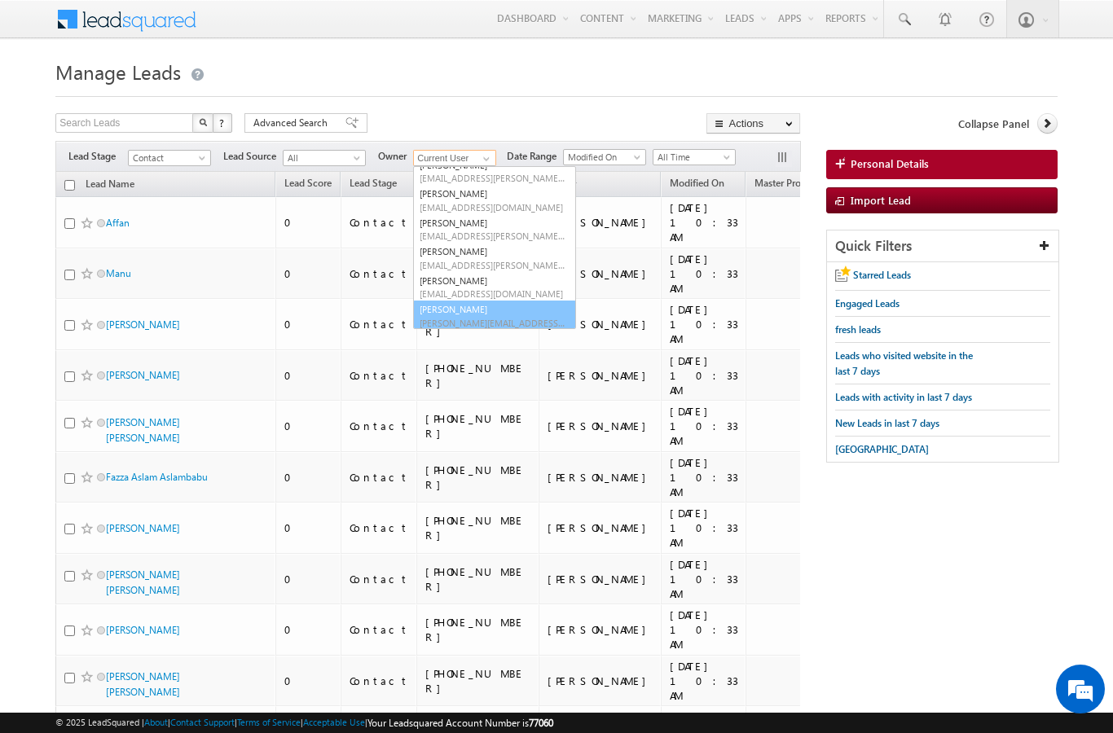
scroll to position [100, 0]
click at [524, 319] on span "[PERSON_NAME][EMAIL_ADDRESS][DOMAIN_NAME]" at bounding box center [493, 324] width 147 height 12
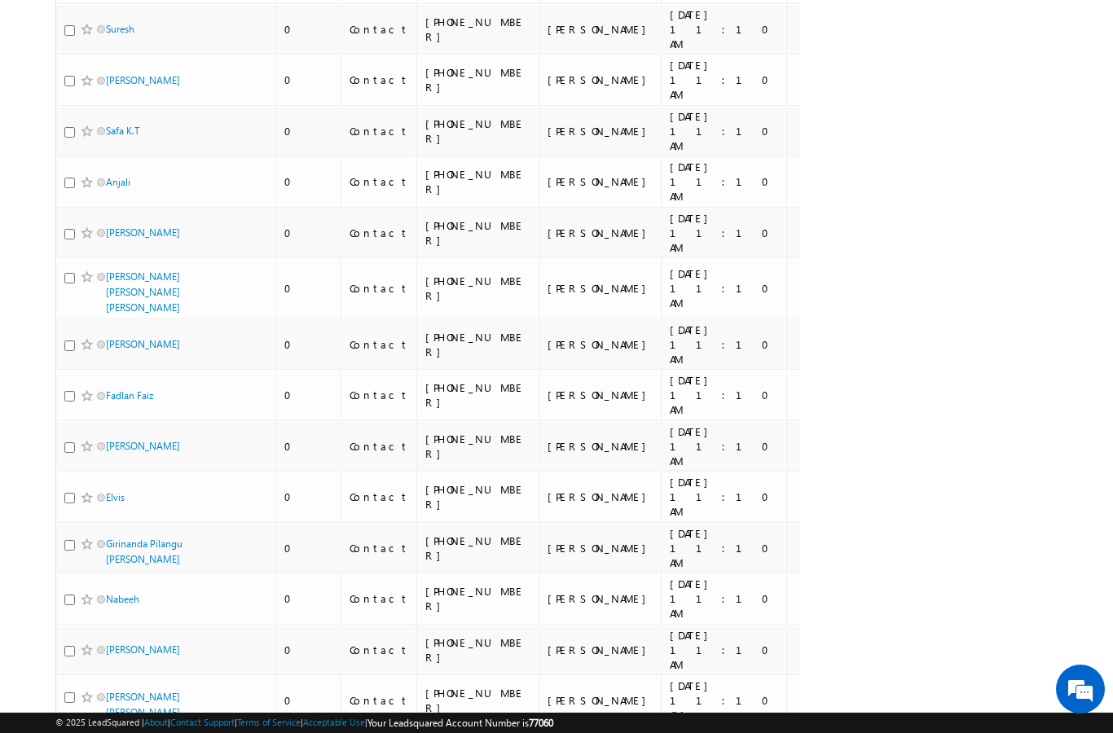
scroll to position [0, 0]
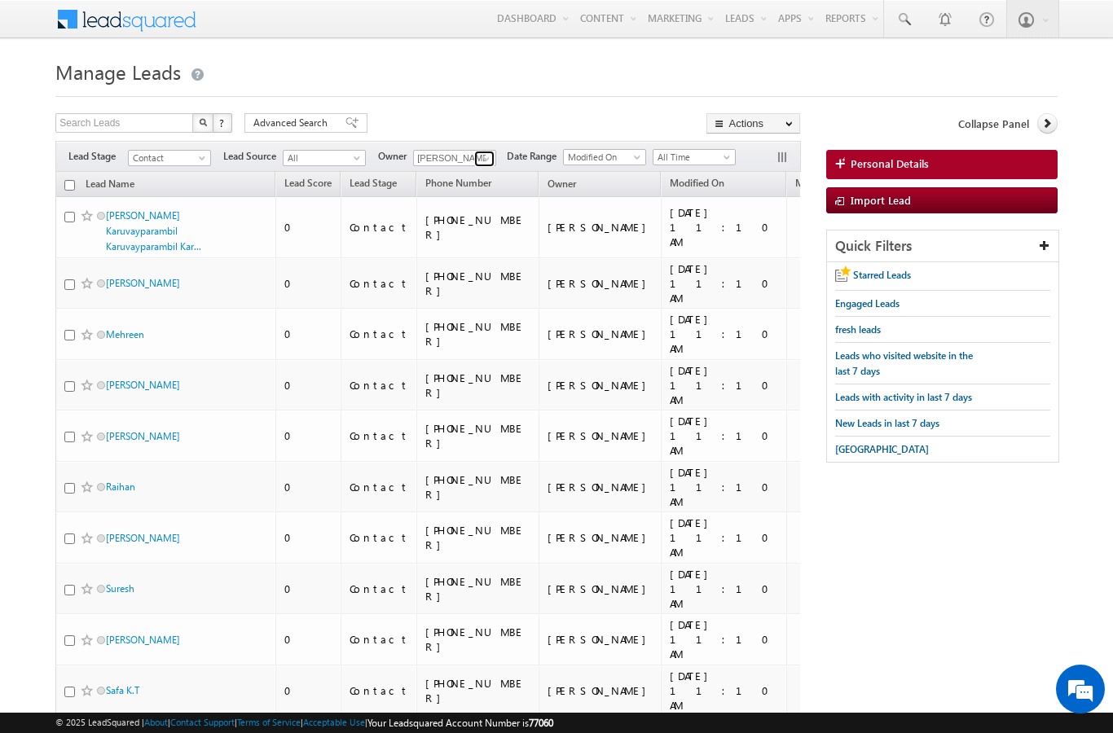
click at [491, 155] on span at bounding box center [486, 158] width 13 height 13
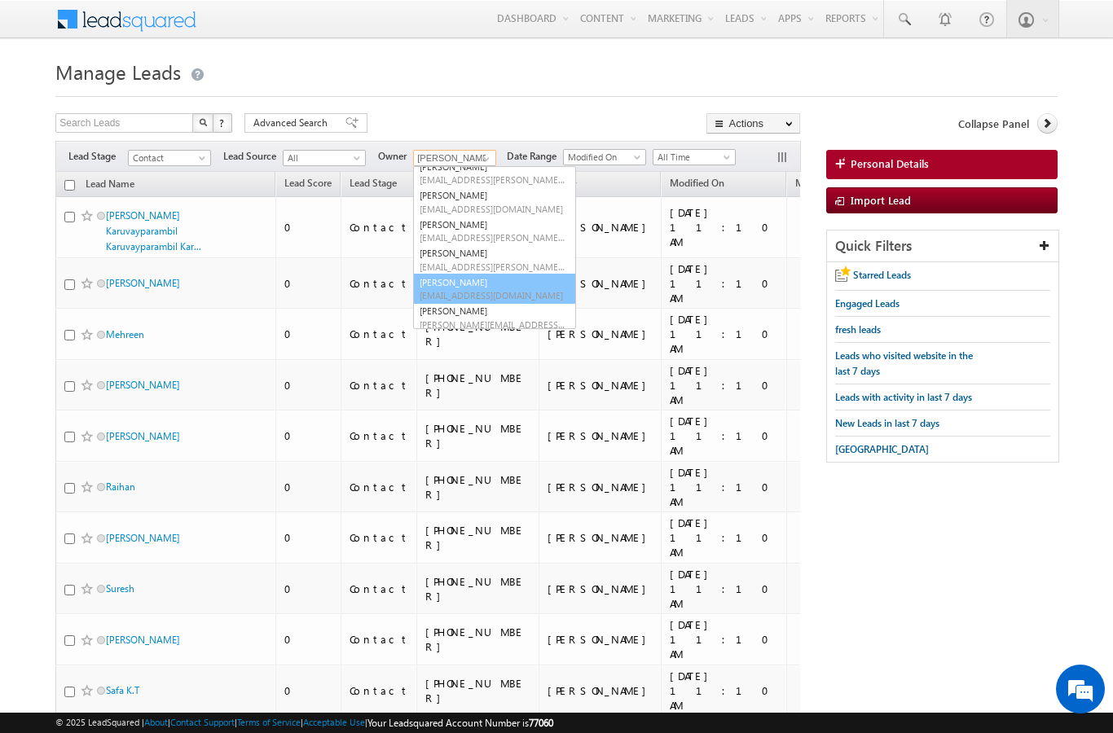
click at [508, 296] on span "[EMAIL_ADDRESS][DOMAIN_NAME]" at bounding box center [493, 295] width 147 height 12
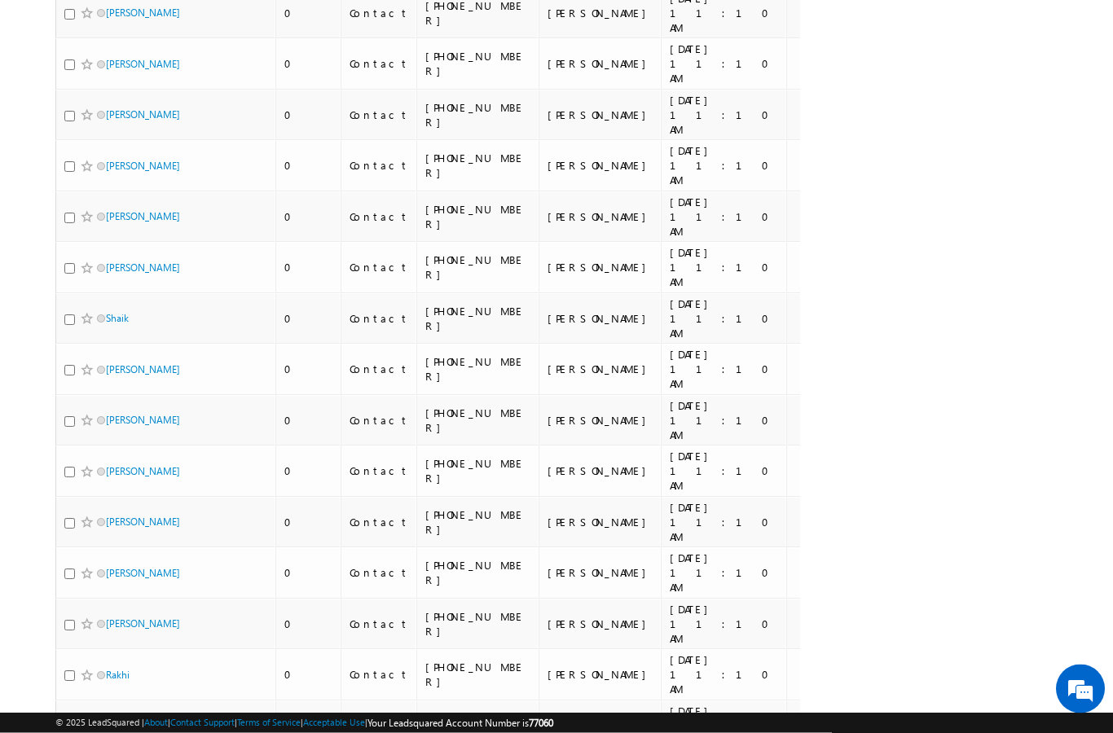
scroll to position [0, 0]
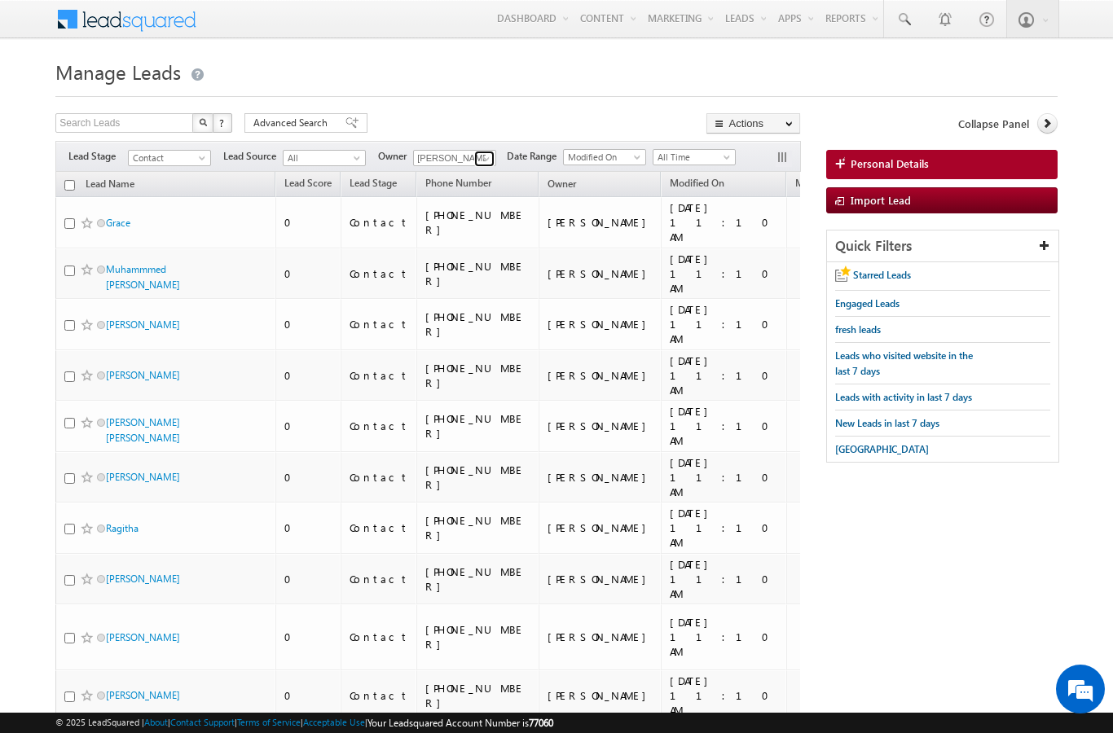
click at [491, 162] on span at bounding box center [486, 158] width 13 height 13
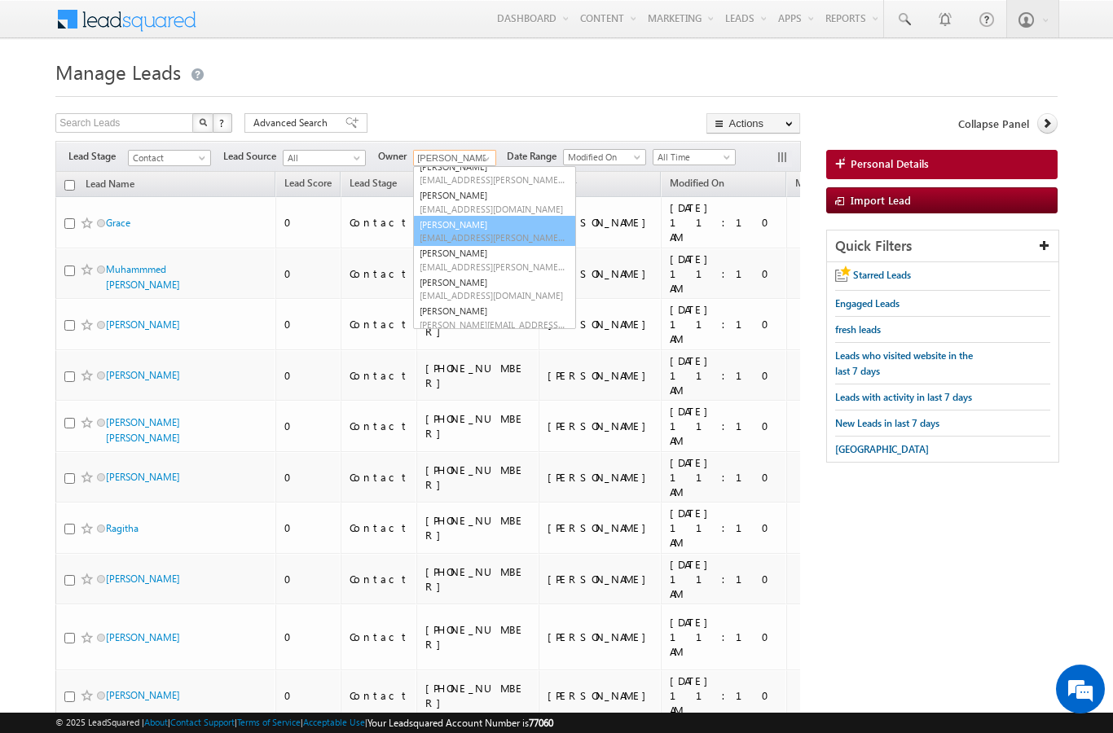
click at [495, 238] on span "[EMAIL_ADDRESS][PERSON_NAME][DOMAIN_NAME]" at bounding box center [493, 237] width 147 height 12
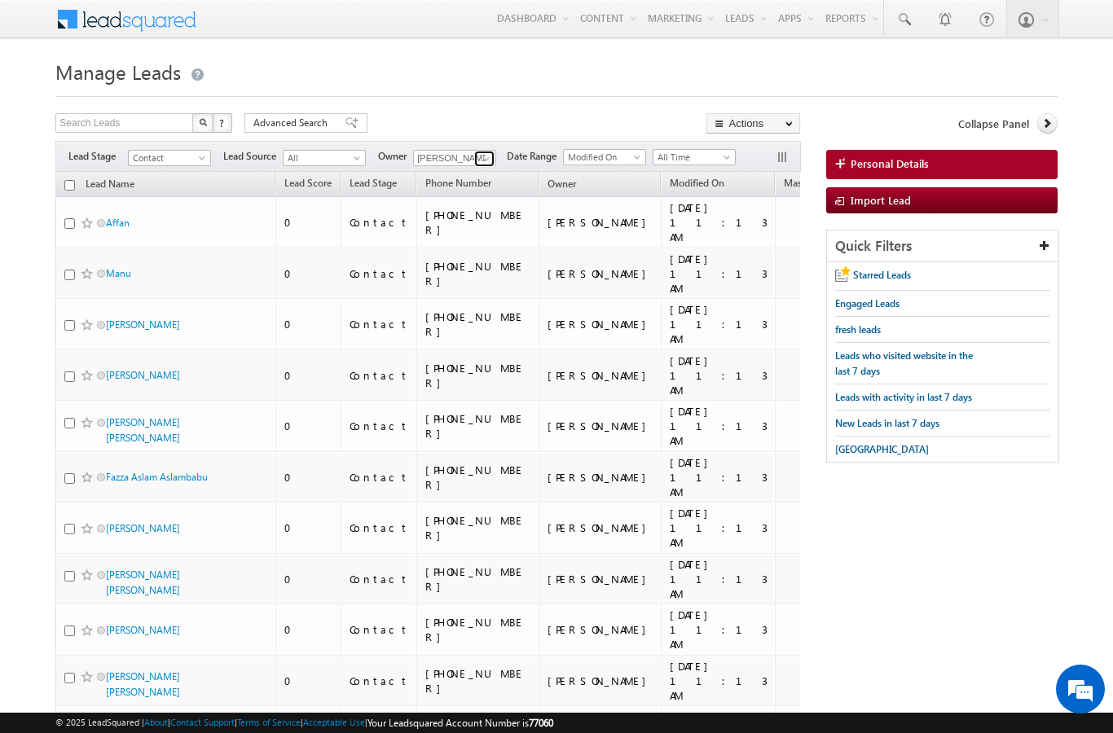
click at [495, 153] on link at bounding box center [484, 159] width 20 height 16
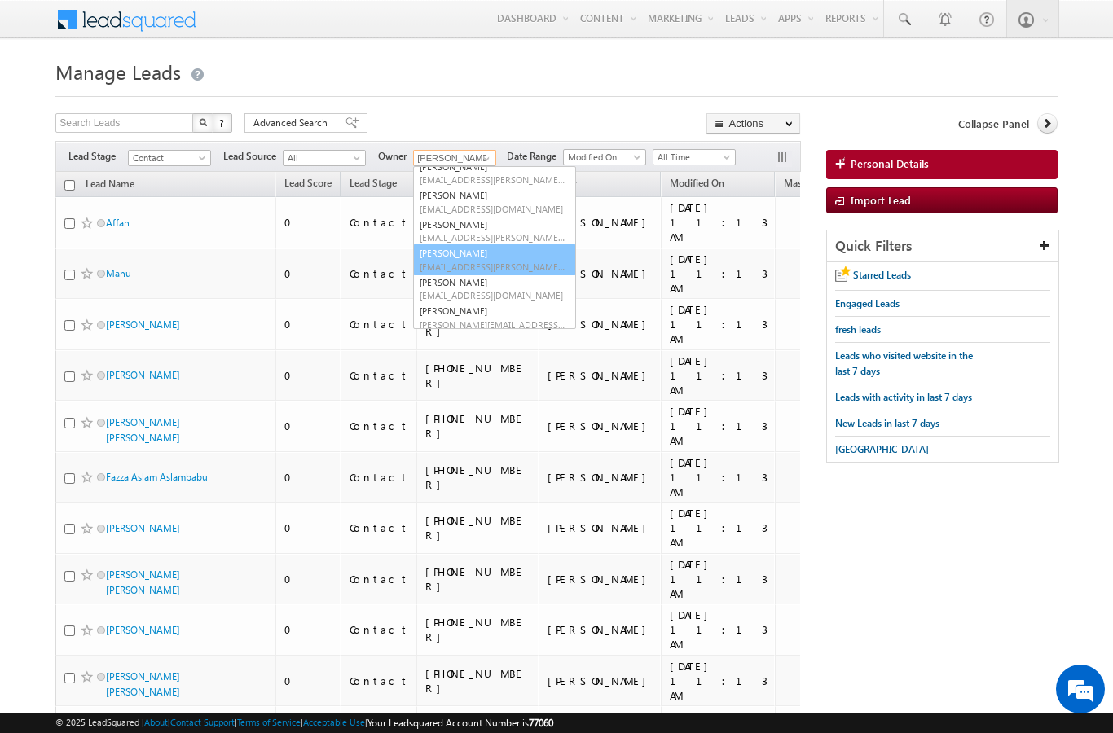
click at [504, 261] on span "[EMAIL_ADDRESS][PERSON_NAME][DOMAIN_NAME]" at bounding box center [493, 267] width 147 height 12
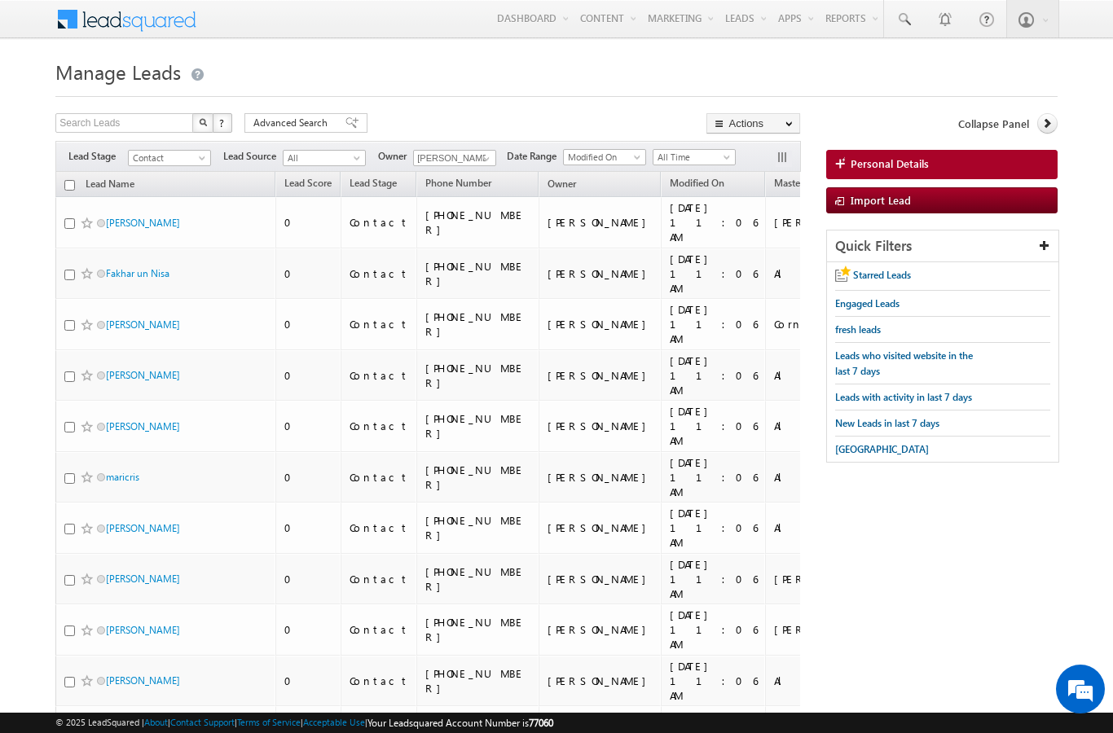
click at [73, 185] on input "checkbox" at bounding box center [69, 185] width 11 height 11
click at [0, 0] on link "Change Owner" at bounding box center [0, 0] width 0 height 0
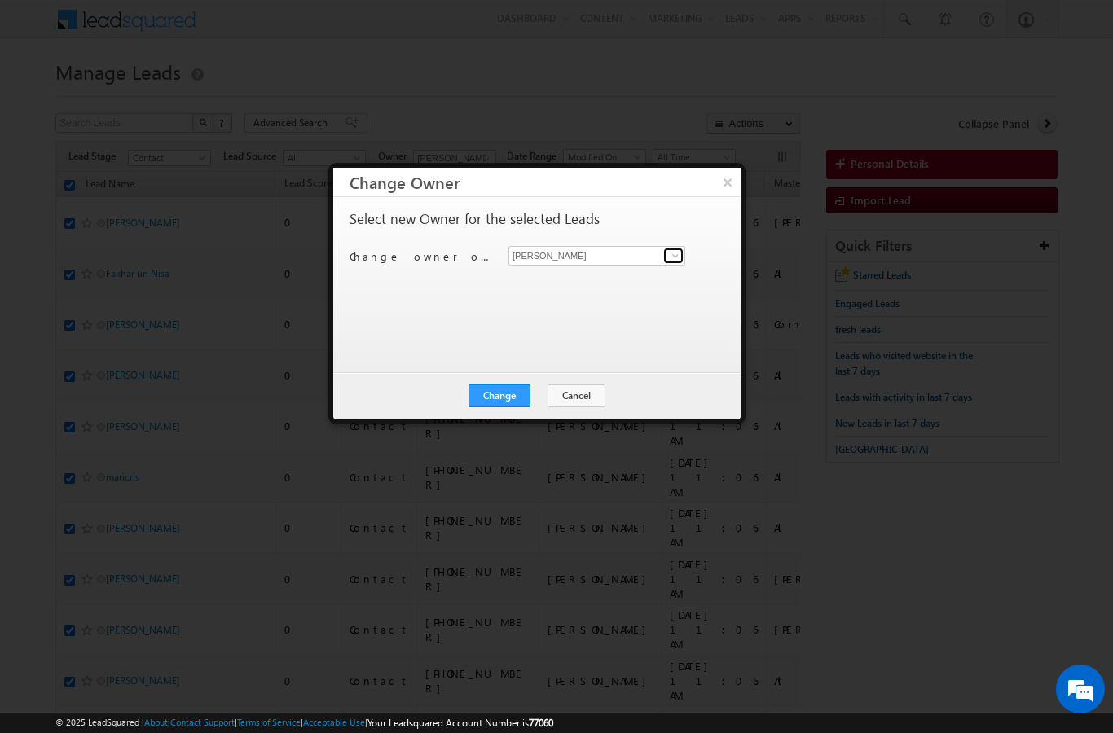
click at [668, 255] on link at bounding box center [673, 256] width 20 height 16
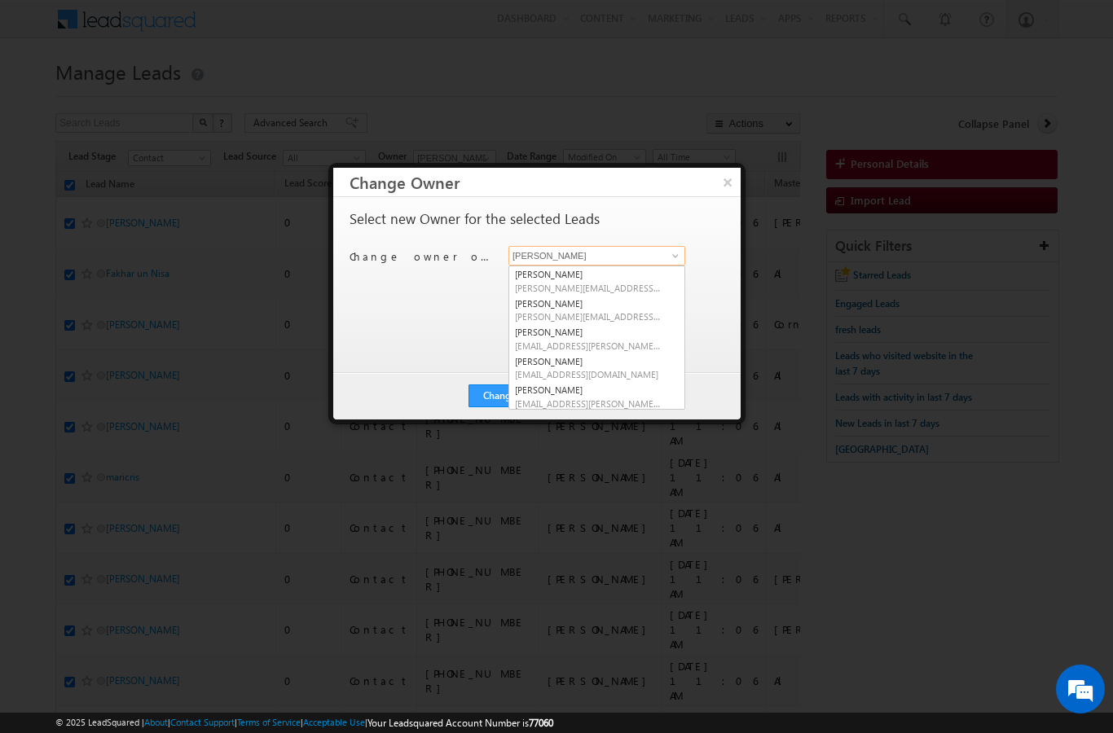
scroll to position [2, 0]
click at [590, 396] on span "[EMAIL_ADDRESS][PERSON_NAME][DOMAIN_NAME]" at bounding box center [588, 402] width 147 height 12
click at [514, 399] on button "Change" at bounding box center [500, 396] width 62 height 23
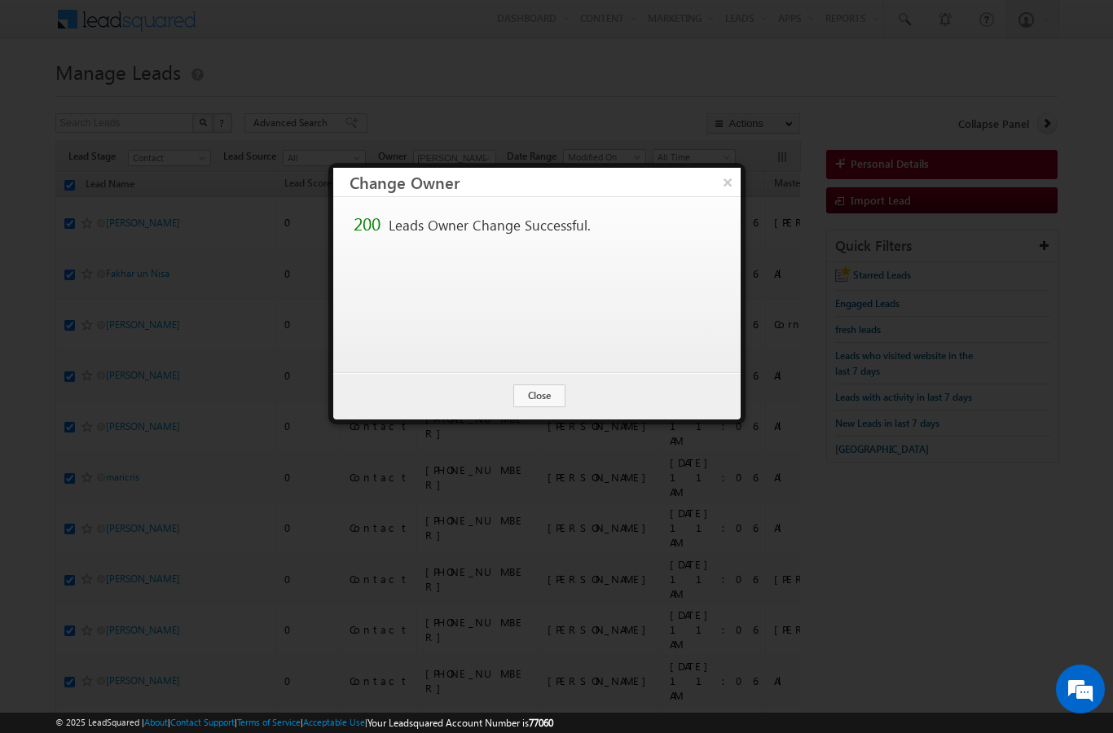
click at [543, 407] on button "Close" at bounding box center [539, 396] width 52 height 23
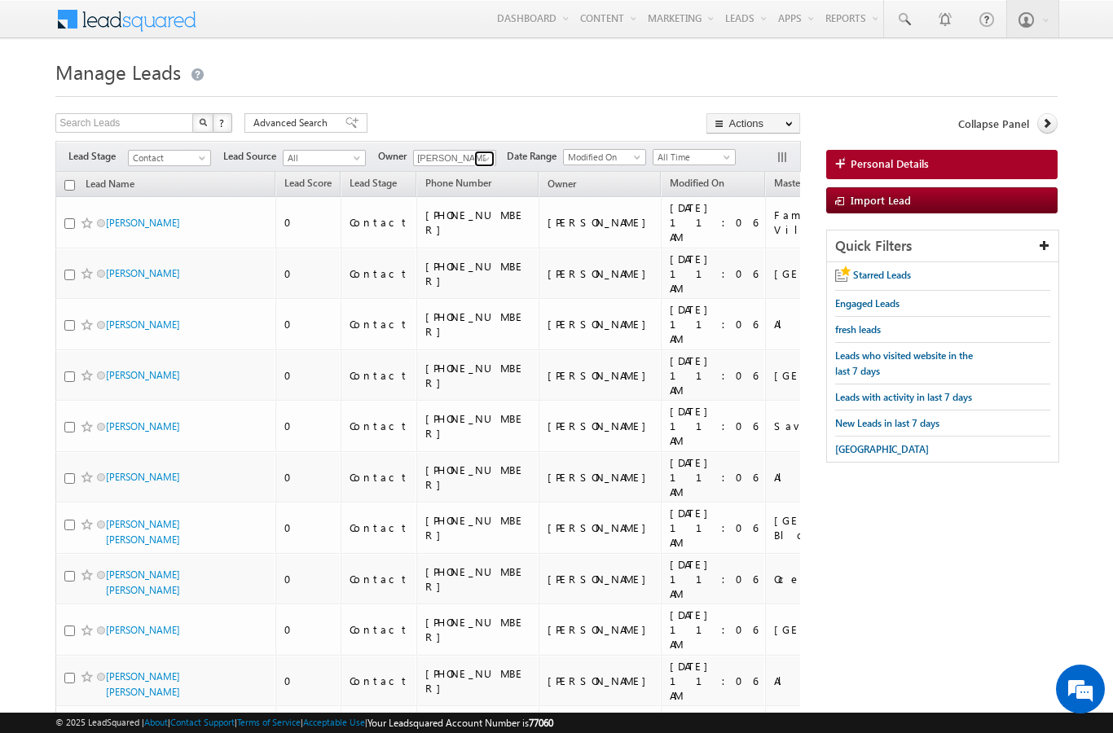
click at [488, 156] on span at bounding box center [486, 158] width 13 height 13
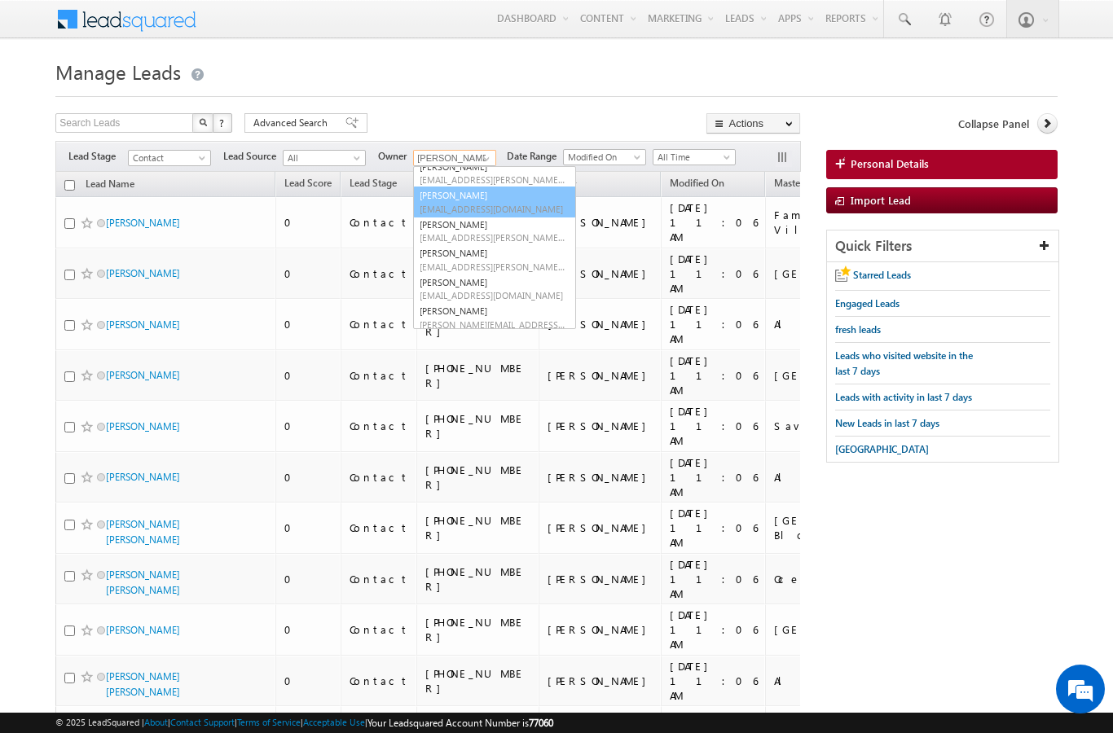
click at [451, 203] on span "[EMAIL_ADDRESS][DOMAIN_NAME]" at bounding box center [493, 209] width 147 height 12
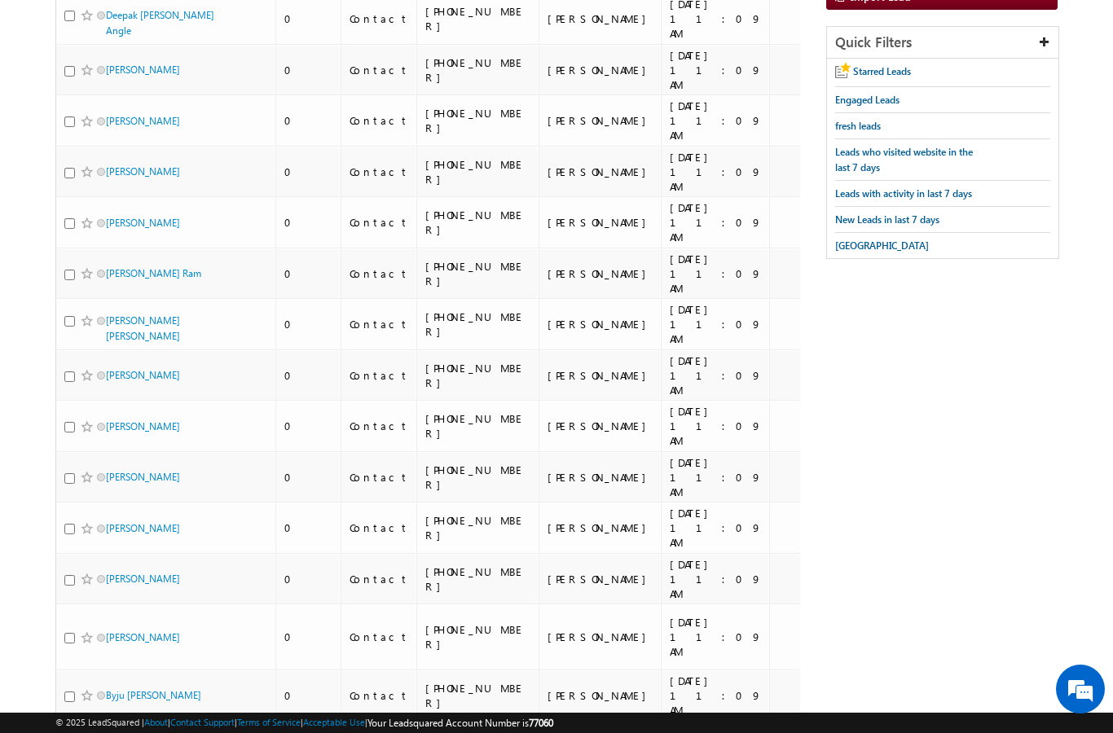
scroll to position [0, 0]
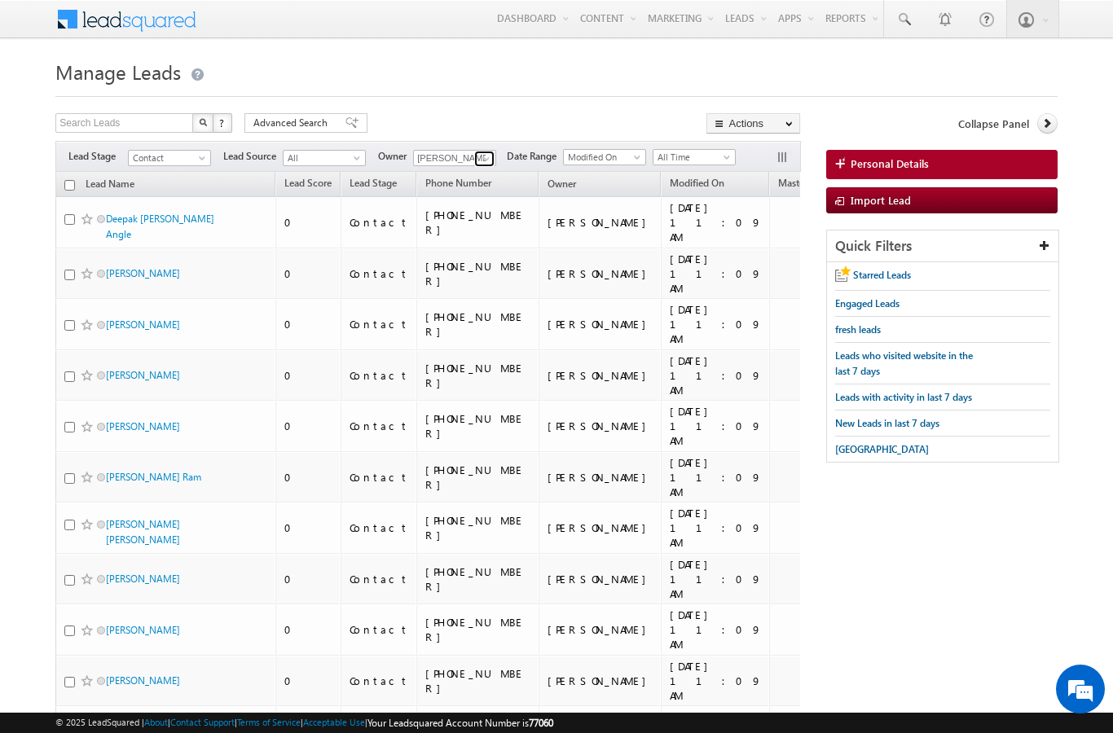
click at [492, 162] on span at bounding box center [486, 158] width 13 height 13
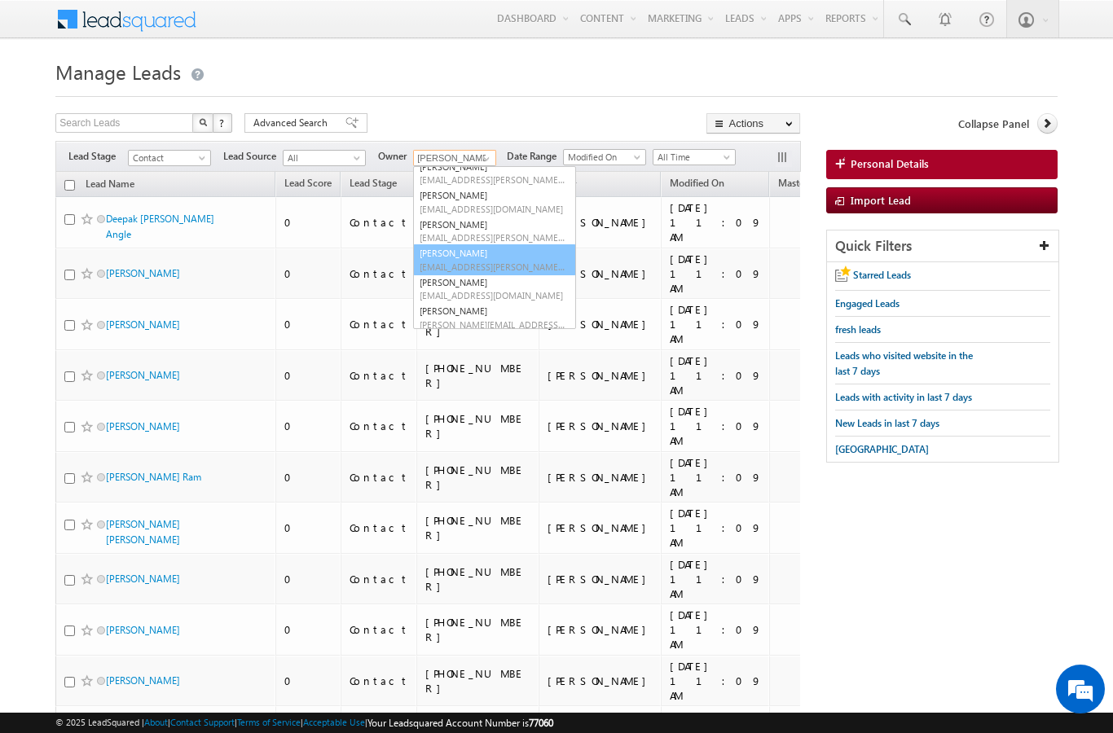
click at [490, 254] on link "[PERSON_NAME] [PERSON_NAME][EMAIL_ADDRESS][PERSON_NAME][DOMAIN_NAME]" at bounding box center [494, 259] width 163 height 31
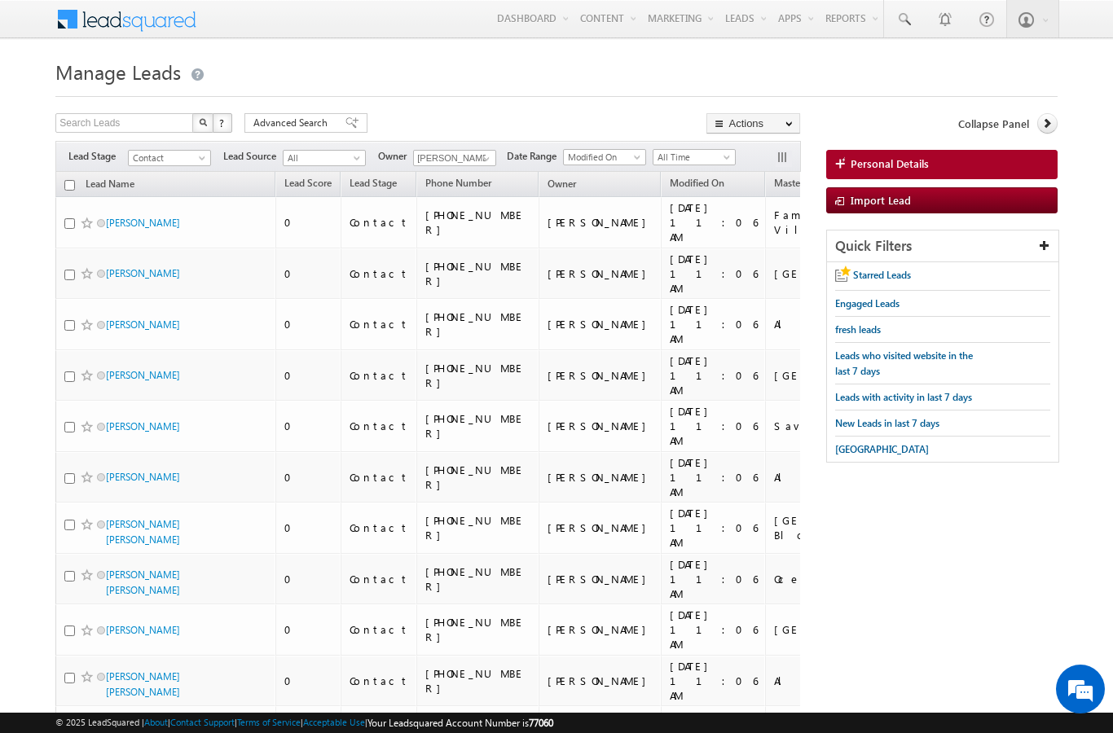
click at [502, 97] on div at bounding box center [556, 91] width 1002 height 11
click at [64, 189] on input "checkbox" at bounding box center [69, 185] width 11 height 11
click at [0, 0] on link "Change Owner" at bounding box center [0, 0] width 0 height 0
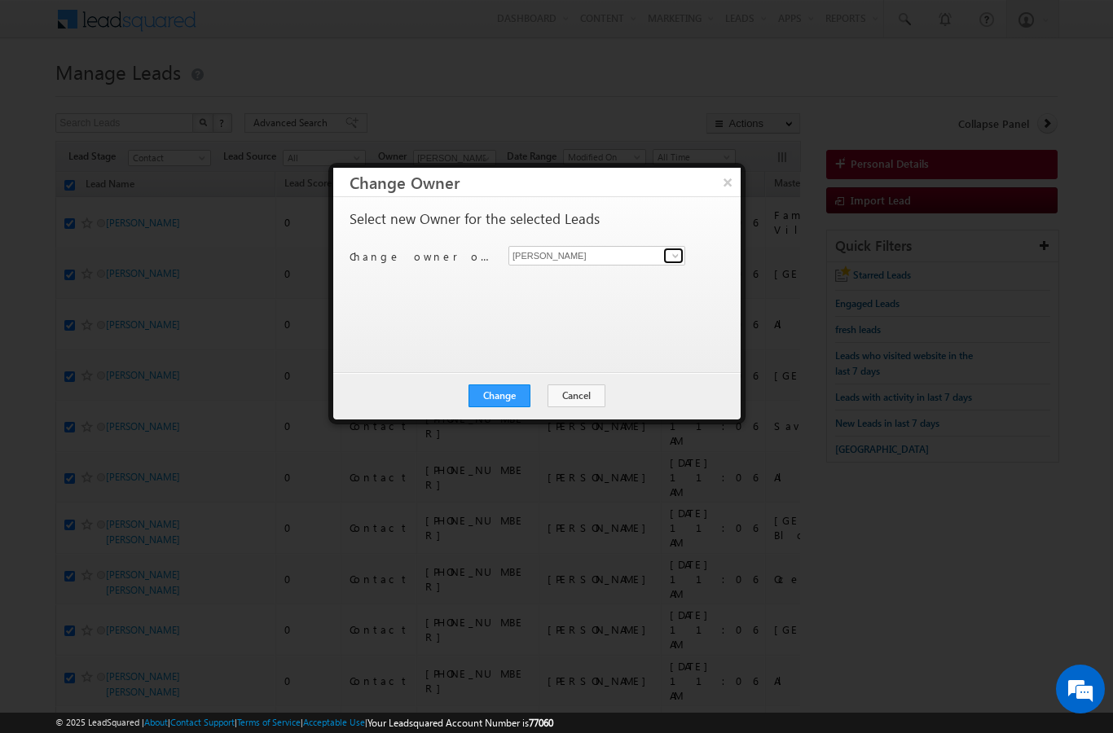
click at [672, 260] on span at bounding box center [675, 255] width 13 height 13
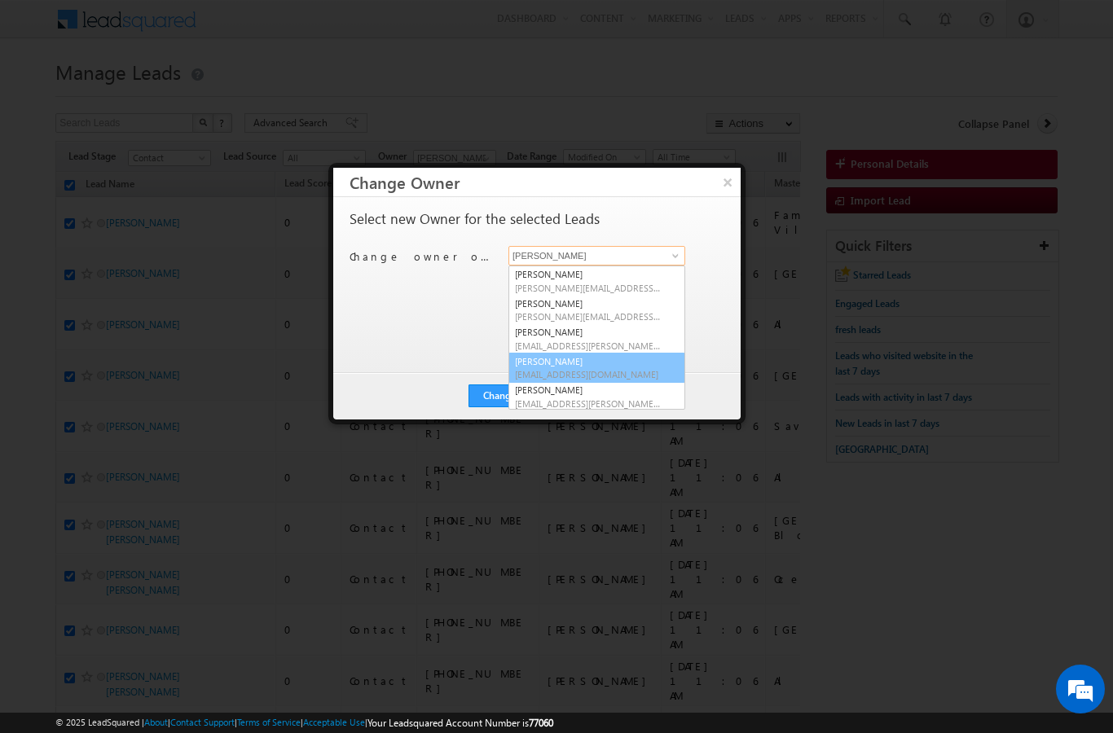
click at [607, 365] on link "[PERSON_NAME] [PERSON_NAME][EMAIL_ADDRESS][DOMAIN_NAME]" at bounding box center [597, 368] width 177 height 31
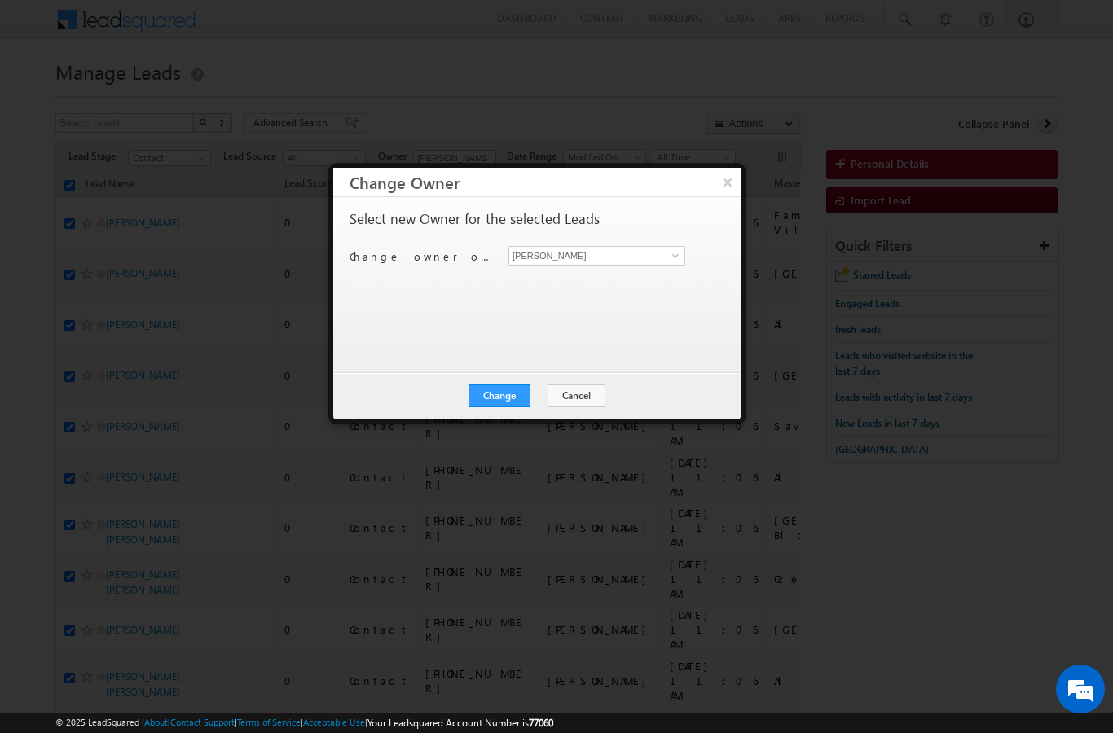
click at [504, 399] on button "Change" at bounding box center [500, 396] width 62 height 23
click at [539, 406] on button "Close" at bounding box center [539, 396] width 52 height 23
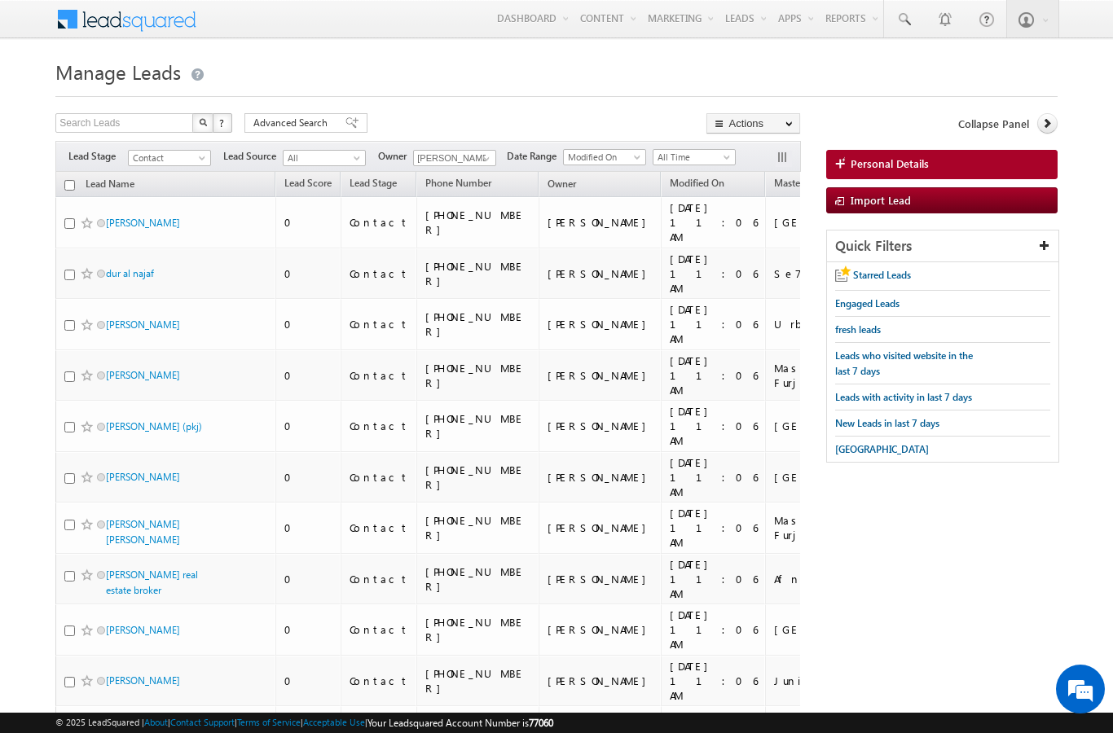
scroll to position [7279, 0]
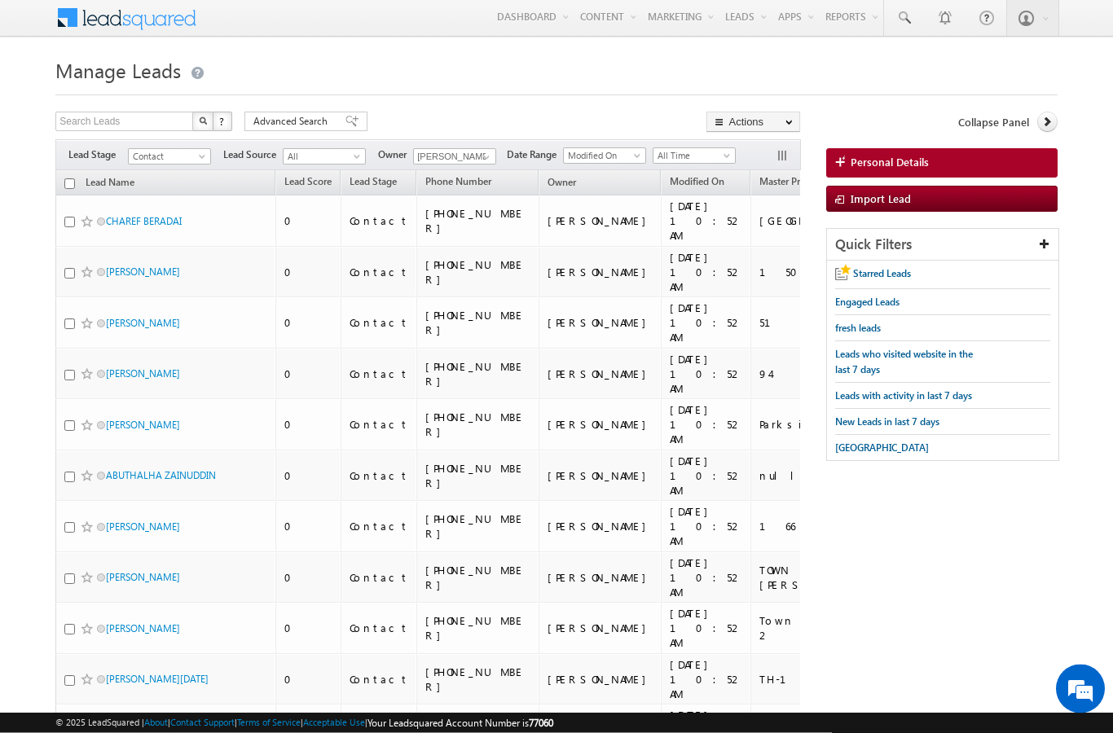
scroll to position [0, 0]
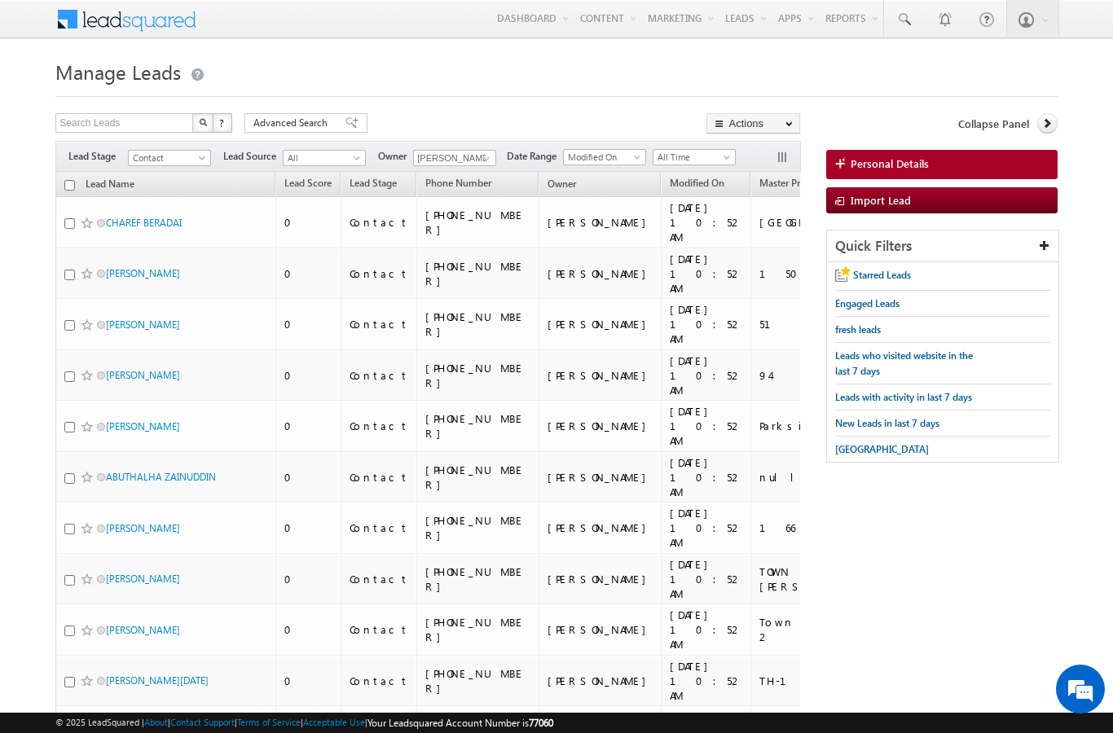
click at [72, 189] on input "checkbox" at bounding box center [69, 185] width 11 height 11
click at [0, 0] on link "Change Stage" at bounding box center [0, 0] width 0 height 0
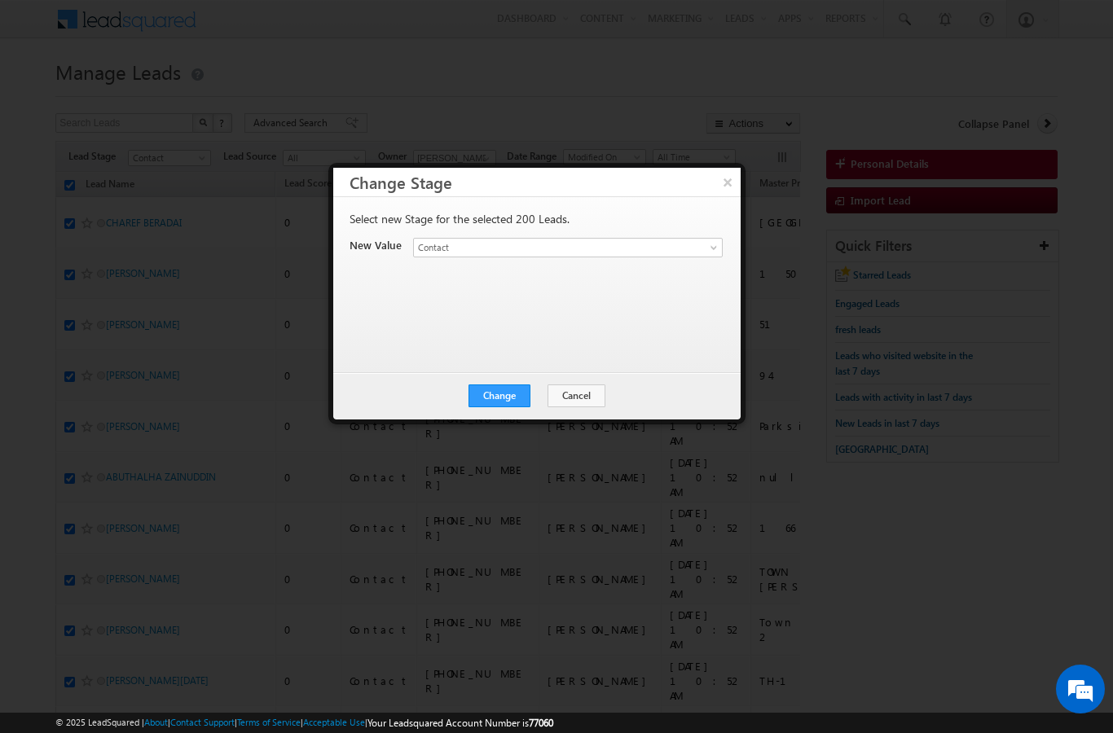
click at [727, 181] on button "×" at bounding box center [728, 182] width 26 height 29
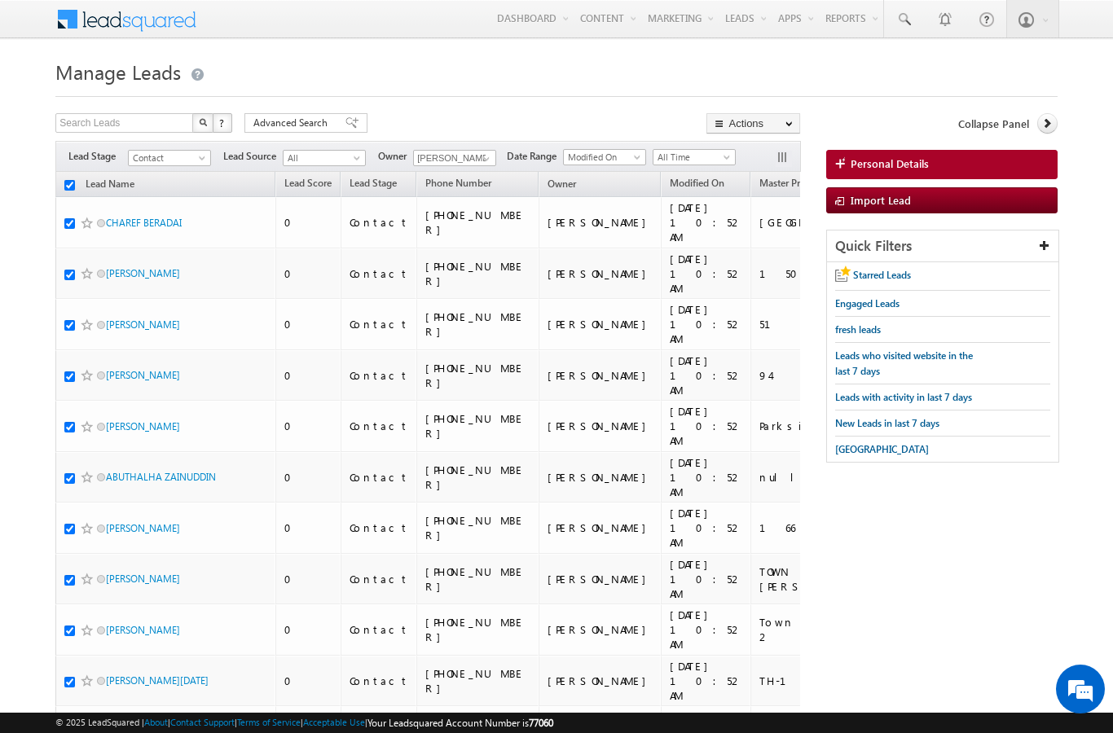
click at [0, 0] on link "Change Owner" at bounding box center [0, 0] width 0 height 0
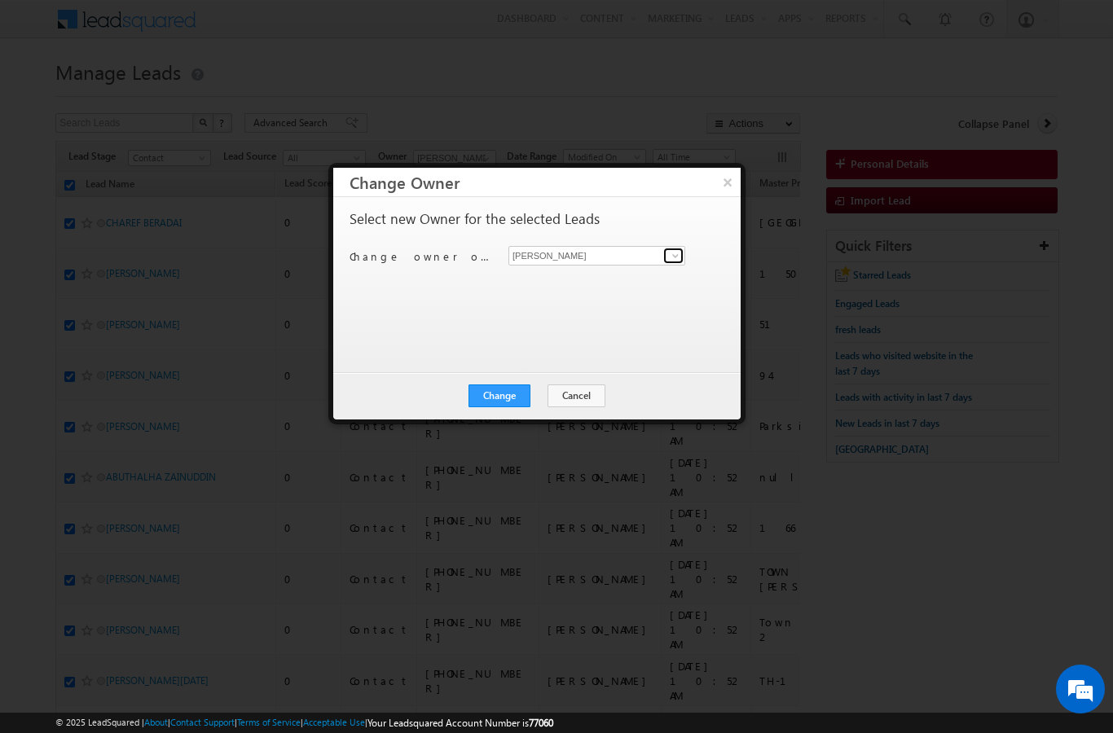
click at [678, 257] on span at bounding box center [675, 255] width 13 height 13
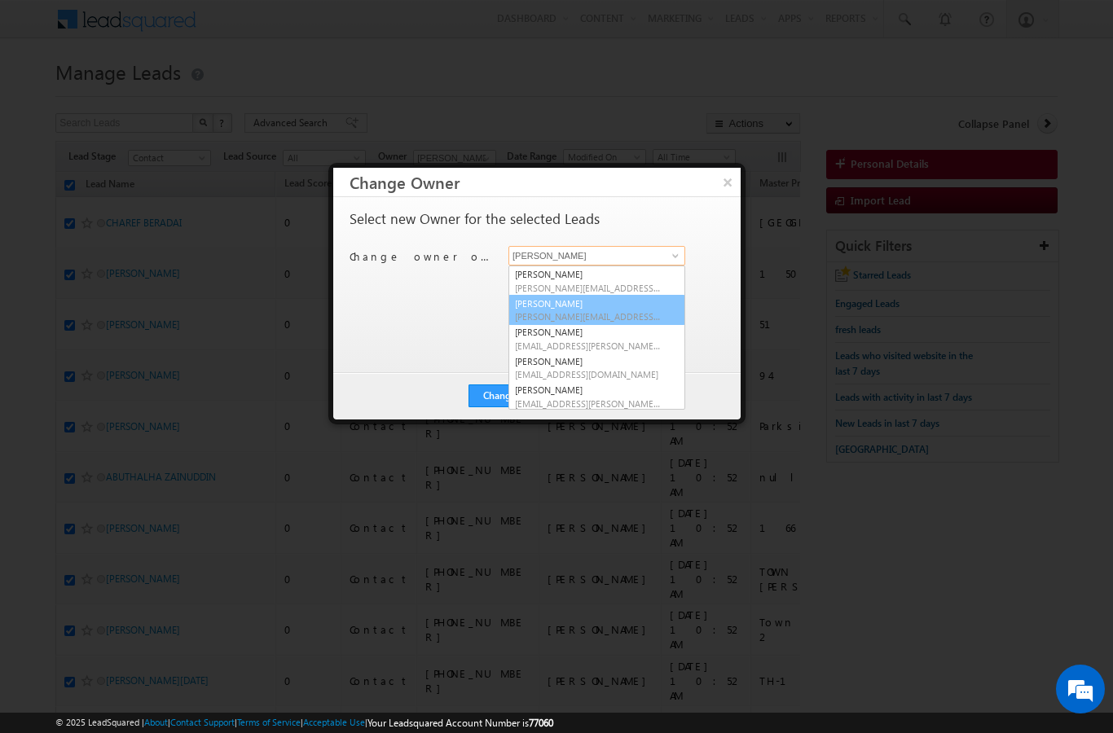
click at [607, 310] on span "[PERSON_NAME][EMAIL_ADDRESS][DOMAIN_NAME]" at bounding box center [588, 316] width 147 height 12
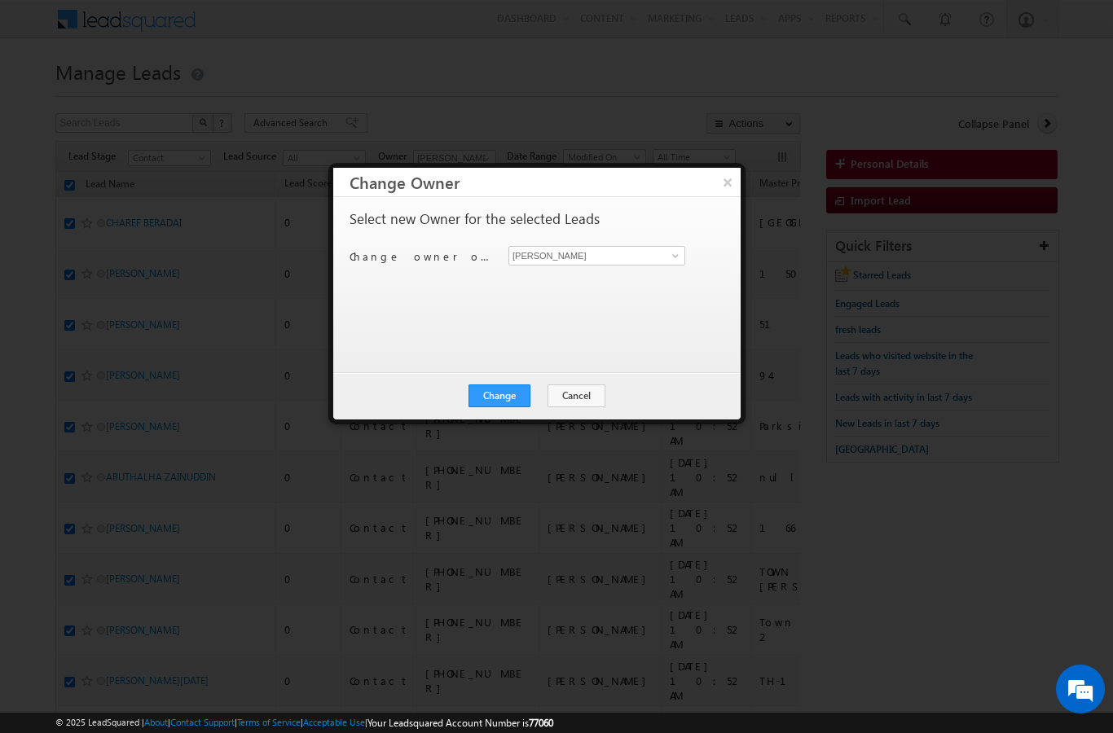
click at [509, 397] on button "Change" at bounding box center [500, 396] width 62 height 23
click at [539, 406] on button "Close" at bounding box center [539, 396] width 52 height 23
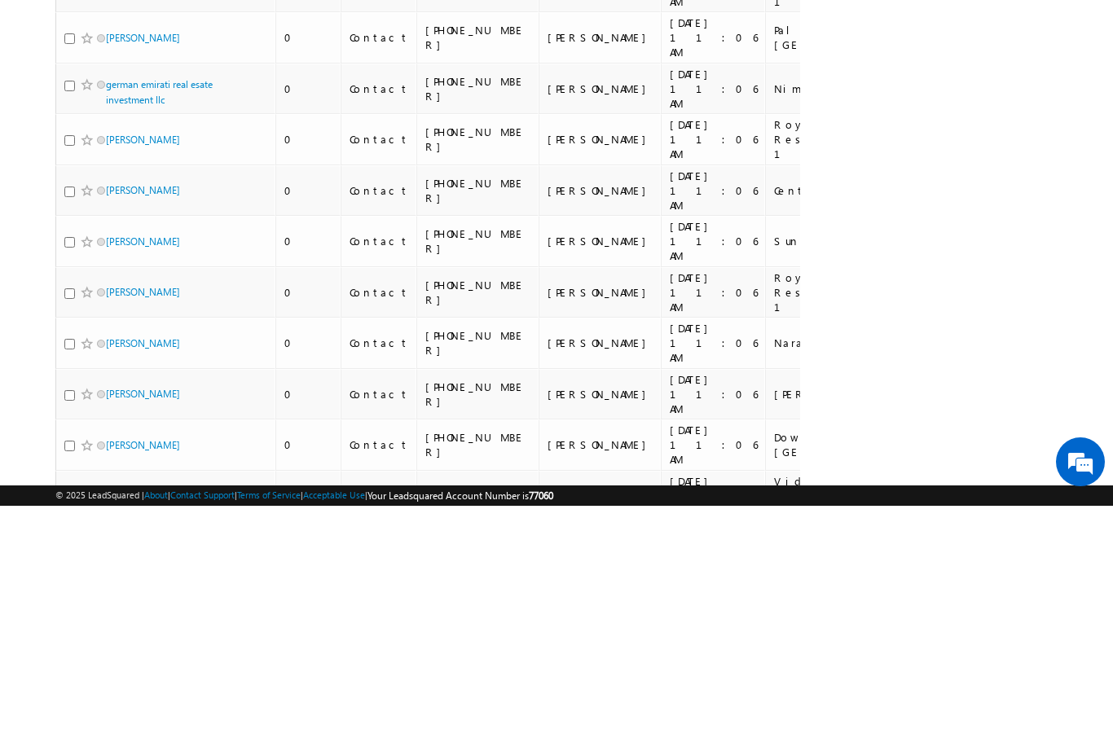
scroll to position [7293, 0]
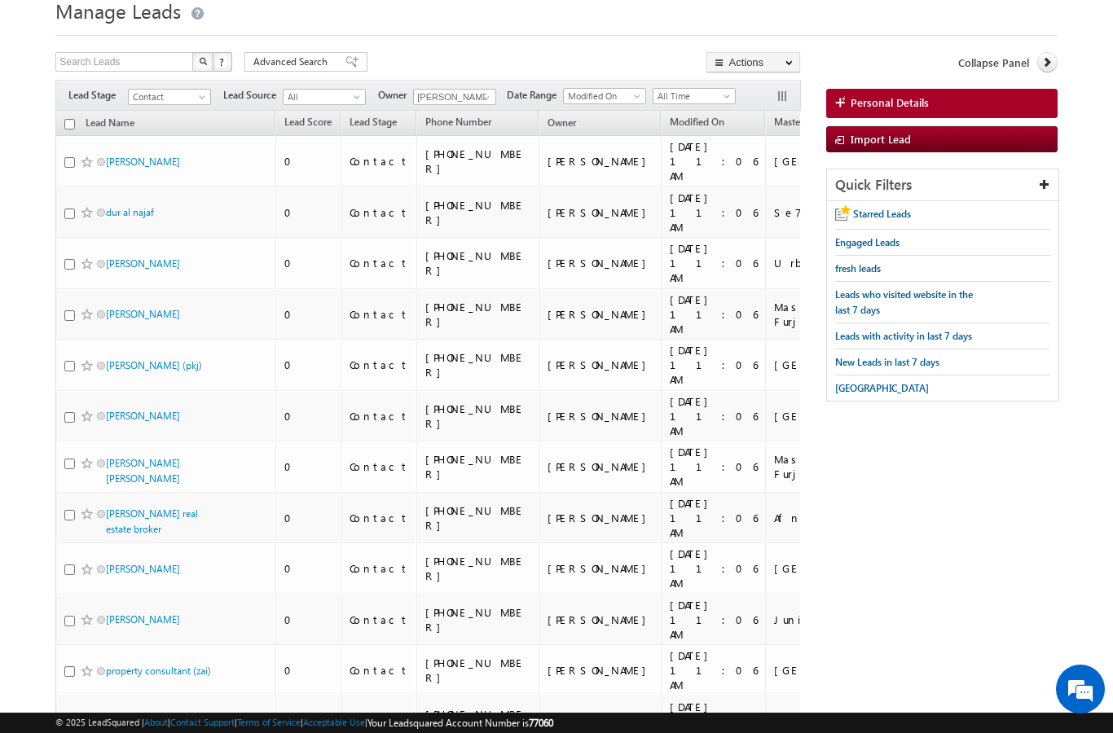
scroll to position [0, 0]
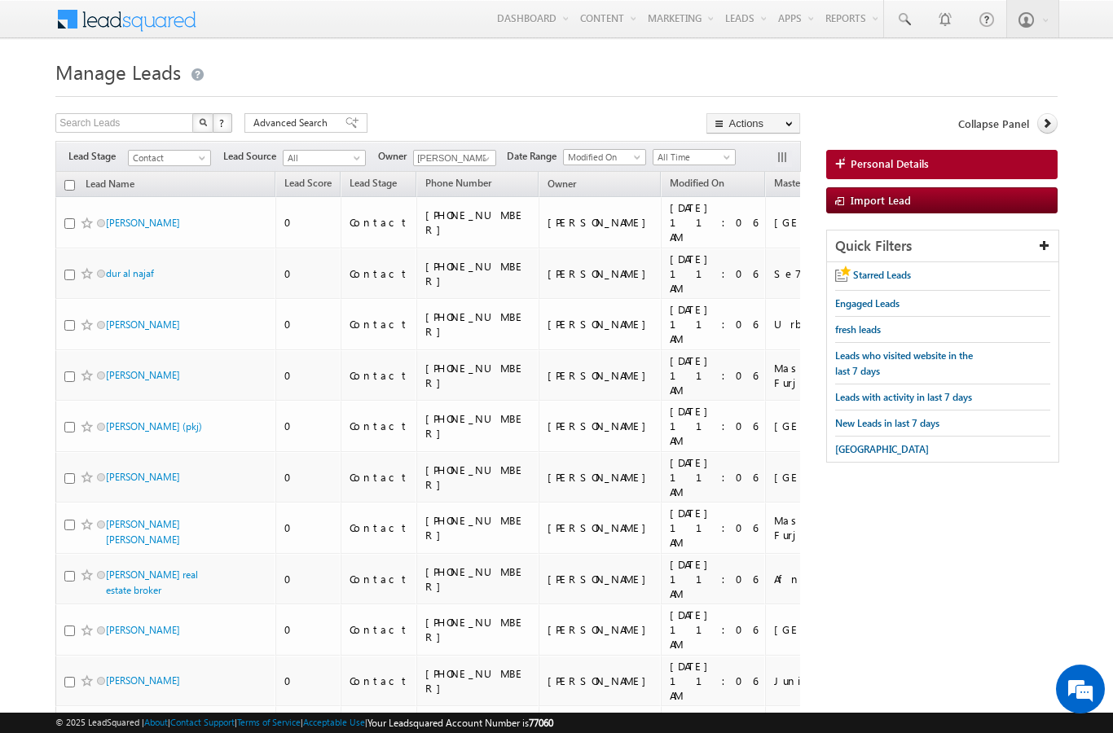
click at [69, 183] on input "checkbox" at bounding box center [69, 185] width 11 height 11
click at [0, 0] on link "Change Owner" at bounding box center [0, 0] width 0 height 0
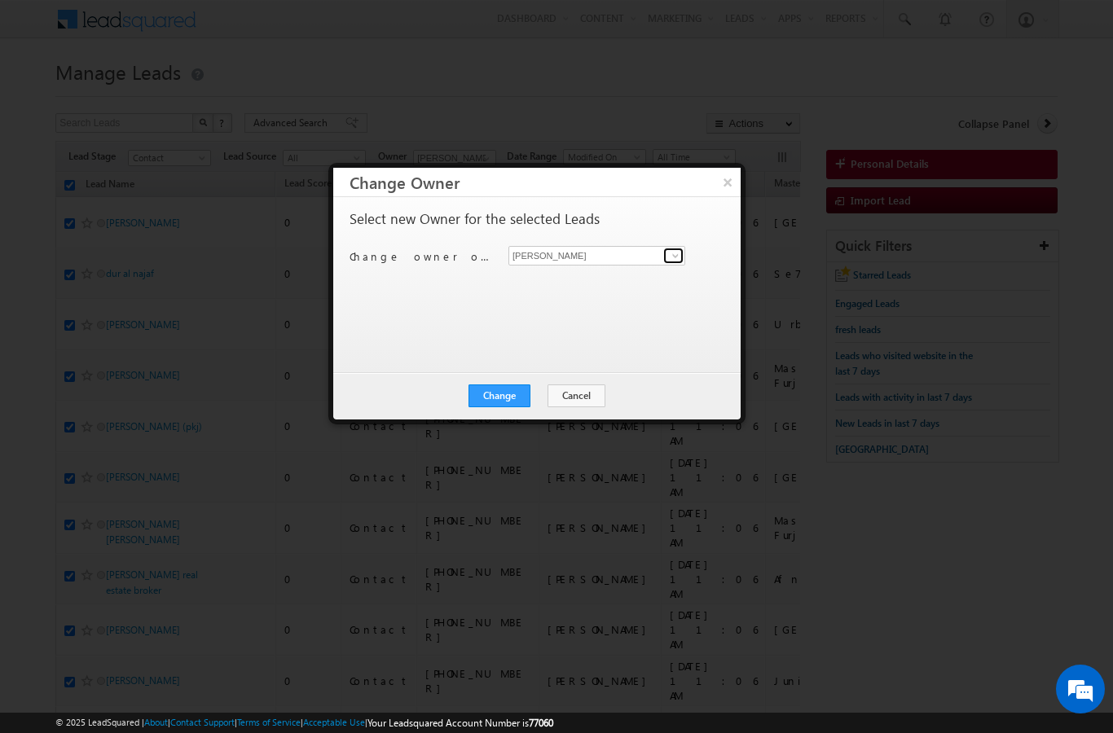
click at [667, 251] on link at bounding box center [673, 256] width 20 height 16
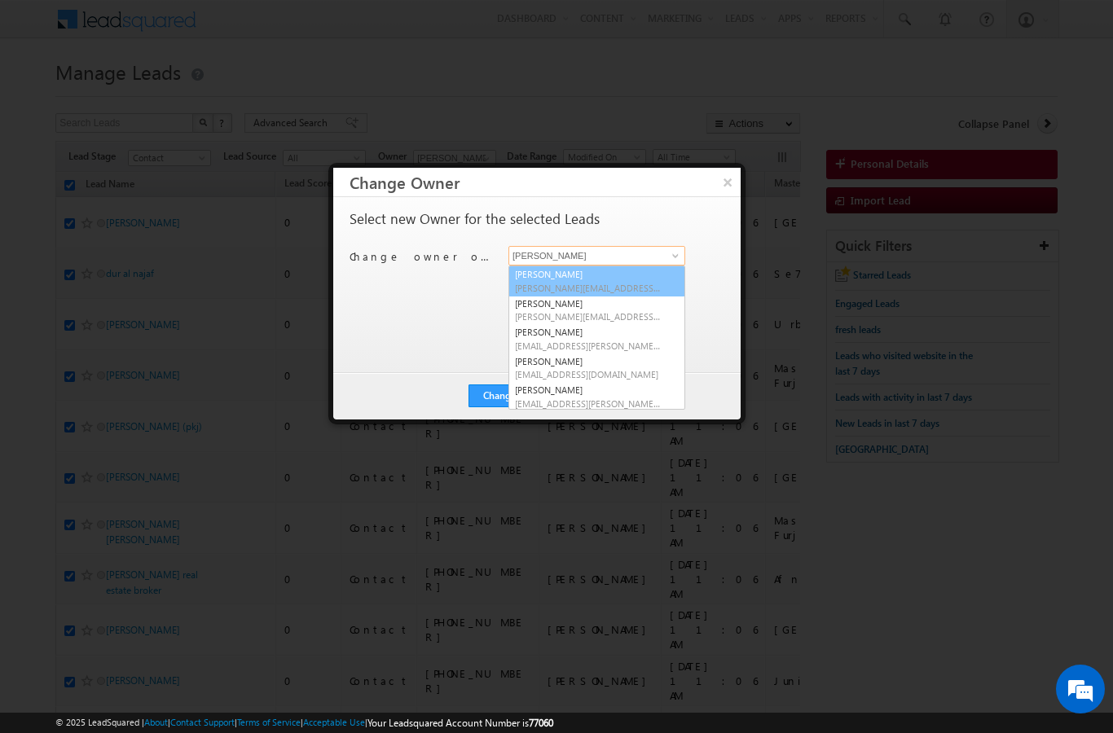
click at [551, 282] on span "[PERSON_NAME][EMAIL_ADDRESS][DOMAIN_NAME]" at bounding box center [588, 288] width 147 height 12
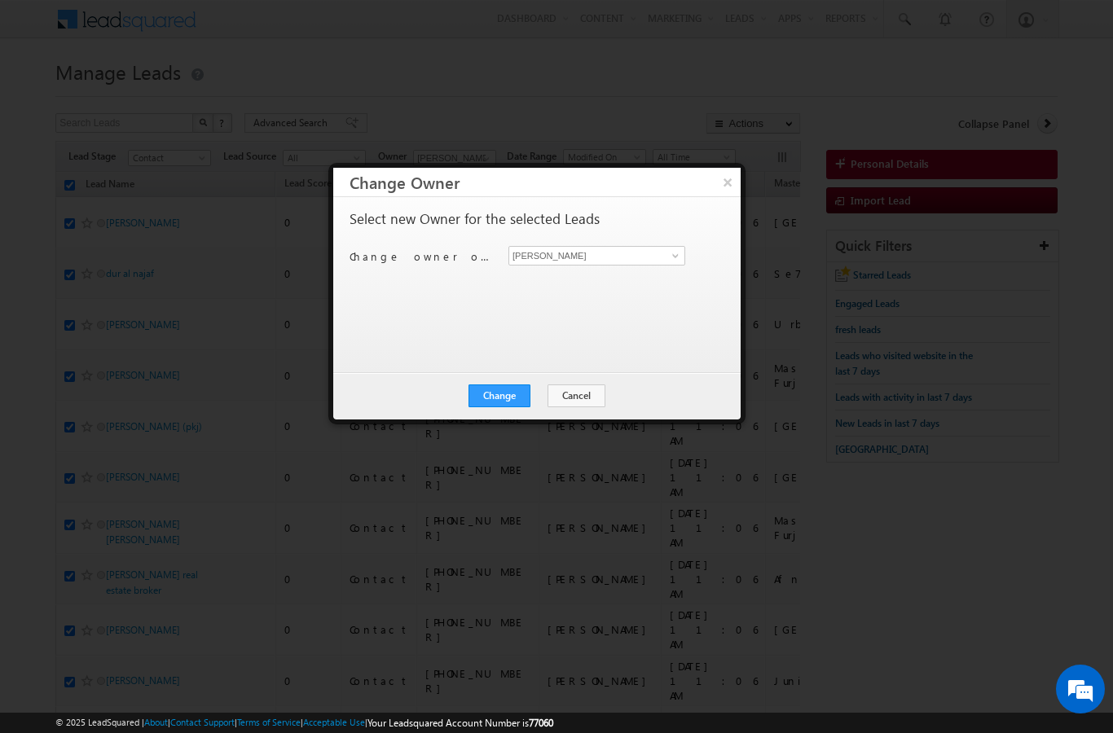
click at [499, 405] on button "Change" at bounding box center [500, 396] width 62 height 23
click at [524, 396] on button "Close" at bounding box center [539, 396] width 52 height 23
